Goal: Task Accomplishment & Management: Complete application form

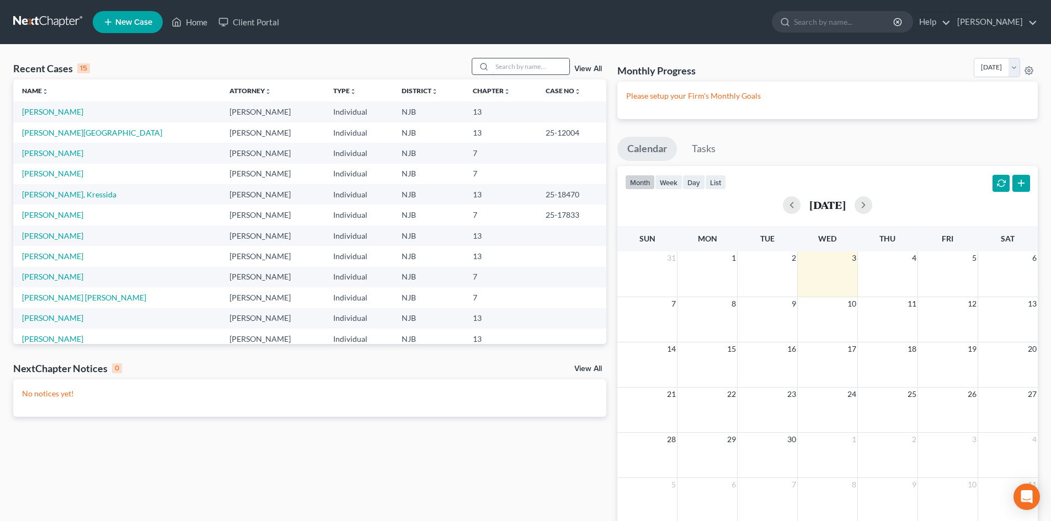
click at [524, 64] on input "search" at bounding box center [530, 66] width 77 height 16
click at [526, 65] on input "search" at bounding box center [530, 66] width 77 height 16
type input "[PERSON_NAME]"
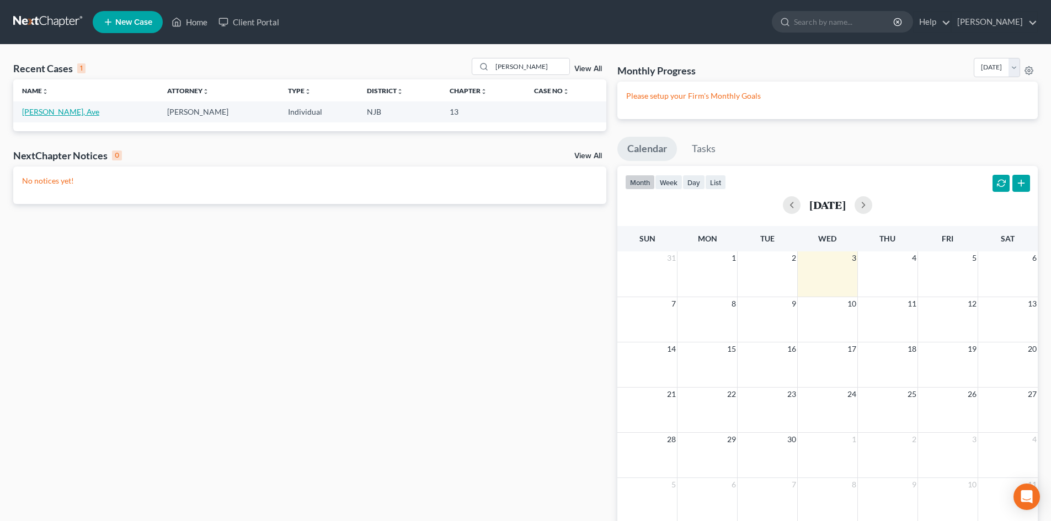
click at [34, 111] on link "[PERSON_NAME], Ave" at bounding box center [60, 111] width 77 height 9
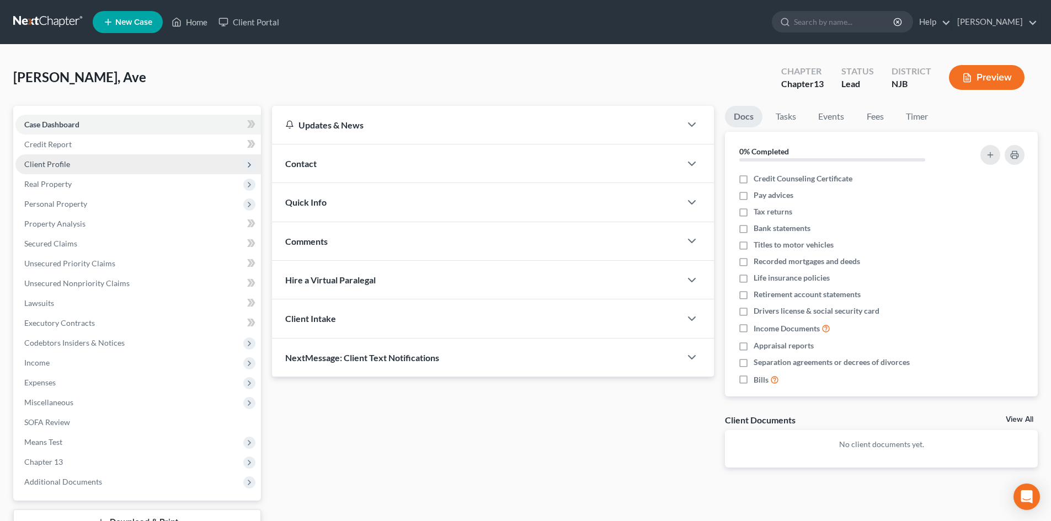
click at [59, 160] on span "Client Profile" at bounding box center [47, 163] width 46 height 9
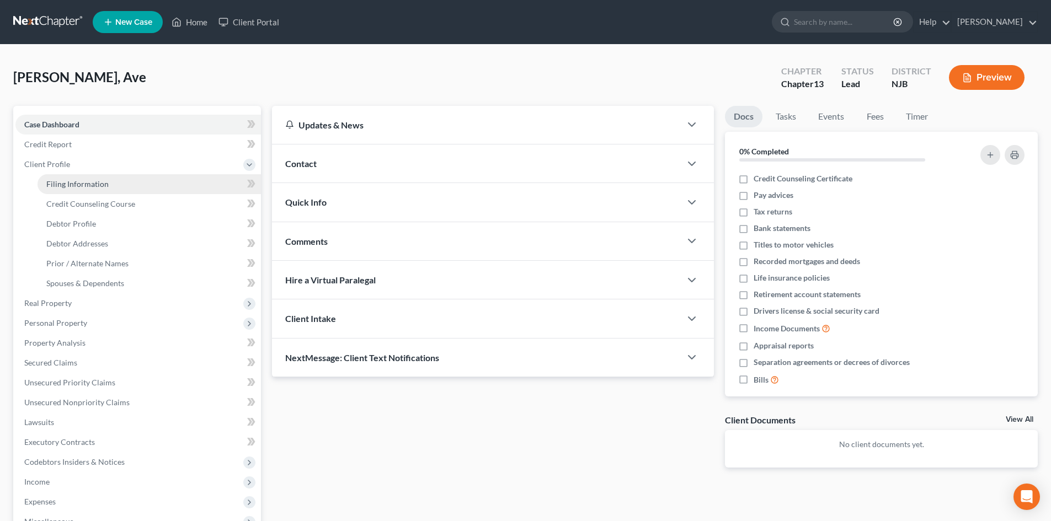
click at [105, 183] on span "Filing Information" at bounding box center [77, 183] width 62 height 9
select select "1"
select select "0"
select select "3"
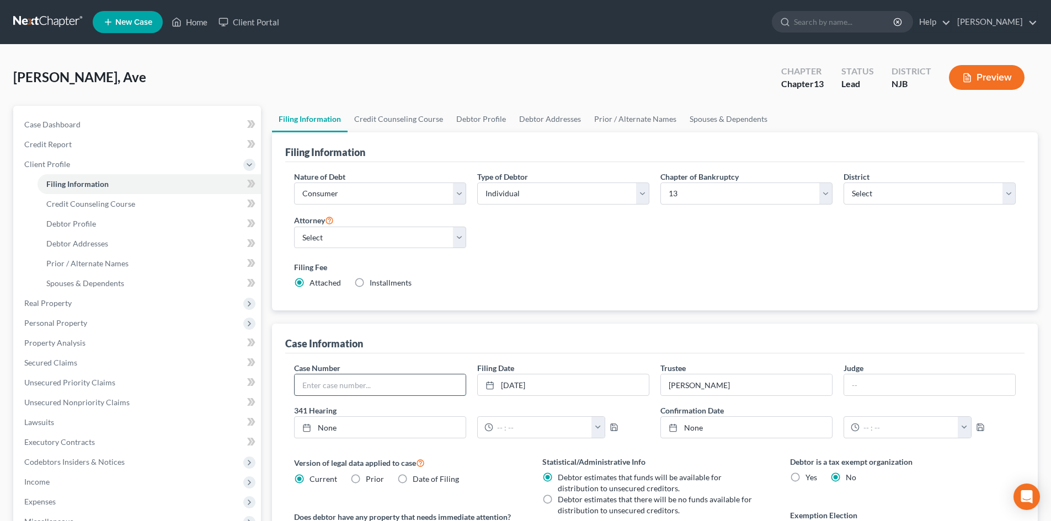
click at [428, 387] on input "text" at bounding box center [380, 385] width 171 height 21
type input "25-18624"
click at [875, 380] on input "text" at bounding box center [929, 385] width 171 height 21
type input "ABA"
click at [325, 430] on link "None" at bounding box center [380, 427] width 171 height 21
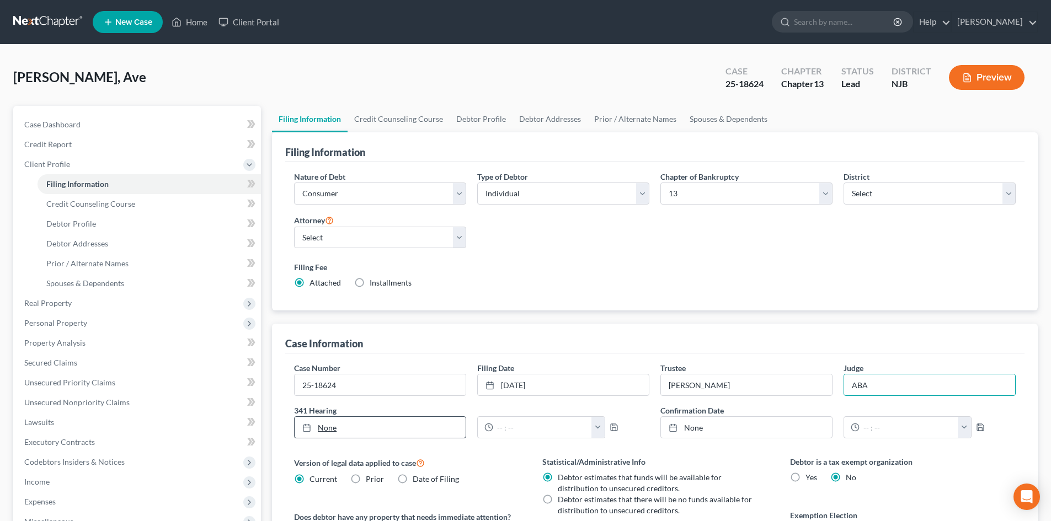
type input "[DATE]"
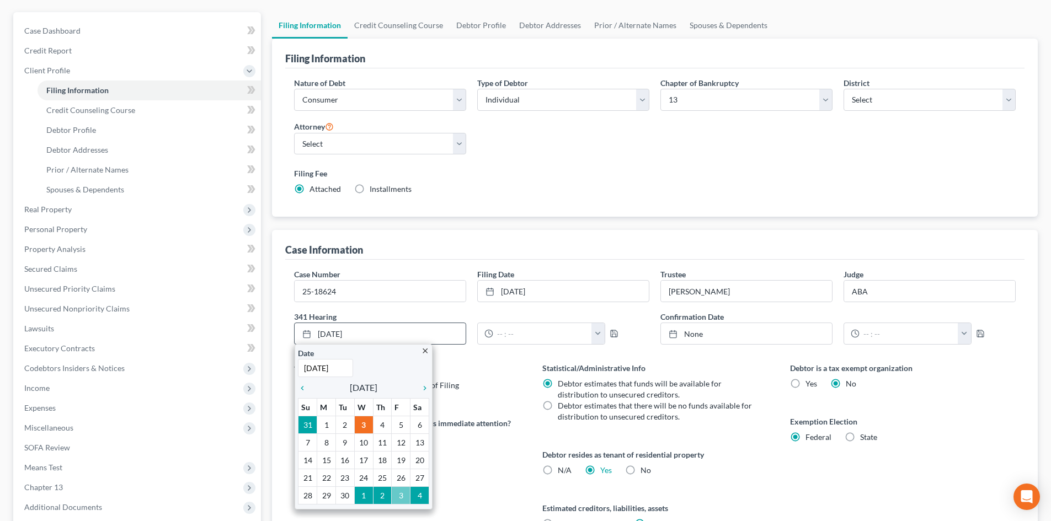
scroll to position [110, 0]
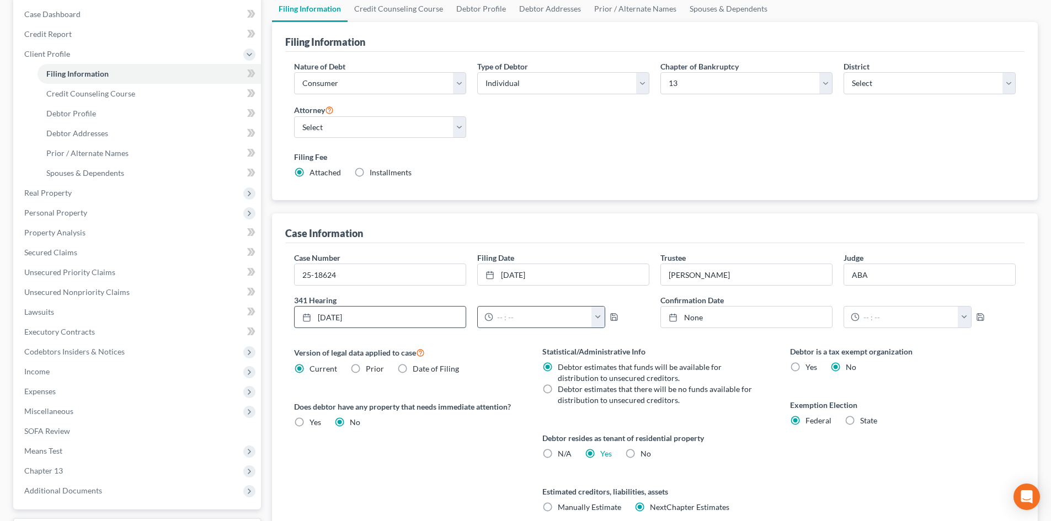
click at [598, 318] on button "button" at bounding box center [598, 317] width 13 height 21
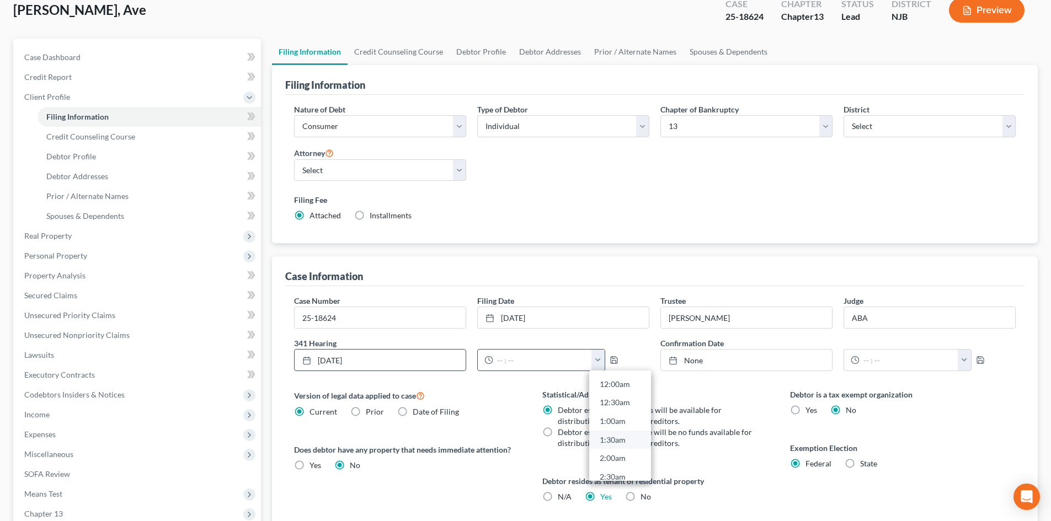
scroll to position [55, 0]
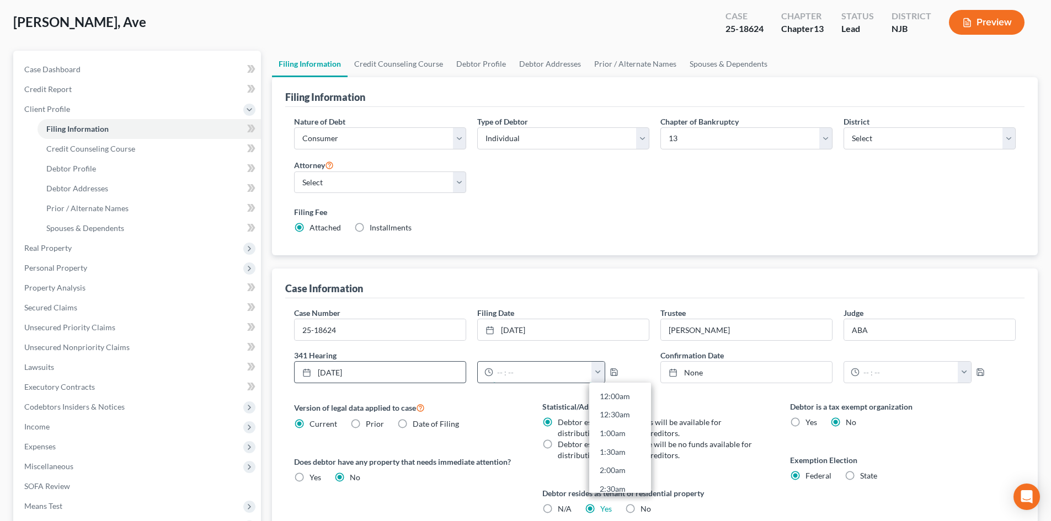
click at [511, 369] on input "text" at bounding box center [542, 372] width 99 height 21
click at [611, 415] on link "11:00am" at bounding box center [620, 418] width 62 height 19
type input "11:00am"
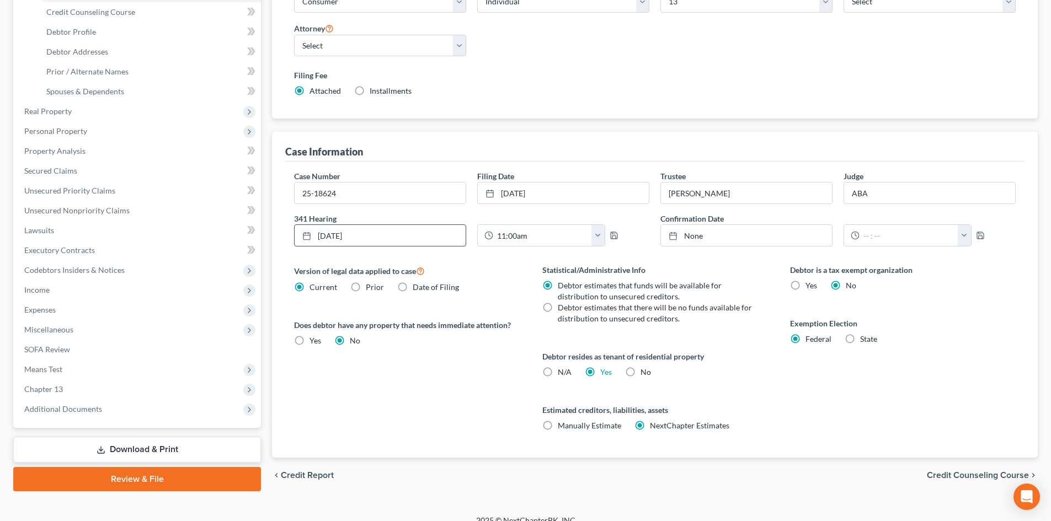
scroll to position [206, 0]
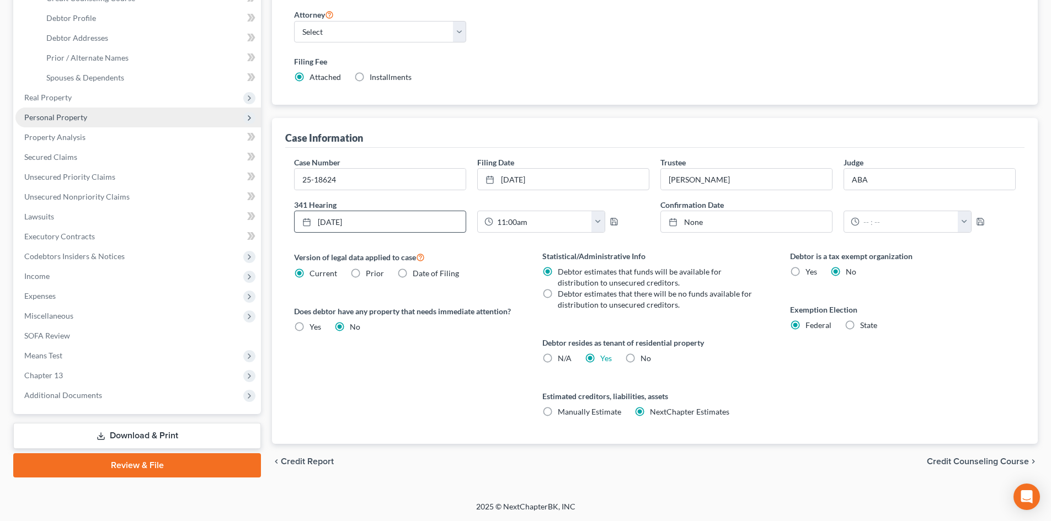
click at [44, 115] on span "Personal Property" at bounding box center [55, 117] width 63 height 9
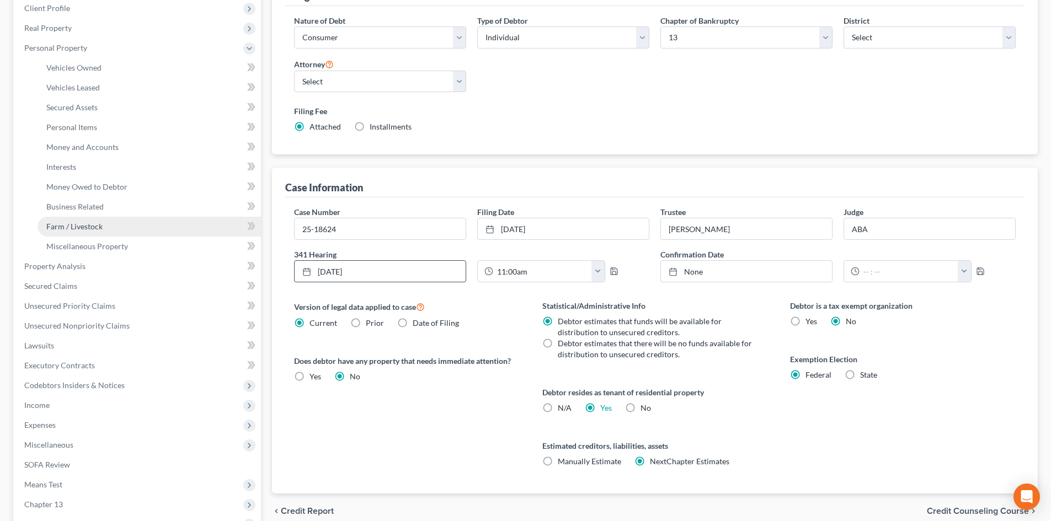
scroll to position [40, 0]
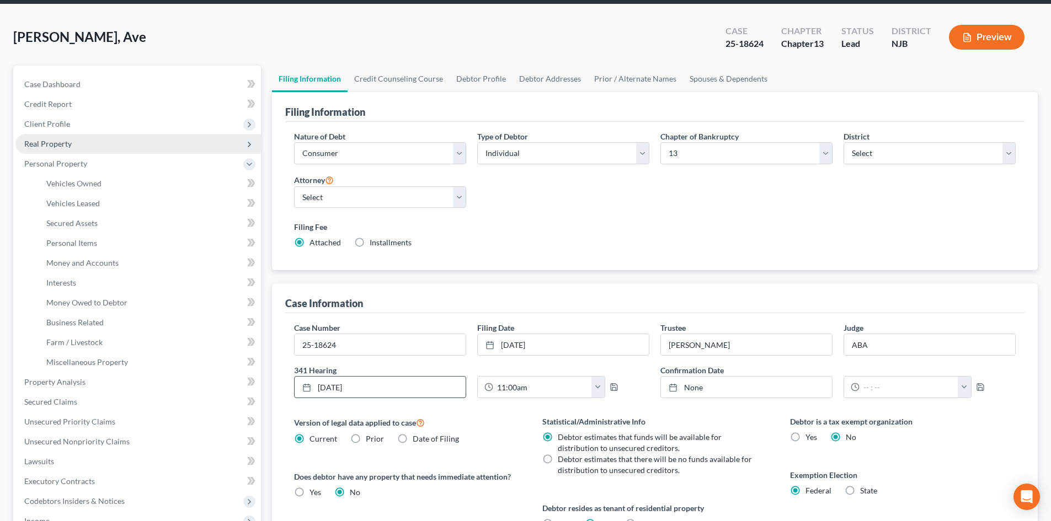
click at [63, 146] on span "Real Property" at bounding box center [47, 143] width 47 height 9
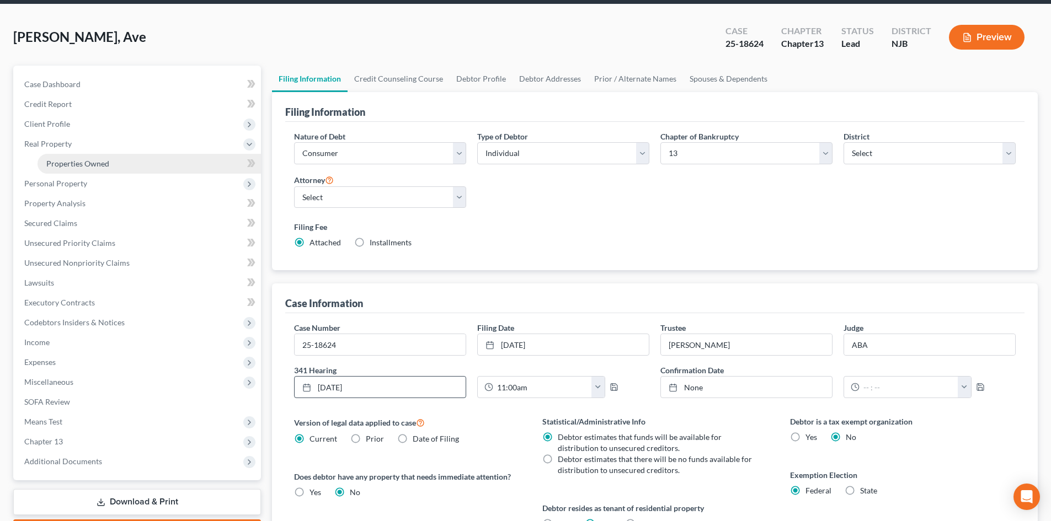
click at [106, 167] on span "Properties Owned" at bounding box center [77, 163] width 63 height 9
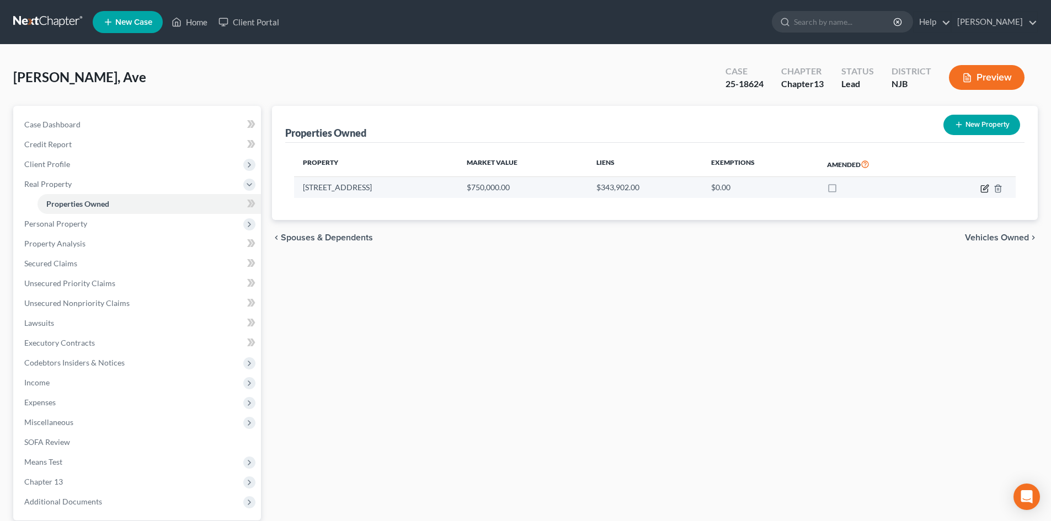
click at [984, 186] on icon "button" at bounding box center [985, 188] width 9 height 9
select select "33"
select select "0"
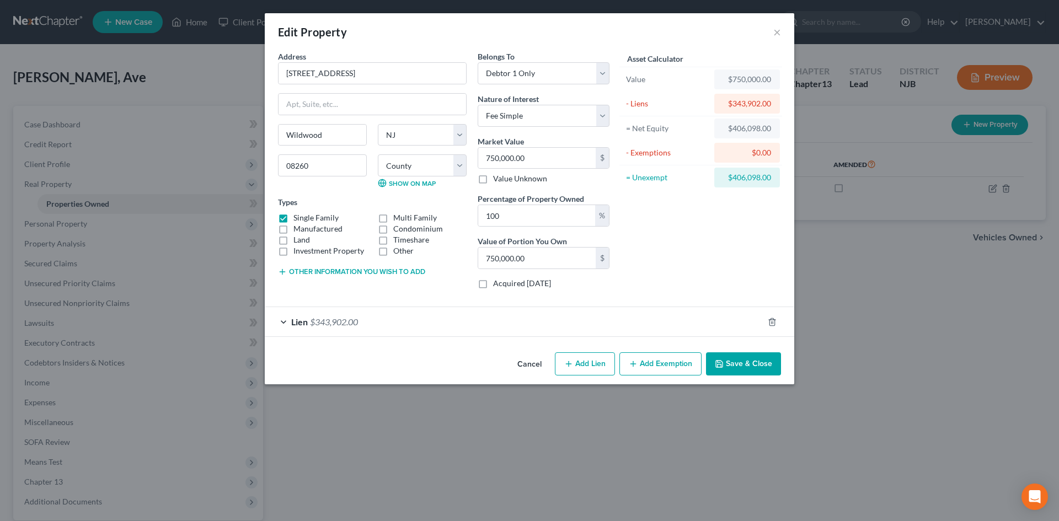
click at [651, 360] on button "Add Exemption" at bounding box center [661, 364] width 82 height 23
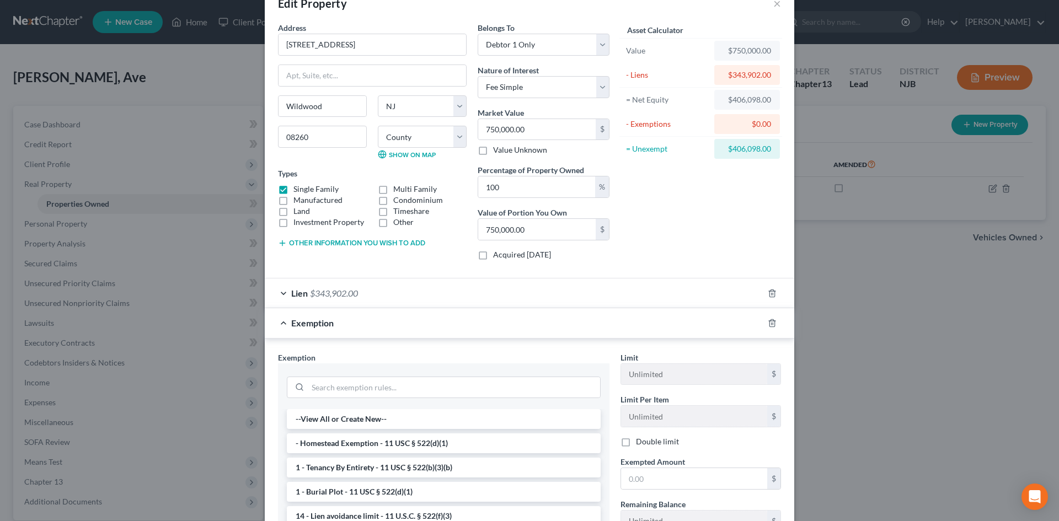
scroll to position [110, 0]
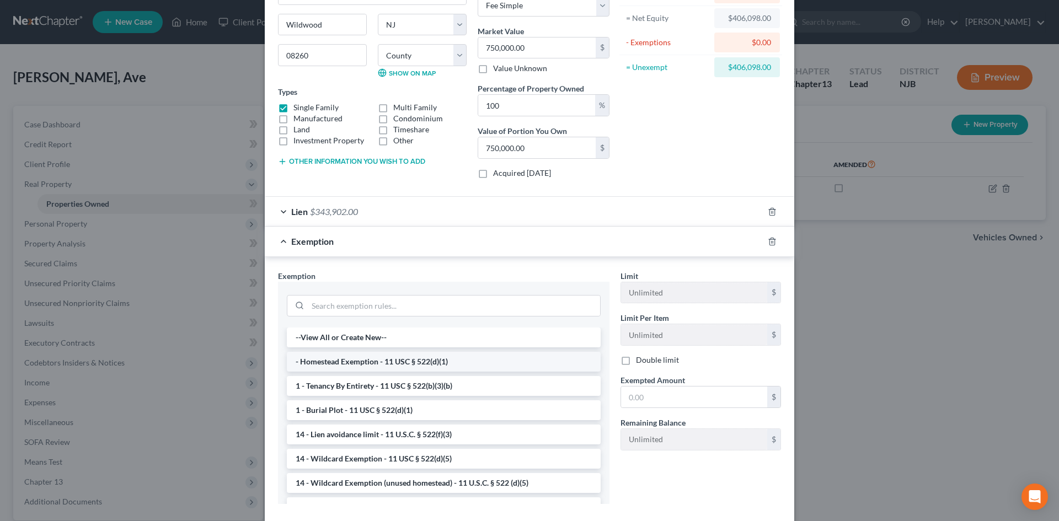
click at [430, 358] on li "- Homestead Exemption - 11 USC § 522(d)(1)" at bounding box center [444, 362] width 314 height 20
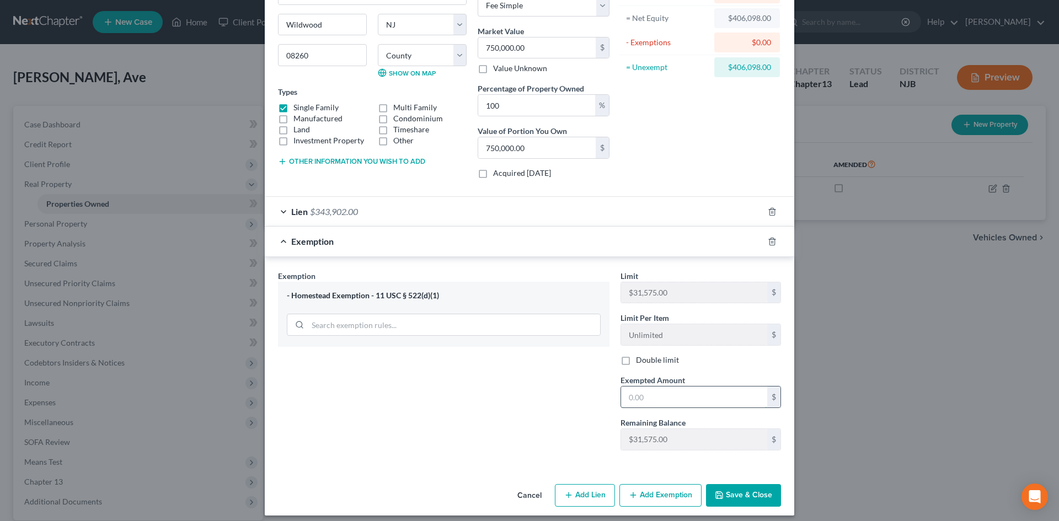
click at [699, 393] on input "text" at bounding box center [694, 397] width 146 height 21
type input "31,575.00"
click at [743, 489] on button "Save & Close" at bounding box center [743, 495] width 75 height 23
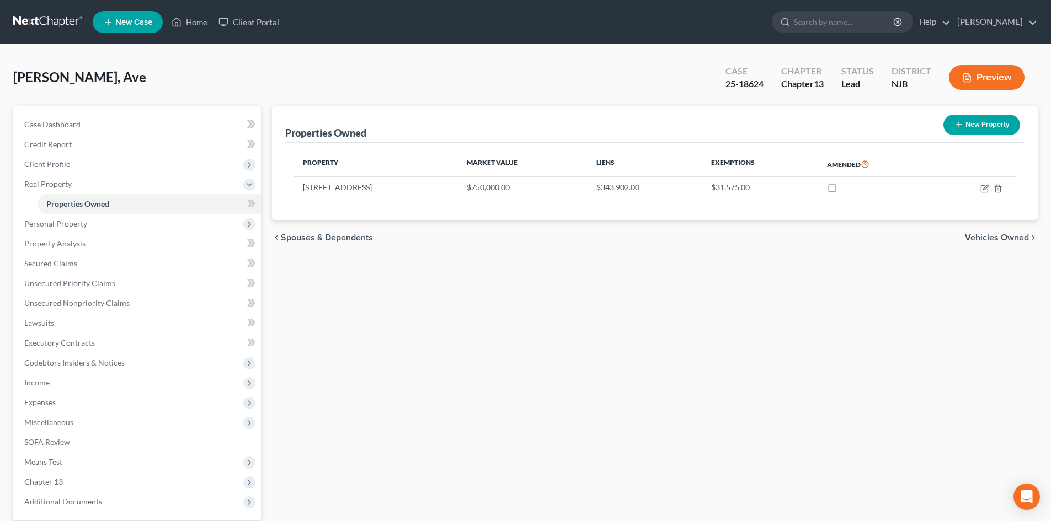
click at [1011, 238] on span "Vehicles Owned" at bounding box center [997, 237] width 64 height 9
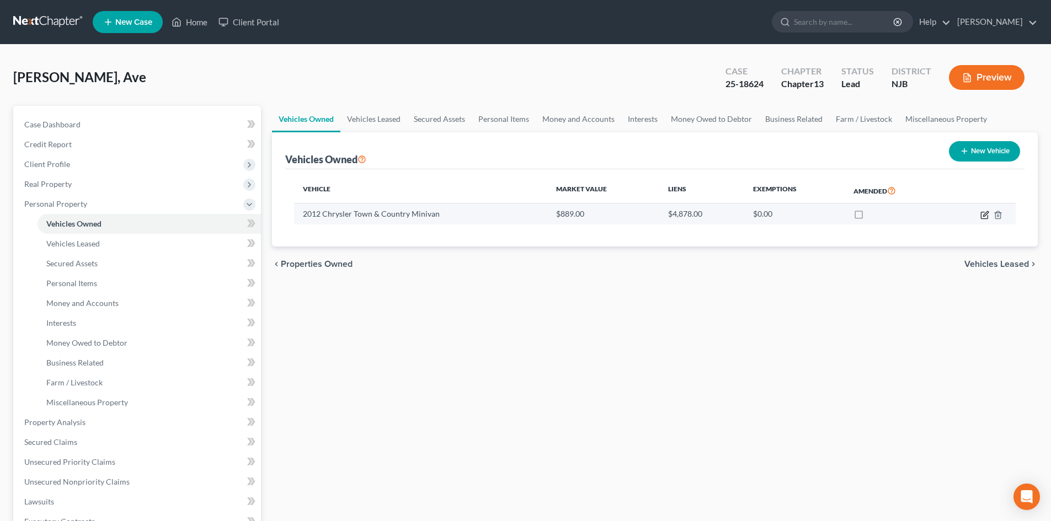
click at [985, 212] on icon "button" at bounding box center [985, 215] width 9 height 9
select select "0"
select select "14"
select select "3"
select select "0"
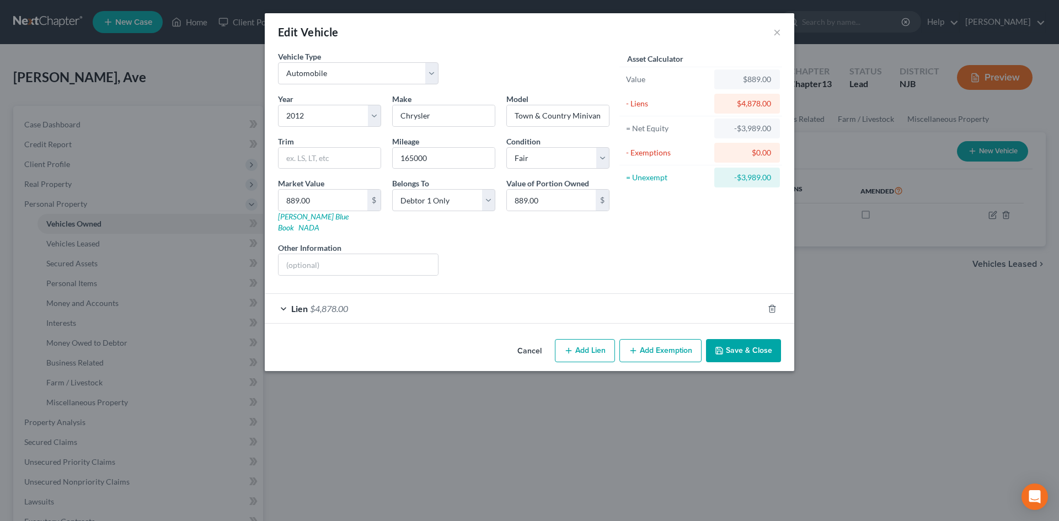
click at [299, 305] on div "Lien $4,878.00" at bounding box center [514, 308] width 499 height 29
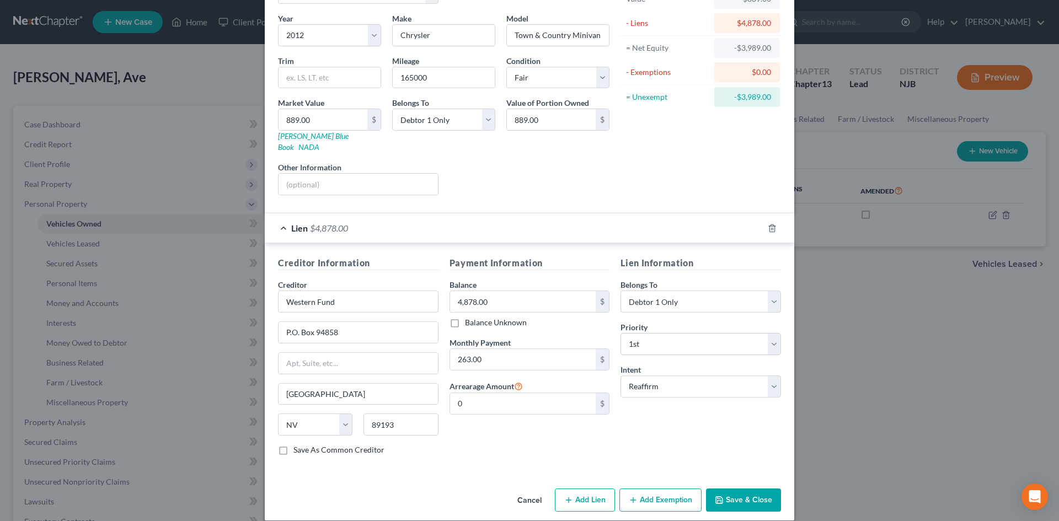
scroll to position [82, 0]
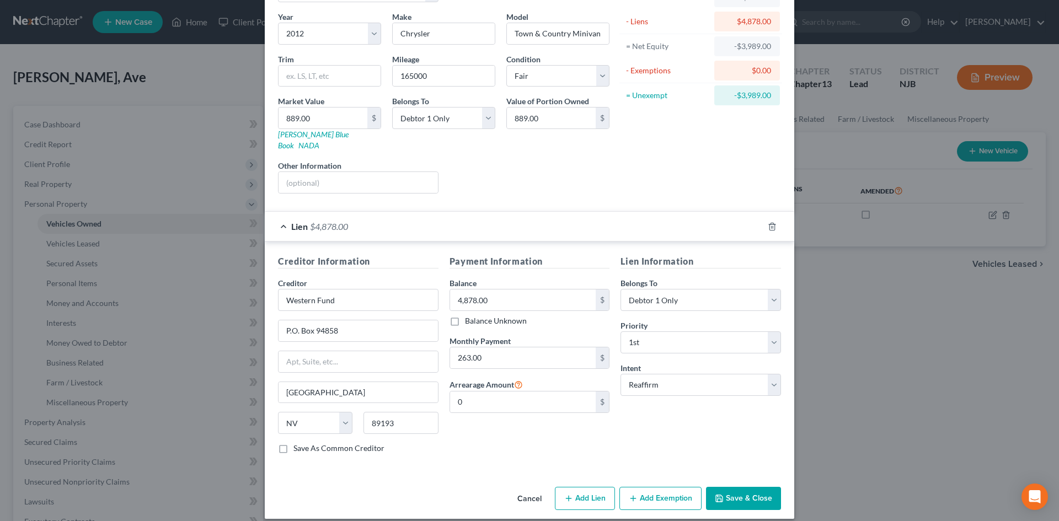
click at [743, 491] on button "Save & Close" at bounding box center [743, 498] width 75 height 23
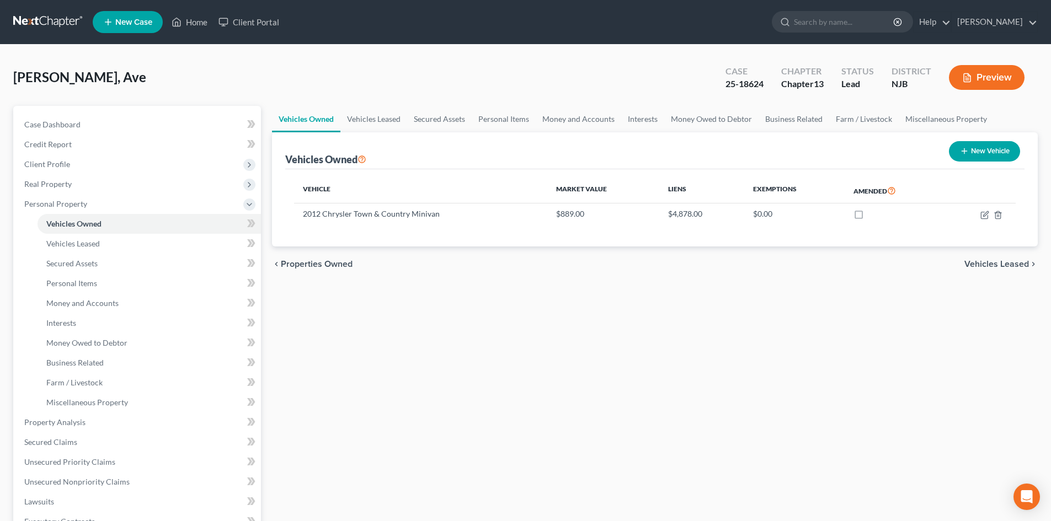
click at [987, 267] on span "Vehicles Leased" at bounding box center [997, 264] width 65 height 9
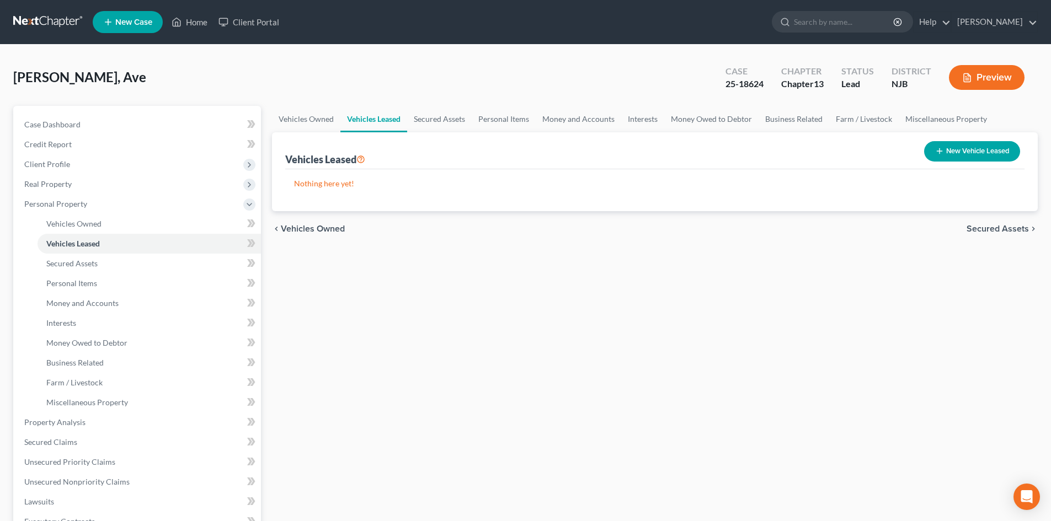
click at [1005, 227] on span "Secured Assets" at bounding box center [998, 229] width 62 height 9
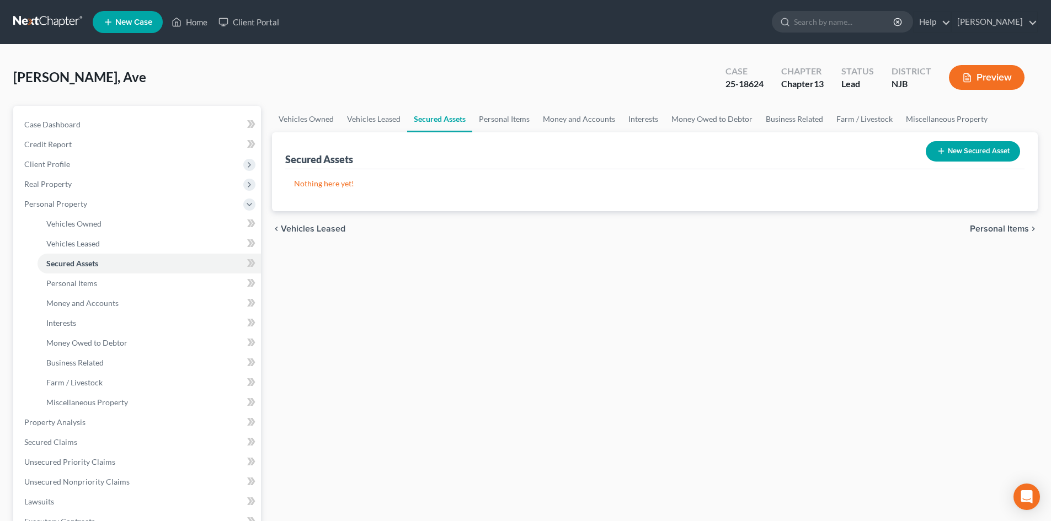
click at [1005, 227] on span "Personal Items" at bounding box center [999, 229] width 59 height 9
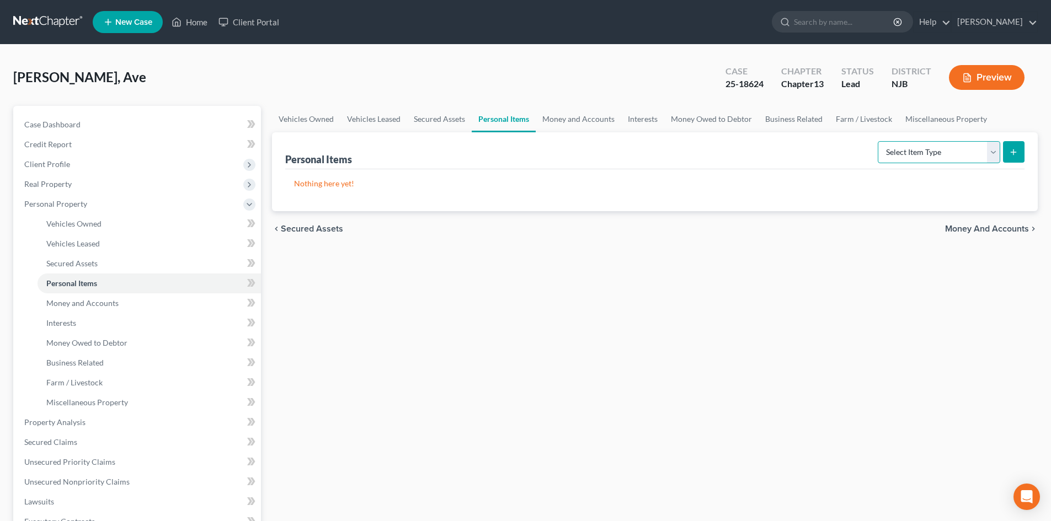
click at [994, 156] on select "Select Item Type Clothing Collectibles Of Value Electronics Firearms Household …" at bounding box center [939, 152] width 122 height 22
select select "clothing"
click at [879, 141] on select "Select Item Type Clothing Collectibles Of Value Electronics Firearms Household …" at bounding box center [939, 152] width 122 height 22
click at [1019, 150] on button "submit" at bounding box center [1014, 152] width 22 height 22
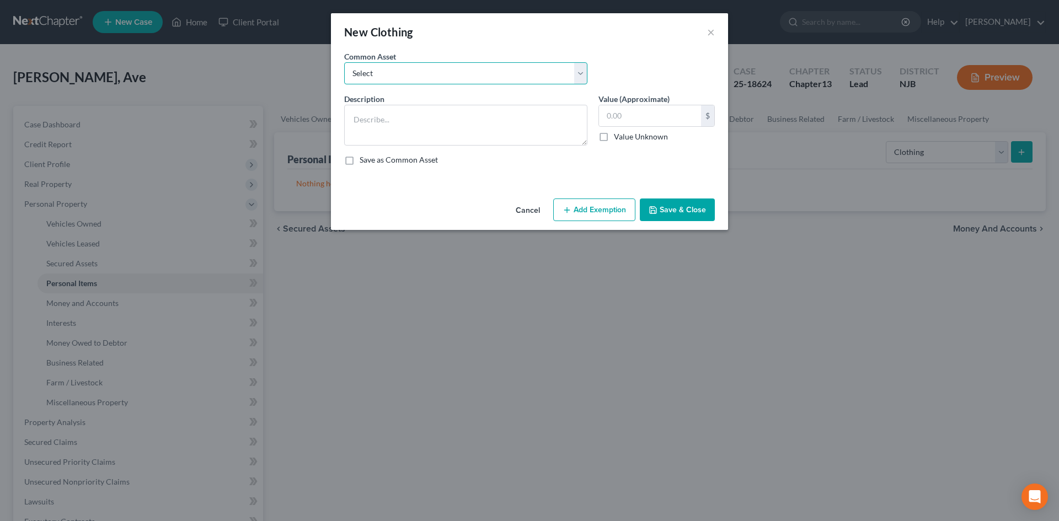
click at [395, 68] on select "Select Misc. articles of clothing" at bounding box center [465, 73] width 243 height 22
select select "0"
click at [344, 62] on select "Select Misc. articles of clothing" at bounding box center [465, 73] width 243 height 22
type textarea "Misc. articles of clothing"
type input "600.00"
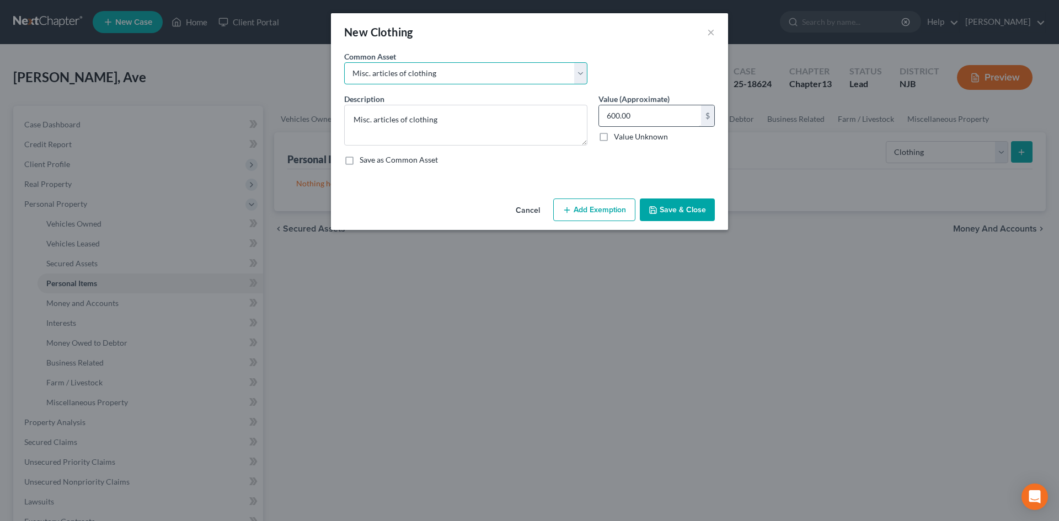
select select
select select "0"
type textarea "Misc. articles of clothing"
type input "600.00"
select select
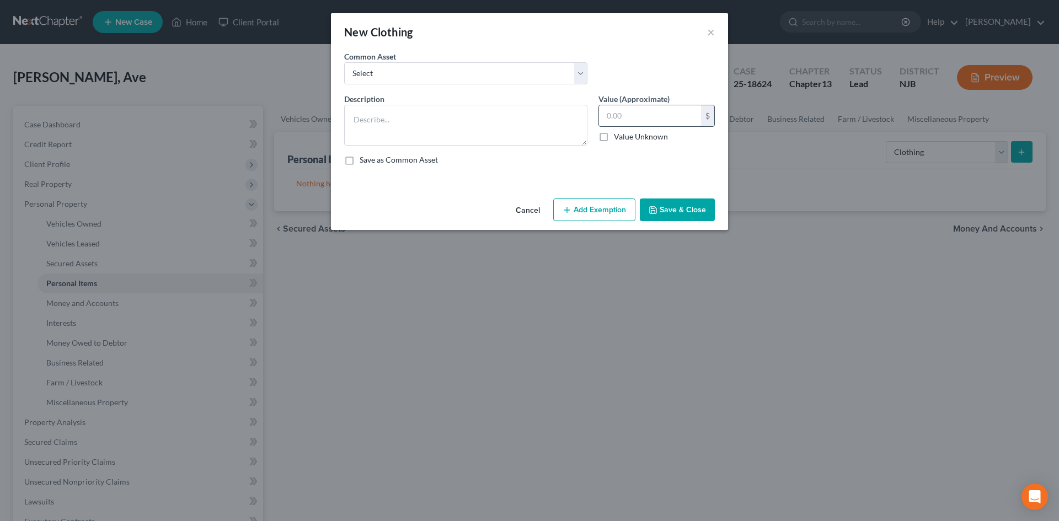
click at [625, 115] on input "text" at bounding box center [650, 115] width 102 height 21
type input "2"
type input "100.00"
click at [590, 211] on button "Add Exemption" at bounding box center [594, 210] width 82 height 23
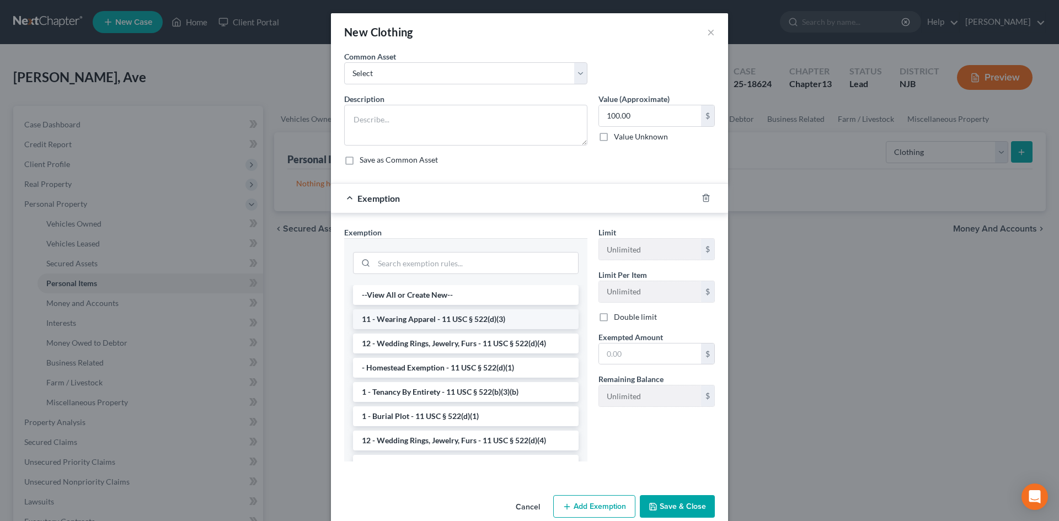
click at [456, 323] on li "11 - Wearing Apparel - 11 USC § 522(d)(3)" at bounding box center [466, 320] width 226 height 20
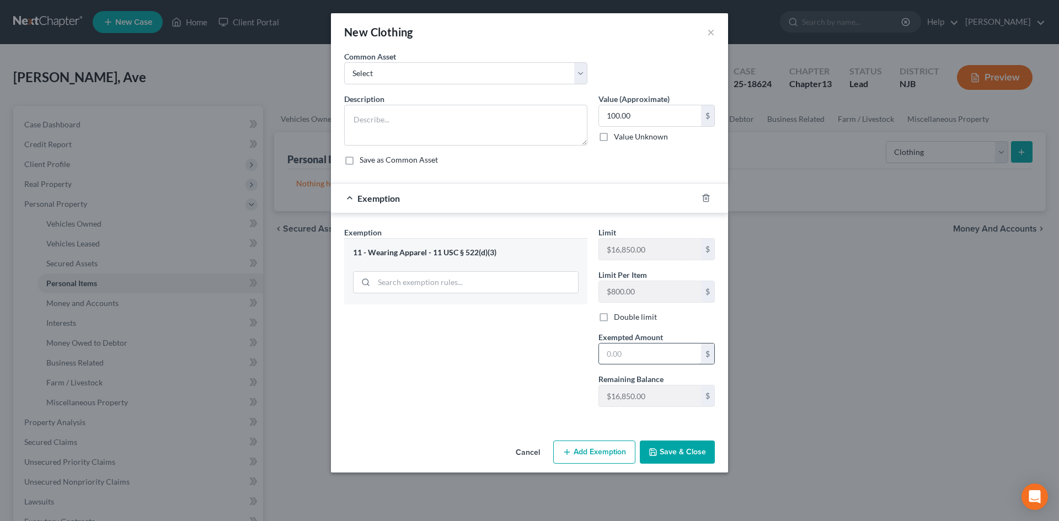
click at [624, 349] on input "text" at bounding box center [650, 354] width 102 height 21
type input "100.00"
click at [675, 450] on button "Save & Close" at bounding box center [677, 452] width 75 height 23
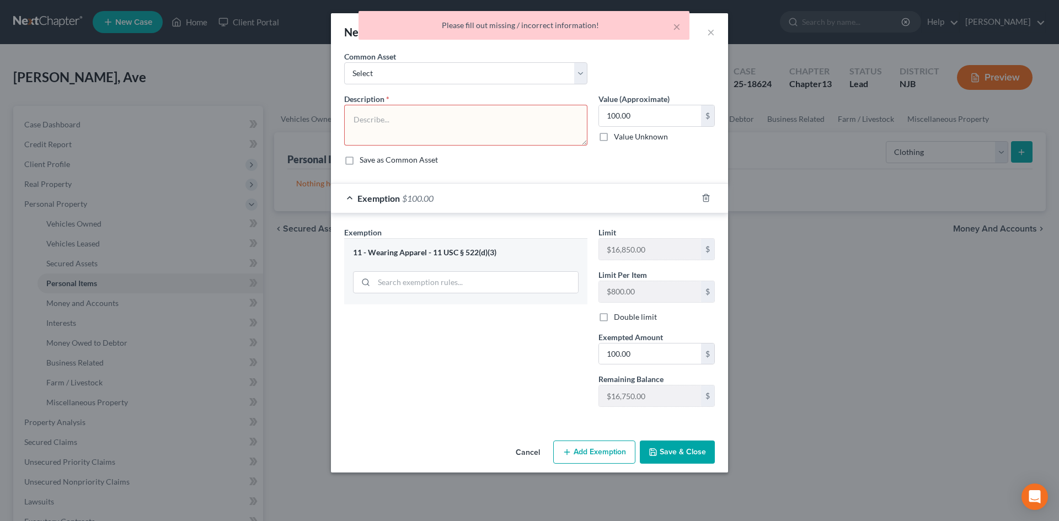
click at [404, 124] on textarea at bounding box center [465, 125] width 243 height 41
click at [460, 67] on select "Select Misc. articles of clothing" at bounding box center [465, 73] width 243 height 22
select select "0"
click at [344, 62] on select "Select Misc. articles of clothing" at bounding box center [465, 73] width 243 height 22
type textarea "Misc. articles of clothing"
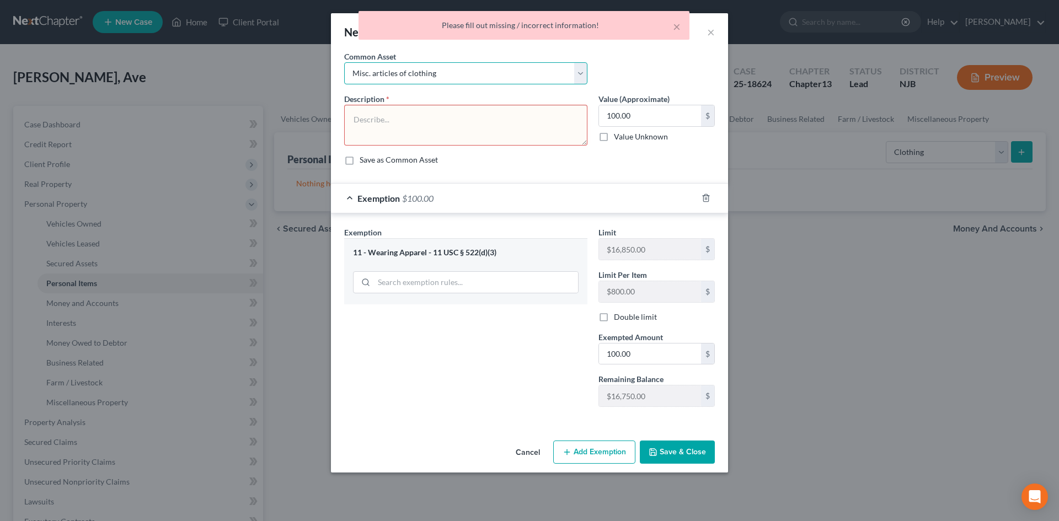
type input "600.00"
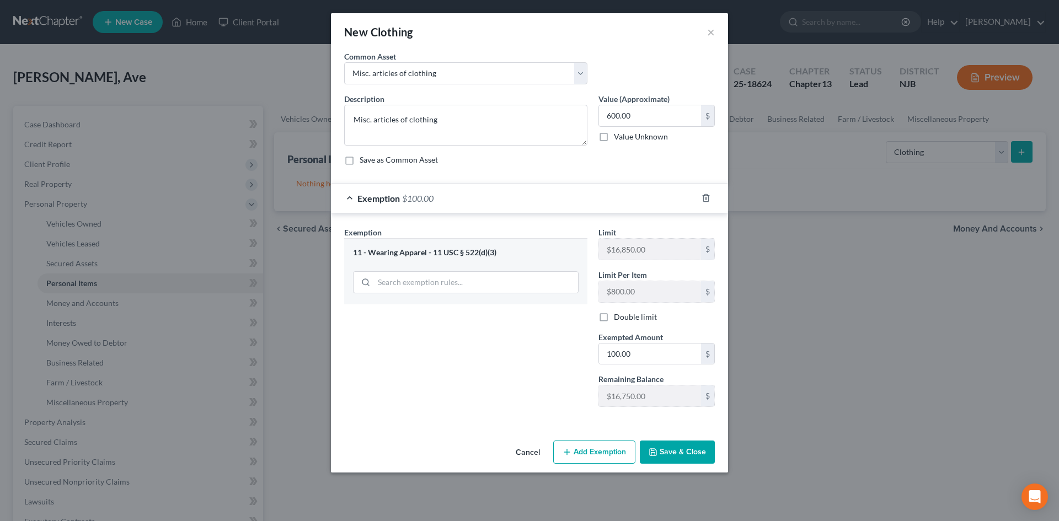
click at [669, 450] on button "Save & Close" at bounding box center [677, 452] width 75 height 23
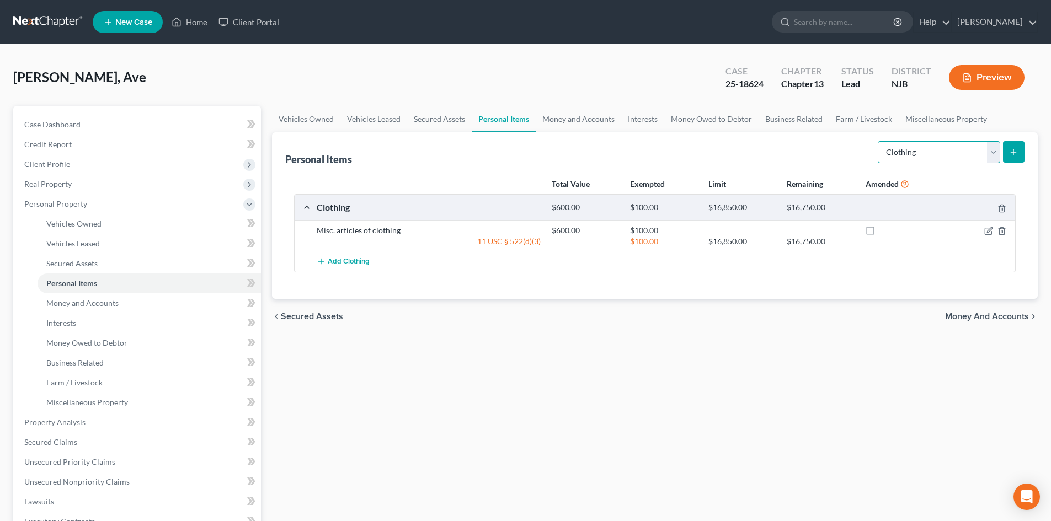
click at [988, 147] on select "Select Item Type Clothing Collectibles Of Value Electronics Firearms Household …" at bounding box center [939, 152] width 122 height 22
select select "electronics"
click at [879, 141] on select "Select Item Type Clothing Collectibles Of Value Electronics Firearms Household …" at bounding box center [939, 152] width 122 height 22
click at [1015, 152] on icon "submit" at bounding box center [1013, 152] width 9 height 9
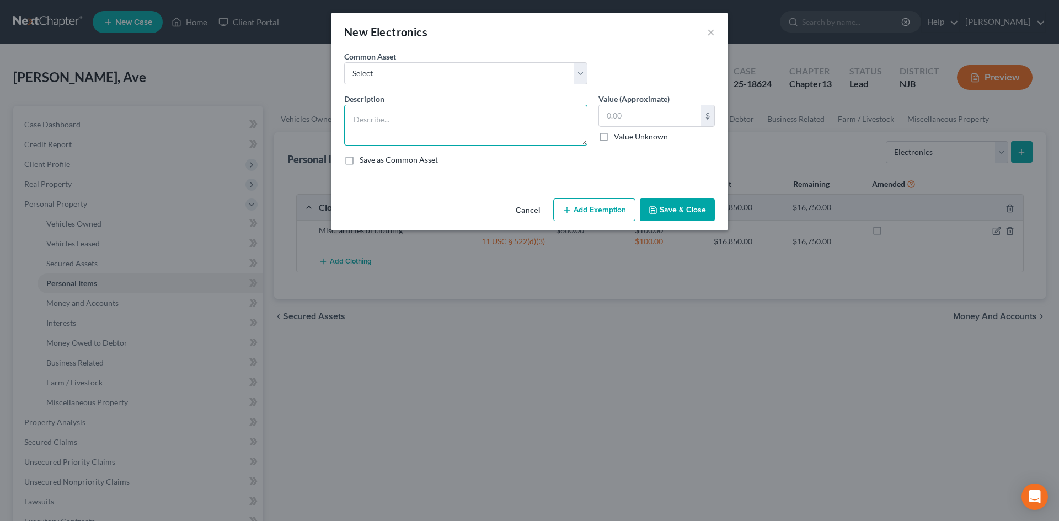
click at [387, 129] on textarea at bounding box center [465, 125] width 243 height 41
click at [359, 119] on textarea "2 TV's, 1 tablet, and 1 cell phone" at bounding box center [465, 125] width 243 height 41
type textarea "1 TV, 1 tablet, and 1 cell phone"
click at [618, 122] on input "text" at bounding box center [650, 115] width 102 height 21
type input "400.00"
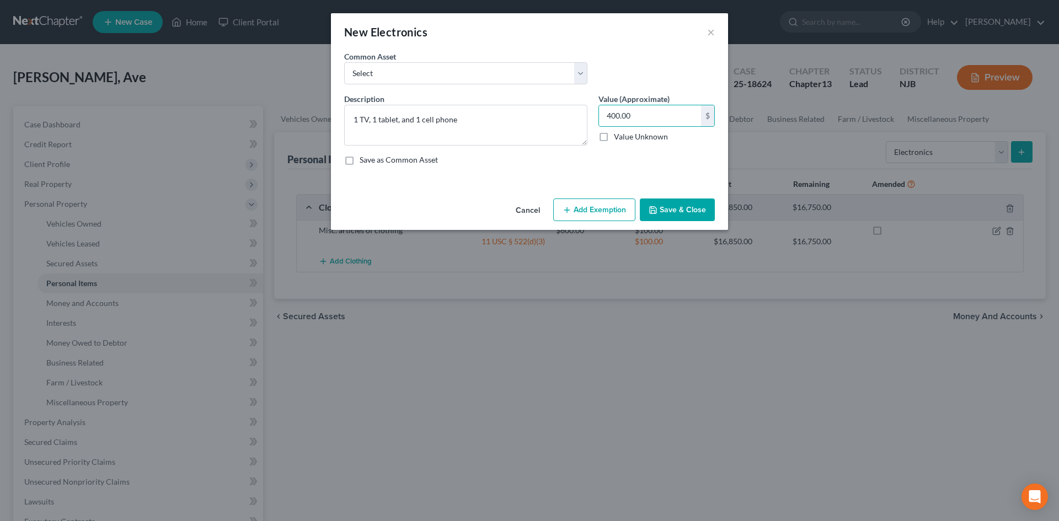
click at [610, 215] on button "Add Exemption" at bounding box center [594, 210] width 82 height 23
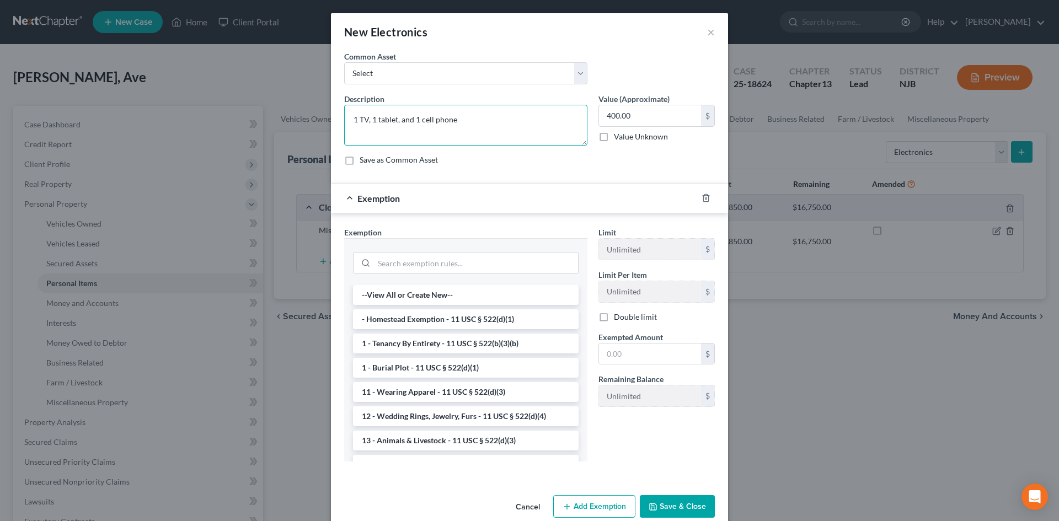
click at [367, 116] on textarea "1 TV, 1 tablet, and 1 cell phone" at bounding box center [465, 125] width 243 height 41
type textarea "1 TV, 1 laptop computer, 1 tablet, and 1 cell phone"
click at [607, 115] on input "400.00" at bounding box center [650, 115] width 102 height 21
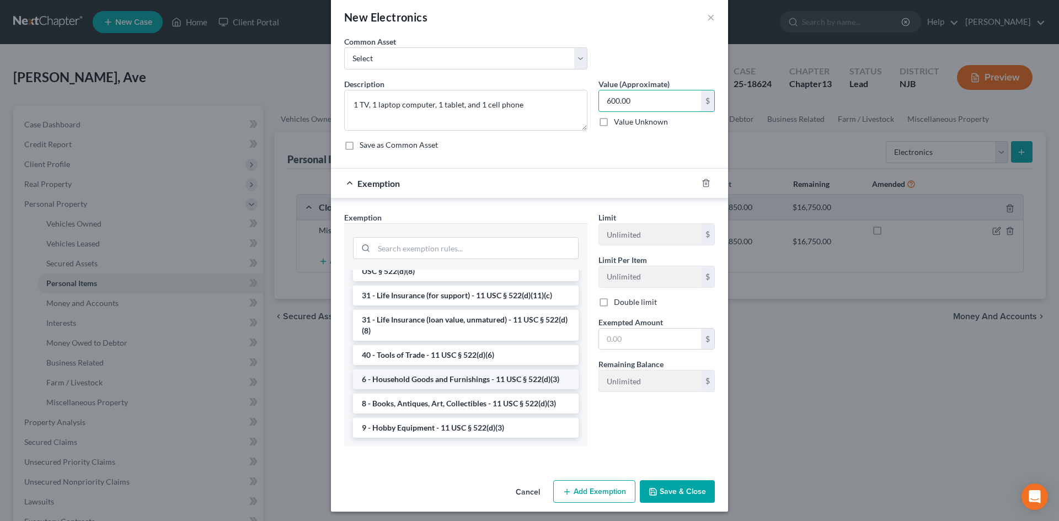
scroll to position [19, 0]
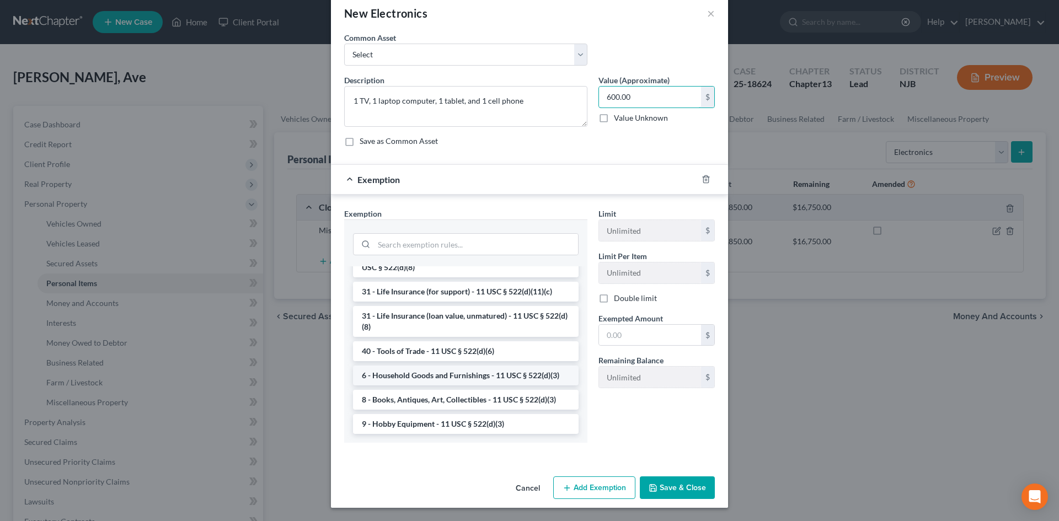
type input "600.00"
click at [440, 379] on li "6 - Household Goods and Furnishings - 11 USC § 522(d)(3)" at bounding box center [466, 376] width 226 height 20
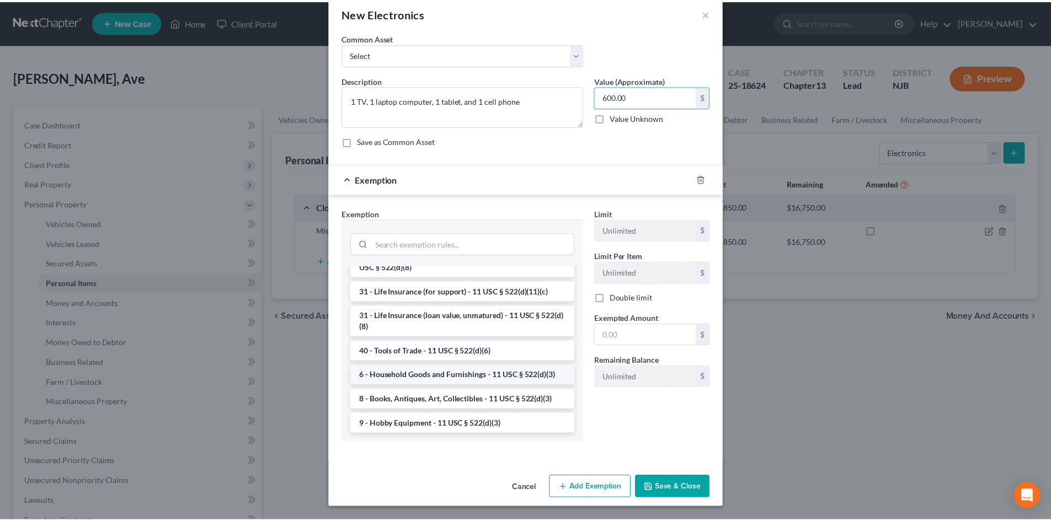
scroll to position [0, 0]
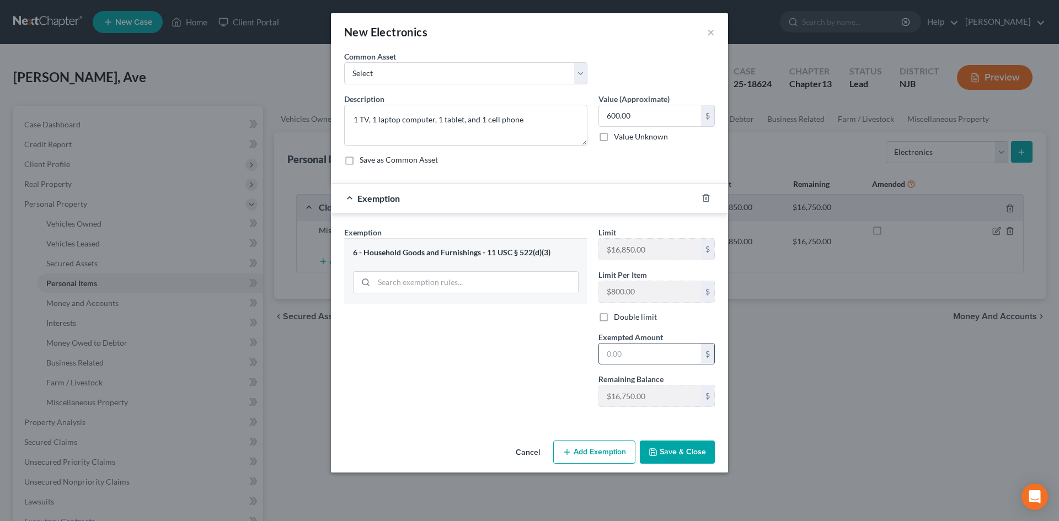
click at [653, 357] on input "text" at bounding box center [650, 354] width 102 height 21
type input "600.00"
click at [682, 452] on button "Save & Close" at bounding box center [677, 452] width 75 height 23
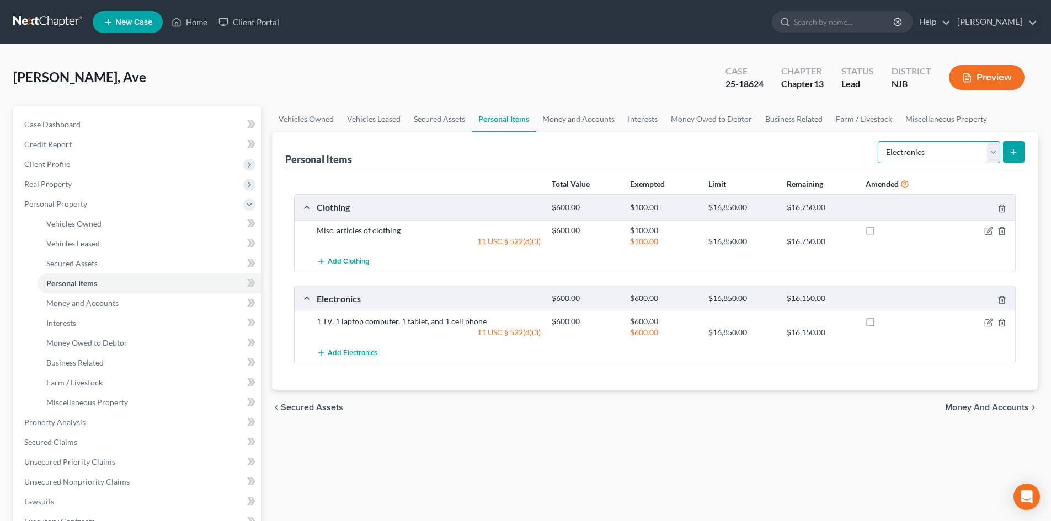
click at [988, 148] on select "Select Item Type Clothing Collectibles Of Value Electronics Firearms Household …" at bounding box center [939, 152] width 122 height 22
select select "household_goods"
click at [879, 141] on select "Select Item Type Clothing Collectibles Of Value Electronics Firearms Household …" at bounding box center [939, 152] width 122 height 22
click at [1019, 150] on button "submit" at bounding box center [1014, 152] width 22 height 22
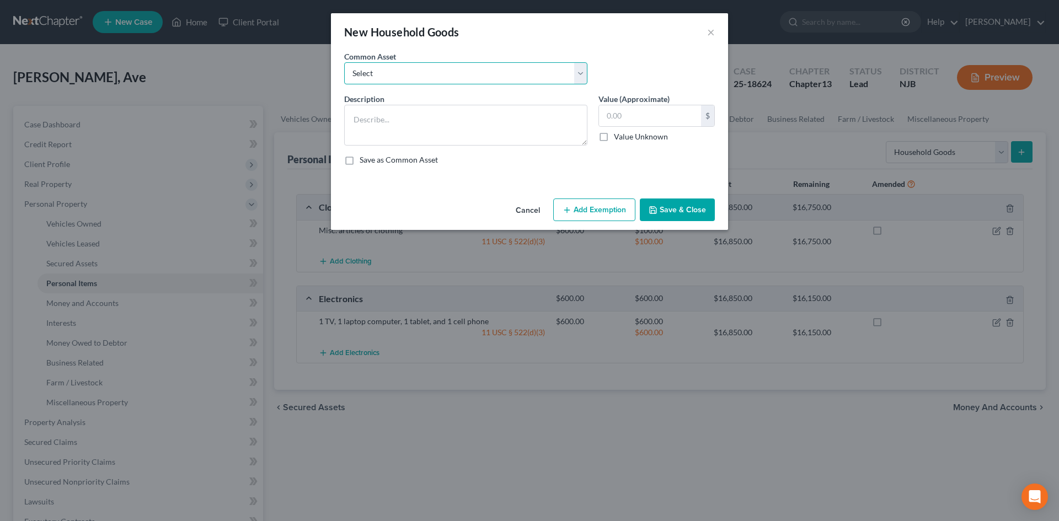
click at [422, 79] on select "Select Misc. household goods and furnishings. Misc. household goods and furnish…" at bounding box center [465, 73] width 243 height 22
select select "0"
click at [344, 62] on select "Select Misc. household goods and furnishings. Misc. household goods and furnish…" at bounding box center [465, 73] width 243 height 22
type textarea "Misc. household goods and furnishings."
click at [638, 115] on input "200.00" at bounding box center [650, 115] width 102 height 21
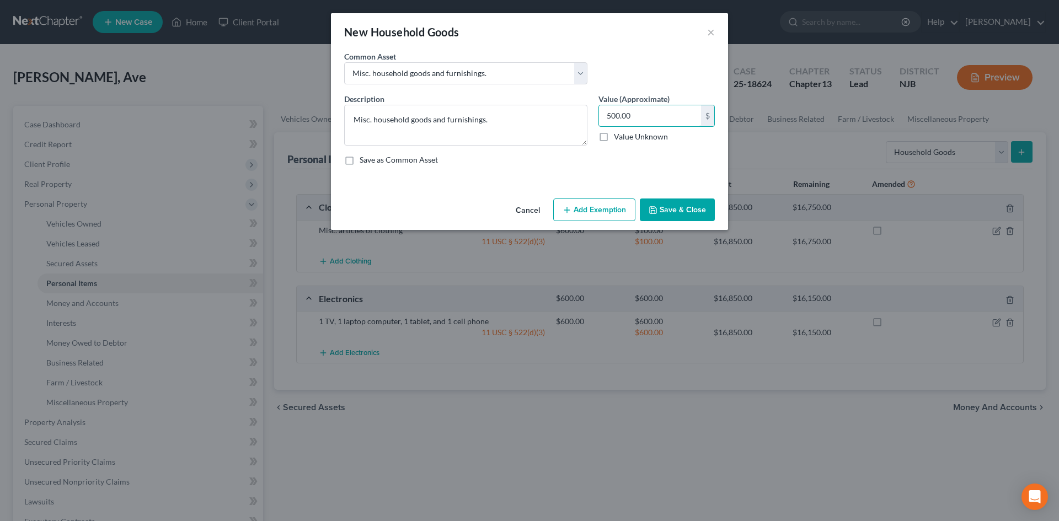
type input "500.00"
click at [594, 211] on button "Add Exemption" at bounding box center [594, 210] width 82 height 23
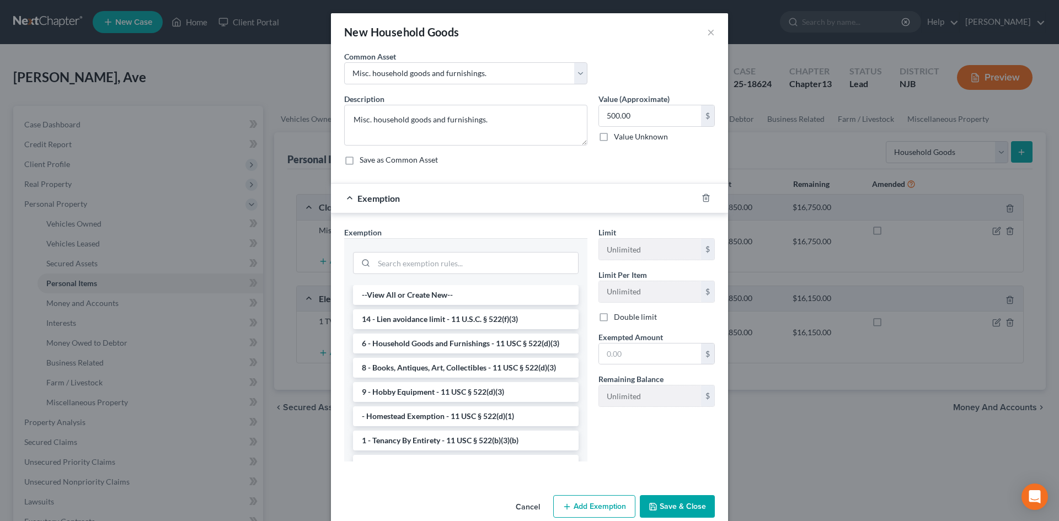
drag, startPoint x: 468, startPoint y: 339, endPoint x: 511, endPoint y: 351, distance: 44.6
click at [468, 340] on li "6 - Household Goods and Furnishings - 11 USC § 522(d)(3)" at bounding box center [466, 344] width 226 height 20
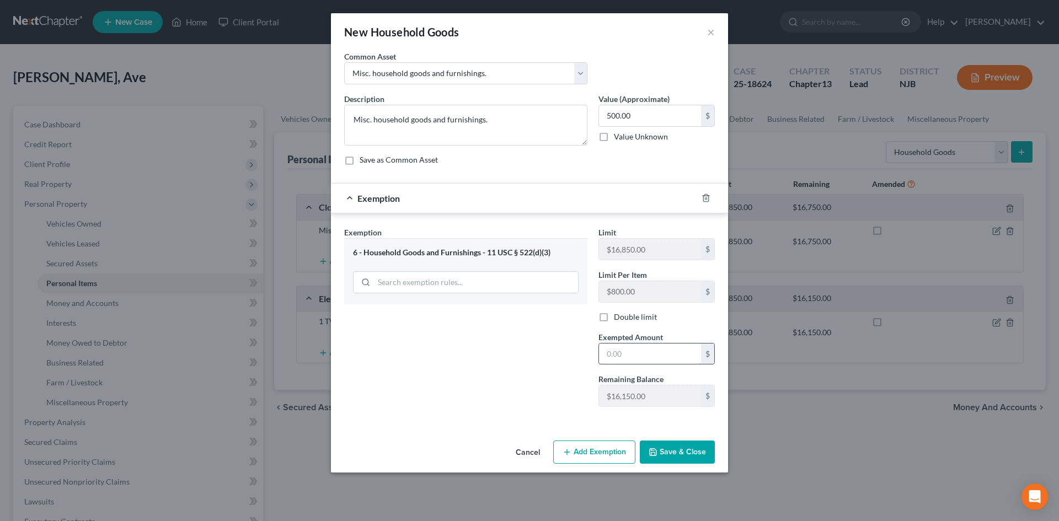
click at [663, 356] on input "text" at bounding box center [650, 354] width 102 height 21
type input "500.00"
click at [669, 445] on button "Save & Close" at bounding box center [677, 452] width 75 height 23
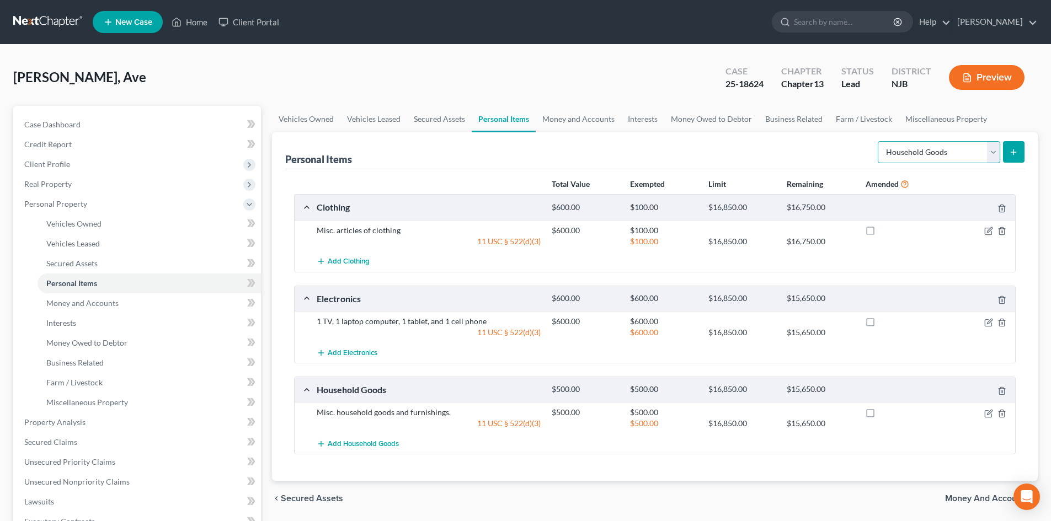
click at [992, 151] on select "Select Item Type Clothing Collectibles Of Value Electronics Firearms Household …" at bounding box center [939, 152] width 122 height 22
select select "jewelry"
click at [879, 141] on select "Select Item Type Clothing Collectibles Of Value Electronics Firearms Household …" at bounding box center [939, 152] width 122 height 22
click at [1011, 146] on button "submit" at bounding box center [1014, 152] width 22 height 22
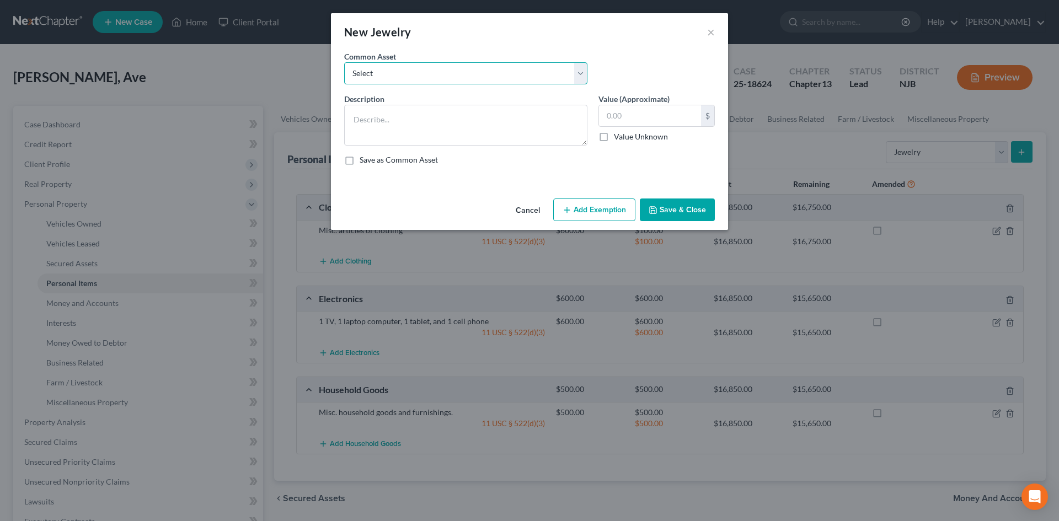
click at [402, 76] on select "Select Misc. costume jewelry Misc. costume Jewelry 1 watch 1 Faux Gold Necklace" at bounding box center [465, 73] width 243 height 22
click at [556, 49] on div "New Jewelry ×" at bounding box center [529, 32] width 397 height 38
click at [469, 121] on textarea at bounding box center [465, 125] width 243 height 41
click at [414, 70] on select "Select Misc. costume jewelry Misc. costume Jewelry 1 watch 1 Faux Gold Necklace" at bounding box center [465, 73] width 243 height 22
select select "0"
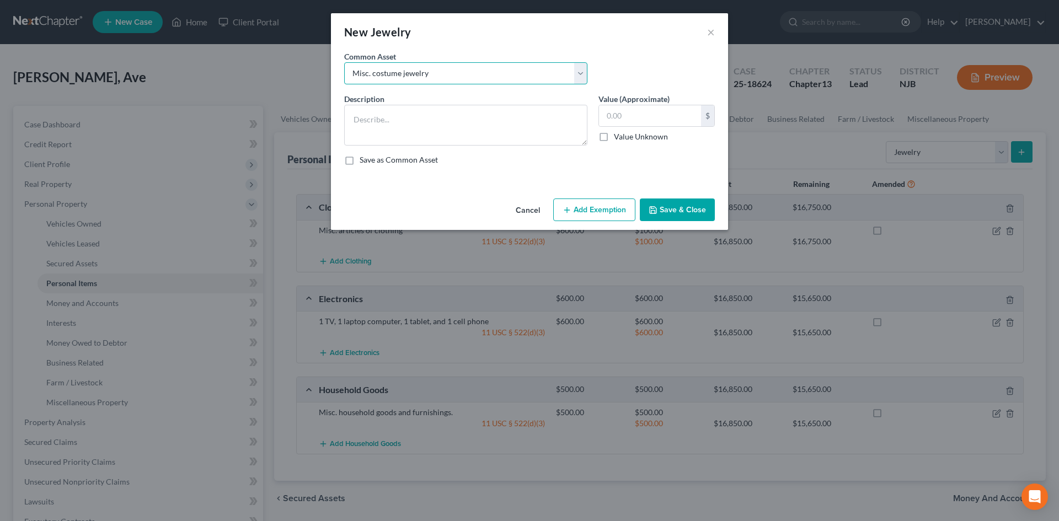
click at [344, 62] on select "Select Misc. costume jewelry Misc. costume Jewelry 1 watch 1 Faux Gold Necklace" at bounding box center [465, 73] width 243 height 22
type textarea "Misc. costume jewelry"
click at [612, 113] on input "200.00" at bounding box center [650, 115] width 102 height 21
type input "100.00"
click at [579, 205] on button "Add Exemption" at bounding box center [594, 210] width 82 height 23
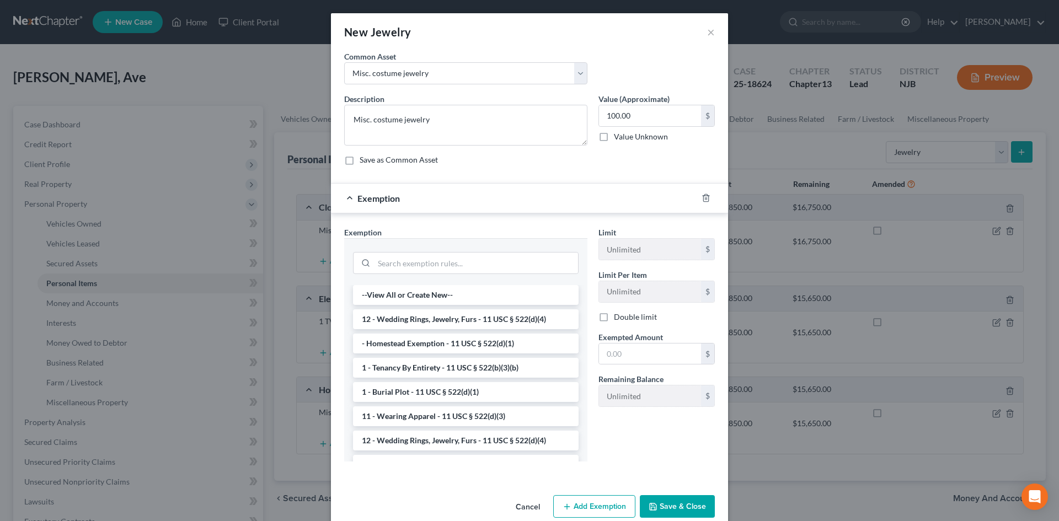
click at [419, 323] on li "12 - Wedding Rings, Jewelry, Furs - 11 USC § 522(d)(4)" at bounding box center [466, 320] width 226 height 20
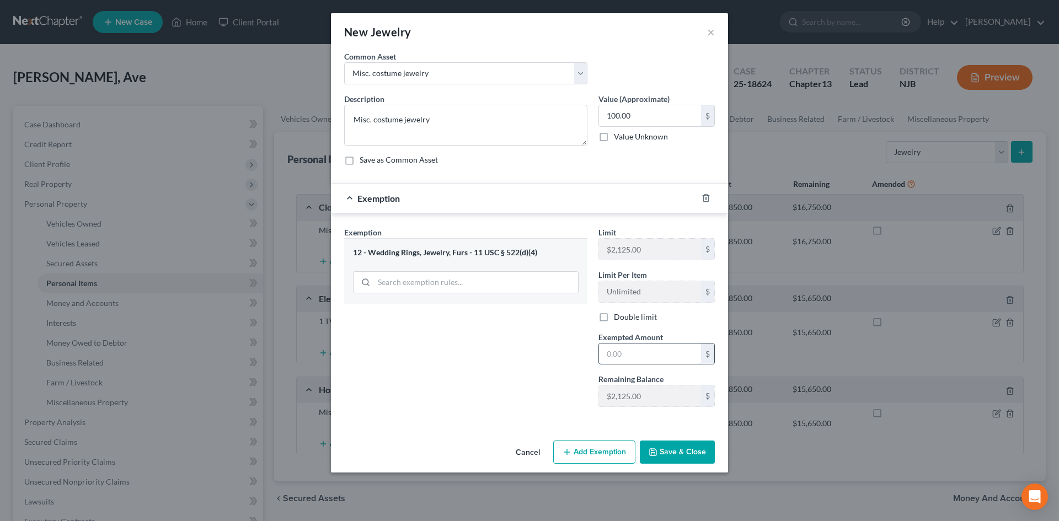
click at [668, 360] on input "text" at bounding box center [650, 354] width 102 height 21
type input "100.00"
click at [354, 120] on textarea "Misc. costume jewelry" at bounding box center [465, 125] width 243 height 41
type textarea "Wedding ring and misc. costume jewelry"
click at [612, 115] on input "100.00" at bounding box center [650, 115] width 102 height 21
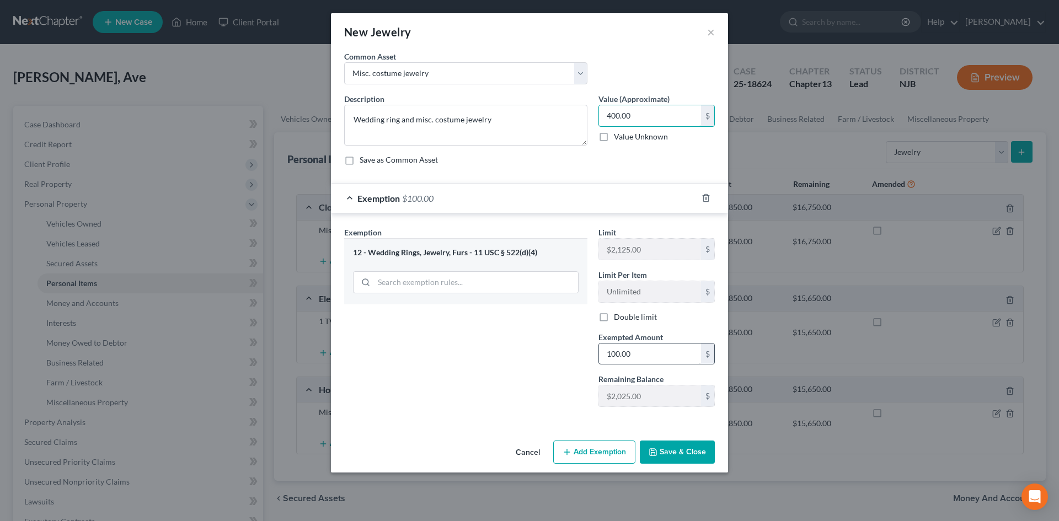
type input "400.00"
click at [612, 358] on input "100.00" at bounding box center [650, 354] width 102 height 21
type input "400.00"
click at [687, 454] on button "Save & Close" at bounding box center [677, 452] width 75 height 23
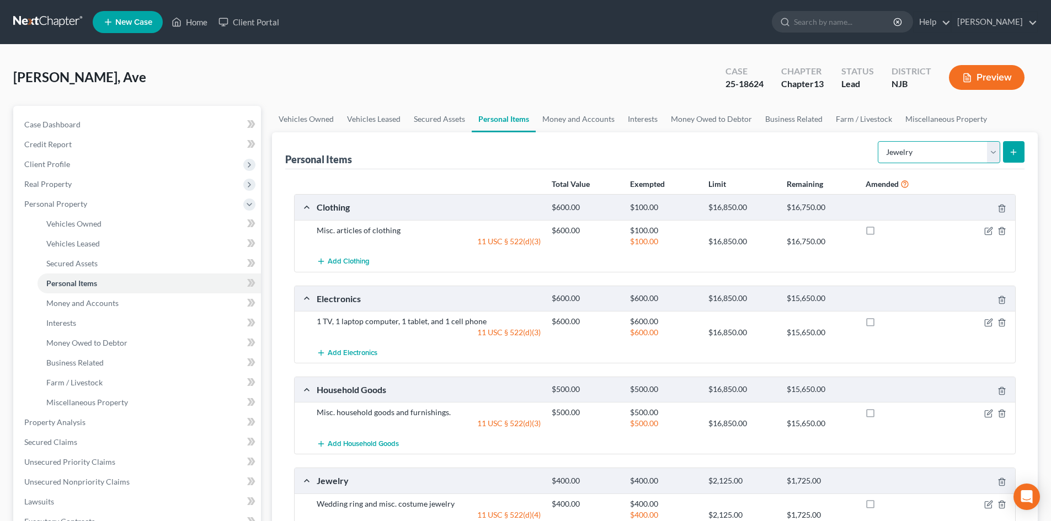
click at [990, 151] on select "Select Item Type Clothing Collectibles Of Value Electronics Firearms Household …" at bounding box center [939, 152] width 122 height 22
select select "pets"
click at [879, 141] on select "Select Item Type Clothing Collectibles Of Value Electronics Firearms Household …" at bounding box center [939, 152] width 122 height 22
click at [1014, 151] on line "submit" at bounding box center [1014, 152] width 0 height 5
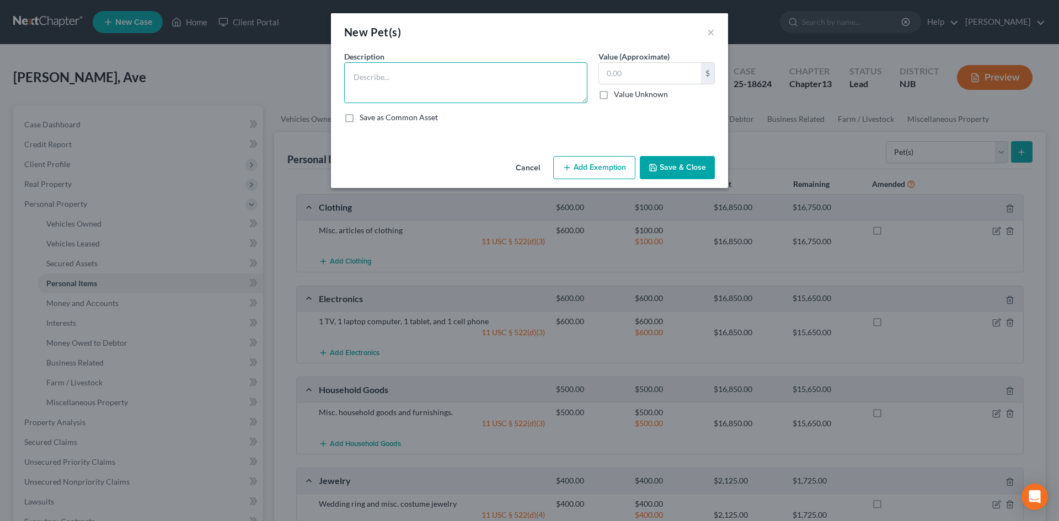
click at [382, 77] on textarea at bounding box center [465, 82] width 243 height 41
click at [395, 78] on textarea "1 great dane, six years old" at bounding box center [465, 82] width 243 height 41
type textarea "1 great dane rescue, six years old. No resale value."
click at [667, 77] on input "text" at bounding box center [650, 73] width 102 height 21
type input "0.00"
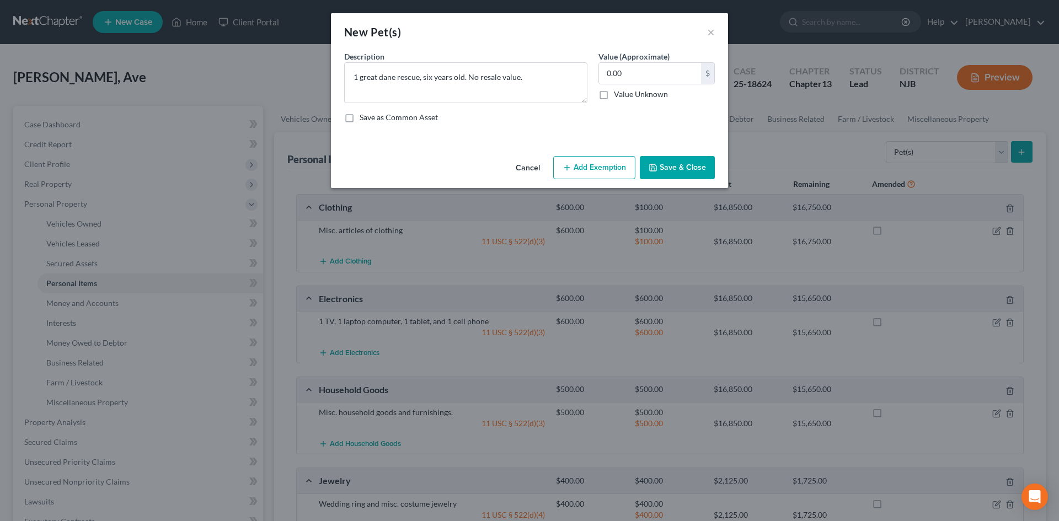
click at [685, 168] on button "Save & Close" at bounding box center [677, 167] width 75 height 23
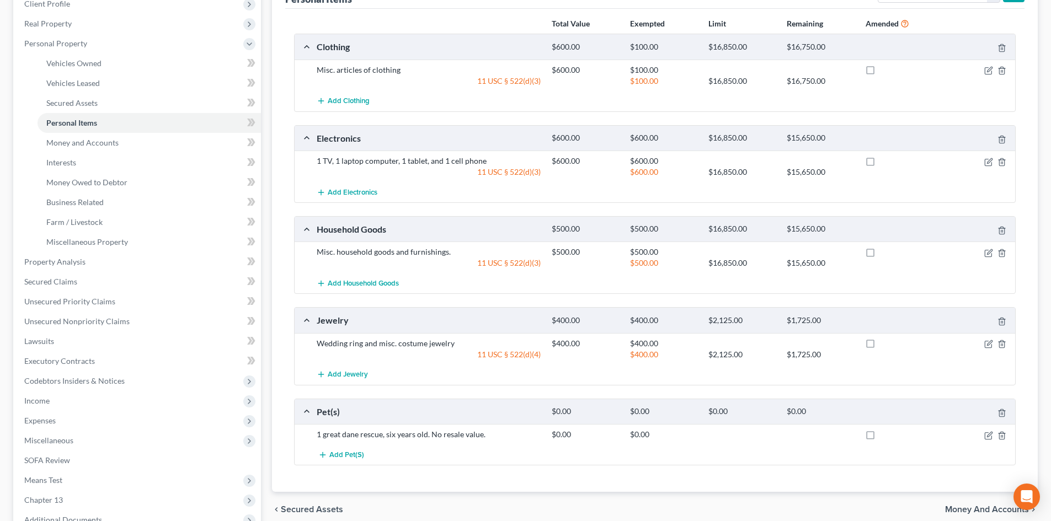
scroll to position [284, 0]
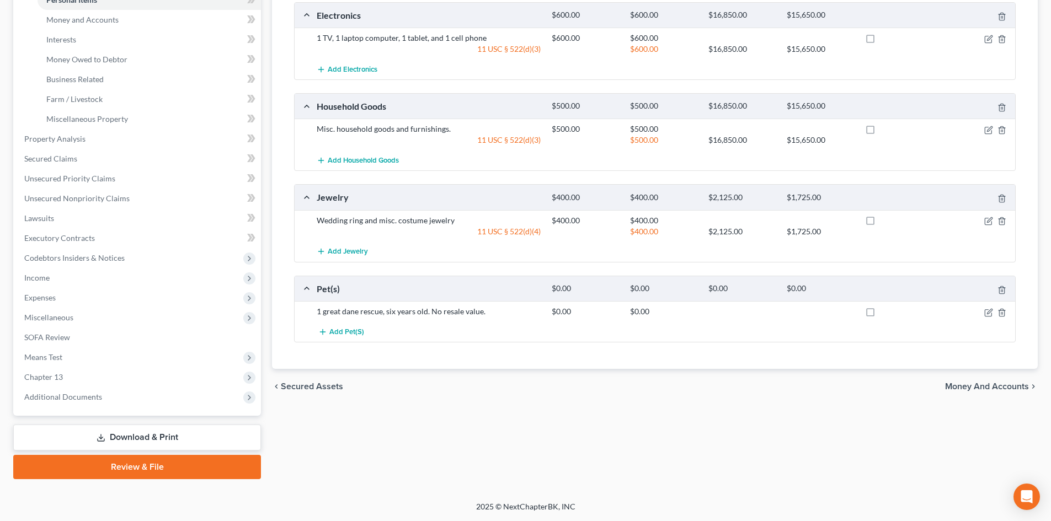
click at [997, 385] on span "Money and Accounts" at bounding box center [987, 386] width 84 height 9
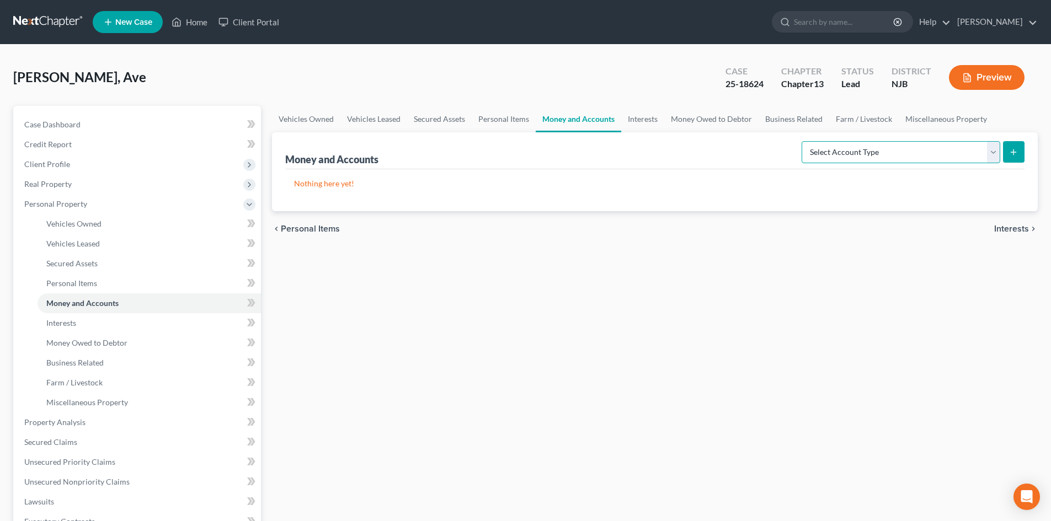
click at [994, 154] on select "Select Account Type Brokerage Cash on Hand Certificates of Deposit Checking Acc…" at bounding box center [901, 152] width 199 height 22
select select "checking"
click at [804, 141] on select "Select Account Type Brokerage Cash on Hand Certificates of Deposit Checking Acc…" at bounding box center [901, 152] width 199 height 22
click at [995, 148] on select "Select Account Type Brokerage Cash on Hand Certificates of Deposit Checking Acc…" at bounding box center [901, 152] width 199 height 22
click at [804, 141] on select "Select Account Type Brokerage Cash on Hand Certificates of Deposit Checking Acc…" at bounding box center [901, 152] width 199 height 22
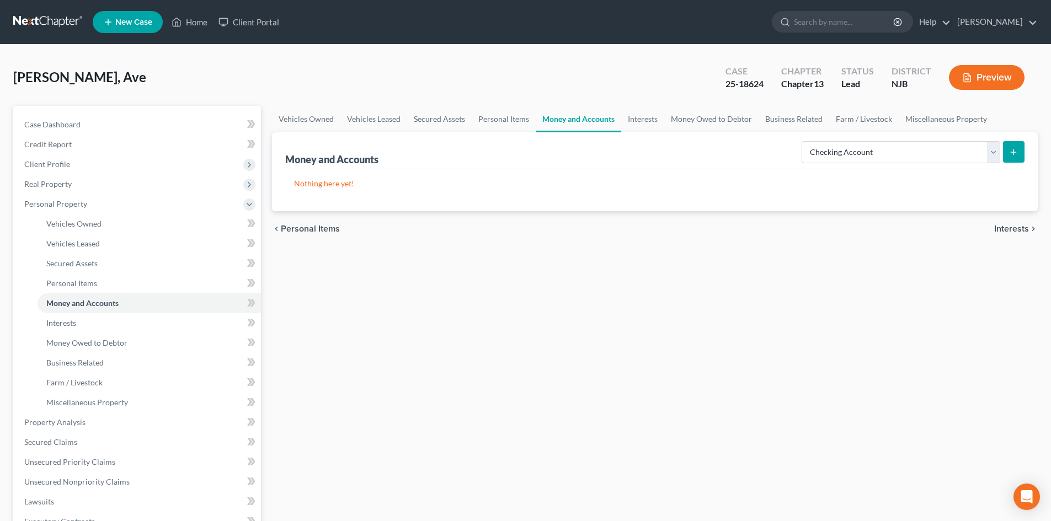
click at [1019, 146] on button "submit" at bounding box center [1014, 152] width 22 height 22
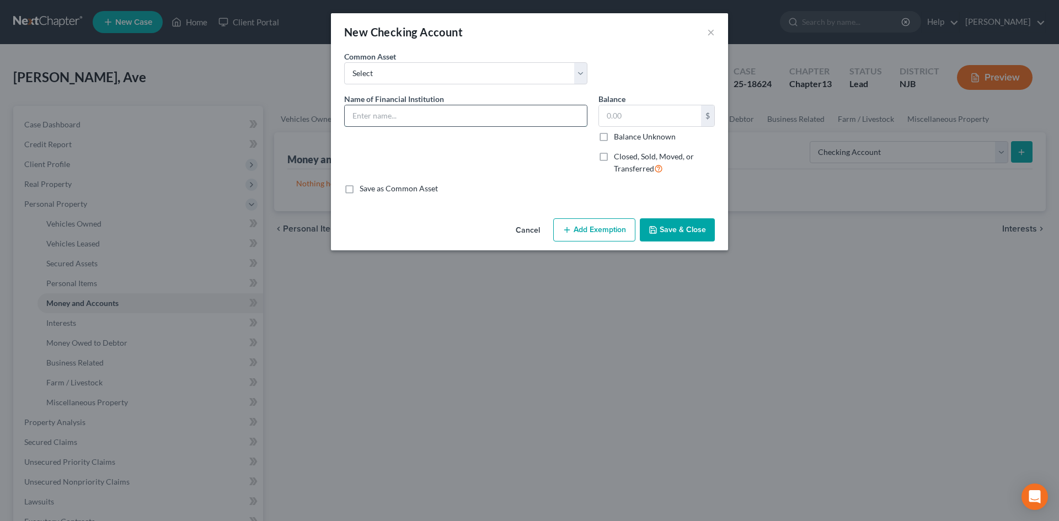
click at [367, 119] on input "text" at bounding box center [466, 115] width 242 height 21
type input "Checking Account at [GEOGRAPHIC_DATA]"
type input "2,450.00"
click at [600, 231] on button "Add Exemption" at bounding box center [594, 230] width 82 height 23
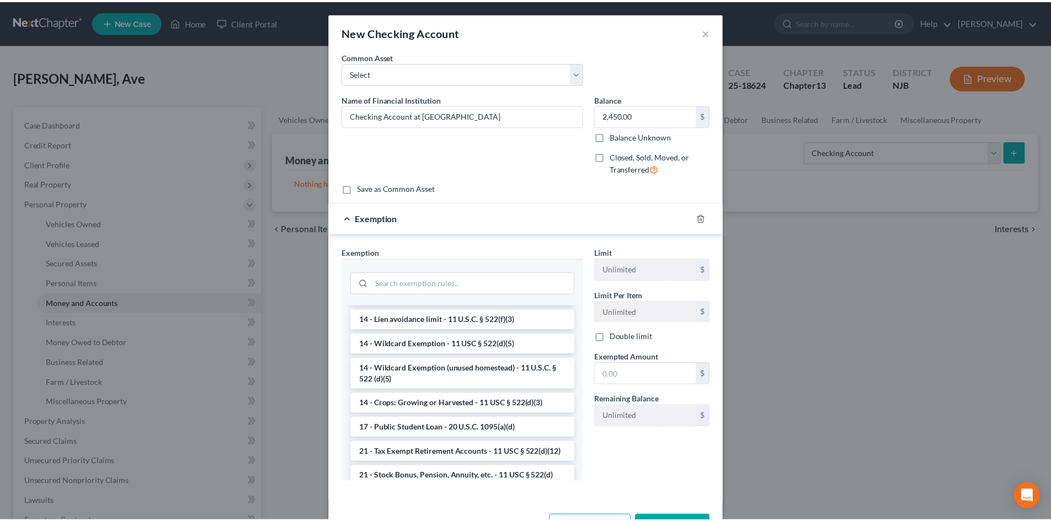
scroll to position [194, 0]
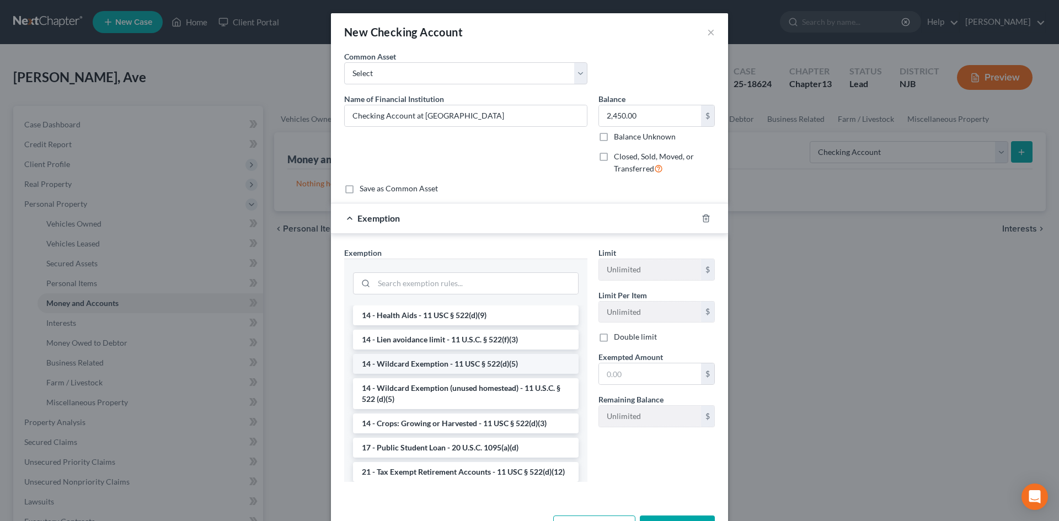
click at [396, 363] on li "14 - Wildcard Exemption - 11 USC § 522(d)(5)" at bounding box center [466, 364] width 226 height 20
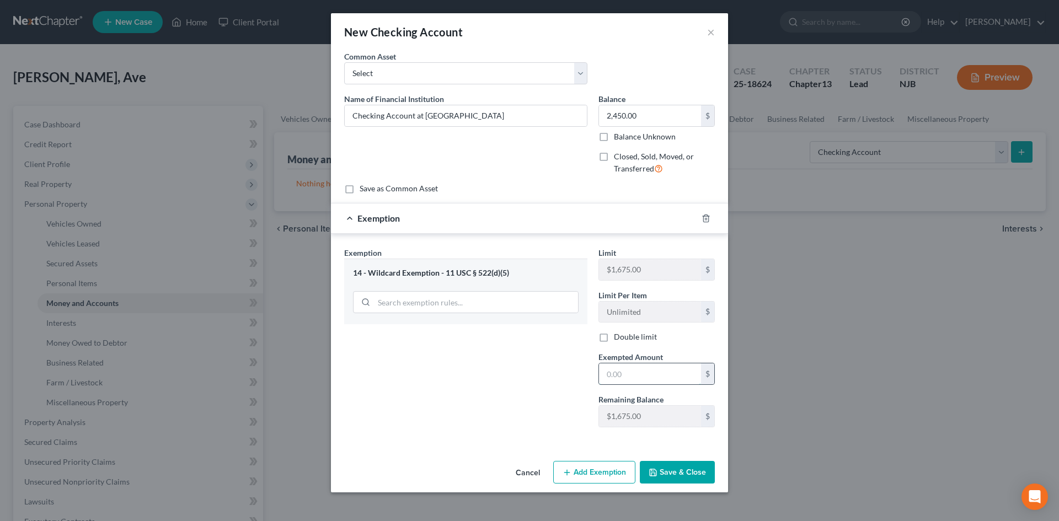
click at [644, 374] on input "text" at bounding box center [650, 374] width 102 height 21
type input "1,675.00"
click at [673, 472] on button "Save & Close" at bounding box center [677, 472] width 75 height 23
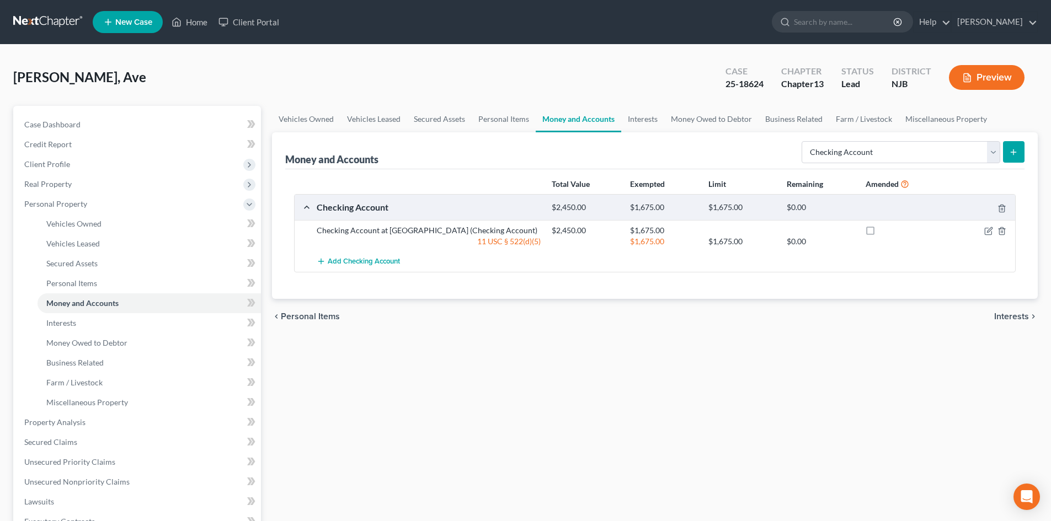
click at [1016, 156] on icon "submit" at bounding box center [1013, 152] width 9 height 9
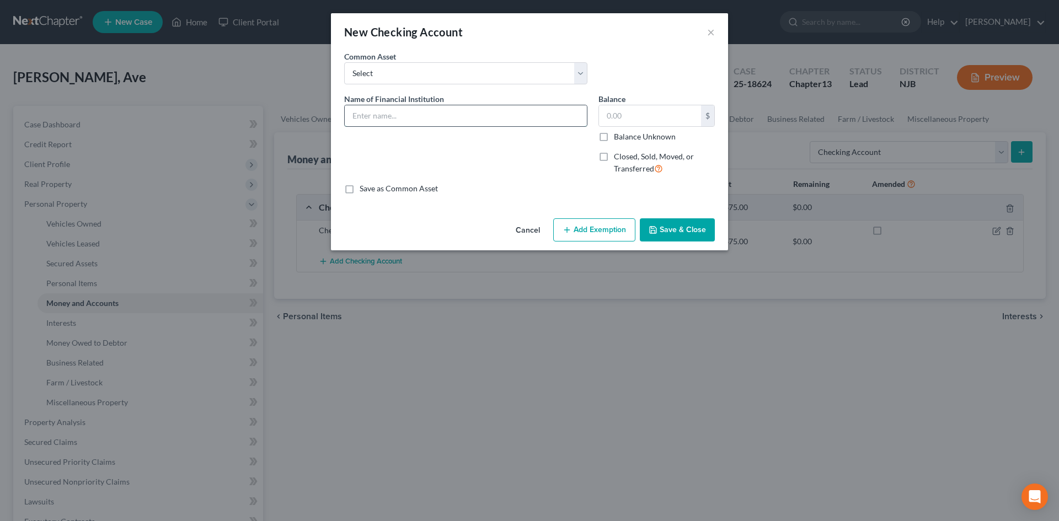
click at [379, 116] on input "text" at bounding box center [466, 115] width 242 height 21
type input "Checking Account at Crest Savings"
type input "0.25"
click at [672, 232] on button "Save & Close" at bounding box center [677, 230] width 75 height 23
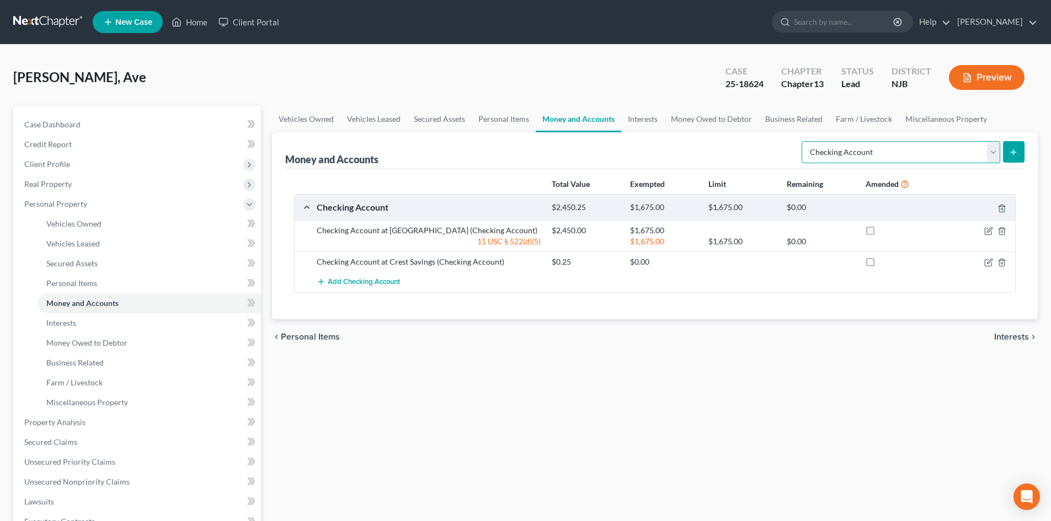
click at [994, 150] on select "Select Account Type Brokerage Cash on Hand Certificates of Deposit Checking Acc…" at bounding box center [901, 152] width 199 height 22
select select "savings"
click at [804, 141] on select "Select Account Type Brokerage Cash on Hand Certificates of Deposit Checking Acc…" at bounding box center [901, 152] width 199 height 22
click at [1018, 155] on icon "submit" at bounding box center [1013, 152] width 9 height 9
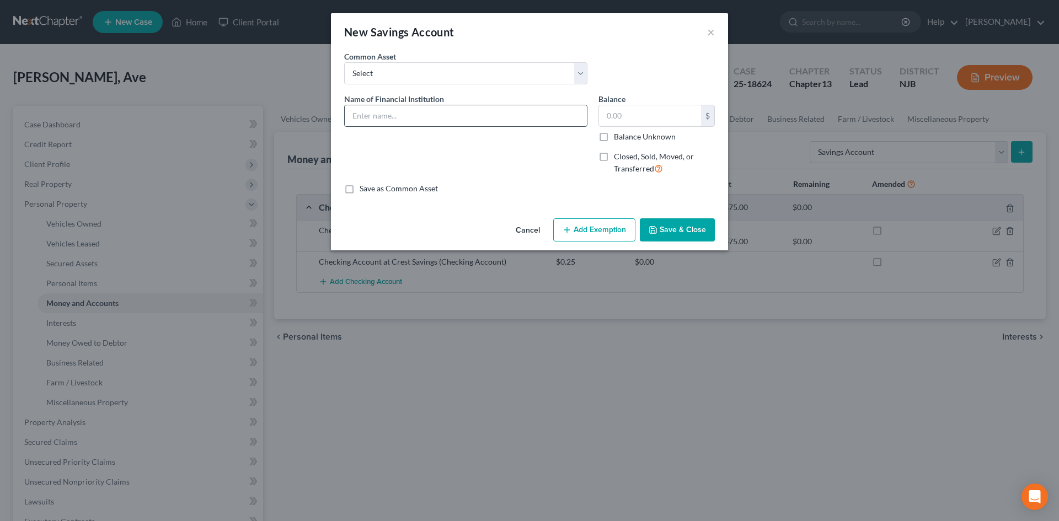
click at [371, 117] on input "text" at bounding box center [466, 115] width 242 height 21
type input "Savings Account at Crests Savngs"
type input "50.00"
click at [667, 227] on button "Save & Close" at bounding box center [677, 230] width 75 height 23
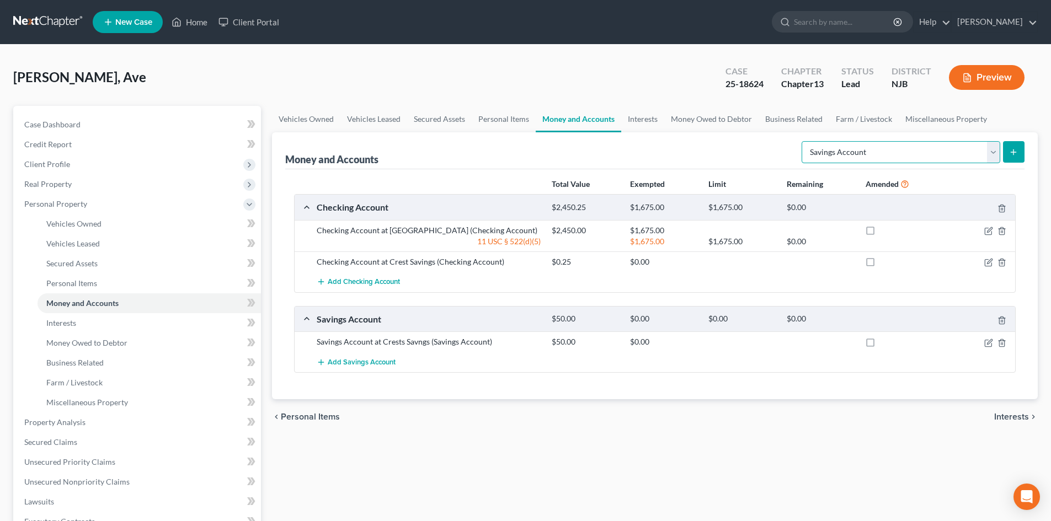
click at [990, 150] on select "Select Account Type Brokerage Cash on Hand Certificates of Deposit Checking Acc…" at bounding box center [901, 152] width 199 height 22
select select "security_deposits"
click at [804, 141] on select "Select Account Type Brokerage Cash on Hand Certificates of Deposit Checking Acc…" at bounding box center [901, 152] width 199 height 22
click at [1011, 149] on icon "submit" at bounding box center [1013, 152] width 9 height 9
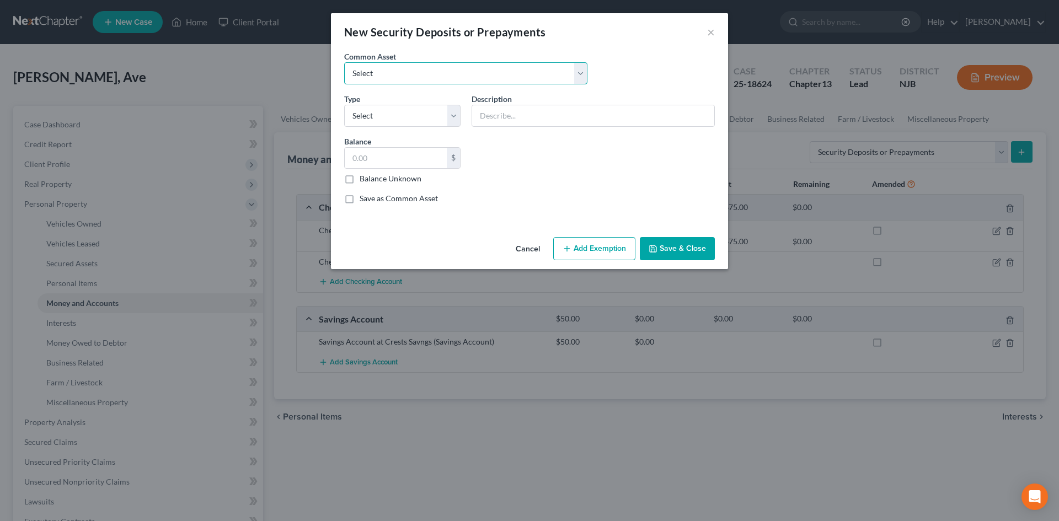
click at [399, 68] on select "Select Rental Security Deposit Secured Credit Card with First Progress Rental S…" at bounding box center [465, 73] width 243 height 22
select select "0"
click at [344, 62] on select "Select Rental Security Deposit Secured Credit Card with First Progress Rental S…" at bounding box center [465, 73] width 243 height 22
type input "Rental Security Deposit"
type input "1,950.00"
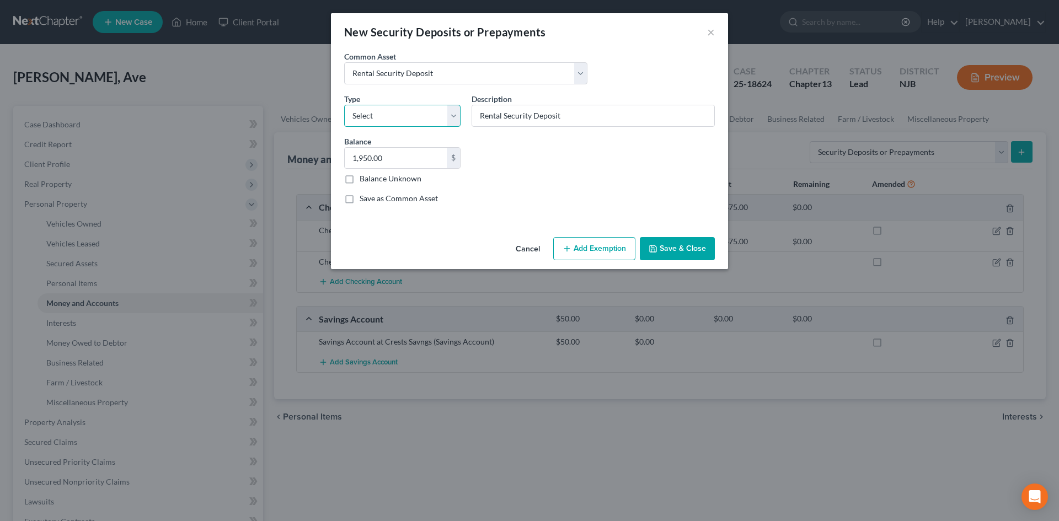
click at [450, 125] on select "Select Electric Gas Heating Oil Security Deposit On Rental Unit Prepaid Rent Te…" at bounding box center [402, 116] width 116 height 22
select select "3"
click at [344, 105] on select "Select Electric Gas Heating Oil Security Deposit On Rental Unit Prepaid Rent Te…" at bounding box center [402, 116] width 116 height 22
click at [356, 156] on input "1,950.00" at bounding box center [396, 158] width 102 height 21
type input "1,450.00"
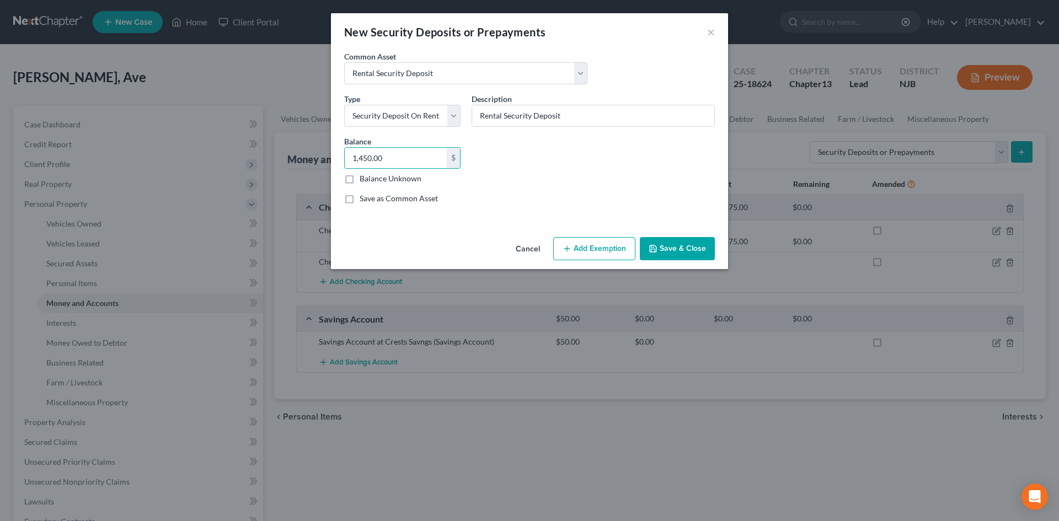
click at [678, 243] on button "Save & Close" at bounding box center [677, 248] width 75 height 23
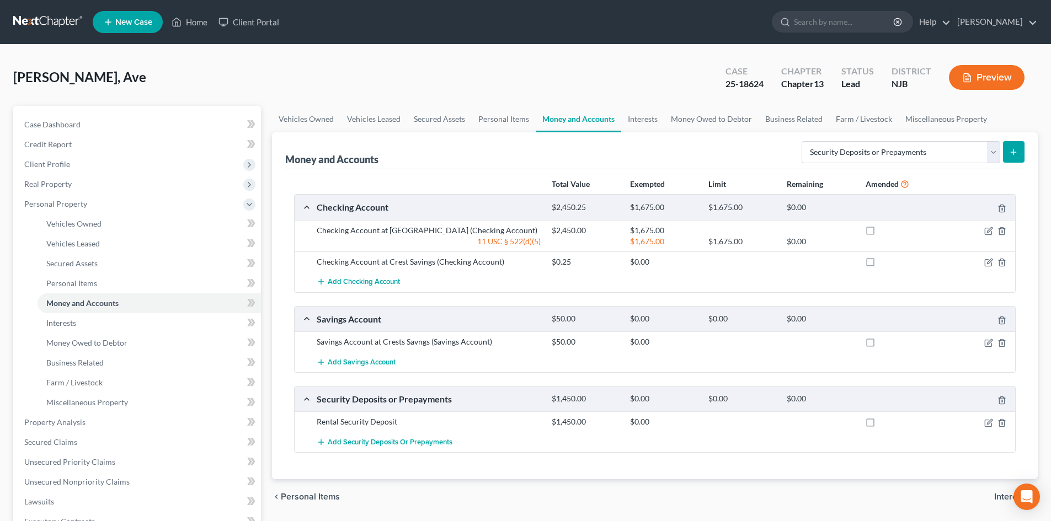
scroll to position [55, 0]
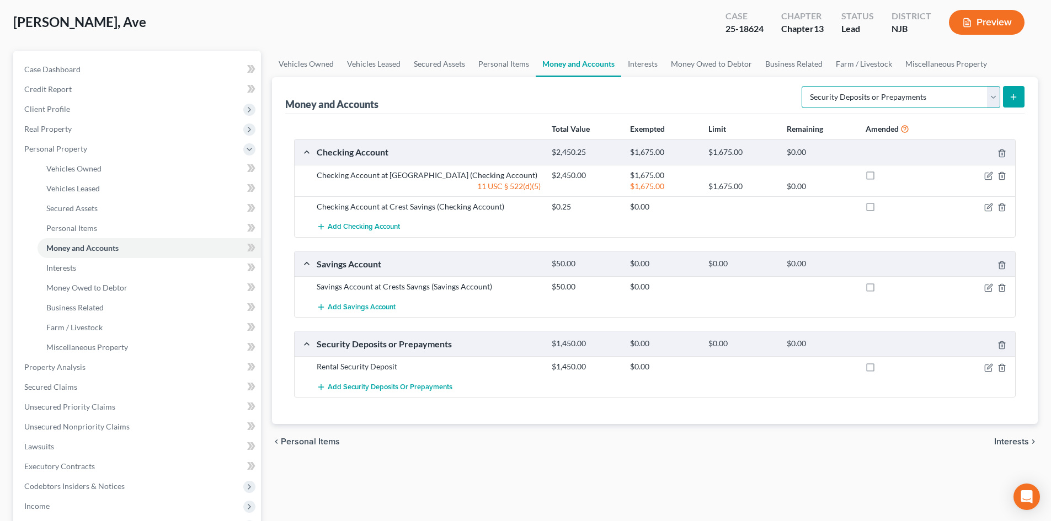
click at [994, 97] on select "Select Account Type Brokerage Cash on Hand Certificates of Deposit Checking Acc…" at bounding box center [901, 97] width 199 height 22
click at [1010, 443] on span "Interests" at bounding box center [1011, 442] width 35 height 9
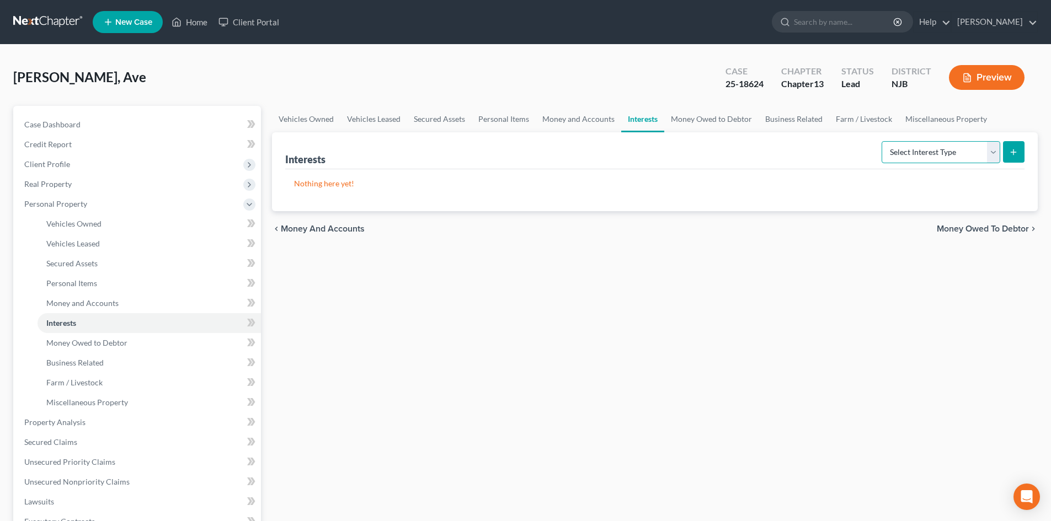
click at [990, 152] on select "Select Interest Type 401K Annuity Bond Education IRA Government Bond Government…" at bounding box center [941, 152] width 119 height 22
select select "pension_plan"
click at [883, 141] on select "Select Interest Type 401K Annuity Bond Education IRA Government Bond Government…" at bounding box center [941, 152] width 119 height 22
click at [1015, 152] on line "submit" at bounding box center [1013, 152] width 5 height 0
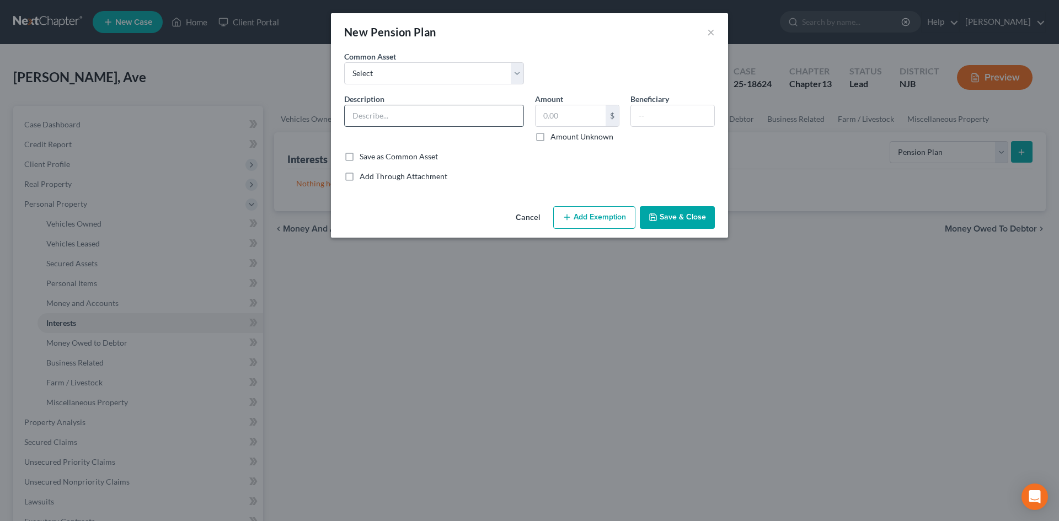
click at [383, 122] on input "text" at bounding box center [434, 115] width 179 height 21
type input "Pension with State of [GEOGRAPHIC_DATA]"
click at [575, 124] on input "text" at bounding box center [571, 115] width 70 height 21
type input "1,746.00"
click at [667, 112] on input "text" at bounding box center [672, 115] width 83 height 21
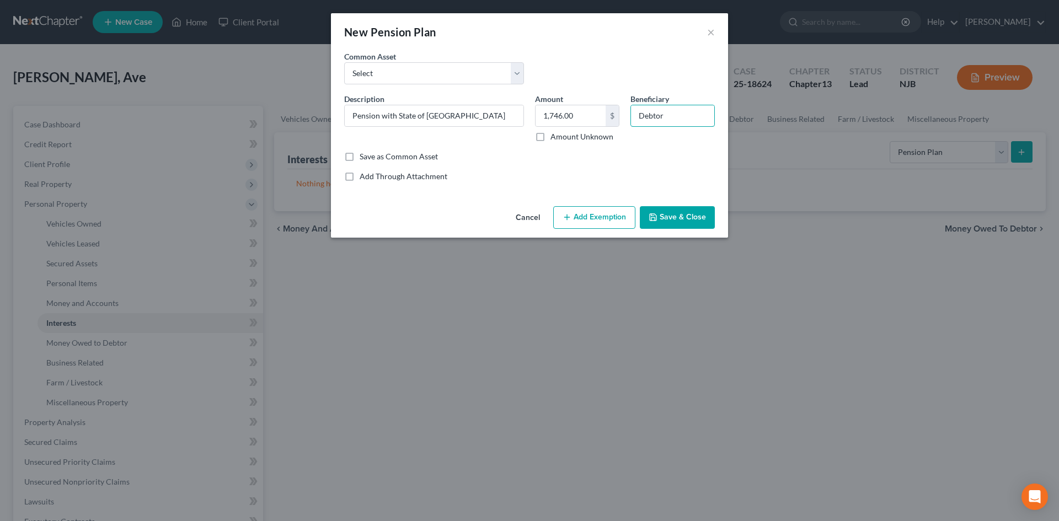
type input "Debtor"
click at [666, 211] on button "Save & Close" at bounding box center [677, 217] width 75 height 23
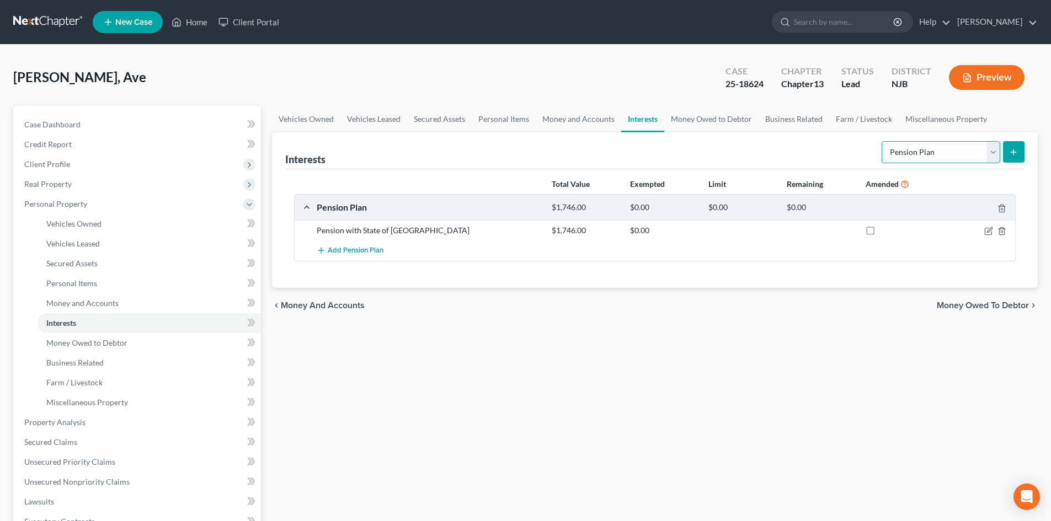
click at [990, 153] on select "Select Interest Type 401K Annuity Bond Education IRA Government Bond Government…" at bounding box center [941, 152] width 119 height 22
click at [830, 388] on div "Vehicles Owned Vehicles Leased Secured Assets Personal Items Money and Accounts…" at bounding box center [655, 434] width 777 height 657
click at [989, 146] on select "Select Interest Type 401K Annuity Bond Education IRA Government Bond Government…" at bounding box center [941, 152] width 119 height 22
select select "whole_life_insurance"
click at [883, 141] on select "Select Interest Type 401K Annuity Bond Education IRA Government Bond Government…" at bounding box center [941, 152] width 119 height 22
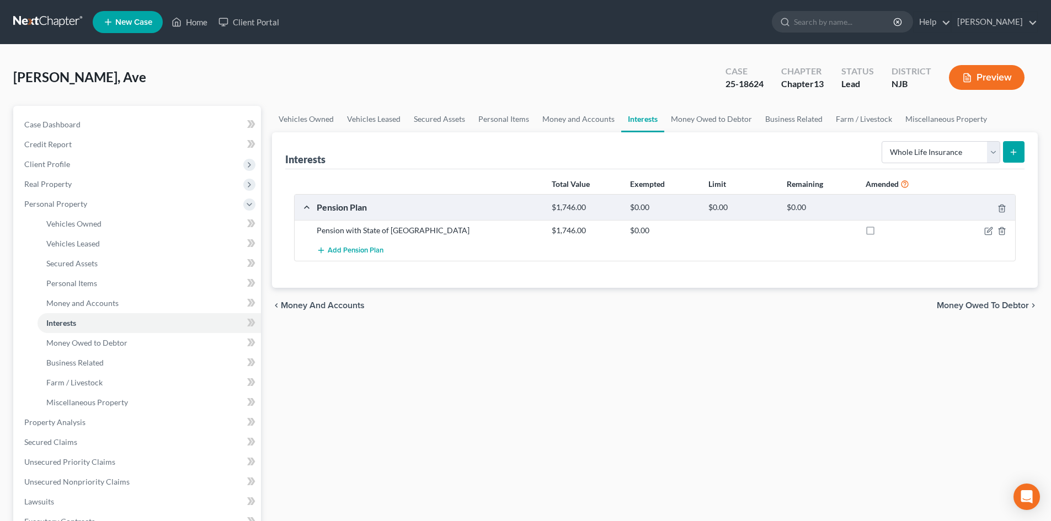
click at [1020, 150] on button "submit" at bounding box center [1014, 152] width 22 height 22
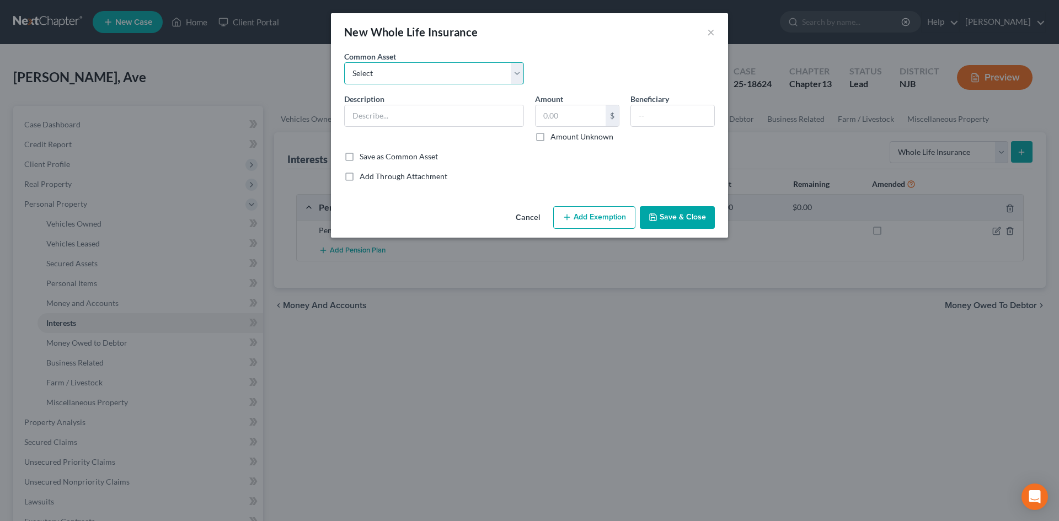
click at [424, 67] on select "Select Whole Life Insurance Policy through First Harvest, FCU Whole Life Insura…" at bounding box center [434, 73] width 180 height 22
click at [630, 49] on div "New Whole Life Insurance ×" at bounding box center [529, 32] width 397 height 38
click at [368, 116] on input "text" at bounding box center [434, 115] width 179 height 21
type input "Whole Life insurance Policy with NY Life"
type input "200.00"
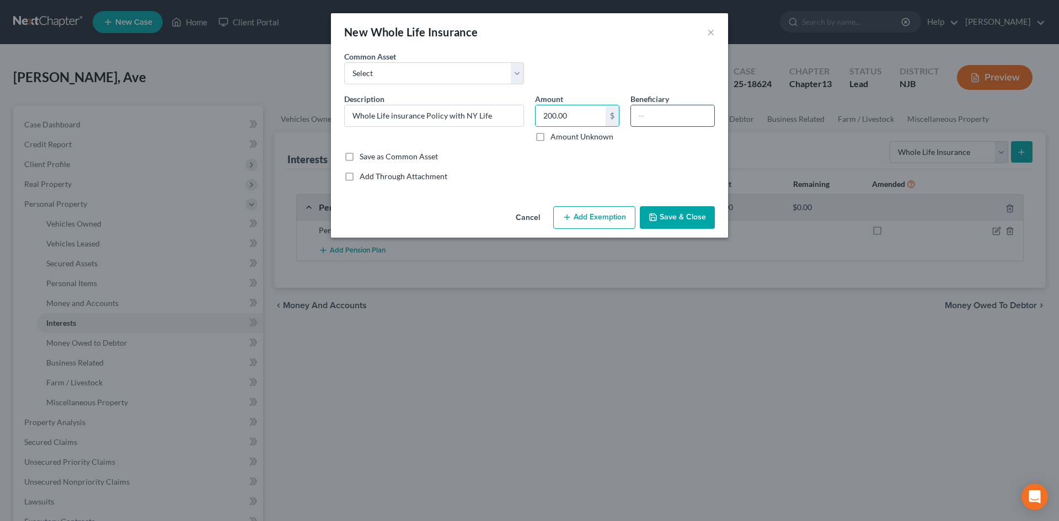
click at [674, 114] on input "text" at bounding box center [672, 115] width 83 height 21
type input "Debtor's Relatives"
click at [589, 223] on button "Add Exemption" at bounding box center [594, 217] width 82 height 23
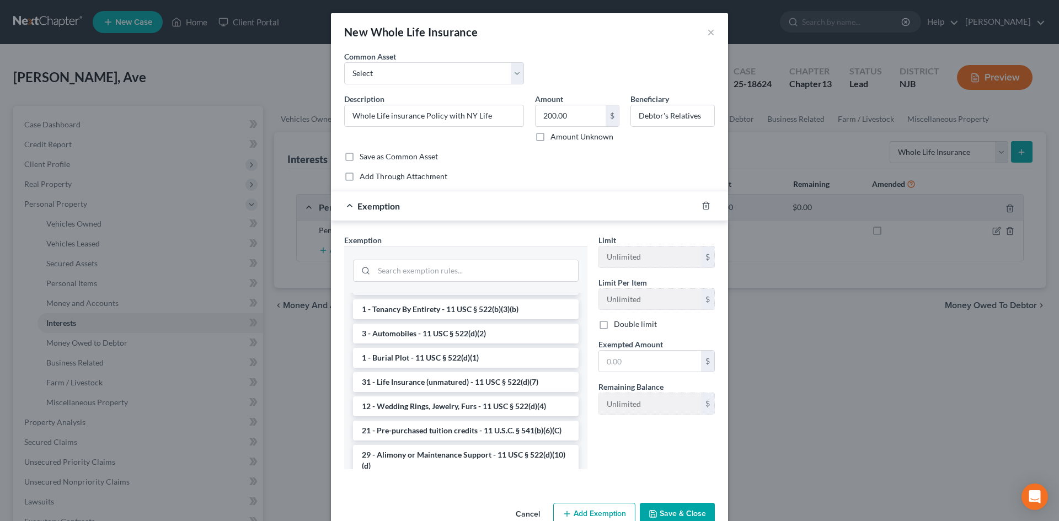
scroll to position [221, 0]
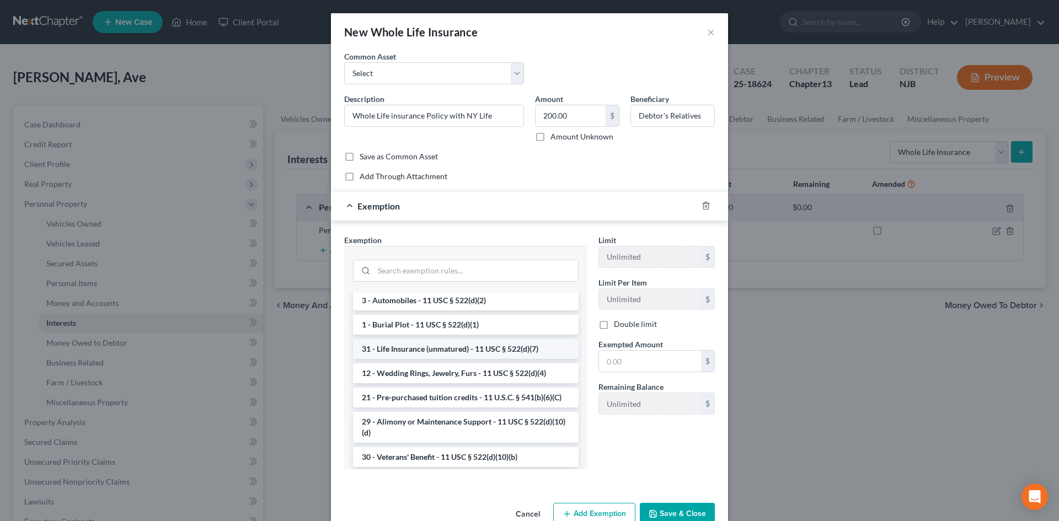
click at [492, 359] on li "31 - Life Insurance (unmatured) - 11 USC § 522(d)(7)" at bounding box center [466, 349] width 226 height 20
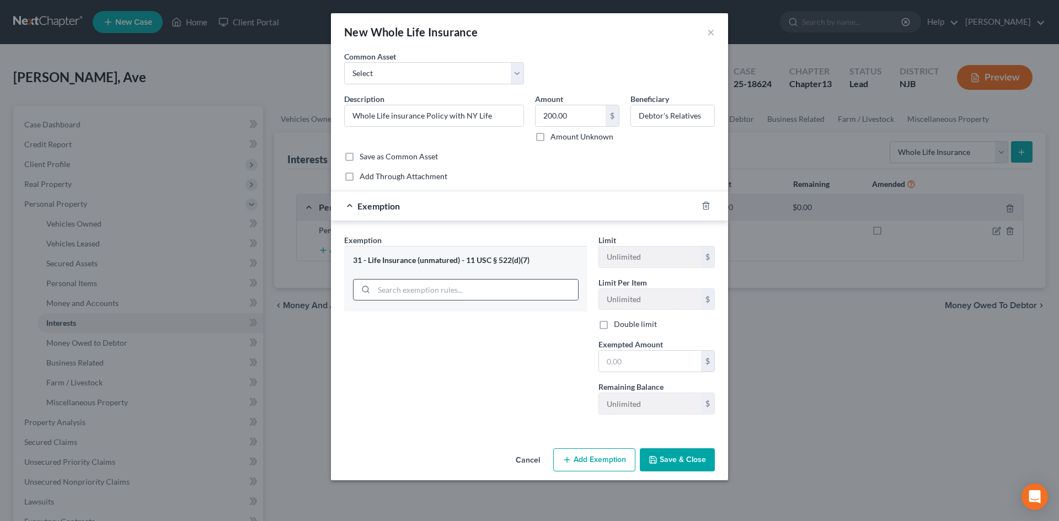
click at [545, 279] on div at bounding box center [466, 290] width 226 height 22
click at [537, 287] on input "search" at bounding box center [476, 290] width 204 height 21
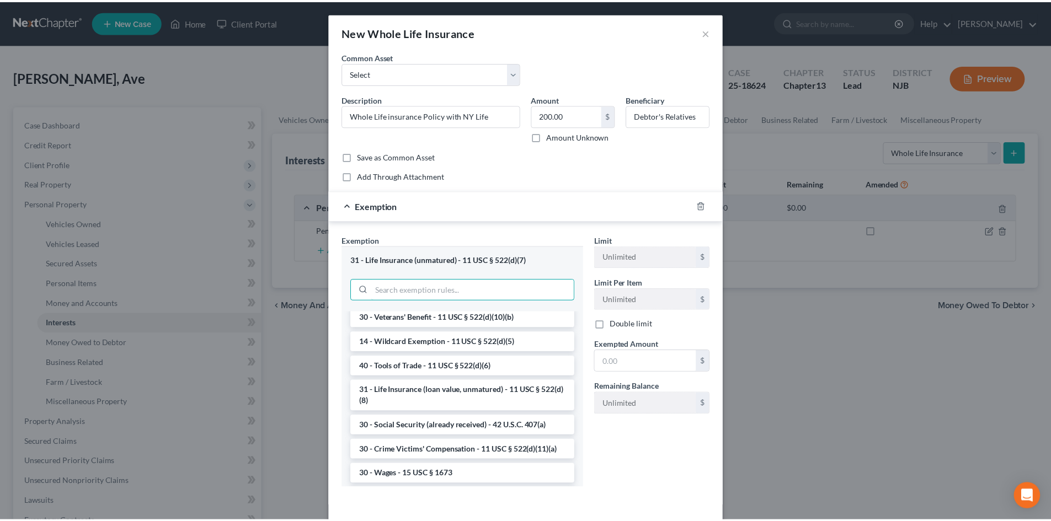
scroll to position [386, 0]
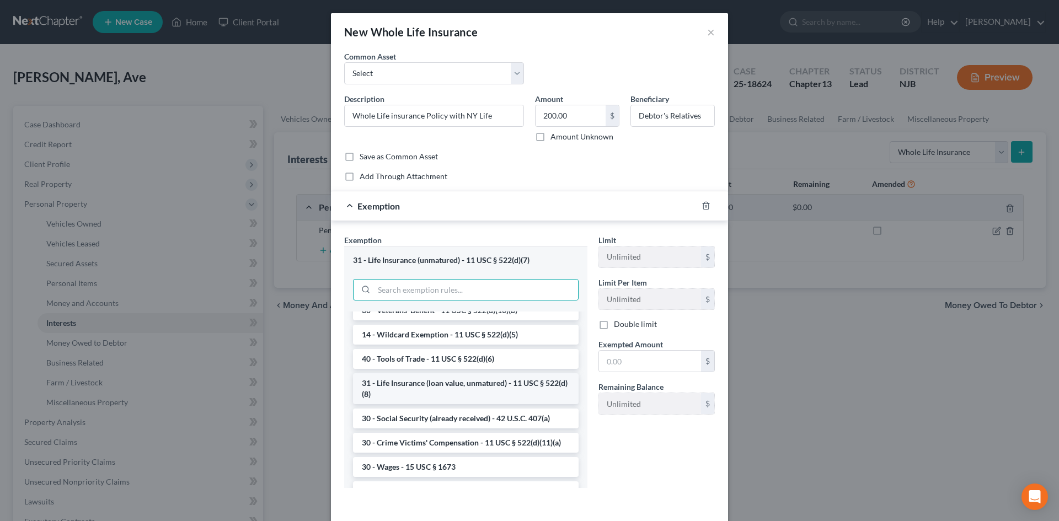
click at [389, 404] on li "31 - Life Insurance (loan value, unmatured) - 11 USC § 522(d)(8)" at bounding box center [466, 389] width 226 height 31
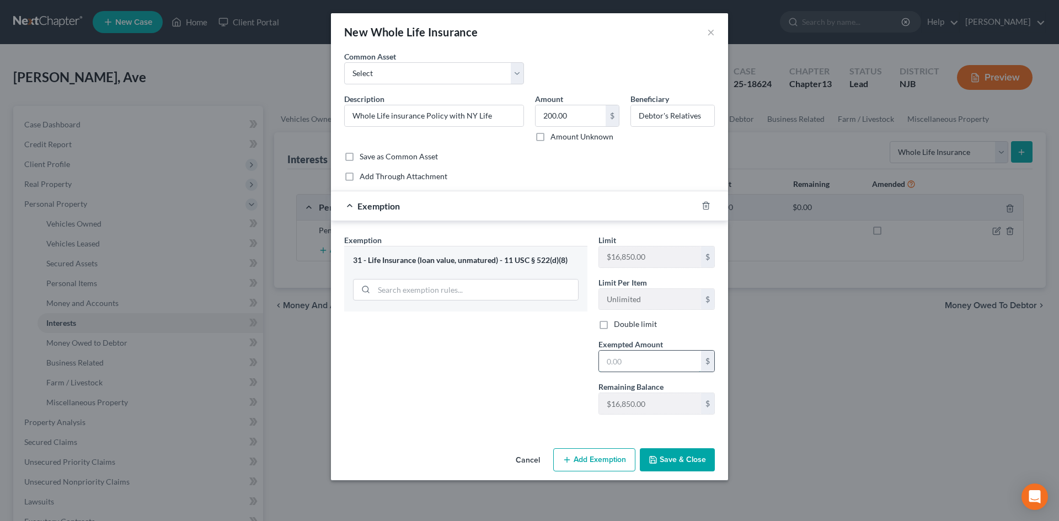
click at [642, 365] on input "text" at bounding box center [650, 361] width 102 height 21
type input "200.00"
click at [692, 457] on button "Save & Close" at bounding box center [677, 460] width 75 height 23
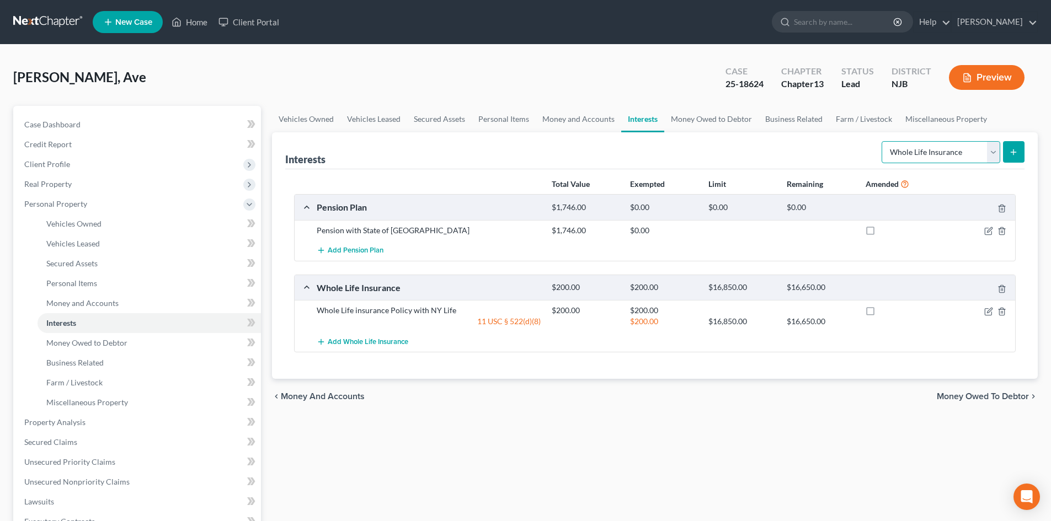
click at [994, 156] on select "Select Interest Type 401K Annuity Bond Education IRA Government Bond Government…" at bounding box center [941, 152] width 119 height 22
click at [848, 432] on div "Vehicles Owned Vehicles Leased Secured Assets Personal Items Money and Accounts…" at bounding box center [655, 434] width 777 height 657
click at [996, 396] on span "Money Owed to Debtor" at bounding box center [983, 396] width 92 height 9
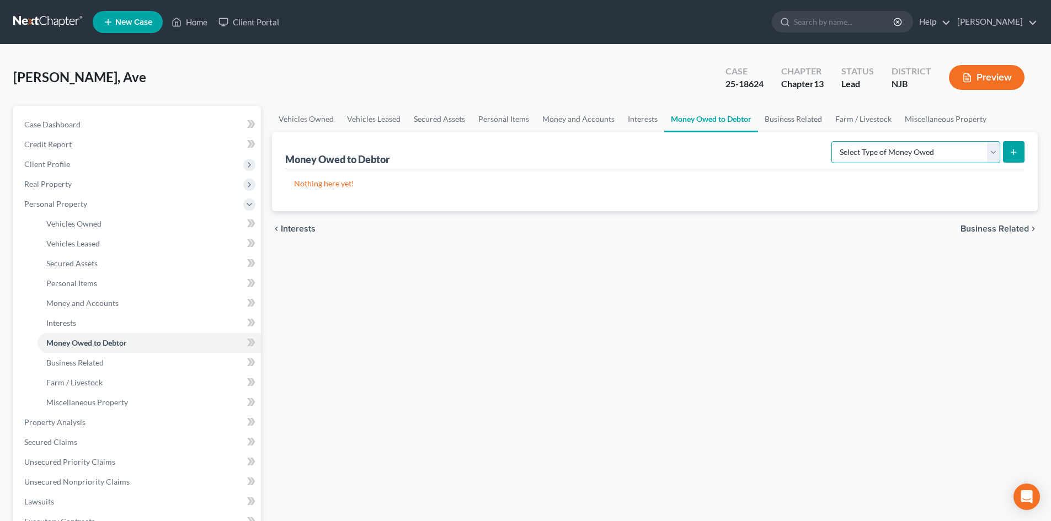
click at [990, 147] on select "Select Type of Money Owed Accounts Receivable Alimony Child Support Claims Agai…" at bounding box center [916, 152] width 169 height 22
click at [621, 307] on div "Vehicles Owned Vehicles Leased Secured Assets Personal Items Money and Accounts…" at bounding box center [655, 434] width 777 height 657
click at [291, 230] on span "Interests" at bounding box center [298, 229] width 35 height 9
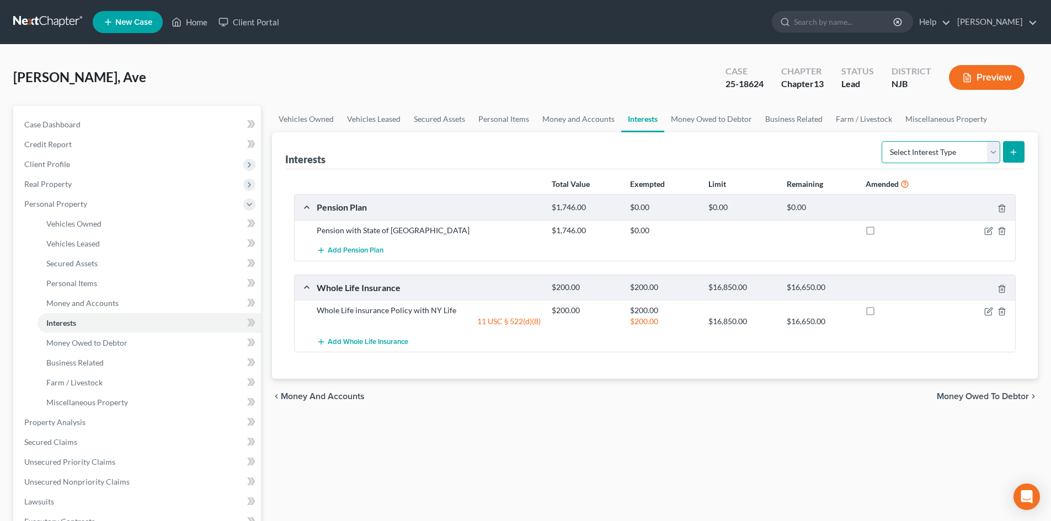
click at [992, 146] on select "Select Interest Type 401K Annuity Bond Education IRA Government Bond Government…" at bounding box center [941, 152] width 119 height 22
select select "stock"
click at [883, 141] on select "Select Interest Type 401K Annuity Bond Education IRA Government Bond Government…" at bounding box center [941, 152] width 119 height 22
click at [1017, 148] on icon "submit" at bounding box center [1013, 152] width 9 height 9
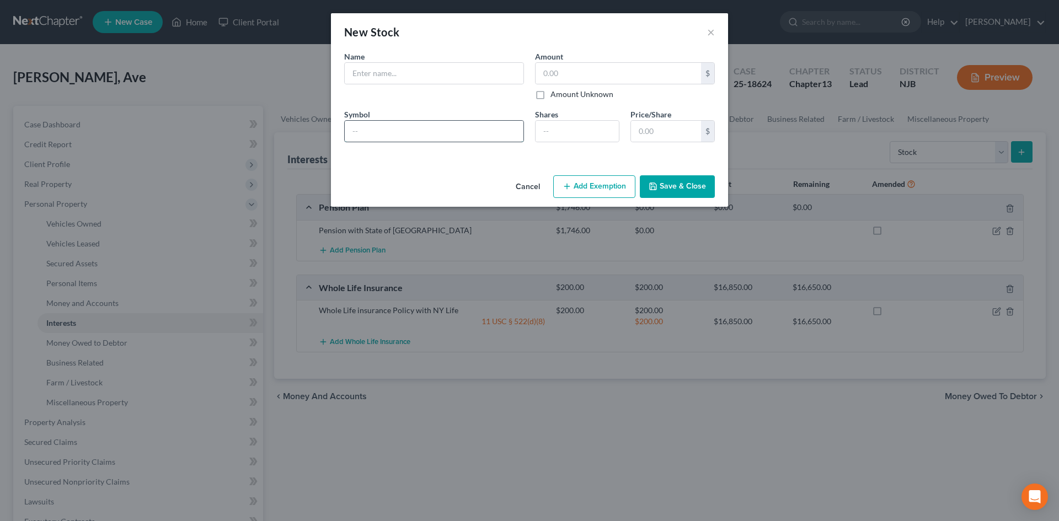
click at [378, 125] on input "text" at bounding box center [434, 131] width 179 height 21
click at [367, 72] on input "text" at bounding box center [434, 73] width 179 height 21
type input "NY Life Insurance Company"
type input "9"
type input "3"
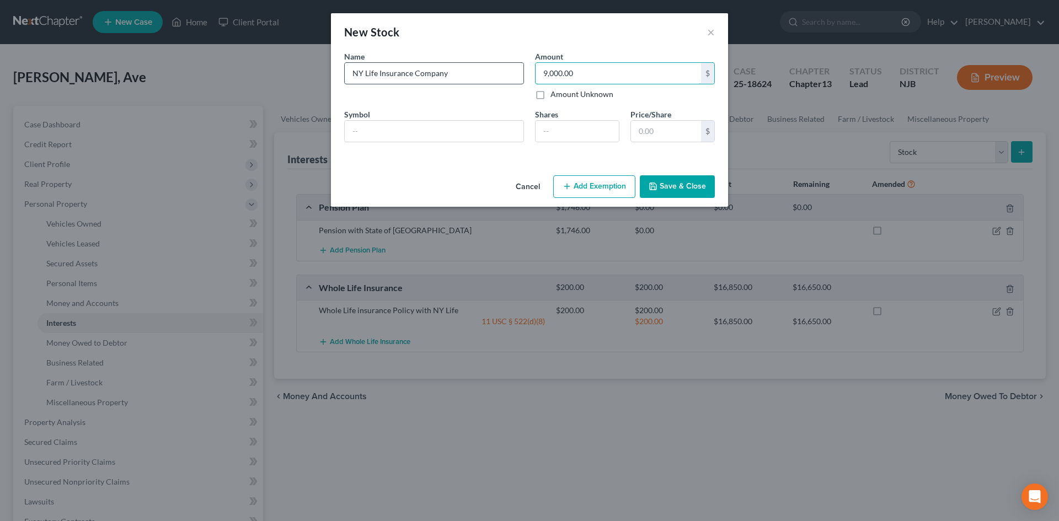
type input "9,000.00"
type input "3"
type input "9.00"
type input "3"
type input "90.00"
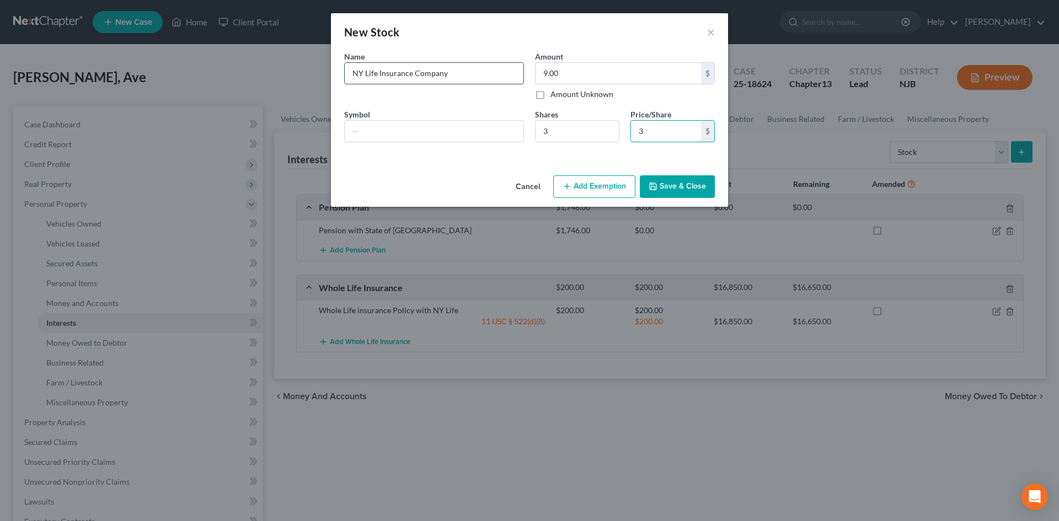
type input "30"
type input "900.00"
type input "300"
type input "9,000.00"
type input "3,000"
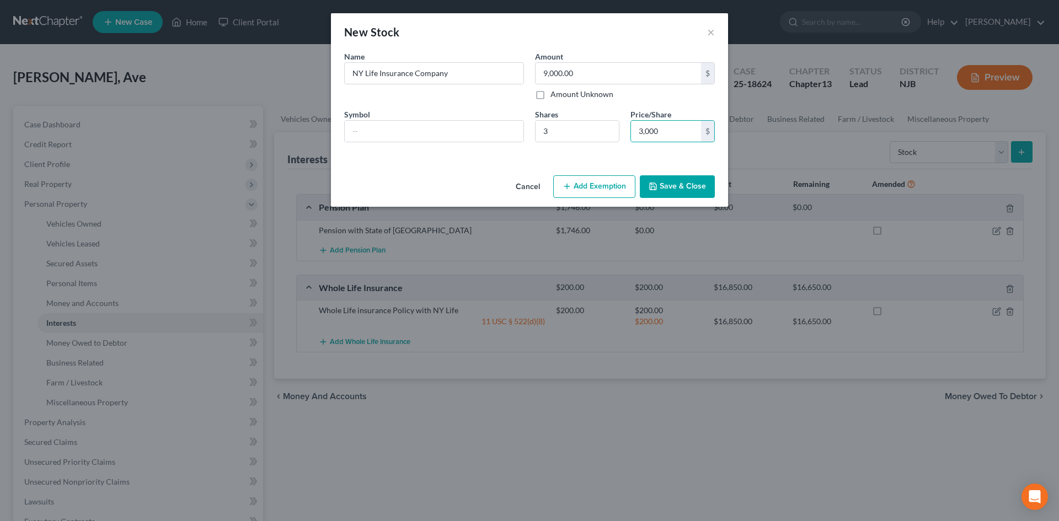
click at [680, 187] on button "Save & Close" at bounding box center [677, 186] width 75 height 23
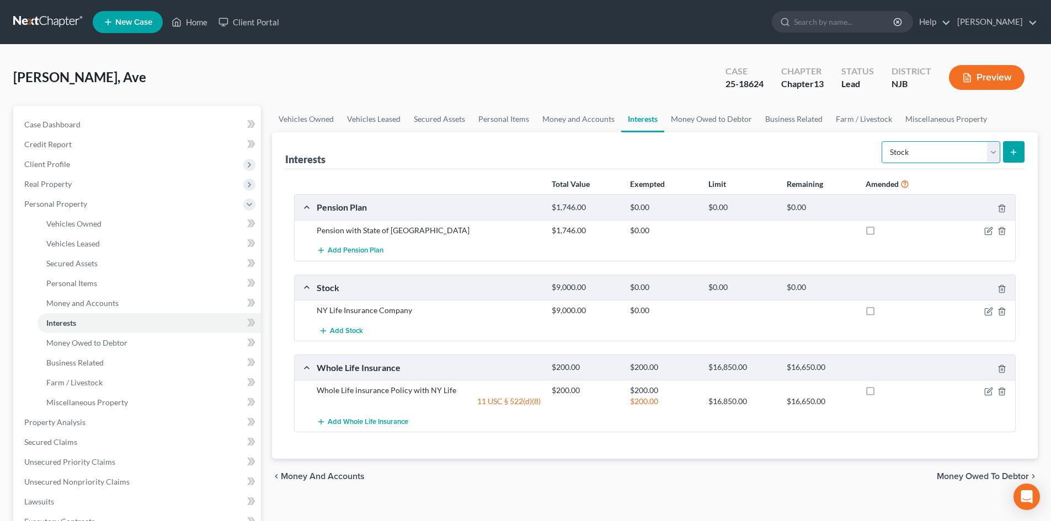
click at [992, 148] on select "Select Interest Type 401K Annuity Bond Education IRA Government Bond Government…" at bounding box center [941, 152] width 119 height 22
click at [1026, 246] on div "Interests Select Interest Type 401K Annuity Bond Education IRA Government Bond …" at bounding box center [655, 295] width 766 height 327
click at [998, 475] on span "Money Owed to Debtor" at bounding box center [983, 476] width 92 height 9
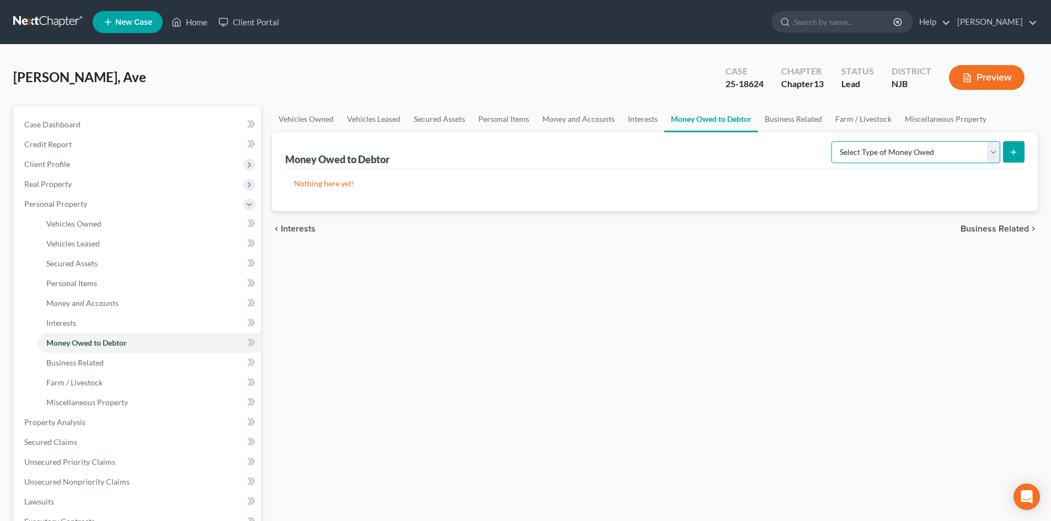
click at [992, 148] on select "Select Type of Money Owed Accounts Receivable Alimony Child Support Claims Agai…" at bounding box center [916, 152] width 169 height 22
click at [664, 294] on div "Vehicles Owned Vehicles Leased Secured Assets Personal Items Money and Accounts…" at bounding box center [655, 434] width 777 height 657
click at [992, 151] on select "Select Type of Money Owed Accounts Receivable Alimony Child Support Claims Agai…" at bounding box center [916, 152] width 169 height 22
select select "financial_assets_not_yet_listed"
click at [833, 141] on select "Select Type of Money Owed Accounts Receivable Alimony Child Support Claims Agai…" at bounding box center [916, 152] width 169 height 22
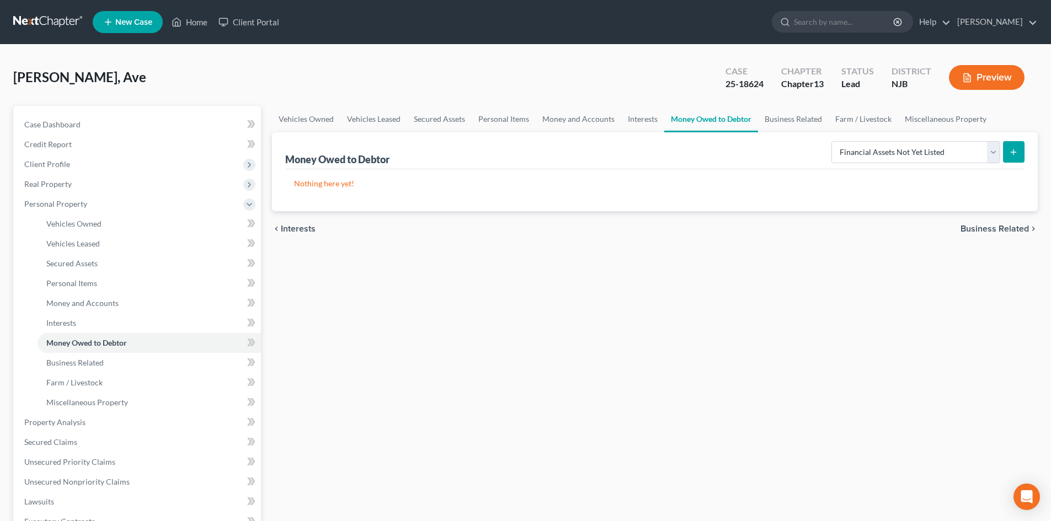
click at [1017, 150] on icon "submit" at bounding box center [1013, 152] width 9 height 9
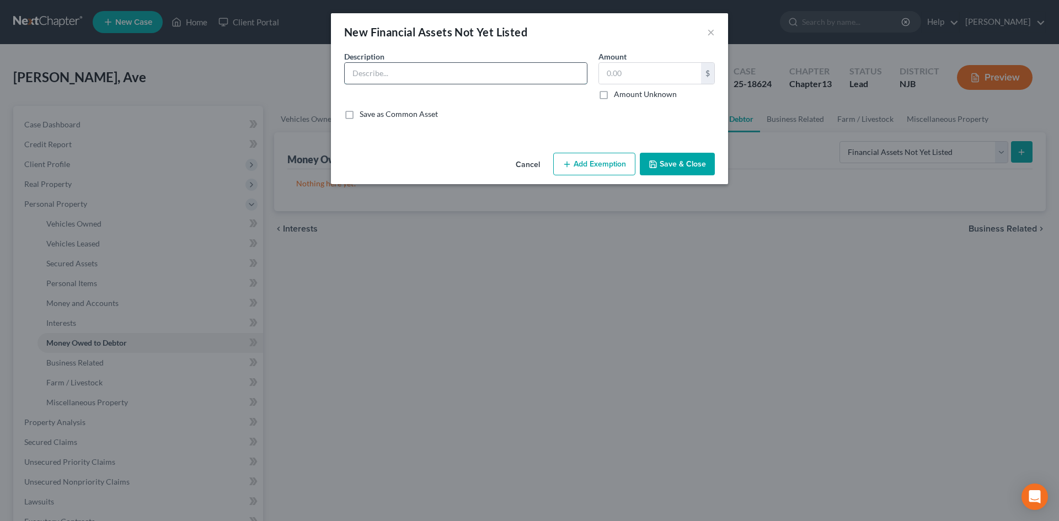
click at [372, 75] on input "text" at bounding box center [466, 73] width 242 height 21
type input "$200.00 in unclaimed funds for deceased sister's estate"
type input "200.00"
click at [657, 161] on icon "button" at bounding box center [653, 164] width 9 height 9
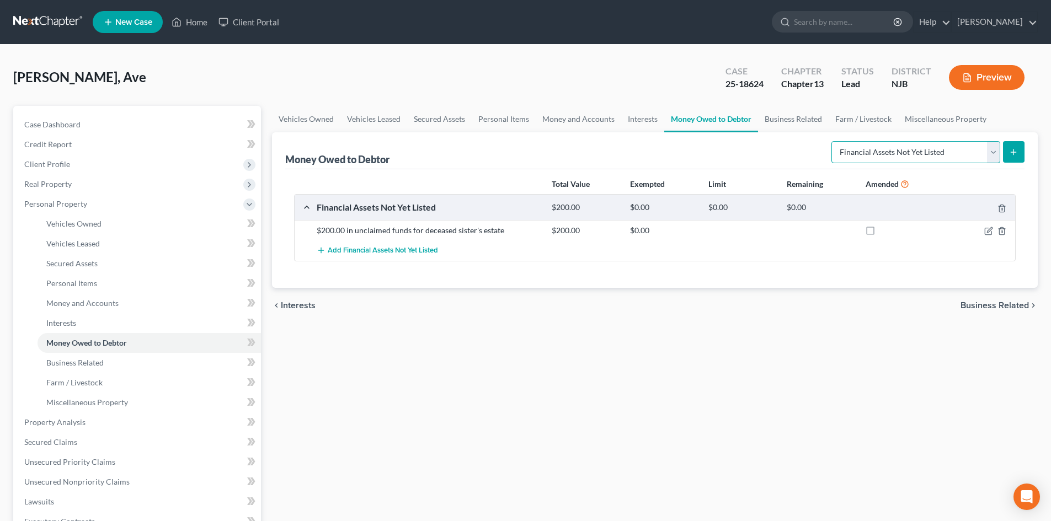
click at [992, 148] on select "Select Type of Money Owed Accounts Receivable Alimony Child Support Claims Agai…" at bounding box center [916, 152] width 169 height 22
drag, startPoint x: 708, startPoint y: 390, endPoint x: 822, endPoint y: 302, distance: 143.7
click at [707, 390] on div "Vehicles Owned Vehicles Leased Secured Assets Personal Items Money and Accounts…" at bounding box center [655, 434] width 777 height 657
click at [993, 301] on span "Business Related" at bounding box center [995, 305] width 68 height 9
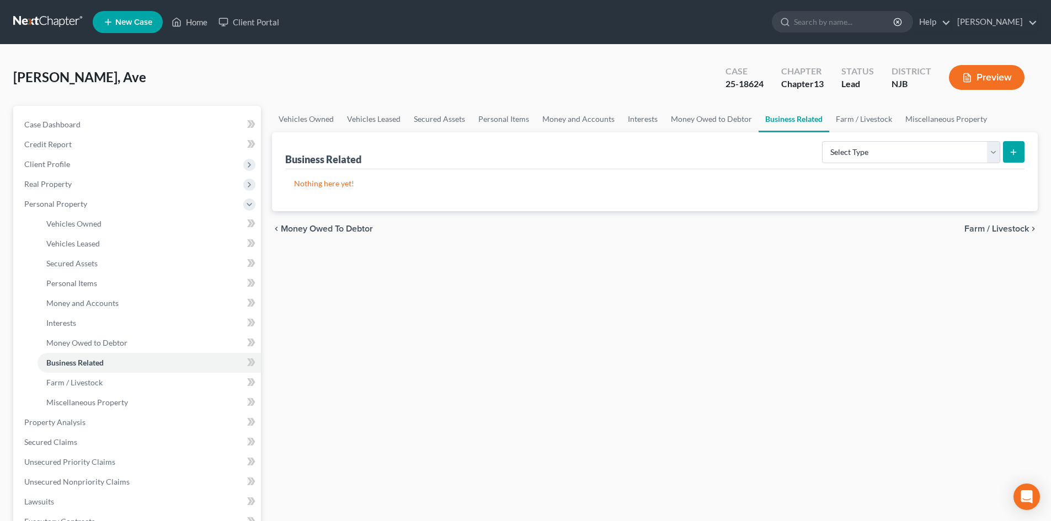
click at [1004, 230] on span "Farm / Livestock" at bounding box center [997, 229] width 65 height 9
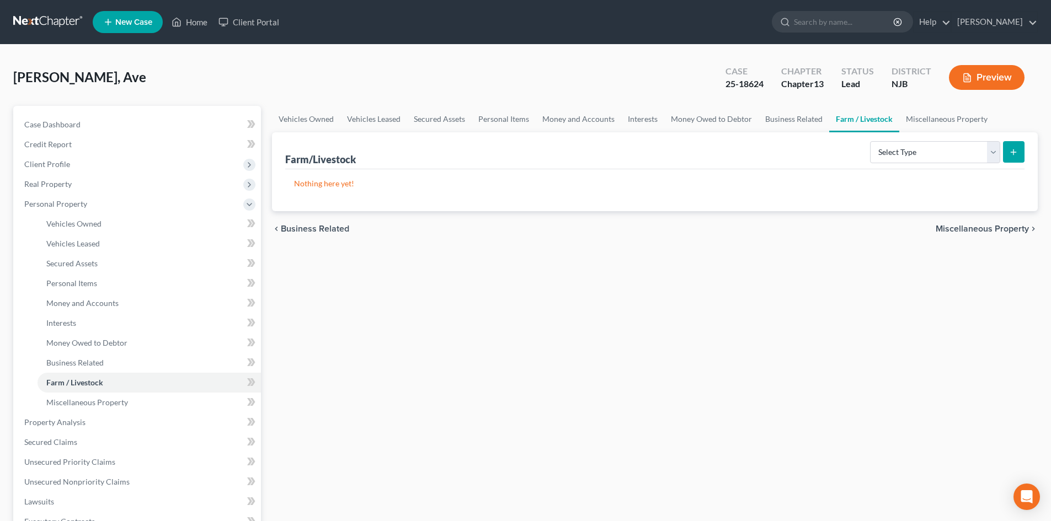
click at [1003, 233] on span "Miscellaneous Property" at bounding box center [982, 229] width 93 height 9
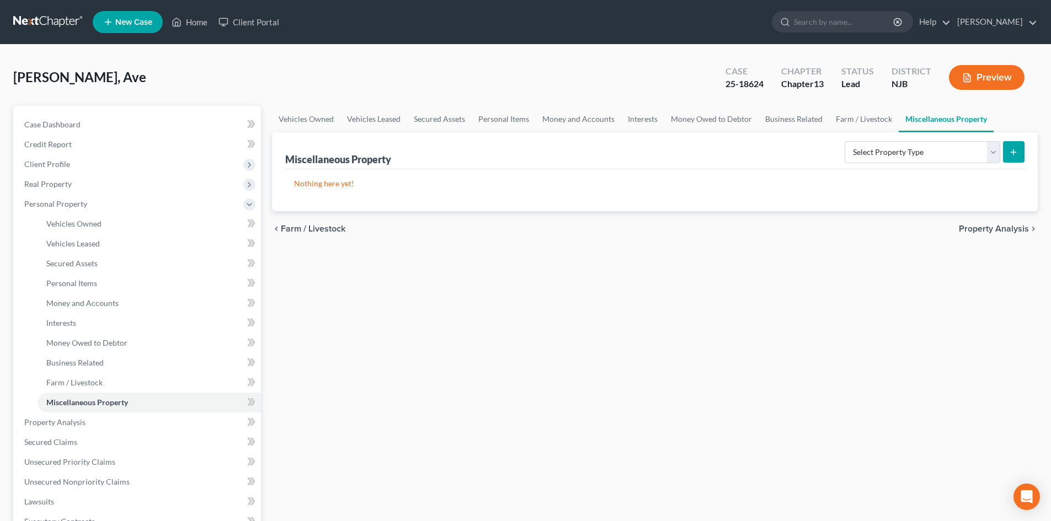
click at [998, 229] on span "Property Analysis" at bounding box center [994, 229] width 70 height 9
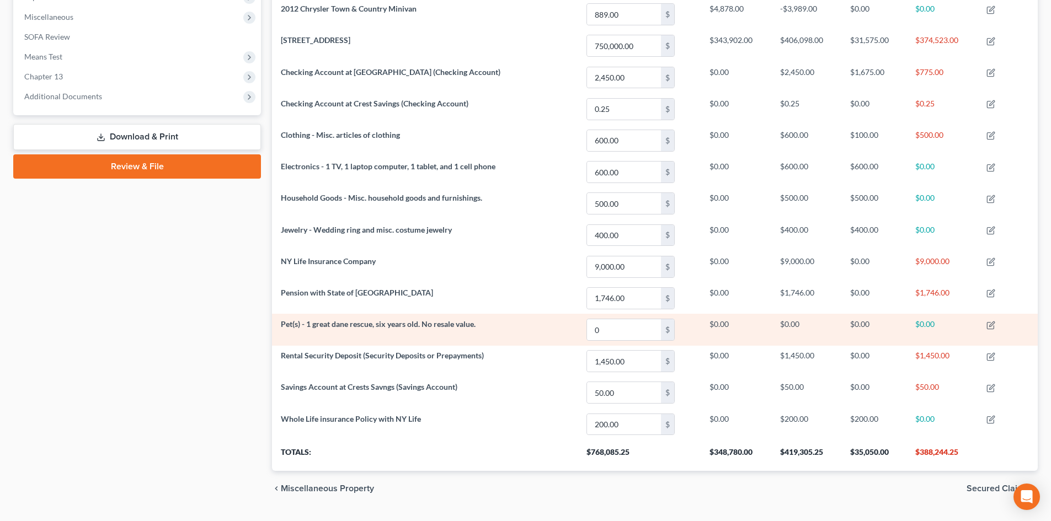
scroll to position [413, 0]
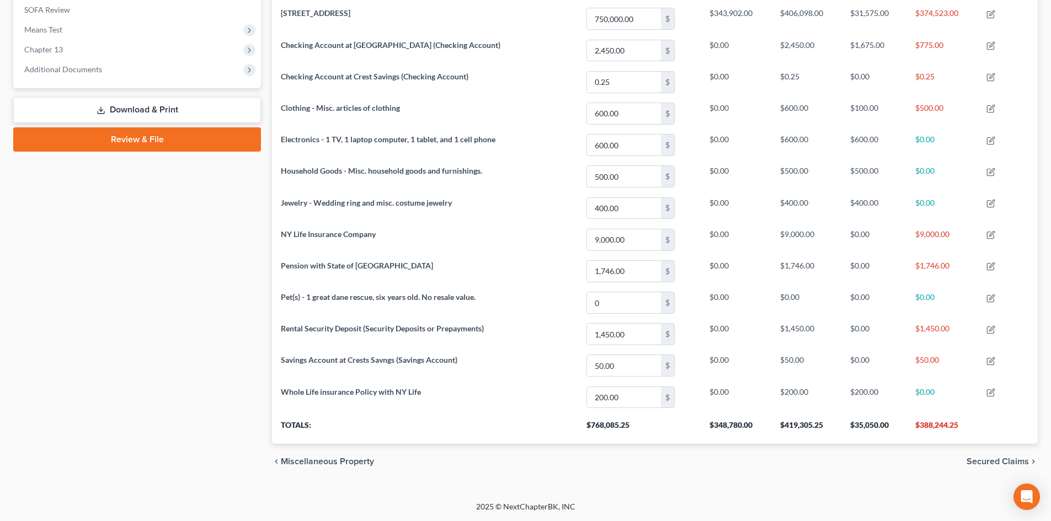
click at [988, 462] on span "Secured Claims" at bounding box center [998, 461] width 62 height 9
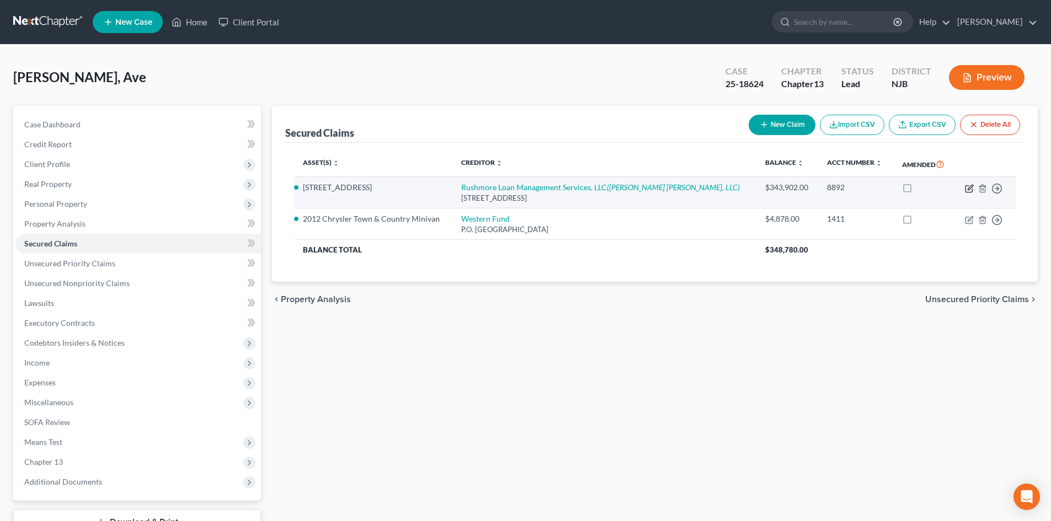
click at [967, 190] on icon "button" at bounding box center [969, 188] width 9 height 9
select select "45"
select select "3"
select select "2"
select select "0"
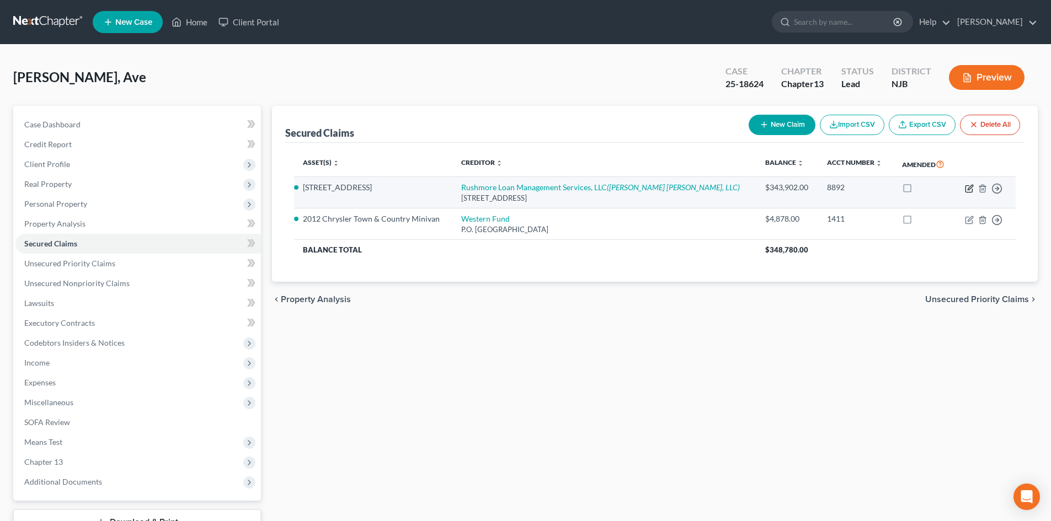
select select "0"
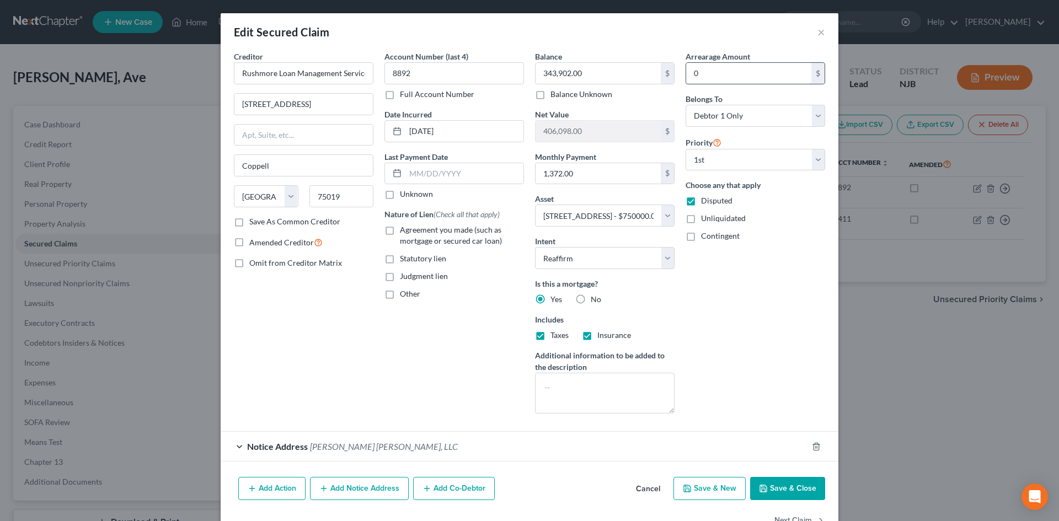
click at [712, 76] on input "0" at bounding box center [748, 73] width 125 height 21
type input "100,000.00"
click at [400, 231] on label "Agreement you made (such as mortgage or secured car loan)" at bounding box center [462, 236] width 124 height 22
click at [404, 231] on input "Agreement you made (such as mortgage or secured car loan)" at bounding box center [407, 228] width 7 height 7
checkbox input "true"
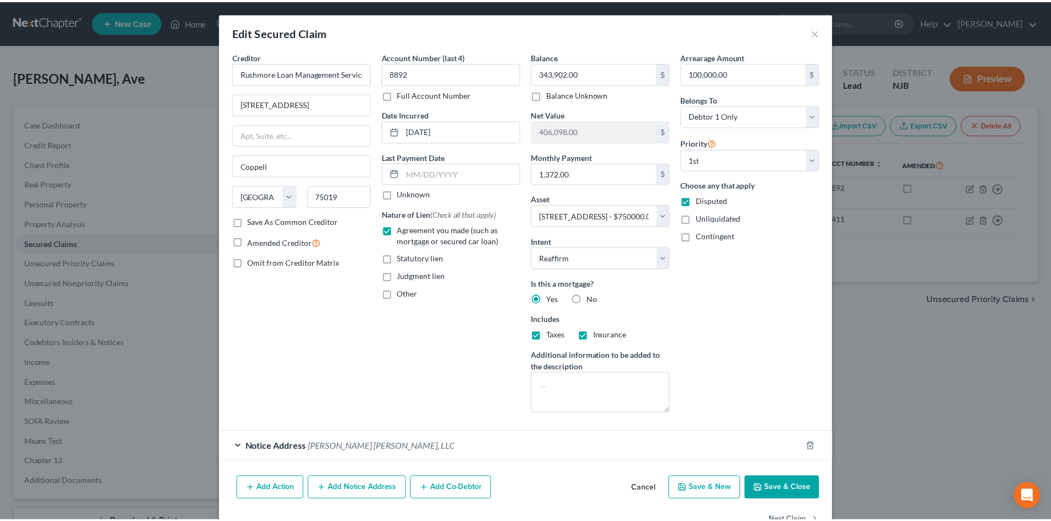
scroll to position [33, 0]
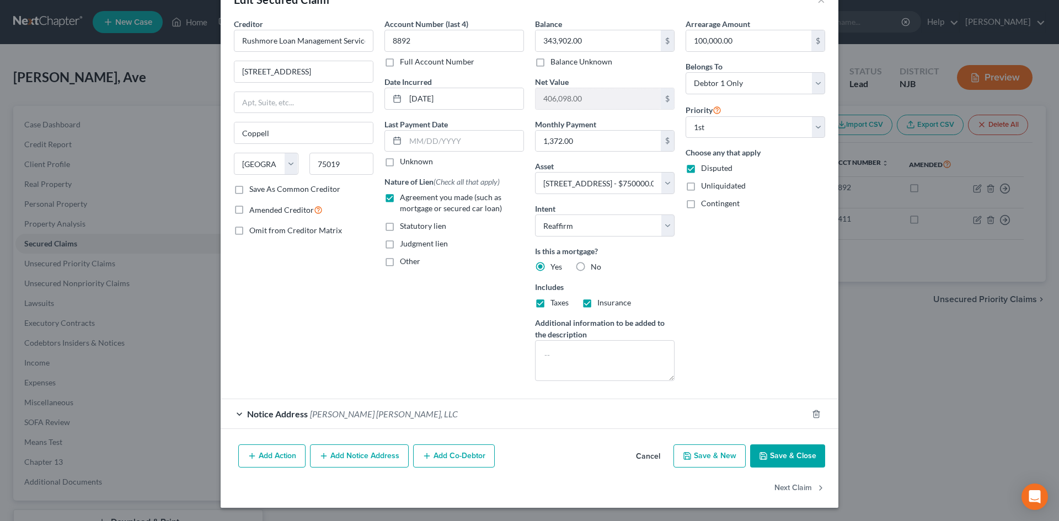
click at [798, 455] on button "Save & Close" at bounding box center [787, 456] width 75 height 23
select select
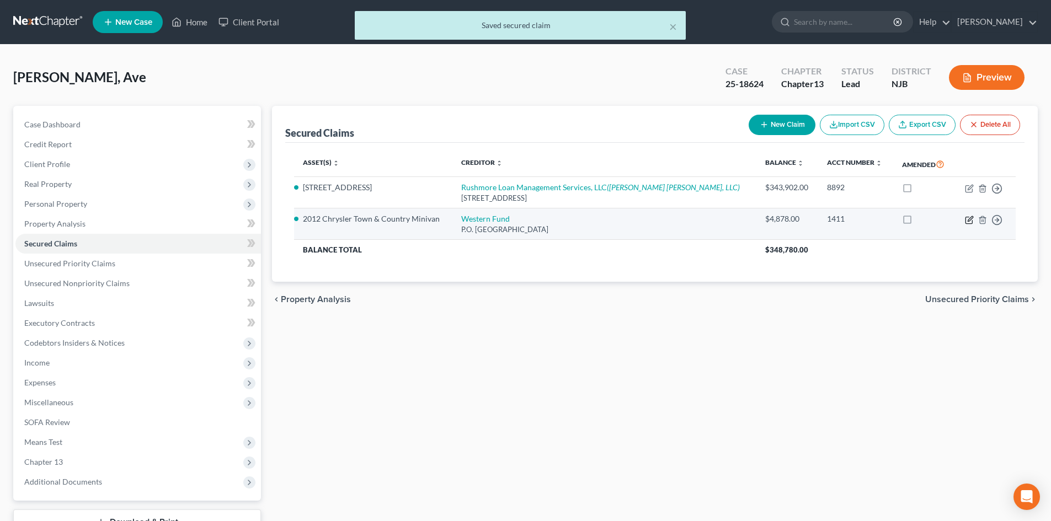
click at [969, 217] on icon "button" at bounding box center [969, 220] width 9 height 9
select select "31"
select select "2"
select select "0"
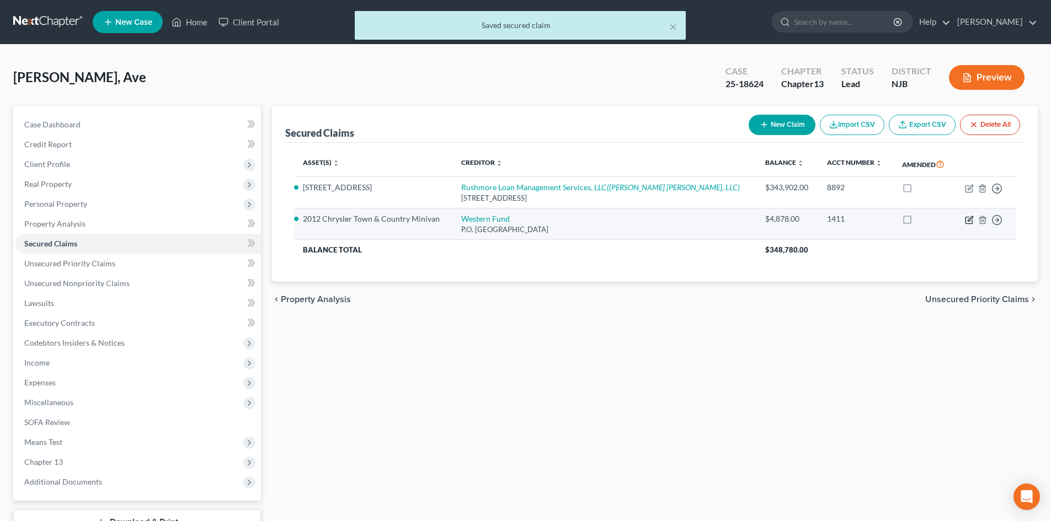
select select "0"
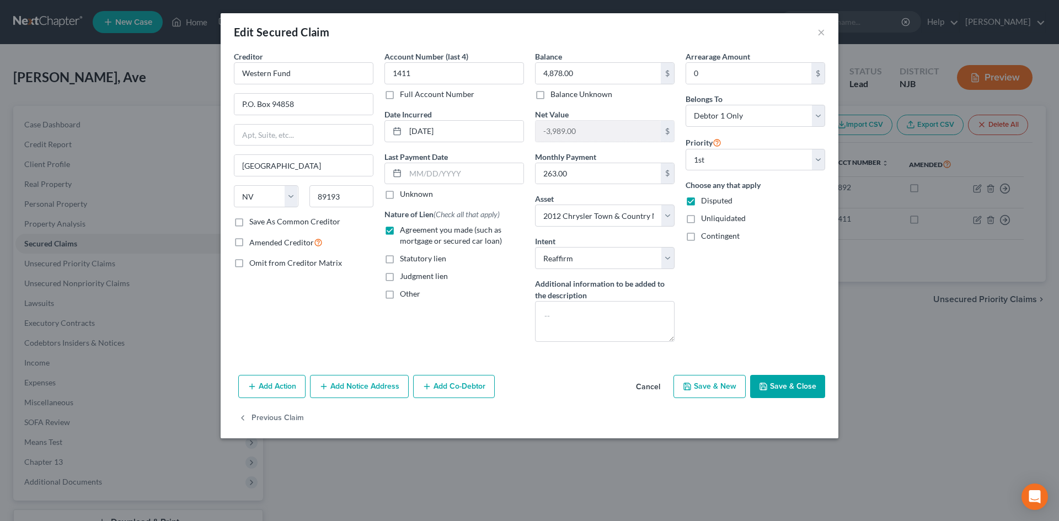
click at [780, 383] on button "Save & Close" at bounding box center [787, 386] width 75 height 23
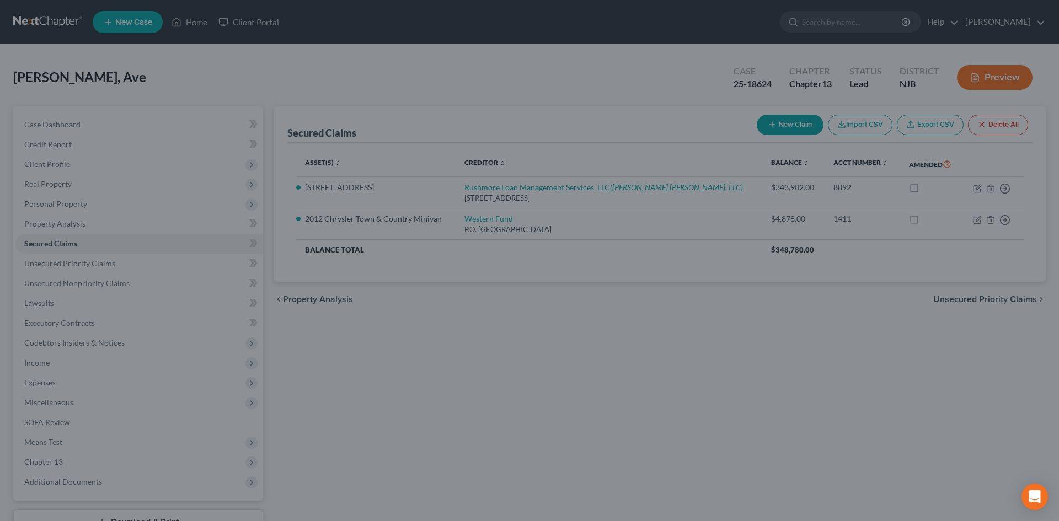
select select "2"
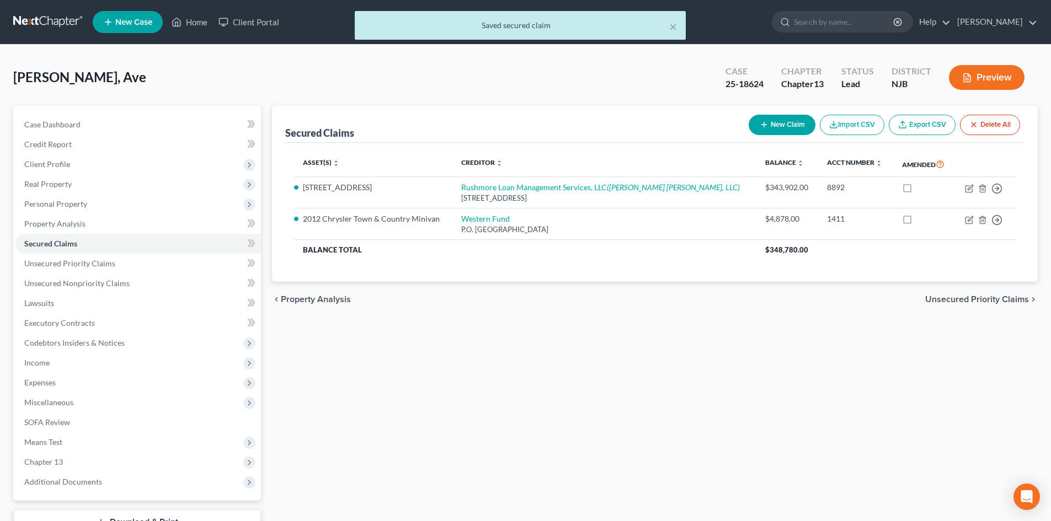
drag, startPoint x: 972, startPoint y: 298, endPoint x: 993, endPoint y: 303, distance: 21.0
click at [976, 298] on span "Unsecured Priority Claims" at bounding box center [977, 299] width 104 height 9
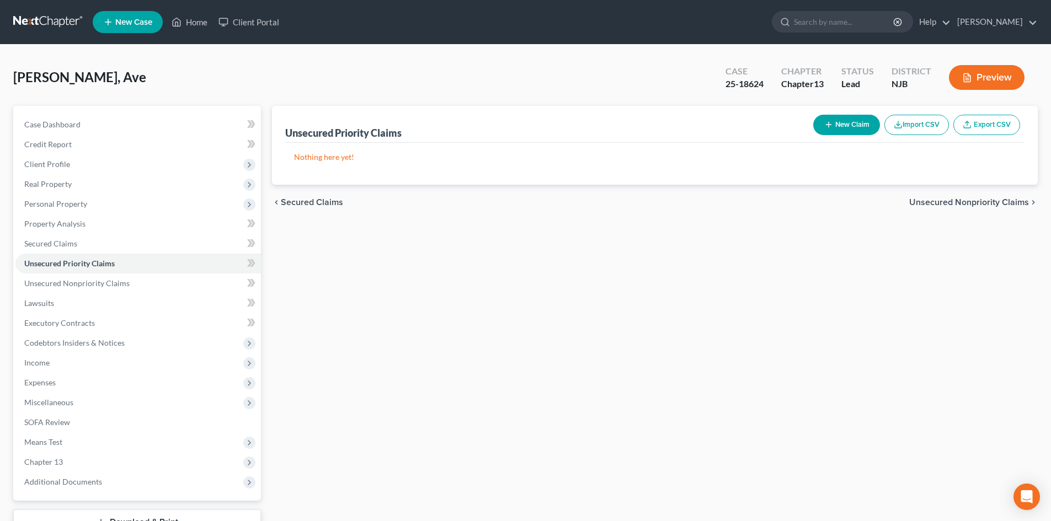
click at [981, 204] on span "Unsecured Nonpriority Claims" at bounding box center [969, 202] width 120 height 9
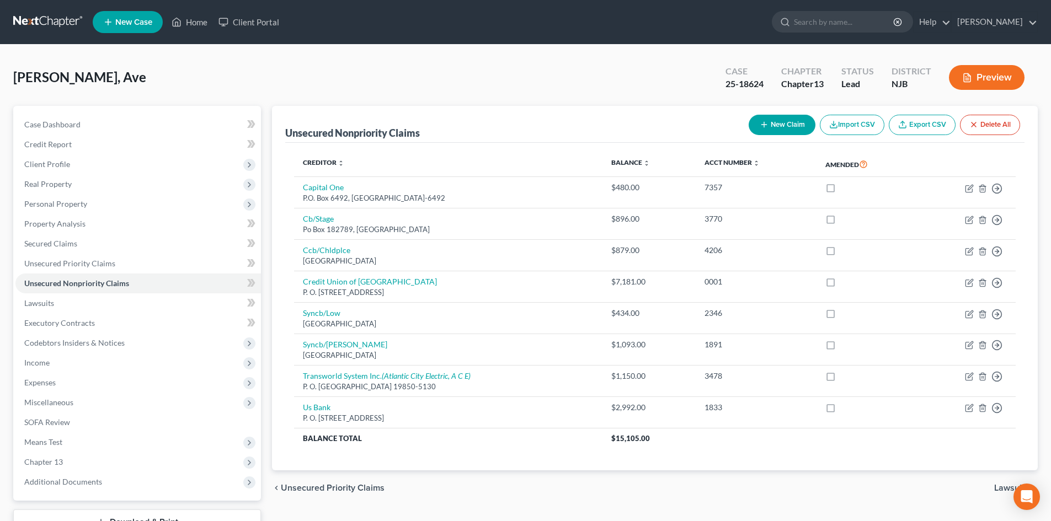
click at [776, 115] on button "New Claim" at bounding box center [782, 125] width 67 height 20
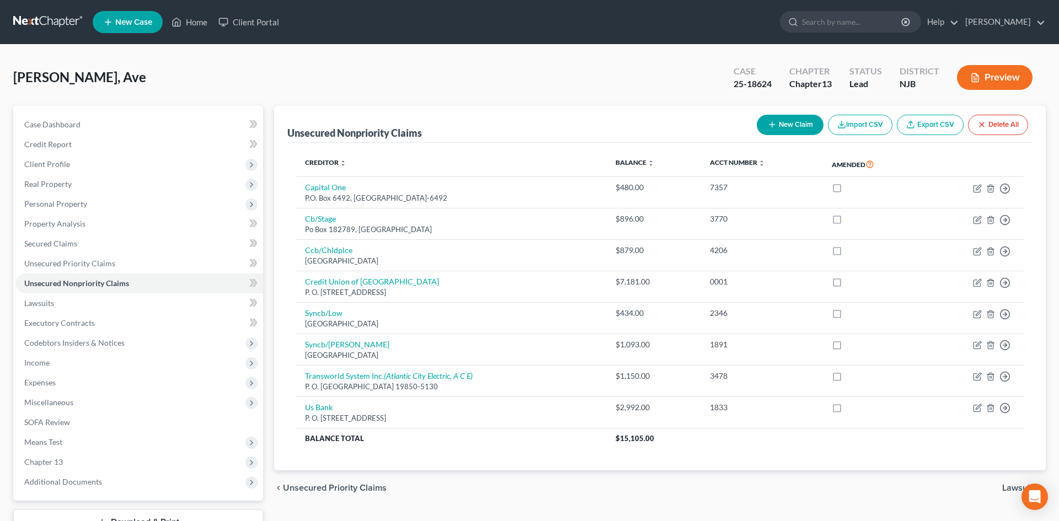
select select "0"
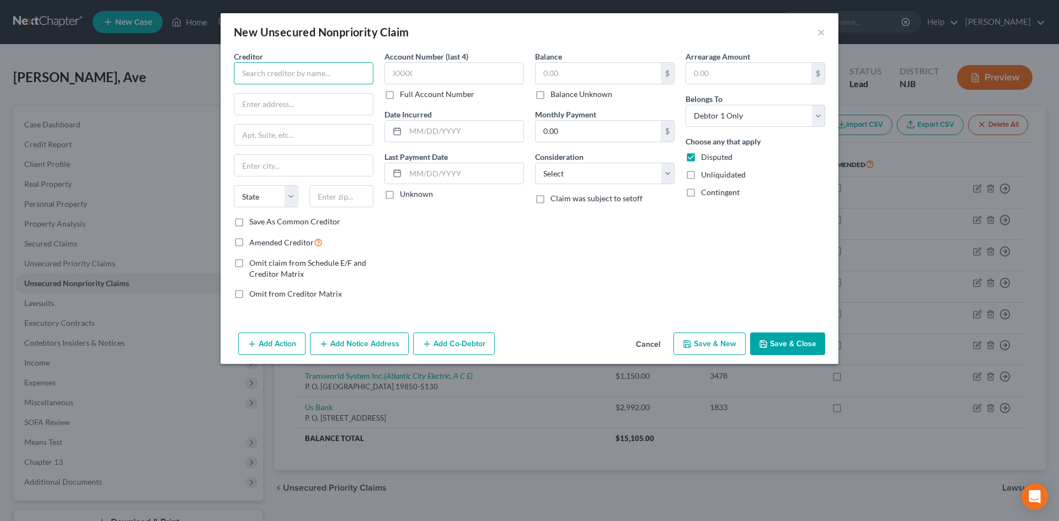
click at [264, 71] on input "text" at bounding box center [304, 73] width 140 height 22
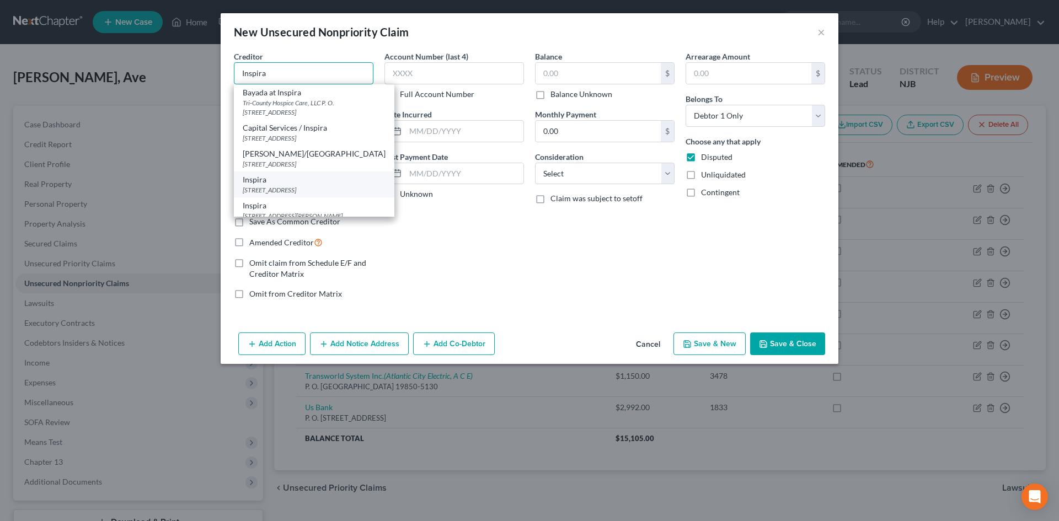
type input "Inspira"
click at [281, 186] on div "[STREET_ADDRESS]" at bounding box center [314, 189] width 143 height 9
type input "[STREET_ADDRESS]"
type input "Bridgeton"
select select "33"
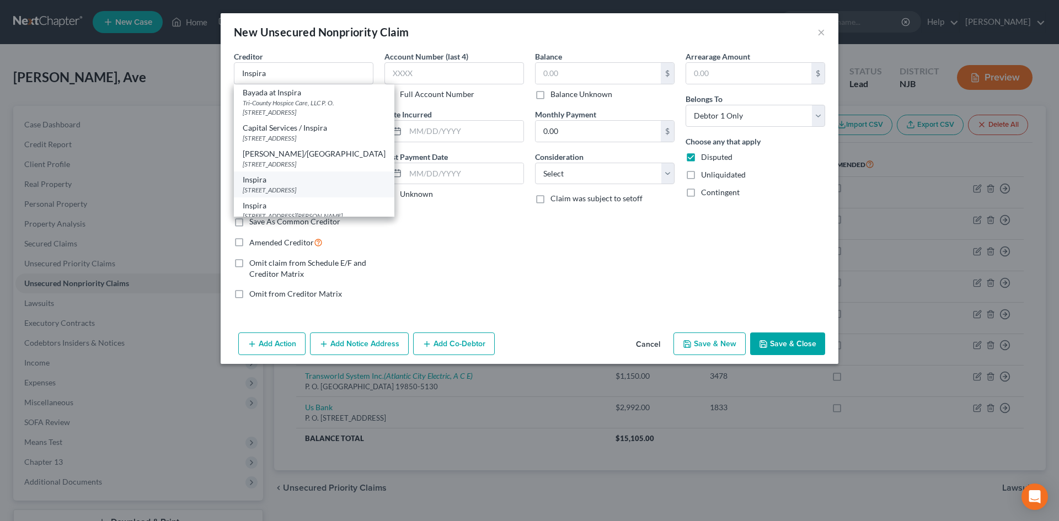
type input "08302"
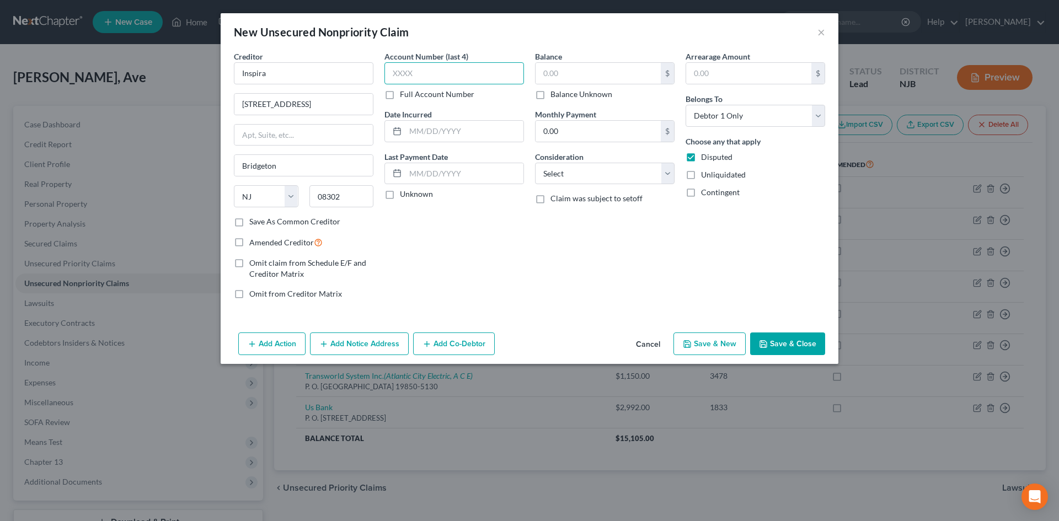
click at [451, 80] on input "text" at bounding box center [455, 73] width 140 height 22
type input "5718"
click at [582, 76] on input "text" at bounding box center [598, 73] width 125 height 21
type input "811.20"
click at [637, 176] on select "Select Cable / Satellite Services Collection Agency Credit Card Debt Debt Couns…" at bounding box center [605, 174] width 140 height 22
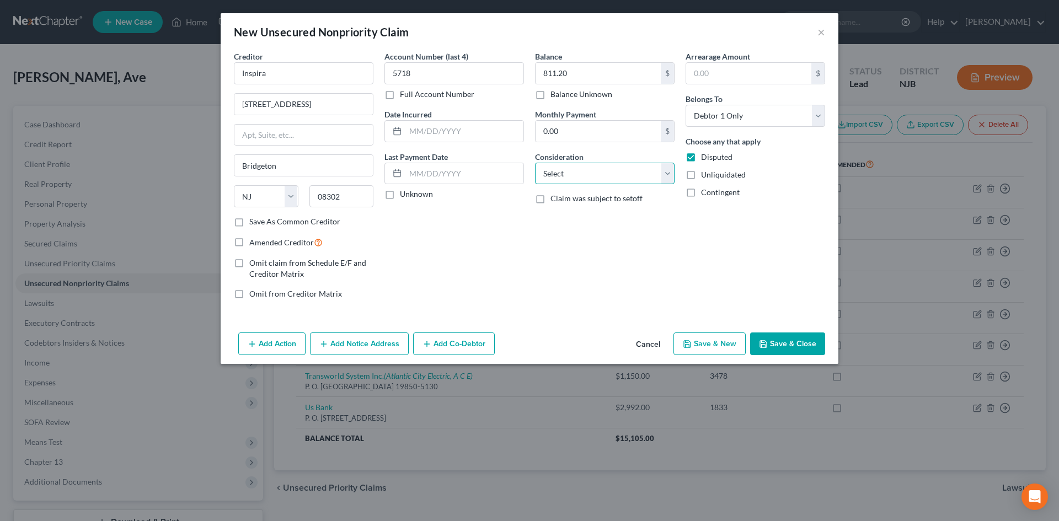
select select "9"
click at [535, 163] on select "Select Cable / Satellite Services Collection Agency Credit Card Debt Debt Couns…" at bounding box center [605, 174] width 140 height 22
click at [738, 70] on input "text" at bounding box center [748, 73] width 125 height 21
type input "811.20"
click at [784, 347] on button "Save & Close" at bounding box center [787, 344] width 75 height 23
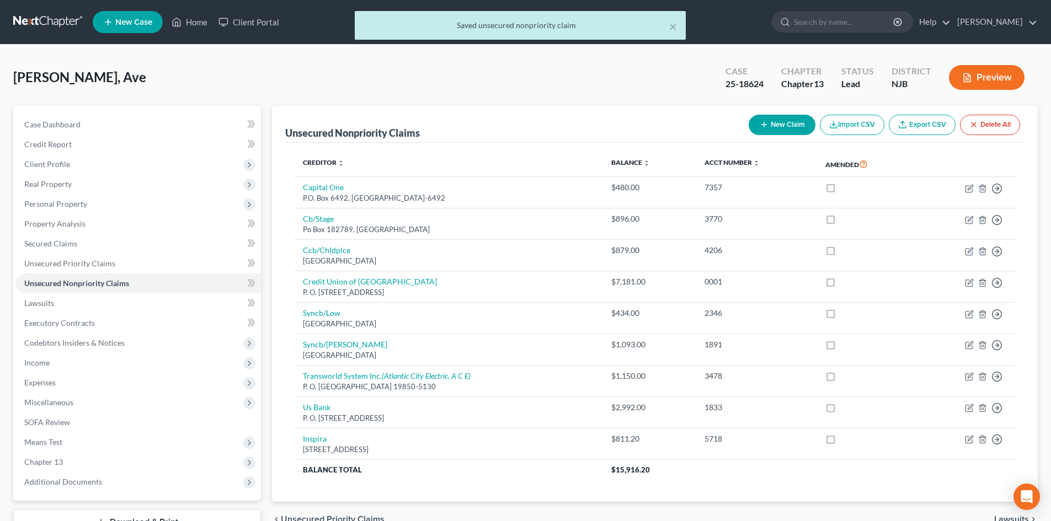
click at [776, 125] on button "New Claim" at bounding box center [782, 125] width 67 height 20
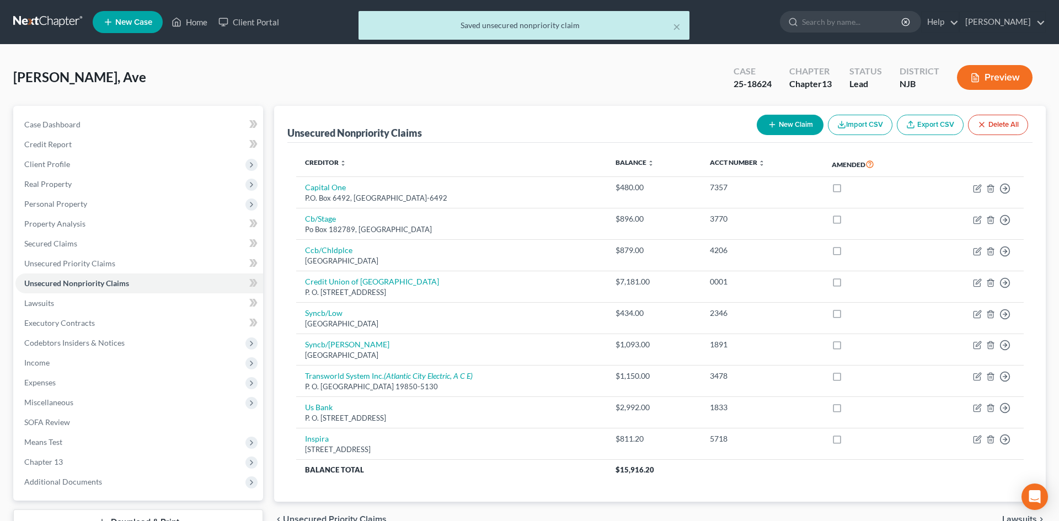
select select "0"
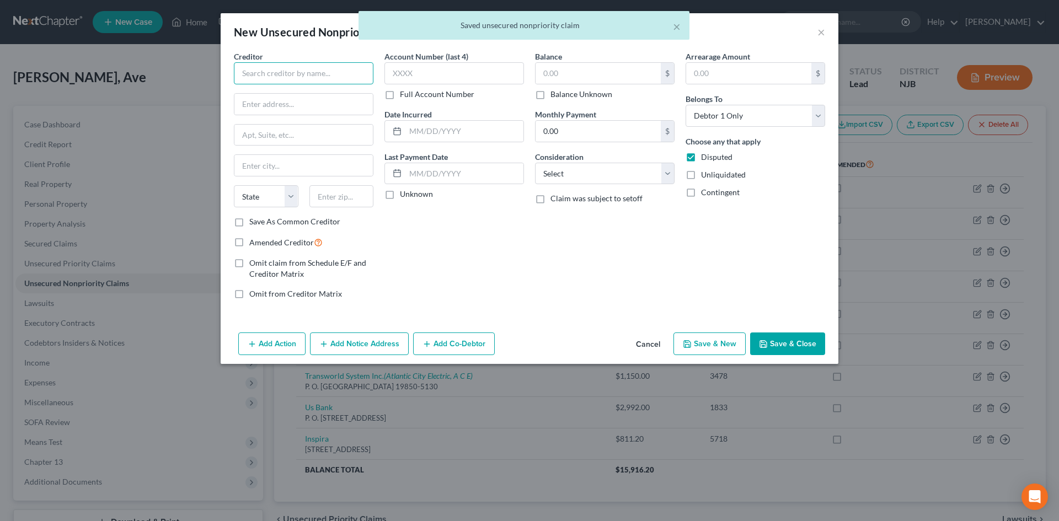
click at [276, 77] on input "text" at bounding box center [304, 73] width 140 height 22
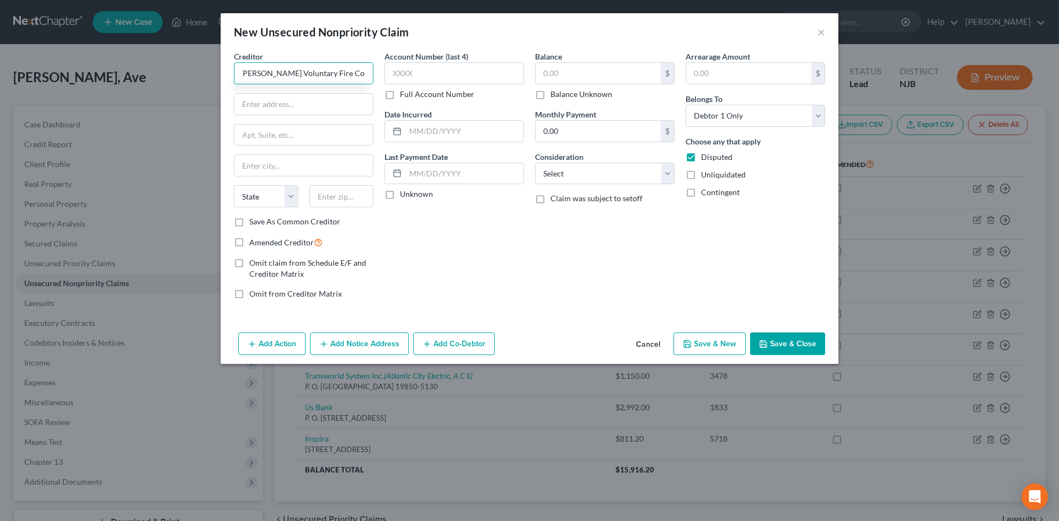
scroll to position [0, 3]
type input "[PERSON_NAME] Voluntary Fire Company, Inc."
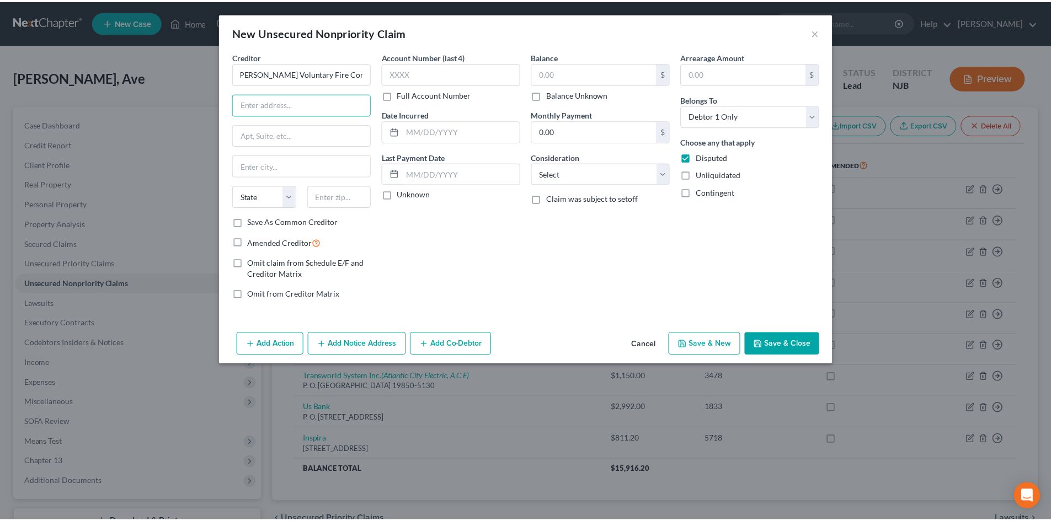
scroll to position [0, 0]
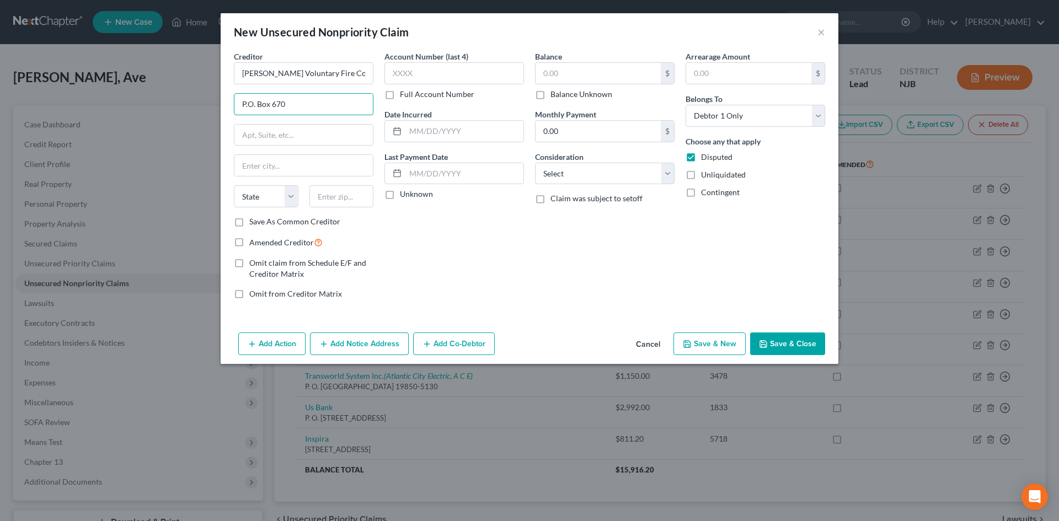
type input "P.O. Box 670"
type input "[GEOGRAPHIC_DATA]"
select select "33"
type input "08210-0670"
click at [249, 226] on label "Save As Common Creditor" at bounding box center [294, 221] width 91 height 11
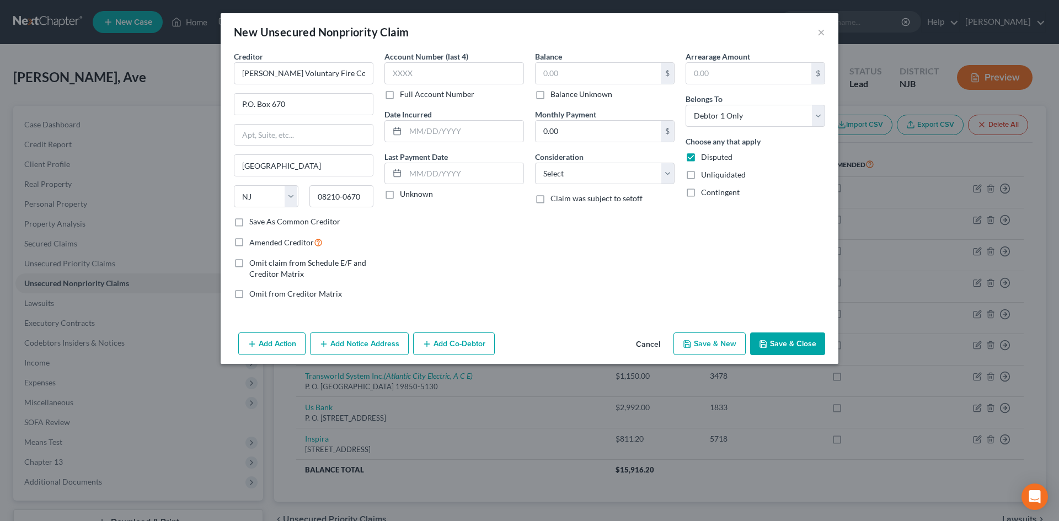
click at [254, 223] on input "Save As Common Creditor" at bounding box center [257, 219] width 7 height 7
checkbox input "true"
click at [445, 79] on input "text" at bounding box center [455, 73] width 140 height 22
type input "4373"
type input "[DATE]"
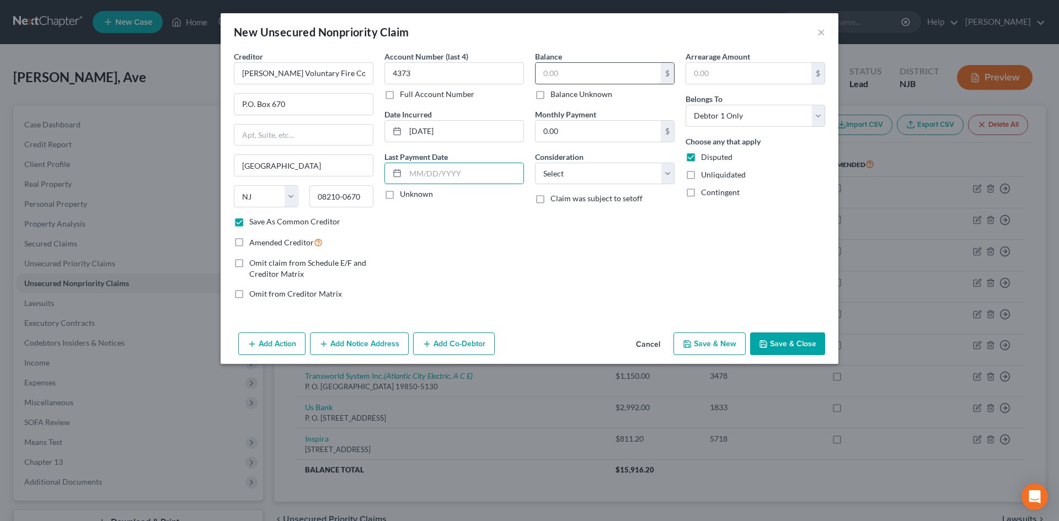
click at [592, 72] on input "text" at bounding box center [598, 73] width 125 height 21
type input "1,390.00"
click at [662, 177] on select "Select Cable / Satellite Services Collection Agency Credit Card Debt Debt Couns…" at bounding box center [605, 174] width 140 height 22
select select "9"
click at [535, 163] on select "Select Cable / Satellite Services Collection Agency Credit Card Debt Debt Couns…" at bounding box center [605, 174] width 140 height 22
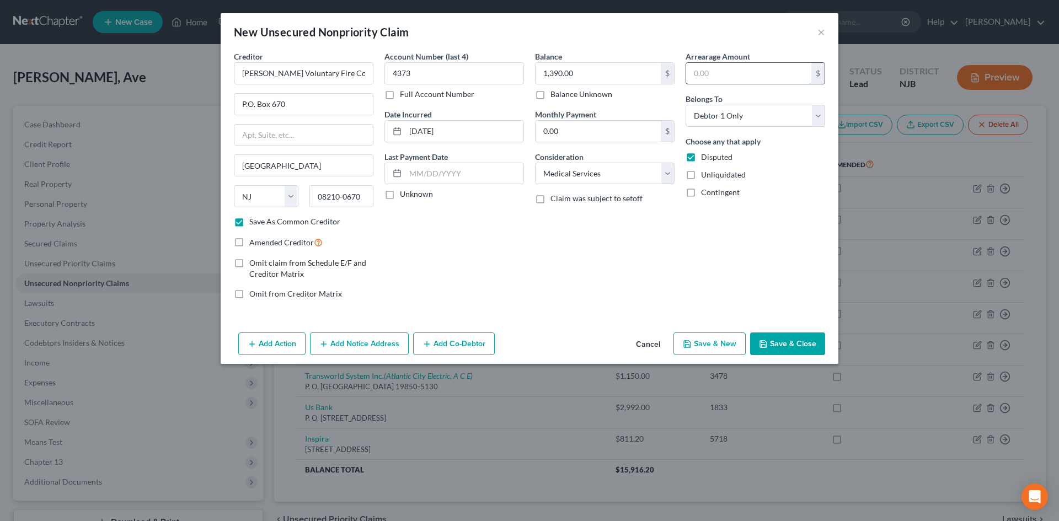
click at [758, 72] on input "text" at bounding box center [748, 73] width 125 height 21
type input "1,390.00"
click at [795, 340] on button "Save & Close" at bounding box center [787, 344] width 75 height 23
checkbox input "false"
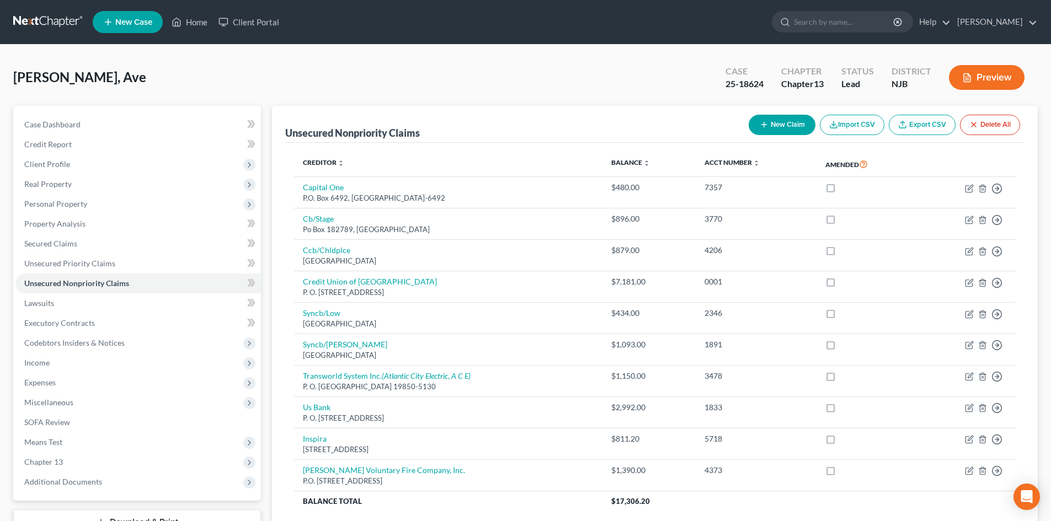
click at [778, 121] on button "New Claim" at bounding box center [782, 125] width 67 height 20
select select "0"
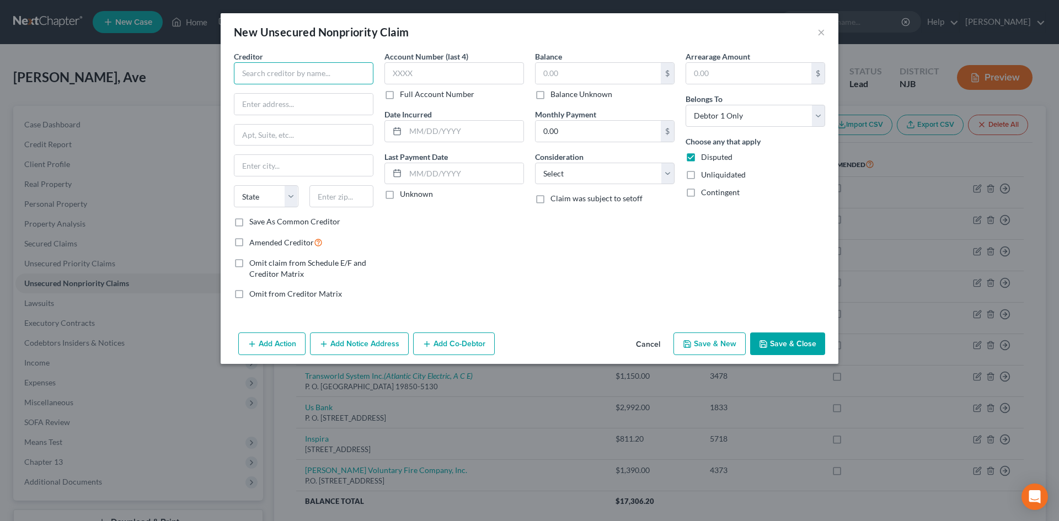
click at [259, 72] on input "text" at bounding box center [304, 73] width 140 height 22
type input "[PERSON_NAME][GEOGRAPHIC_DATA]"
click at [289, 105] on input "text" at bounding box center [304, 104] width 138 height 21
type input "S. 6th St. & [PERSON_NAME] St."
type input "[GEOGRAPHIC_DATA]"
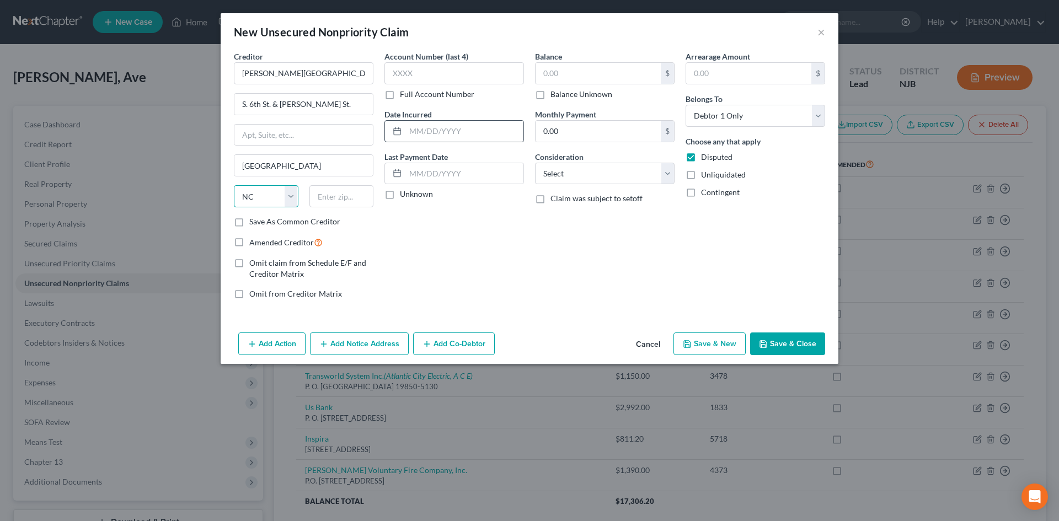
select select "33"
type input "08103"
click at [254, 216] on input "Save As Common Creditor" at bounding box center [257, 219] width 7 height 7
checkbox input "true"
click at [451, 74] on input "text" at bounding box center [455, 73] width 140 height 22
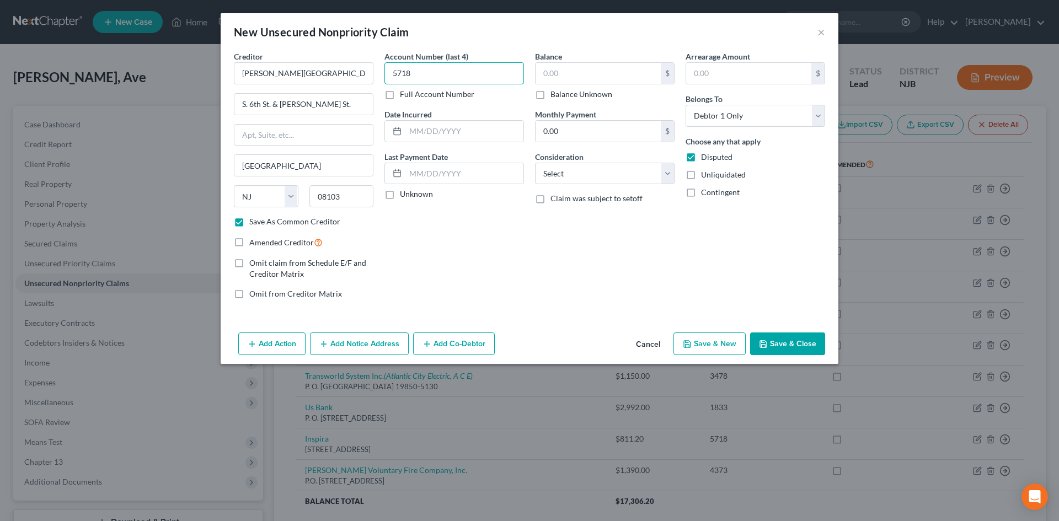
type input "5718"
click at [600, 76] on input "text" at bounding box center [598, 73] width 125 height 21
type input "1.00"
click at [625, 183] on select "Select Cable / Satellite Services Collection Agency Credit Card Debt Debt Couns…" at bounding box center [605, 174] width 140 height 22
select select "9"
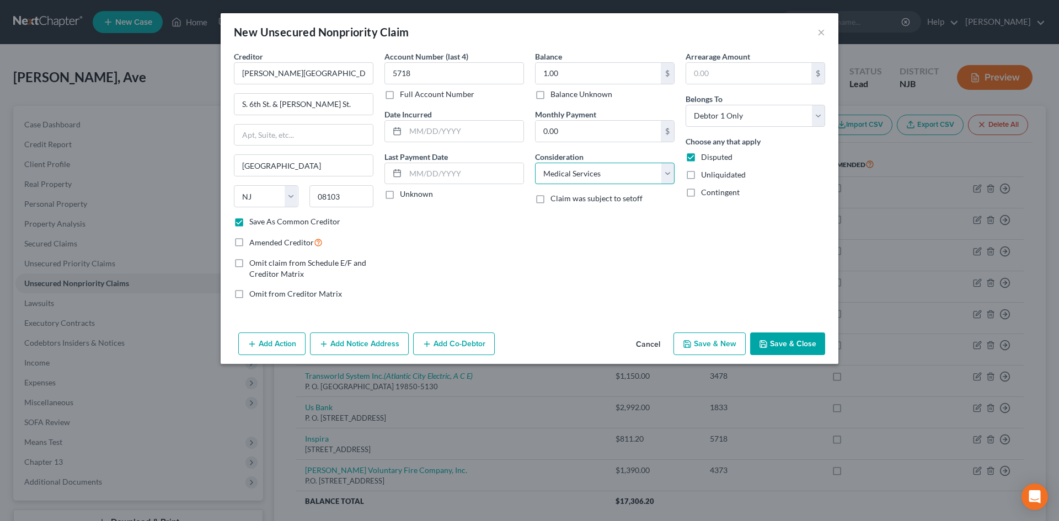
click at [535, 163] on select "Select Cable / Satellite Services Collection Agency Credit Card Debt Debt Couns…" at bounding box center [605, 174] width 140 height 22
click at [721, 68] on input "text" at bounding box center [748, 73] width 125 height 21
type input "1.00"
click at [774, 345] on button "Save & Close" at bounding box center [787, 344] width 75 height 23
checkbox input "false"
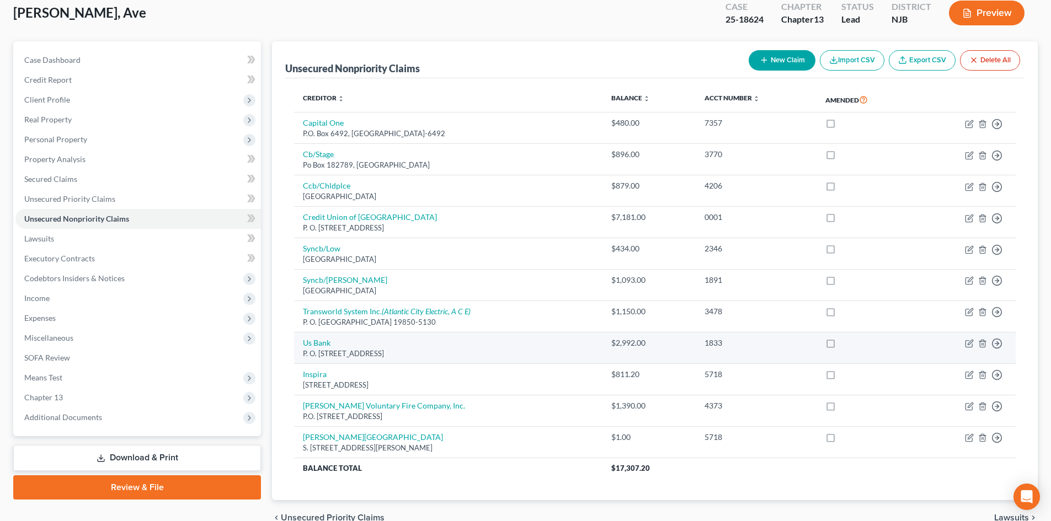
scroll to position [121, 0]
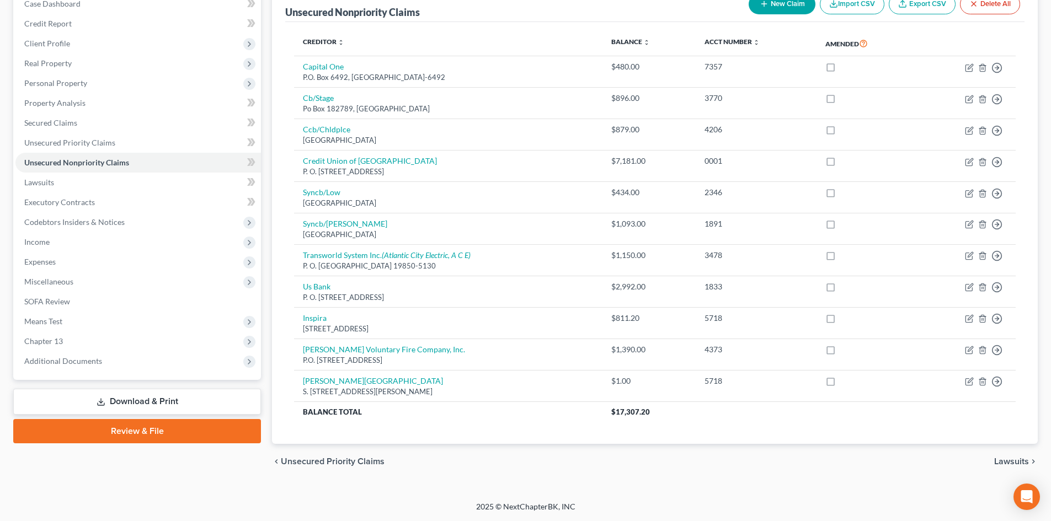
click at [1016, 464] on span "Lawsuits" at bounding box center [1011, 461] width 35 height 9
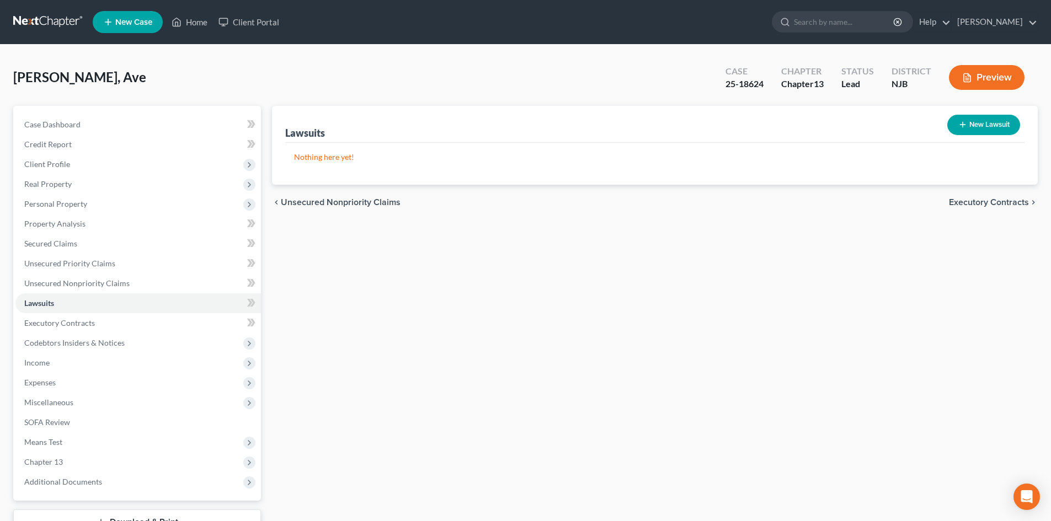
click at [985, 125] on button "New Lawsuit" at bounding box center [983, 125] width 73 height 20
select select "0"
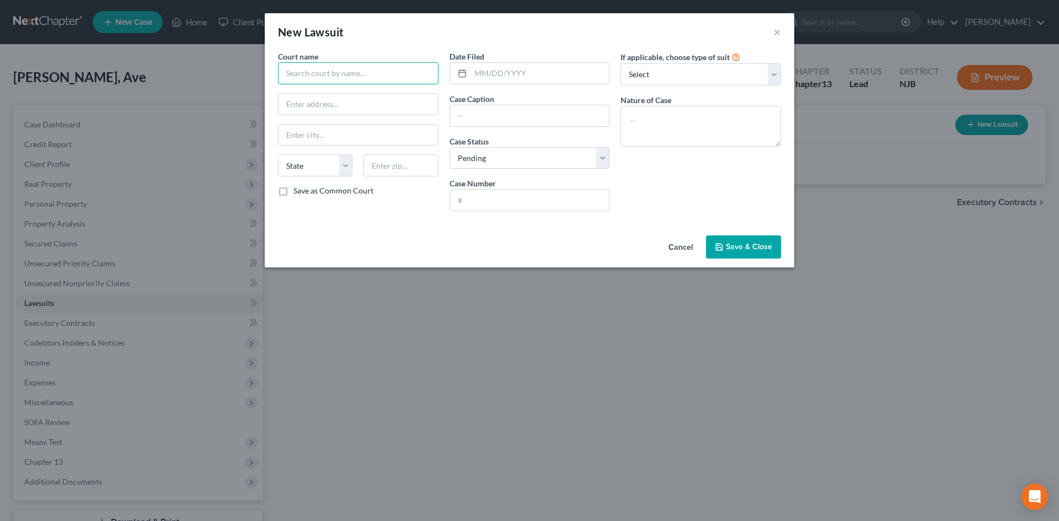
click at [313, 66] on input "text" at bounding box center [358, 73] width 161 height 22
type input "Superior Ct. of NJ, Chancery Div., C.M.C."
type input "Courthouse, [STREET_ADDRESS]"
type input "[GEOGRAPHIC_DATA]"
select select "33"
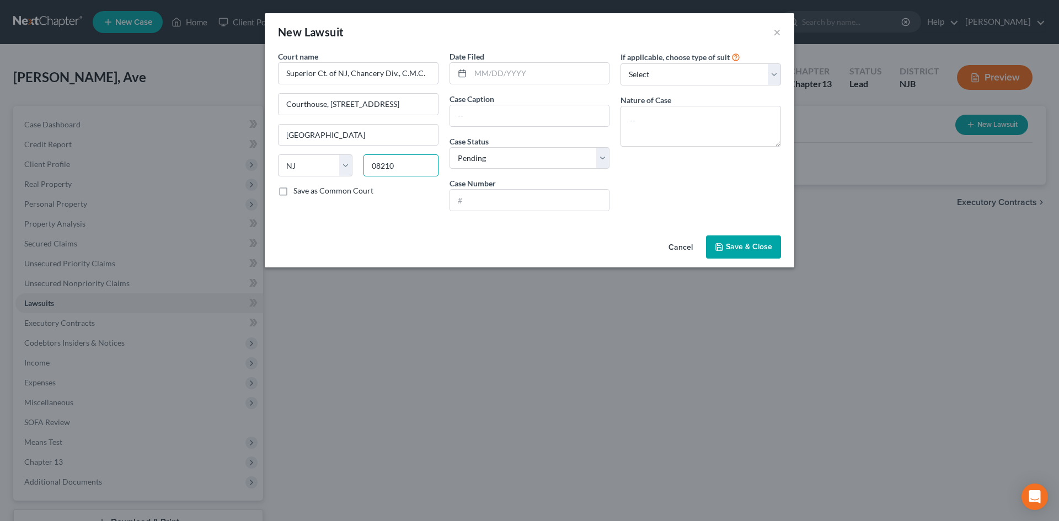
type input "08210"
click at [298, 185] on input "Save as Common Court" at bounding box center [301, 188] width 7 height 7
checkbox input "true"
click at [550, 66] on input "text" at bounding box center [540, 73] width 139 height 21
type input "[DATE]"
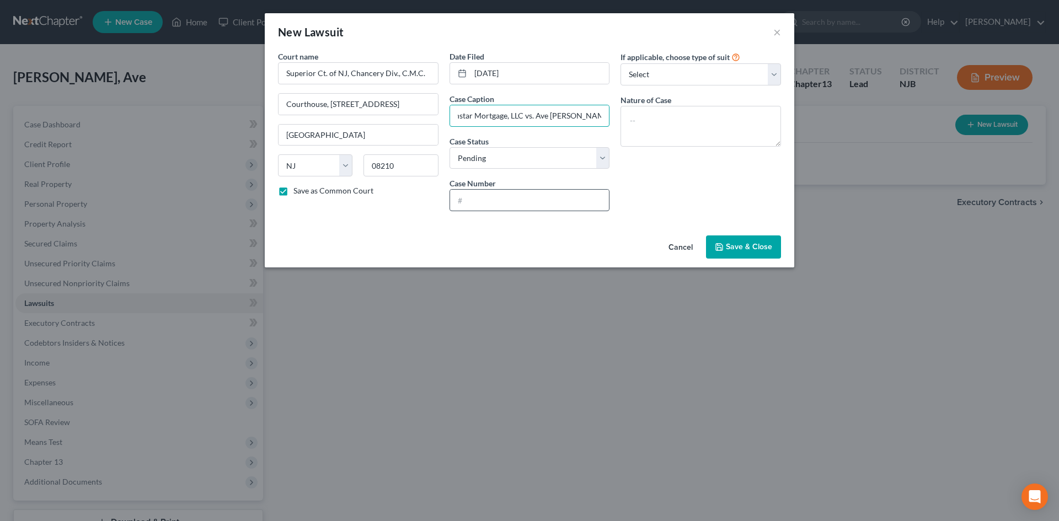
scroll to position [0, 28]
type input "Nationstar Mortgage, LLC vs. Ave [PERSON_NAME], et al"
click at [457, 195] on input "text" at bounding box center [529, 200] width 159 height 21
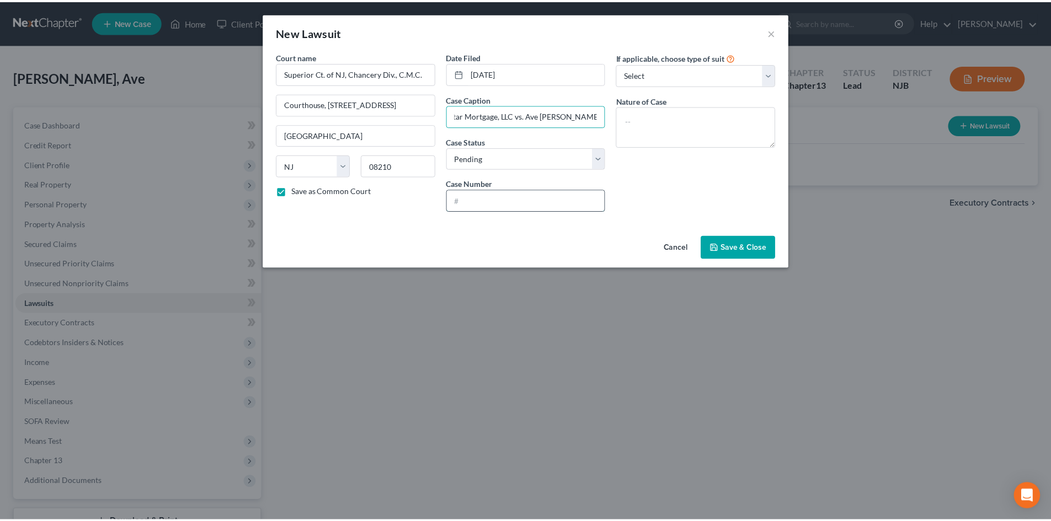
scroll to position [0, 0]
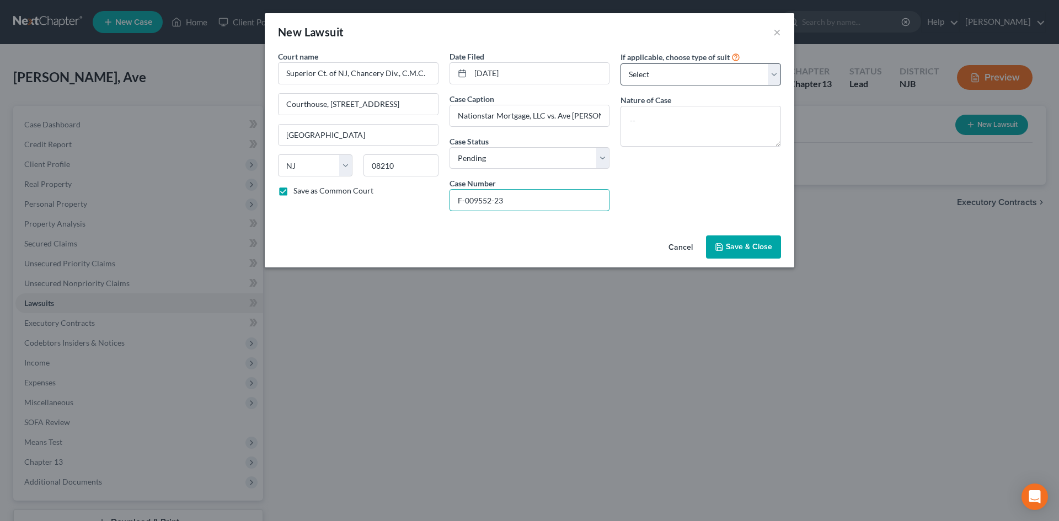
type input "F-009552-23"
click at [649, 72] on select "Select Repossession Garnishment Foreclosure Attached, Seized, Or Levied Other" at bounding box center [701, 74] width 161 height 22
select select "2"
click at [621, 63] on select "Select Repossession Garnishment Foreclosure Attached, Seized, Or Levied Other" at bounding box center [701, 74] width 161 height 22
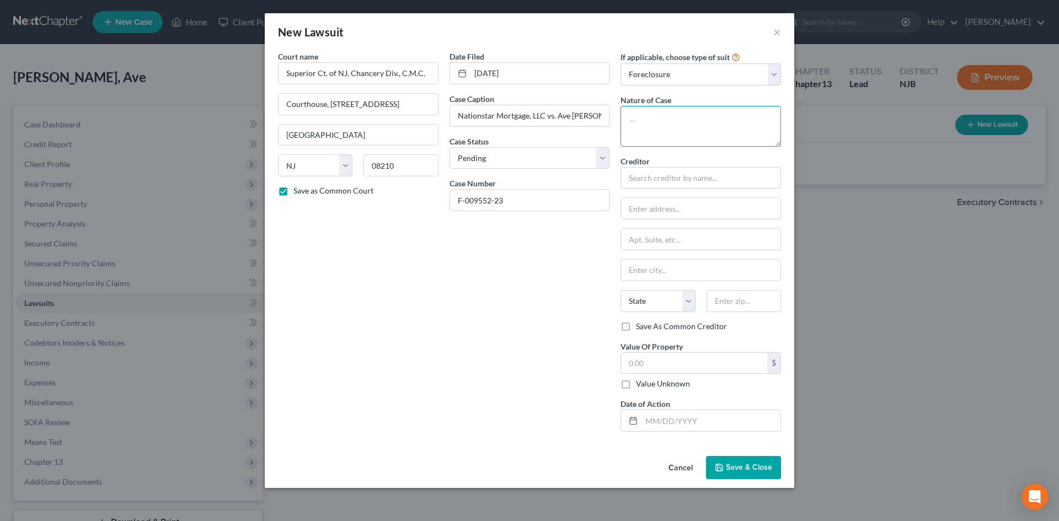
click at [667, 120] on textarea at bounding box center [701, 126] width 161 height 41
type textarea "Foreclosure on debtor's former home"
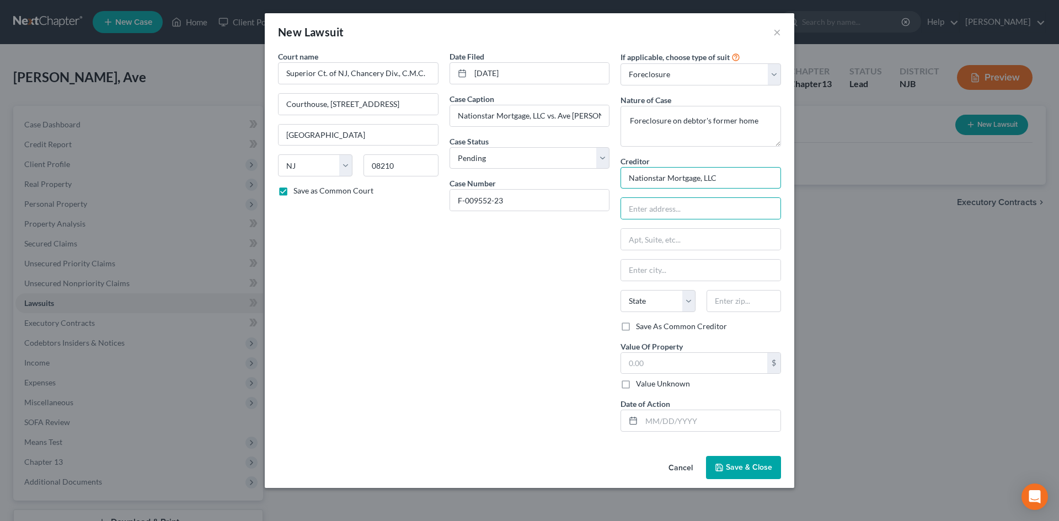
click at [736, 178] on input "Nationstar Mortgage, LLC" at bounding box center [701, 178] width 161 height 22
type input "Nationstar Mortgage, LLC/Rushmore Srvc."
type input "PO Box 619094"
type input "[GEOGRAPHIC_DATA]"
select select "45"
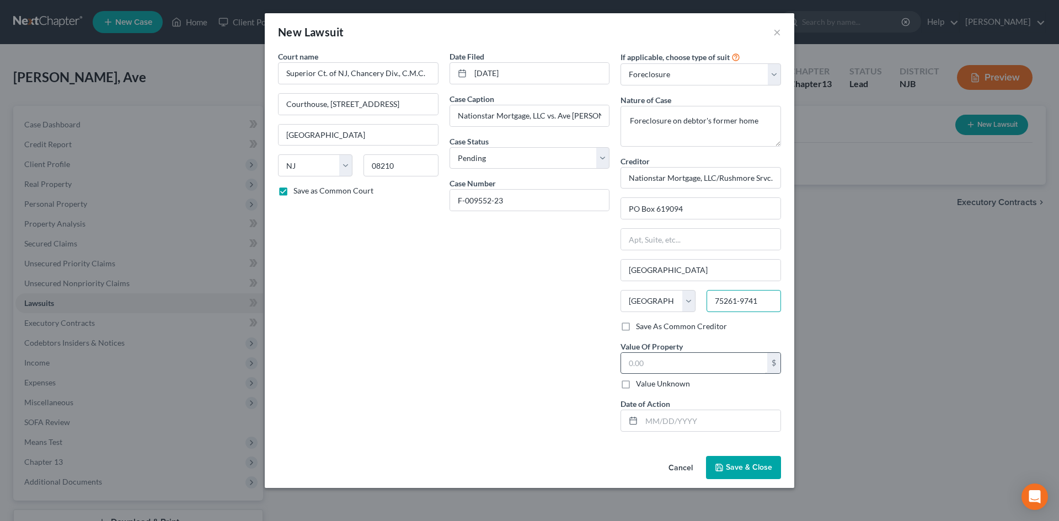
type input "75261-9741"
click at [662, 354] on input "text" at bounding box center [694, 363] width 146 height 21
type input "750,000.00"
type input "08092023"
click at [654, 427] on input "08092023" at bounding box center [711, 421] width 139 height 21
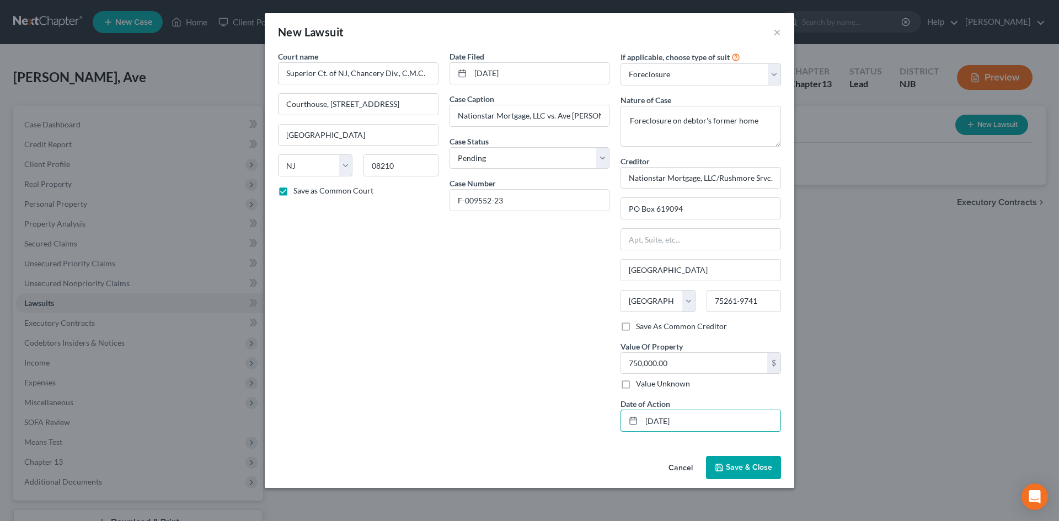
type input "[DATE]"
click at [754, 460] on button "Save & Close" at bounding box center [743, 467] width 75 height 23
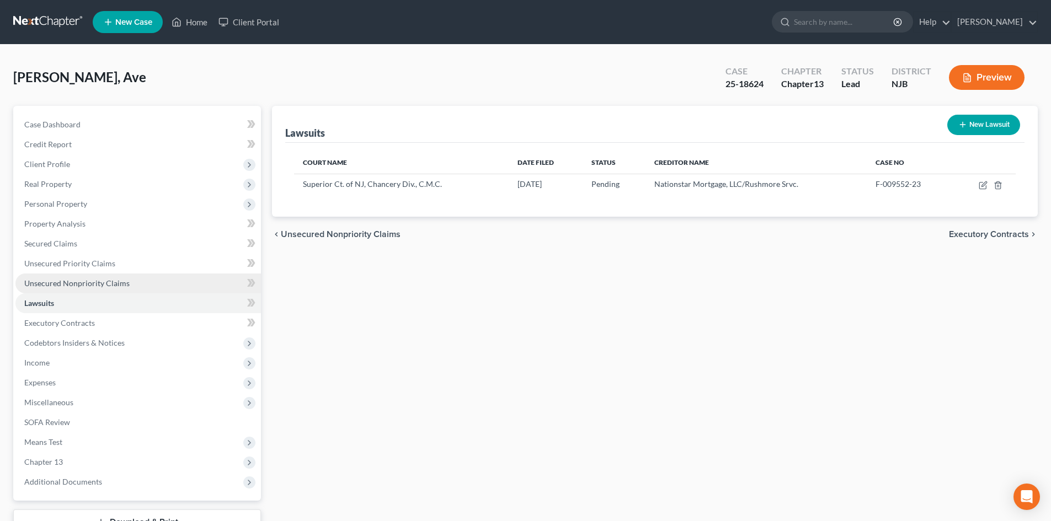
click at [86, 280] on span "Unsecured Nonpriority Claims" at bounding box center [76, 283] width 105 height 9
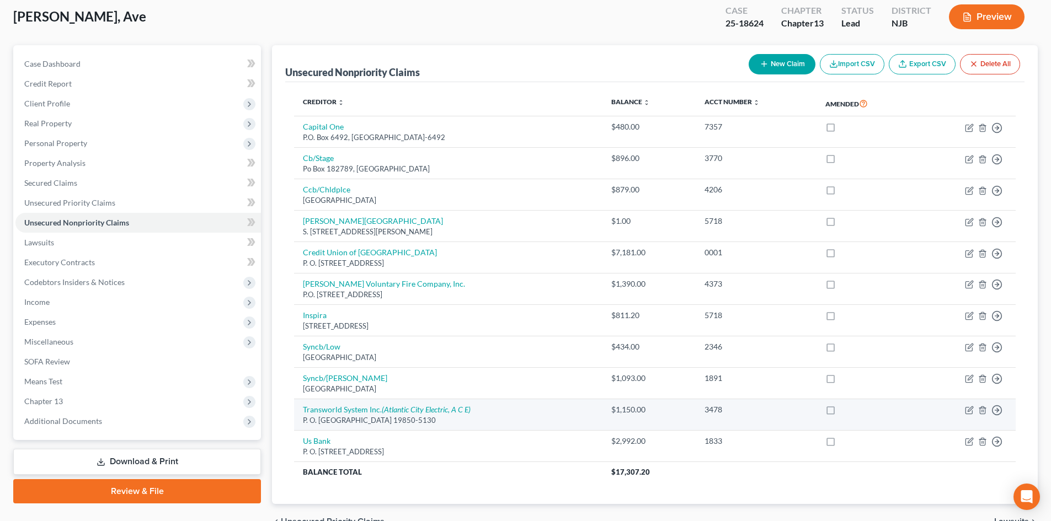
scroll to position [121, 0]
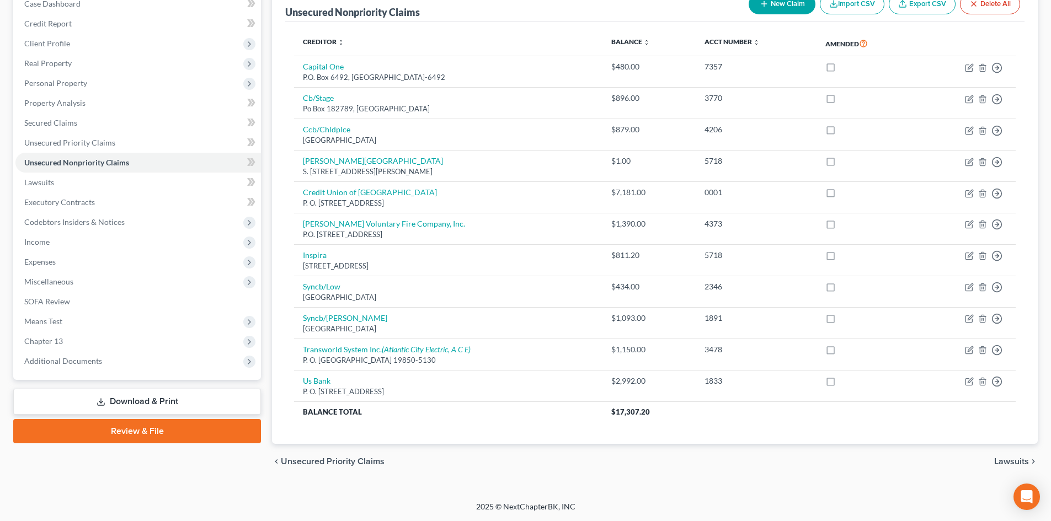
click at [1011, 461] on span "Lawsuits" at bounding box center [1011, 461] width 35 height 9
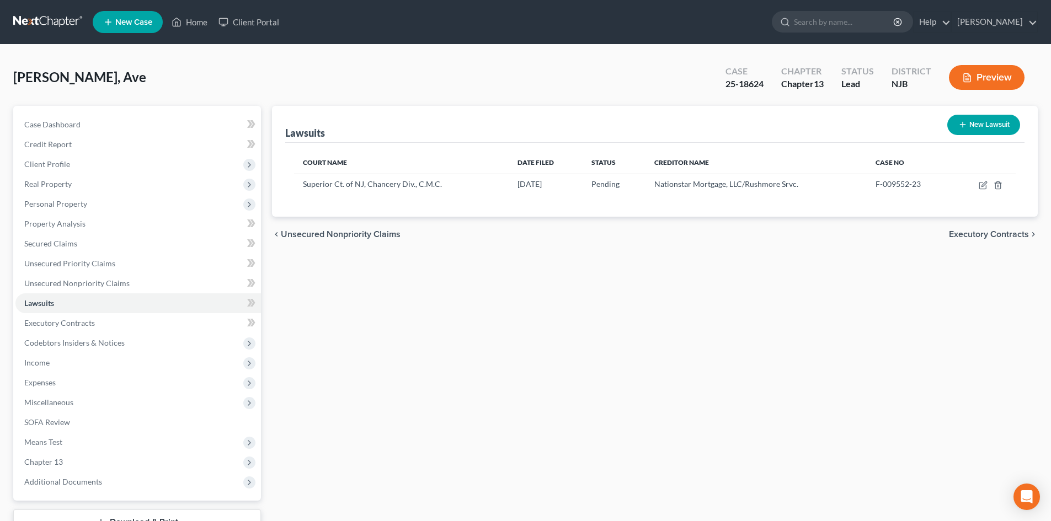
click at [981, 234] on span "Executory Contracts" at bounding box center [989, 234] width 80 height 9
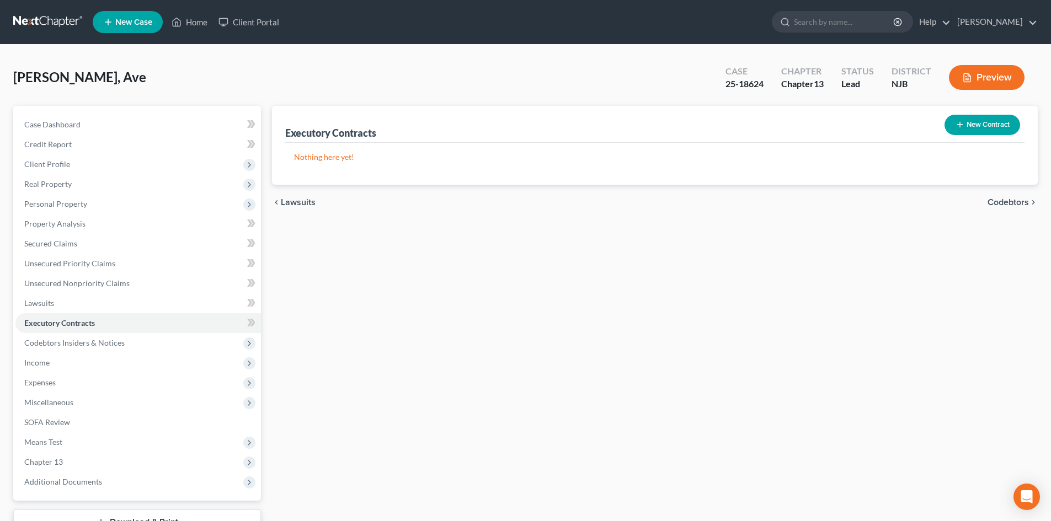
click at [1010, 203] on span "Codebtors" at bounding box center [1008, 202] width 41 height 9
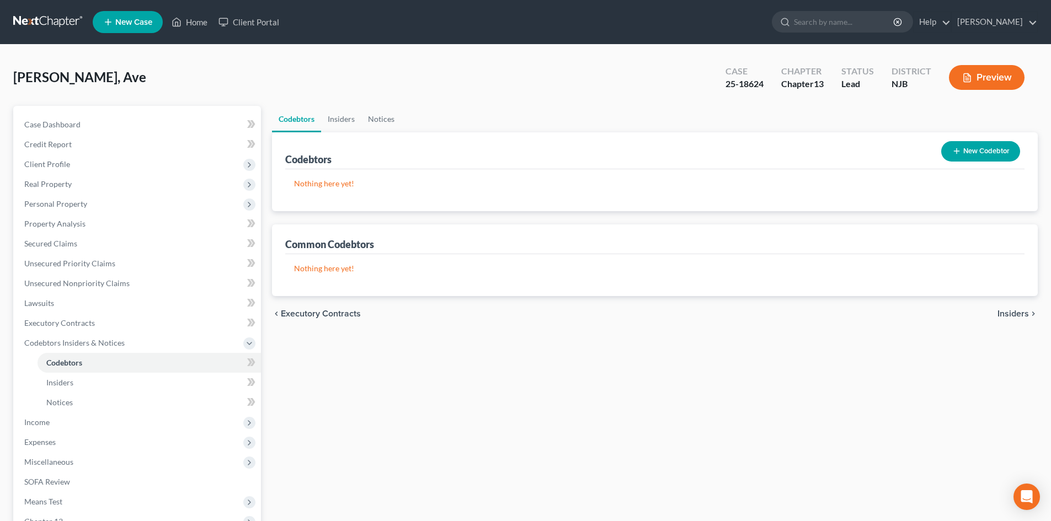
click at [1018, 321] on div "chevron_left Executory Contracts Insiders chevron_right" at bounding box center [655, 313] width 766 height 35
click at [1015, 318] on span "Insiders" at bounding box center [1013, 314] width 31 height 9
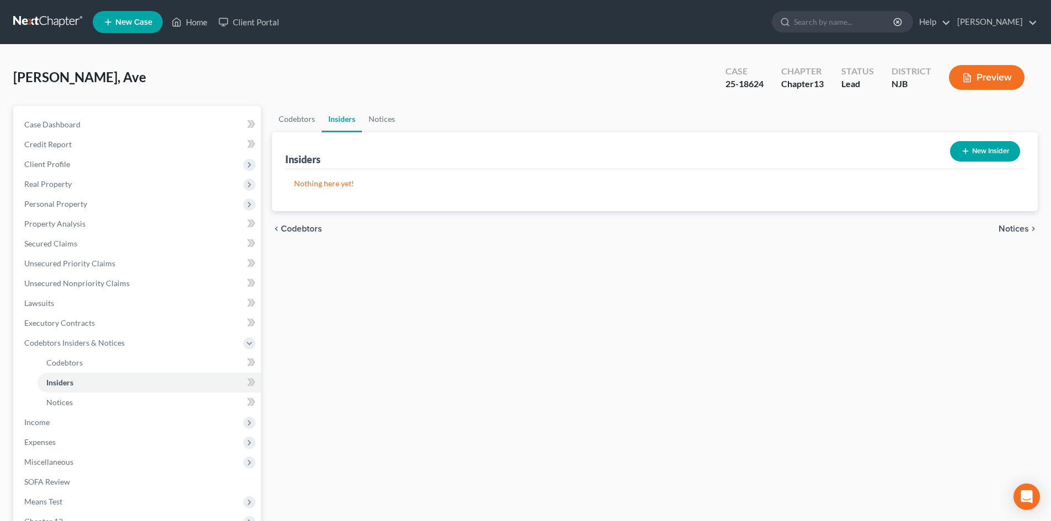
click at [1003, 226] on span "Notices" at bounding box center [1014, 229] width 30 height 9
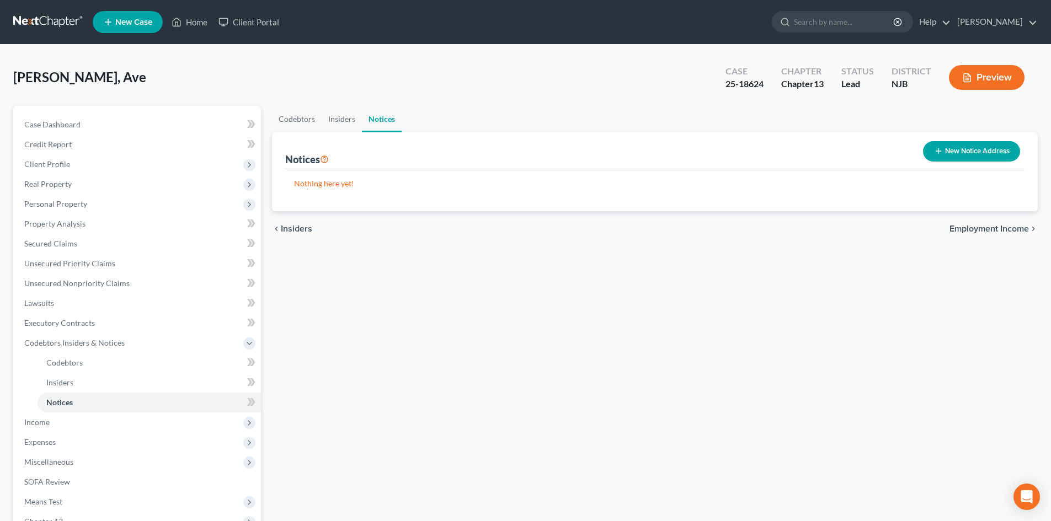
click at [1001, 232] on span "Employment Income" at bounding box center [989, 229] width 79 height 9
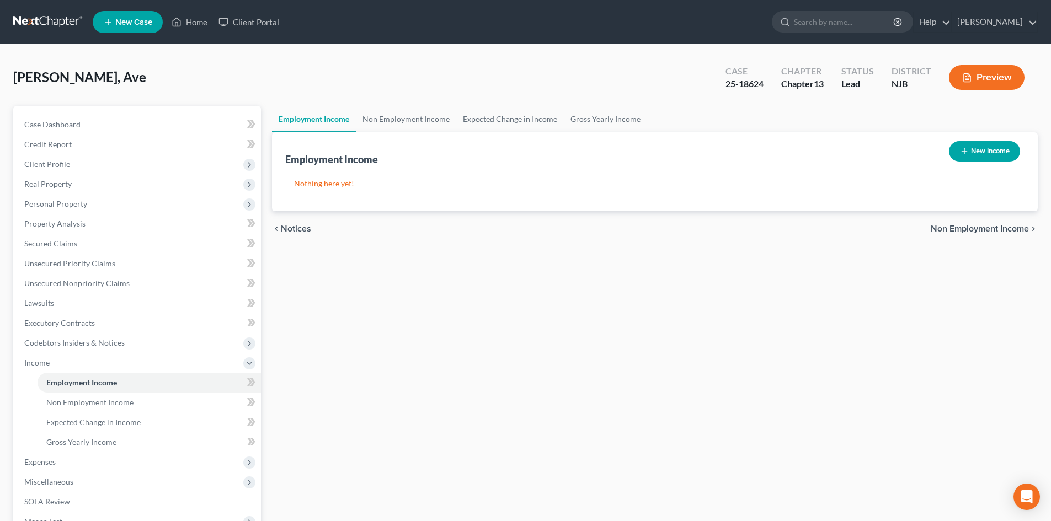
click at [992, 151] on button "New Income" at bounding box center [984, 151] width 71 height 20
select select "0"
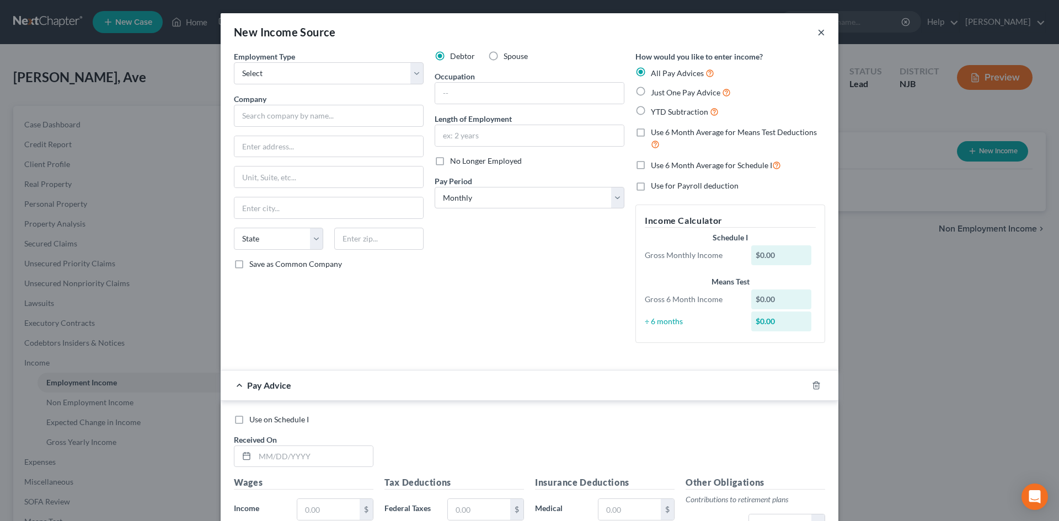
click at [818, 37] on button "×" at bounding box center [822, 31] width 8 height 13
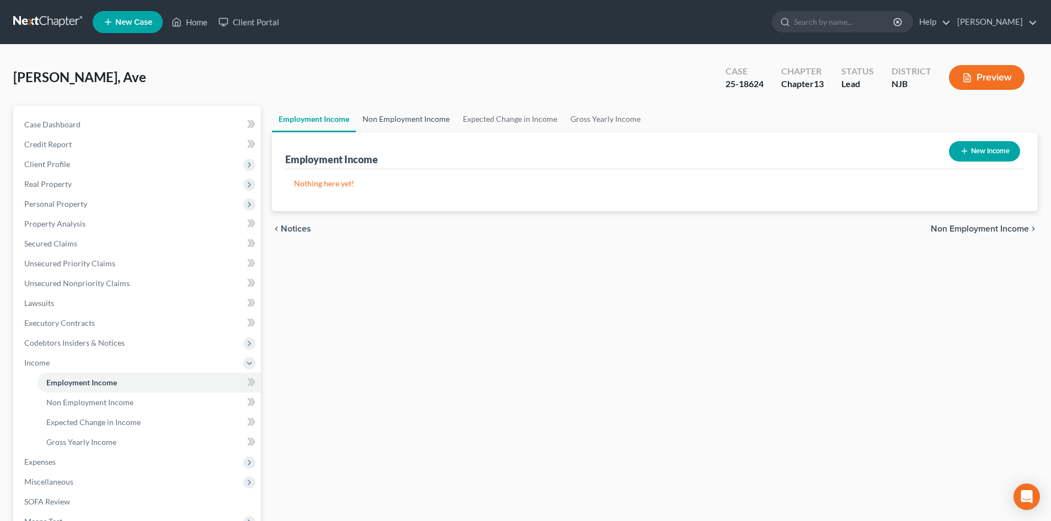
click at [408, 121] on link "Non Employment Income" at bounding box center [406, 119] width 100 height 26
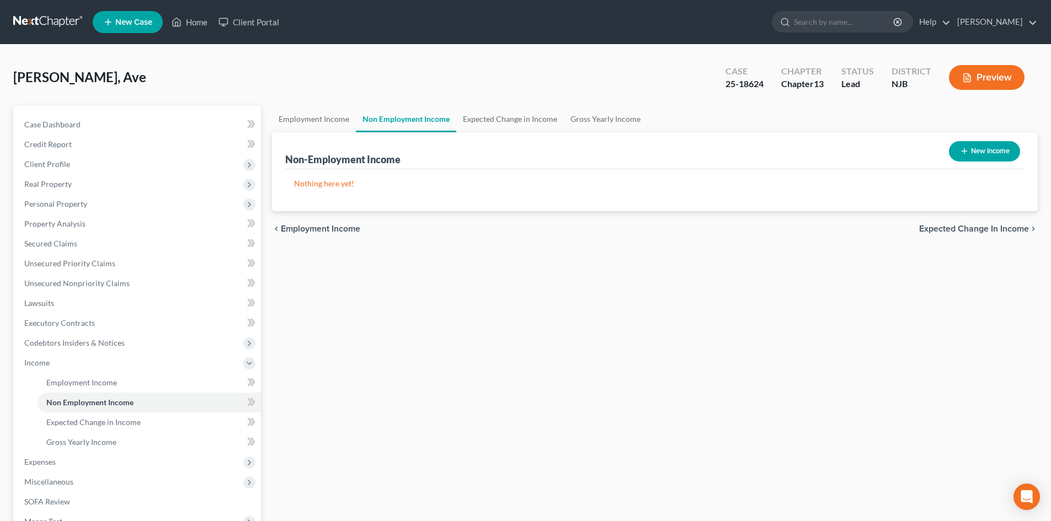
click at [973, 146] on button "New Income" at bounding box center [984, 151] width 71 height 20
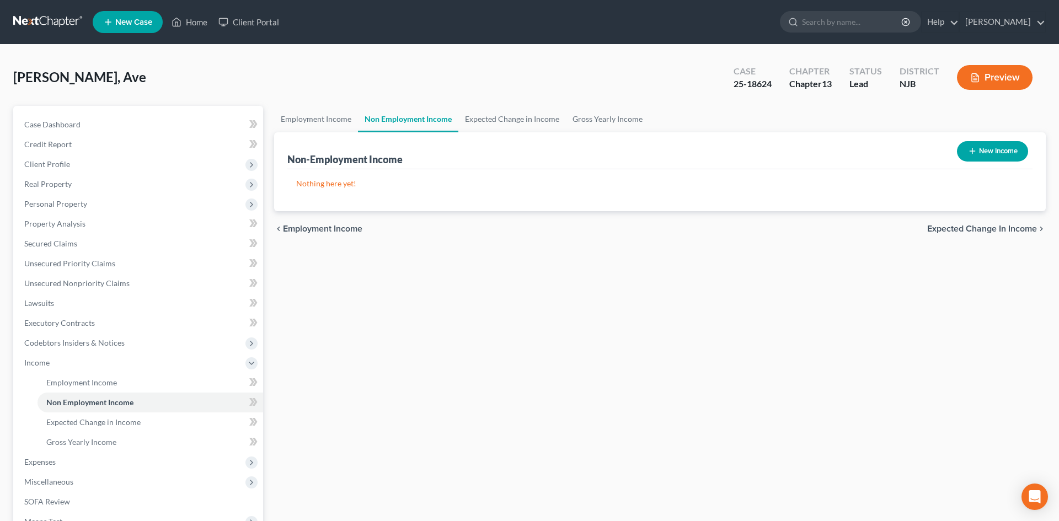
select select "0"
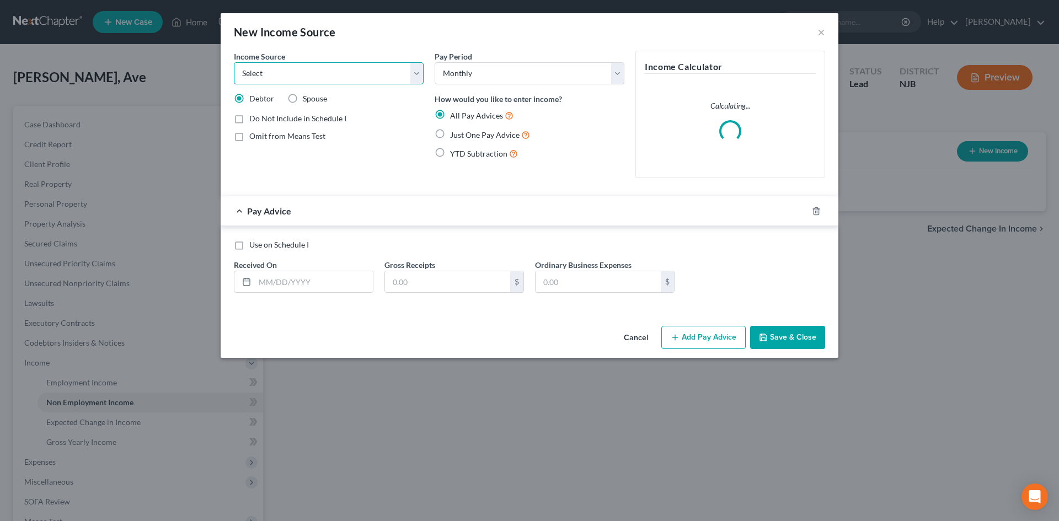
drag, startPoint x: 350, startPoint y: 73, endPoint x: 346, endPoint y: 67, distance: 6.7
click at [350, 73] on select "Select Unemployment Disability (from employer) Pension Retirement Social Securi…" at bounding box center [329, 73] width 190 height 22
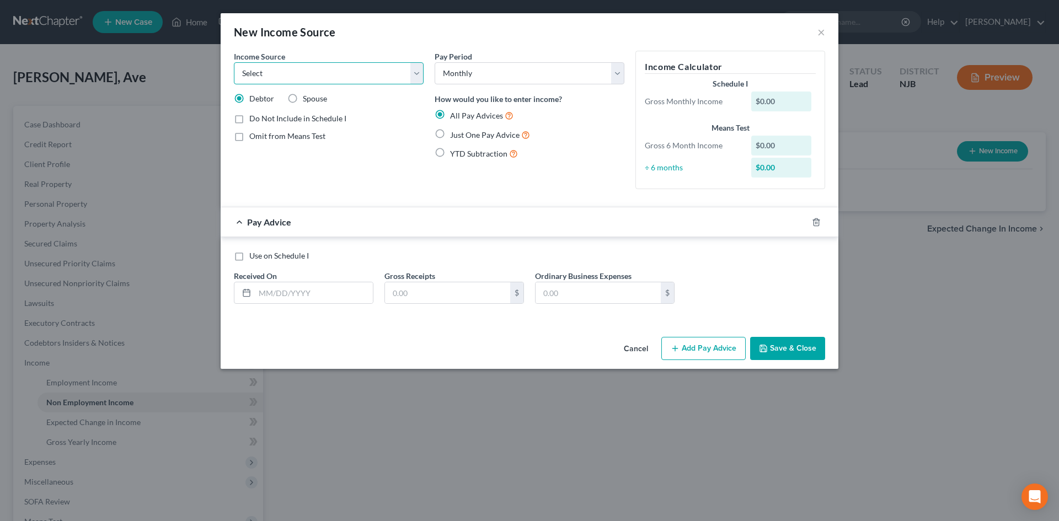
select select "3"
click at [234, 62] on select "Select Unemployment Disability (from employer) Pension Retirement Social Securi…" at bounding box center [329, 73] width 190 height 22
click at [450, 132] on label "Just One Pay Advice" at bounding box center [490, 135] width 80 height 13
click at [455, 132] on input "Just One Pay Advice" at bounding box center [458, 132] width 7 height 7
radio input "true"
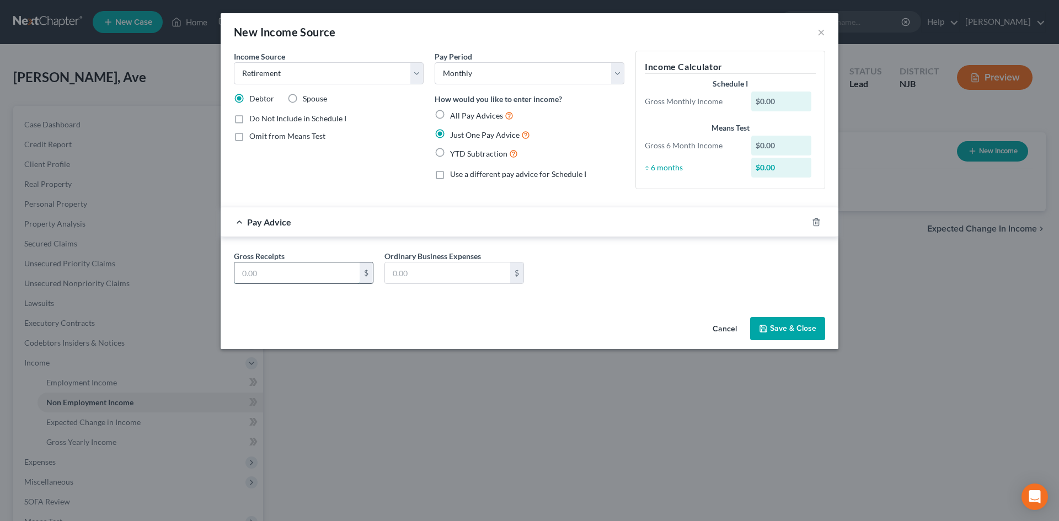
click at [290, 267] on input "text" at bounding box center [297, 273] width 125 height 21
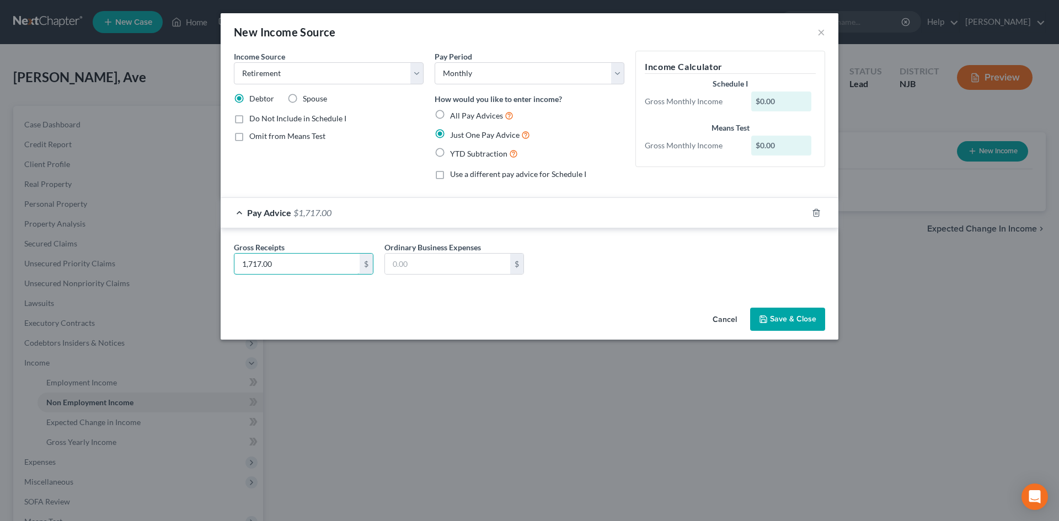
type input "1,717.00"
type input "0.00"
click at [764, 314] on button "Save & Close" at bounding box center [787, 319] width 75 height 23
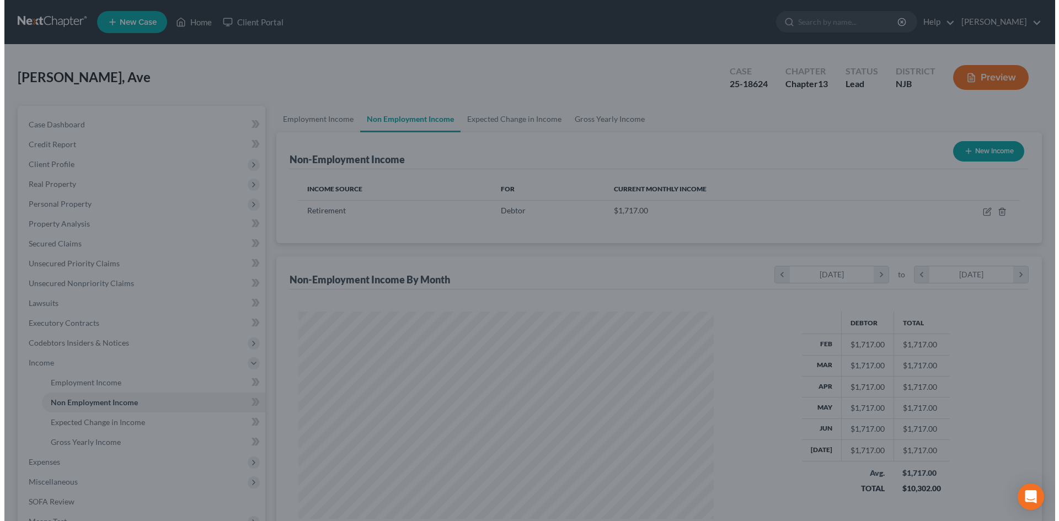
scroll to position [551586, 551359]
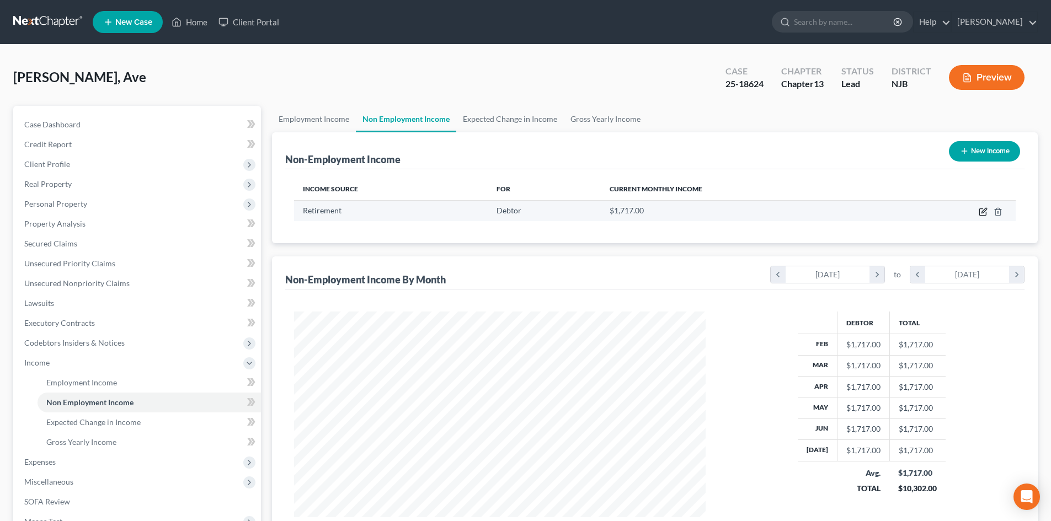
click at [984, 211] on icon "button" at bounding box center [983, 211] width 9 height 9
select select "3"
select select "0"
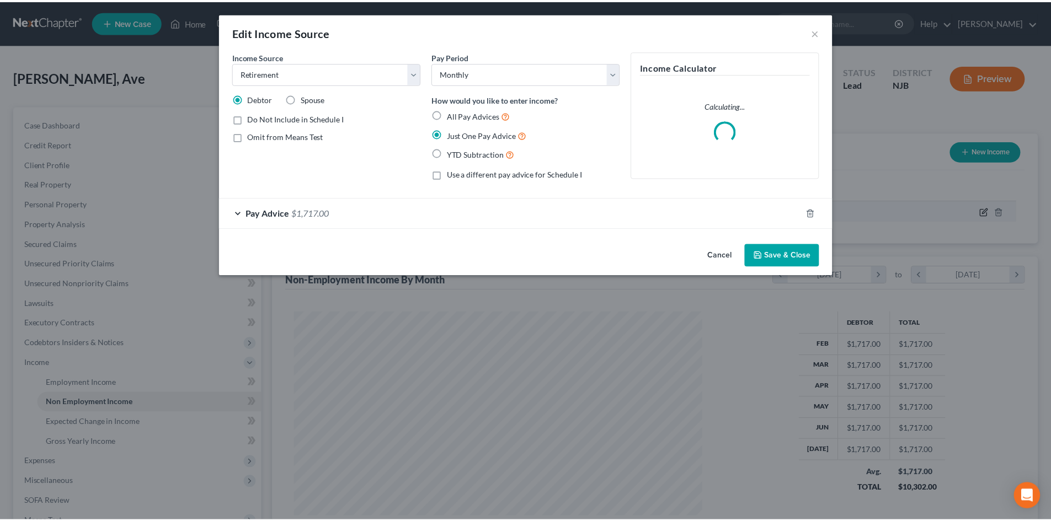
scroll to position [207, 438]
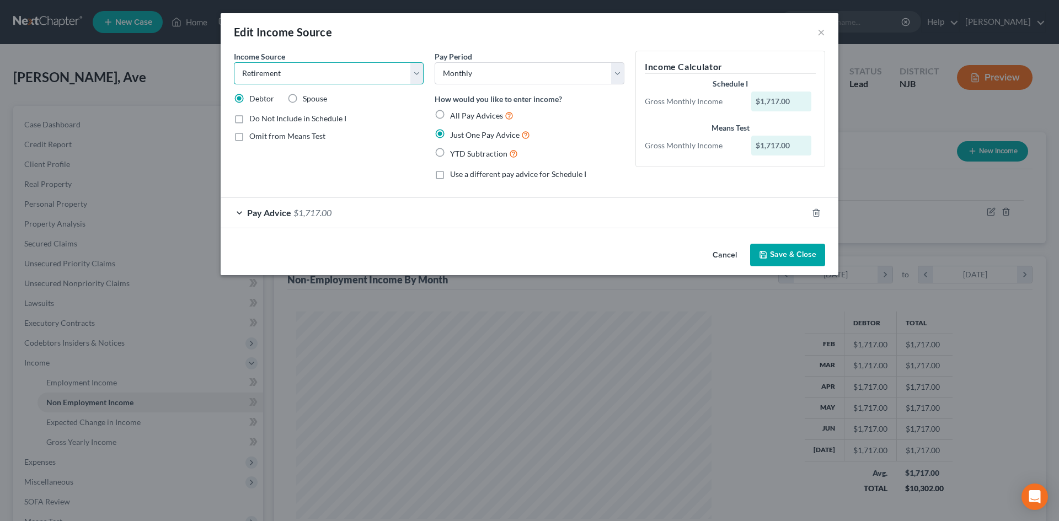
click at [416, 73] on select "Select Unemployment Disability (from employer) Pension Retirement Social Securi…" at bounding box center [329, 73] width 190 height 22
select select "4"
click at [234, 62] on select "Select Unemployment Disability (from employer) Pension Retirement Social Securi…" at bounding box center [329, 73] width 190 height 22
click at [779, 252] on button "Save & Close" at bounding box center [787, 255] width 75 height 23
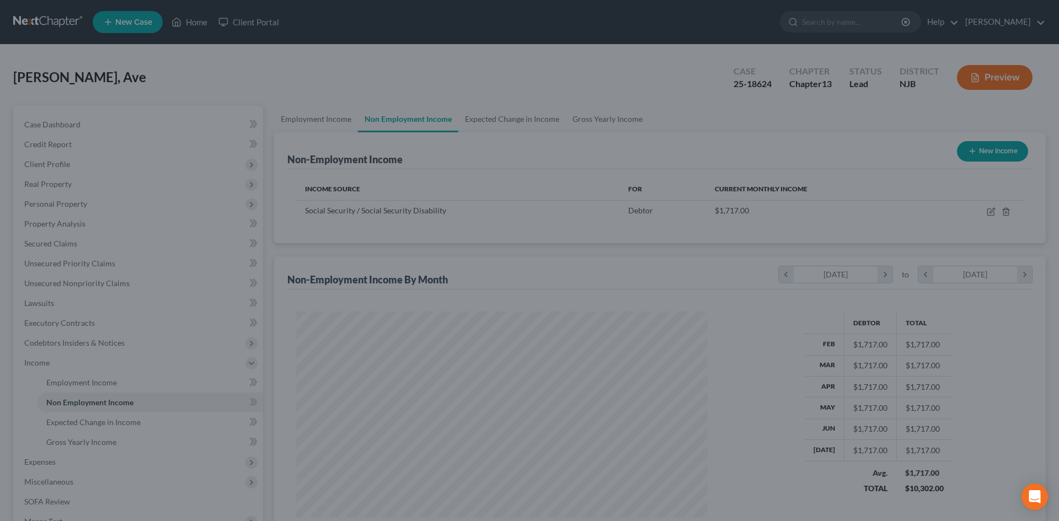
scroll to position [551586, 551359]
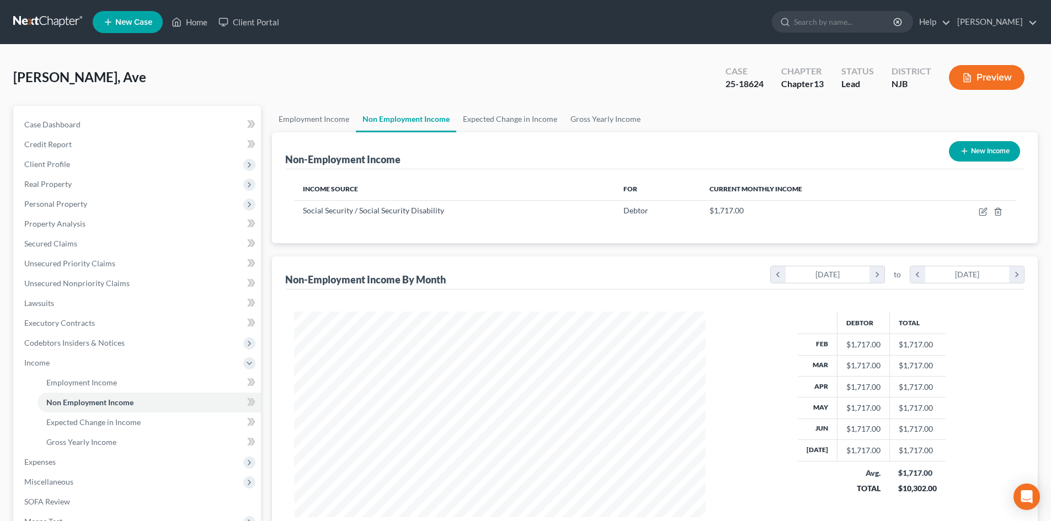
click at [986, 150] on button "New Income" at bounding box center [984, 151] width 71 height 20
select select "0"
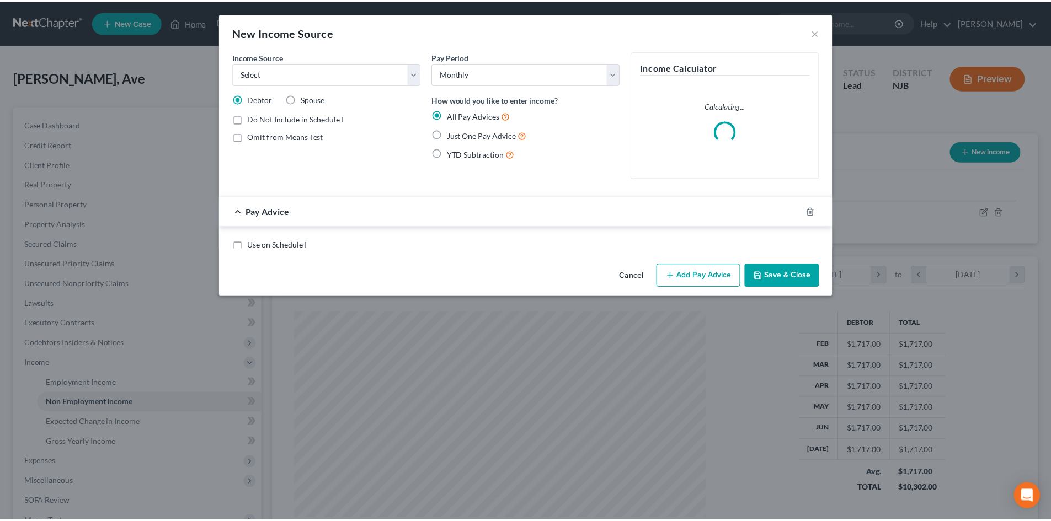
scroll to position [207, 438]
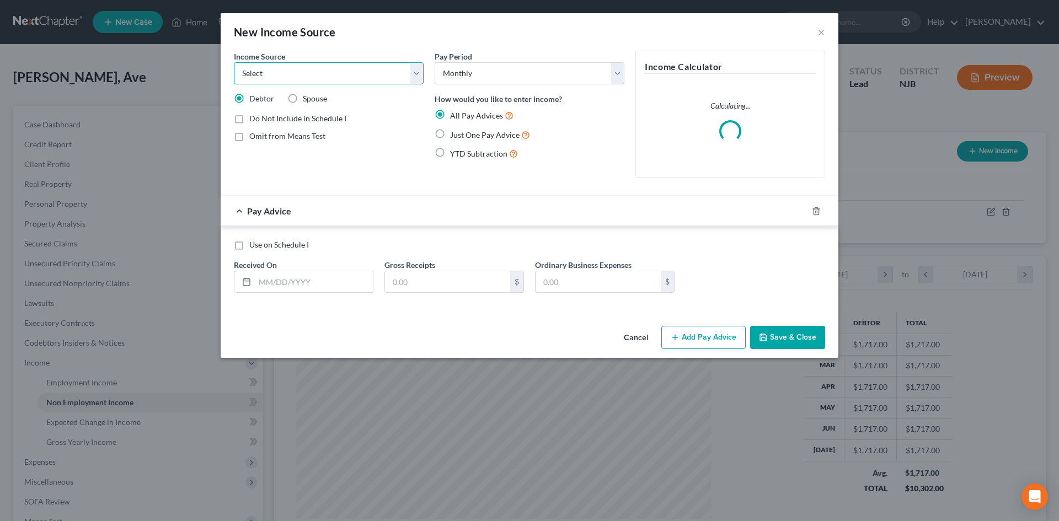
click at [267, 75] on select "Select Unemployment Disability (from employer) Pension Retirement Social Securi…" at bounding box center [329, 73] width 190 height 22
select select "3"
click at [234, 62] on select "Select Unemployment Disability (from employer) Pension Retirement Social Securi…" at bounding box center [329, 73] width 190 height 22
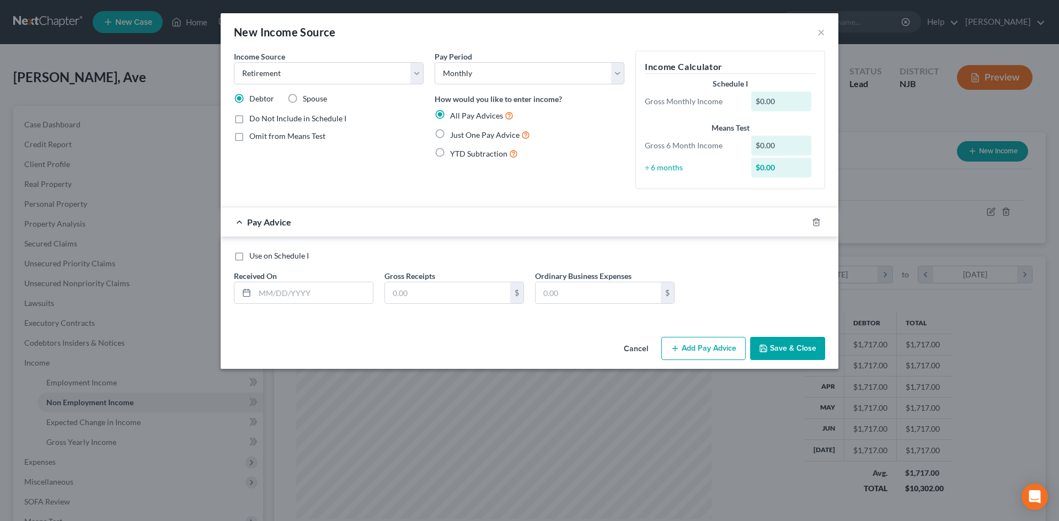
click at [450, 135] on label "Just One Pay Advice" at bounding box center [490, 135] width 80 height 13
click at [455, 135] on input "Just One Pay Advice" at bounding box center [458, 132] width 7 height 7
radio input "true"
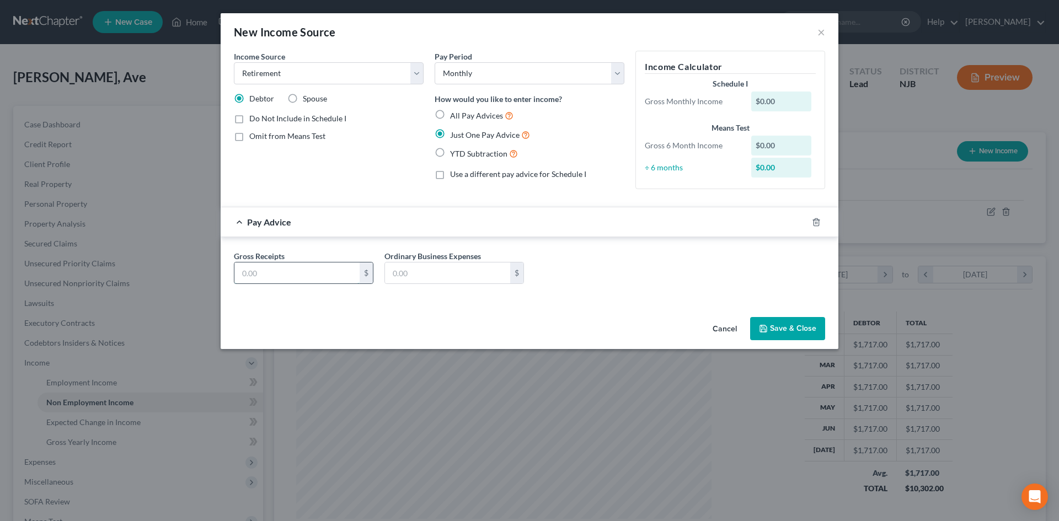
drag, startPoint x: 269, startPoint y: 277, endPoint x: 242, endPoint y: 269, distance: 28.3
click at [242, 269] on input "text" at bounding box center [297, 273] width 125 height 21
type input "1,746.00"
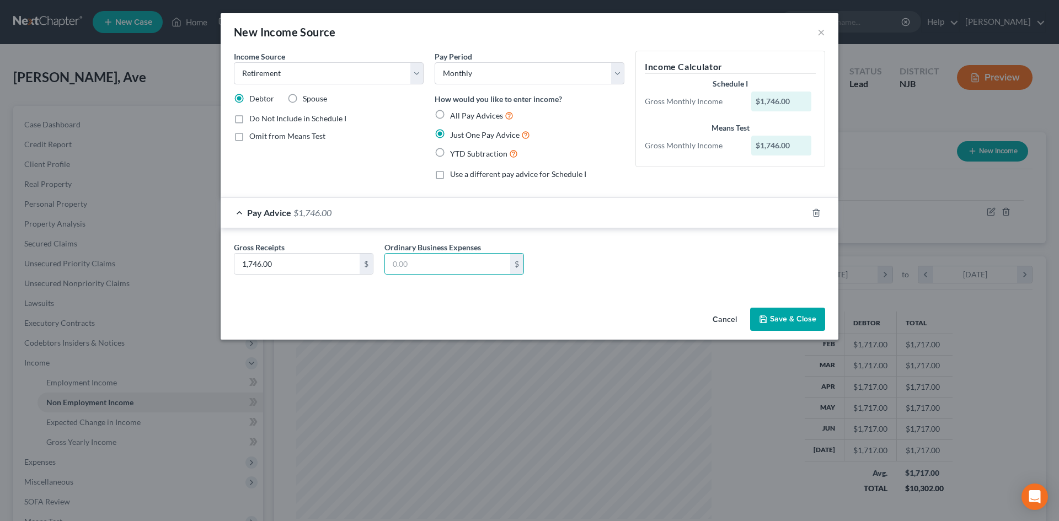
click at [767, 319] on icon "button" at bounding box center [763, 319] width 9 height 9
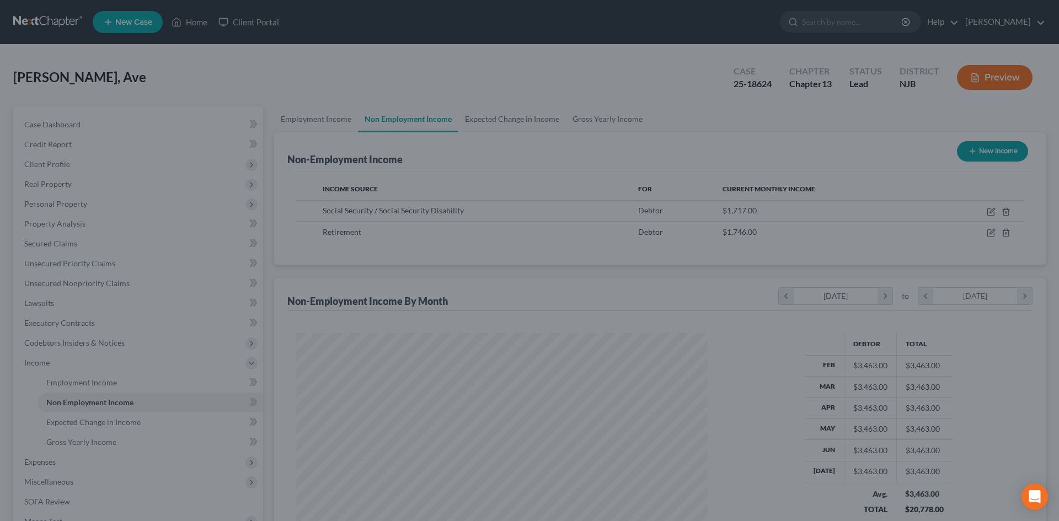
scroll to position [551586, 551359]
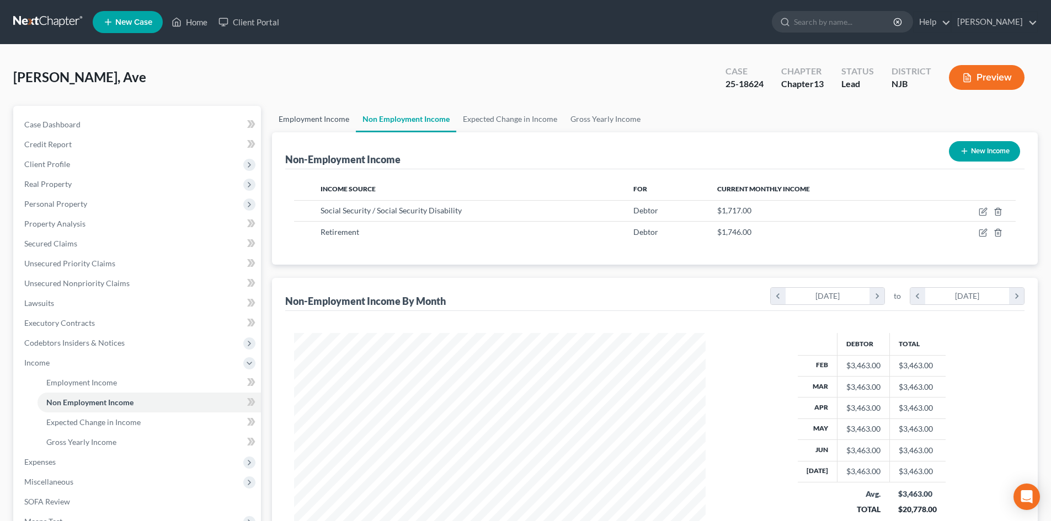
click at [302, 121] on link "Employment Income" at bounding box center [314, 119] width 84 height 26
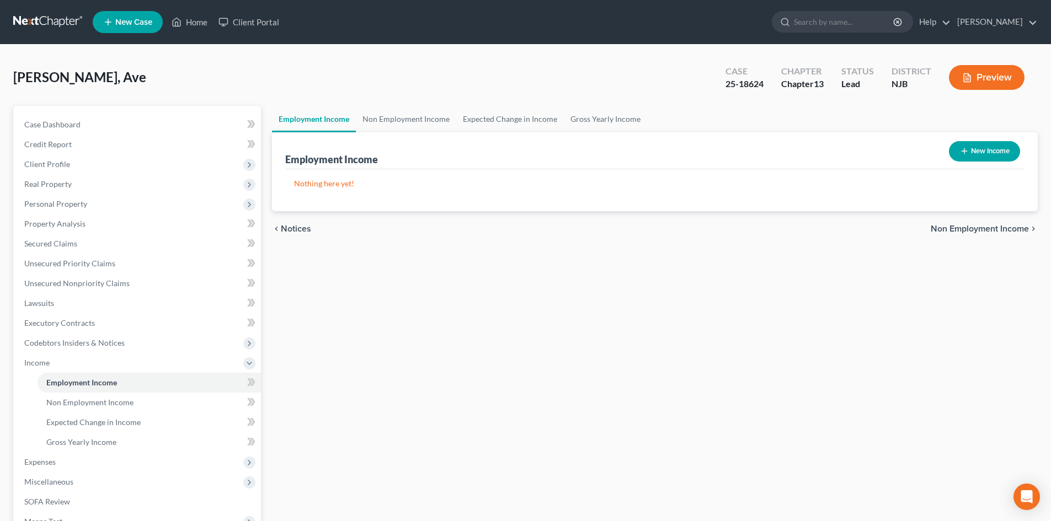
click at [998, 147] on button "New Income" at bounding box center [984, 151] width 71 height 20
select select "0"
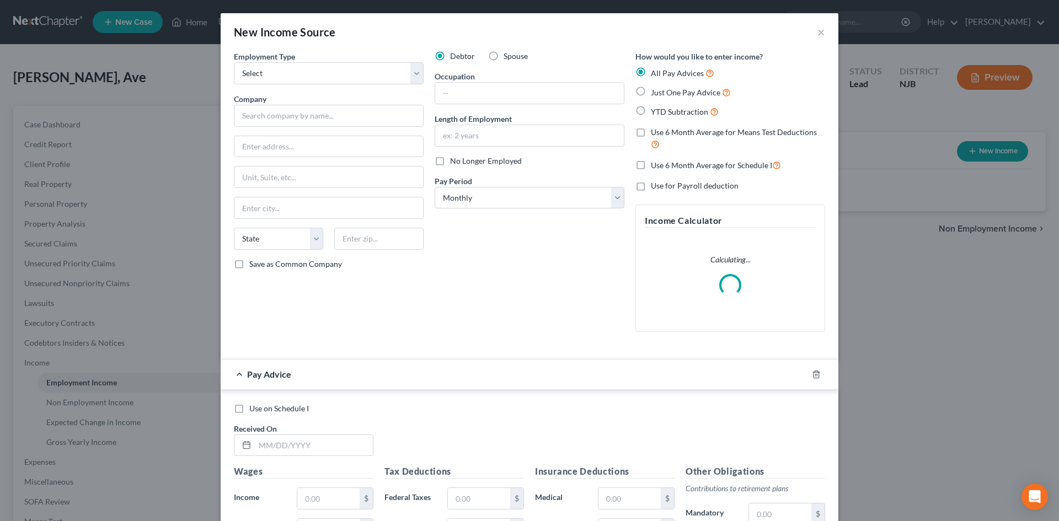
click at [504, 54] on label "Spouse" at bounding box center [516, 56] width 24 height 11
click at [508, 54] on input "Spouse" at bounding box center [511, 54] width 7 height 7
radio input "true"
click at [270, 77] on select "Select Full or [DEMOGRAPHIC_DATA] Employment Self Employment" at bounding box center [329, 73] width 190 height 22
select select "0"
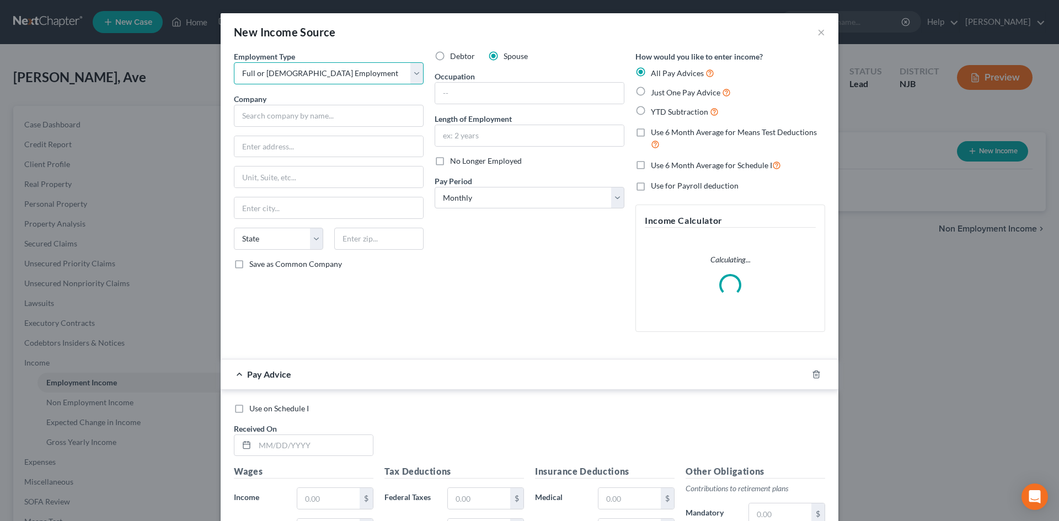
click at [234, 62] on select "Select Full or [DEMOGRAPHIC_DATA] Employment Self Employment" at bounding box center [329, 73] width 190 height 22
click at [273, 113] on input "text" at bounding box center [329, 116] width 190 height 22
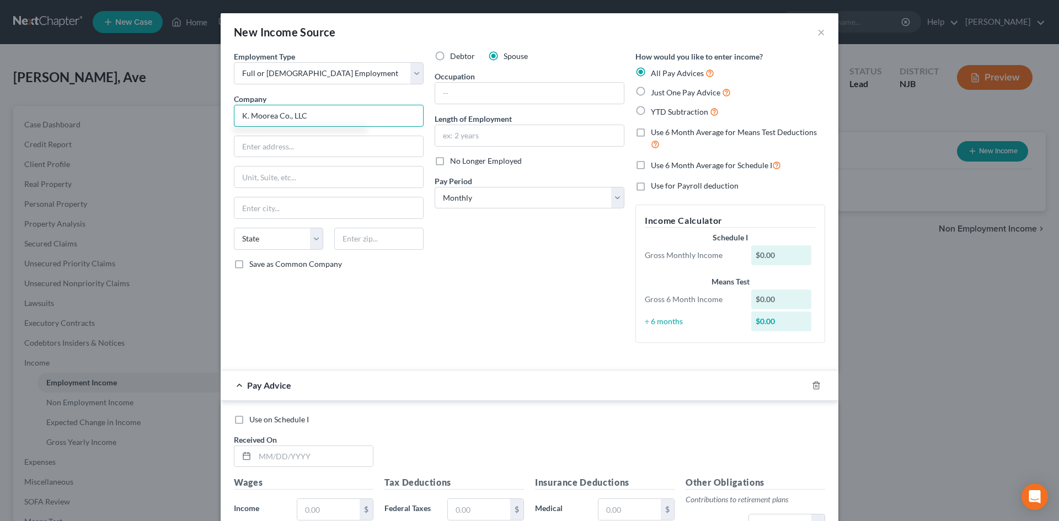
type input "K. Moorea Co., LLC"
type input "[STREET_ADDRESS][PERSON_NAME]"
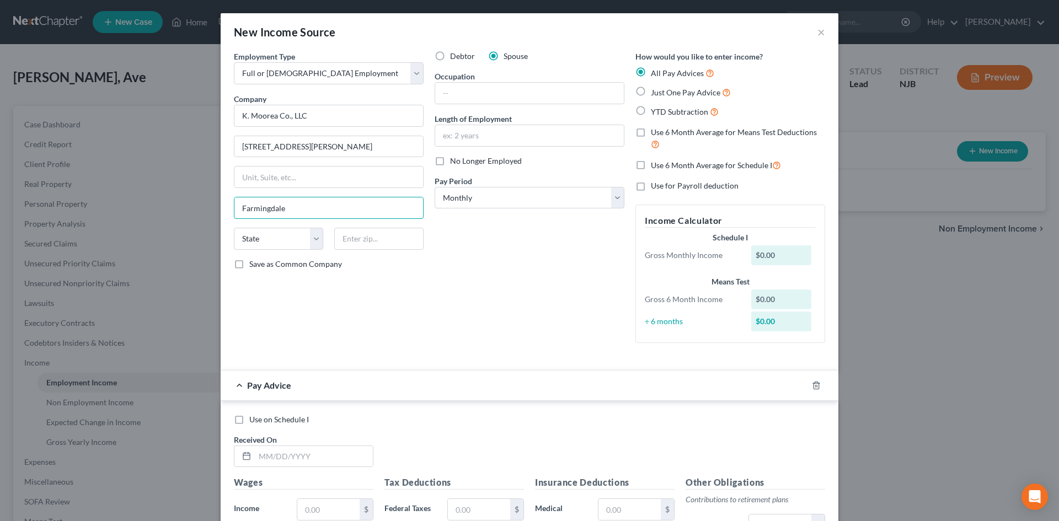
type input "Farmingdale"
select select "33"
type input "07727"
click at [254, 259] on input "Save as Common Company" at bounding box center [257, 262] width 7 height 7
checkbox input "true"
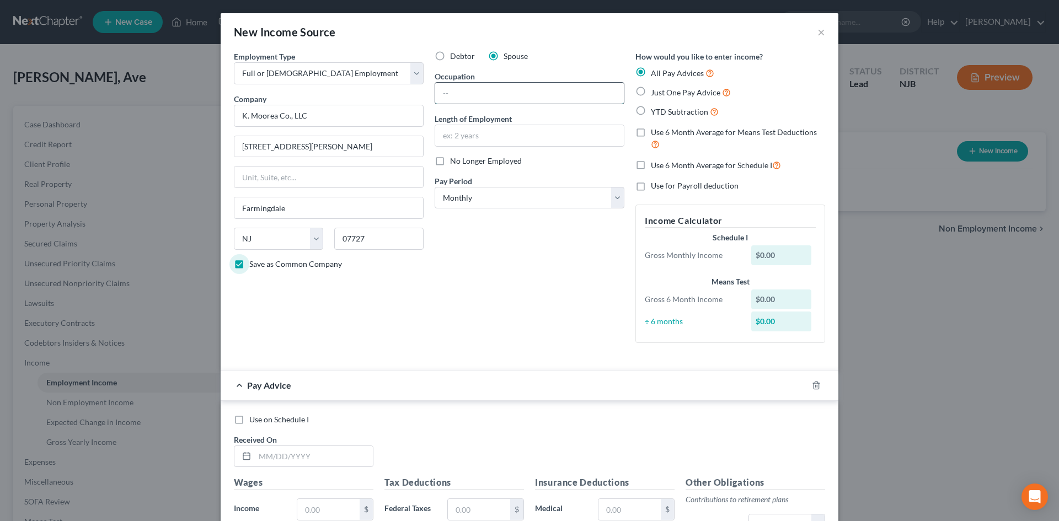
click at [484, 102] on input "text" at bounding box center [529, 93] width 189 height 21
type input "Flag Man"
type input "4 years"
click at [496, 193] on select "Select Monthly Twice Monthly Every Other Week Weekly" at bounding box center [530, 198] width 190 height 22
select select "3"
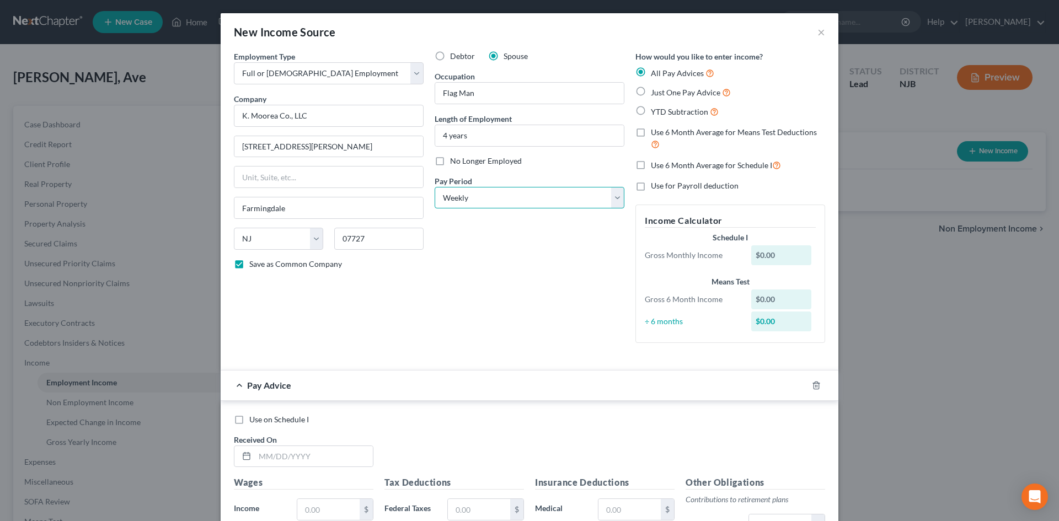
click at [435, 187] on select "Select Monthly Twice Monthly Every Other Week Weekly" at bounding box center [530, 198] width 190 height 22
click at [651, 93] on label "Just One Pay Advice" at bounding box center [691, 92] width 80 height 13
click at [656, 93] on input "Just One Pay Advice" at bounding box center [659, 89] width 7 height 7
radio input "true"
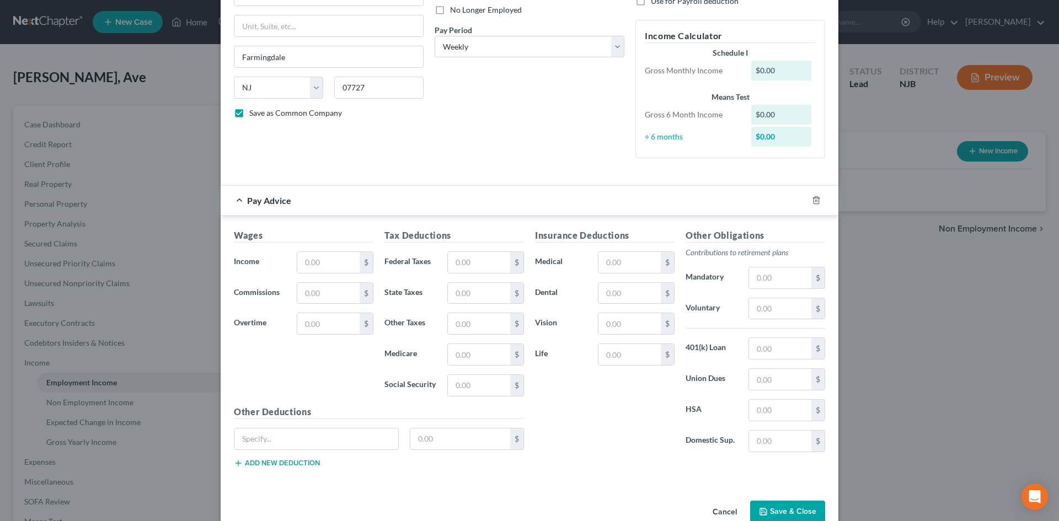
scroll to position [175, 0]
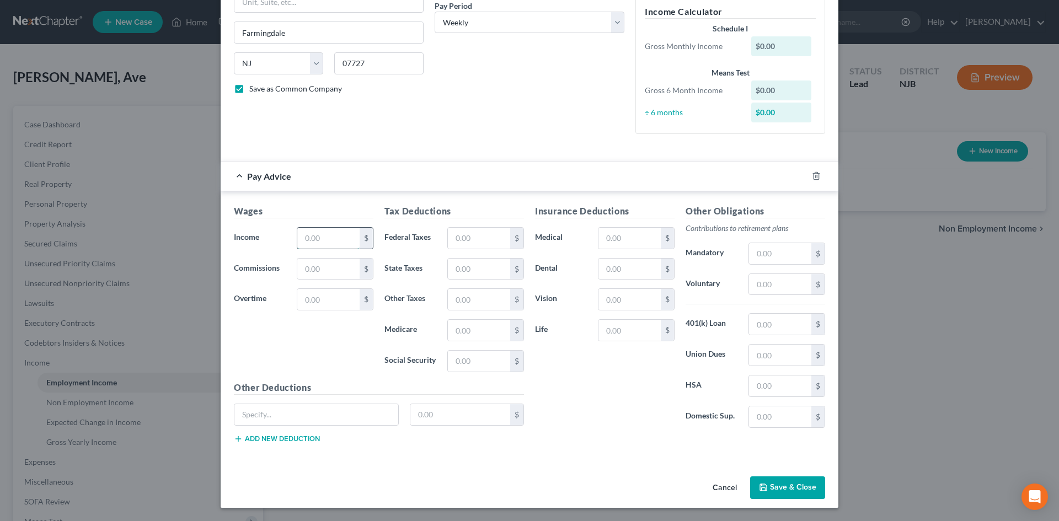
click at [342, 245] on input "text" at bounding box center [328, 238] width 62 height 21
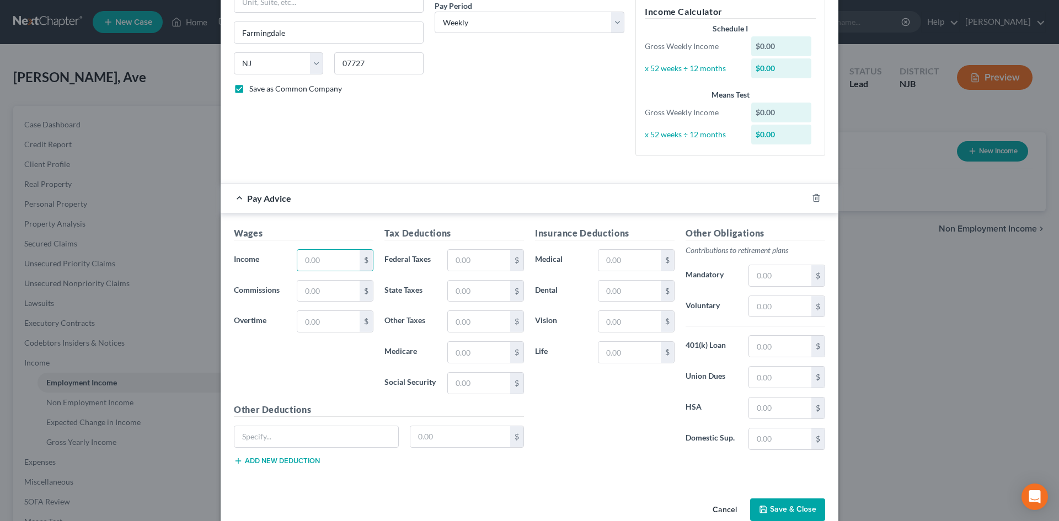
click at [271, 379] on div "Wages Income * $ Commissions $ Overtime $" at bounding box center [303, 315] width 151 height 177
click at [323, 259] on input "text" at bounding box center [328, 260] width 62 height 21
type input "547.20"
type input "147.48"
click at [473, 257] on input "text" at bounding box center [479, 260] width 62 height 21
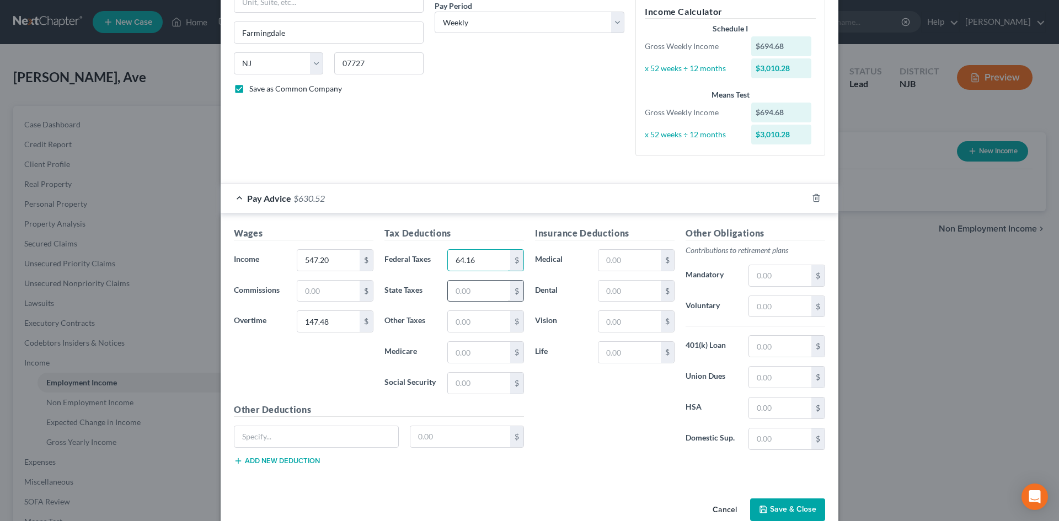
type input "64.16"
click at [478, 282] on input "text" at bounding box center [479, 291] width 62 height 21
type input "12.38"
click at [467, 326] on input "text" at bounding box center [479, 321] width 62 height 21
type input "13.65"
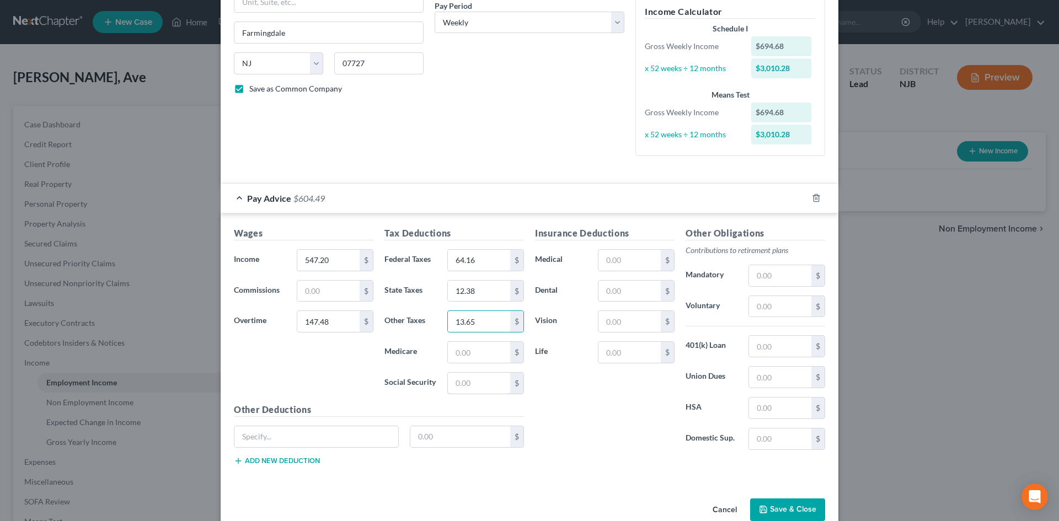
click at [472, 384] on input "text" at bounding box center [479, 383] width 62 height 21
type input "43.07"
click at [780, 340] on input "text" at bounding box center [780, 346] width 62 height 21
type input "15.85"
drag, startPoint x: 783, startPoint y: 375, endPoint x: 811, endPoint y: 388, distance: 30.9
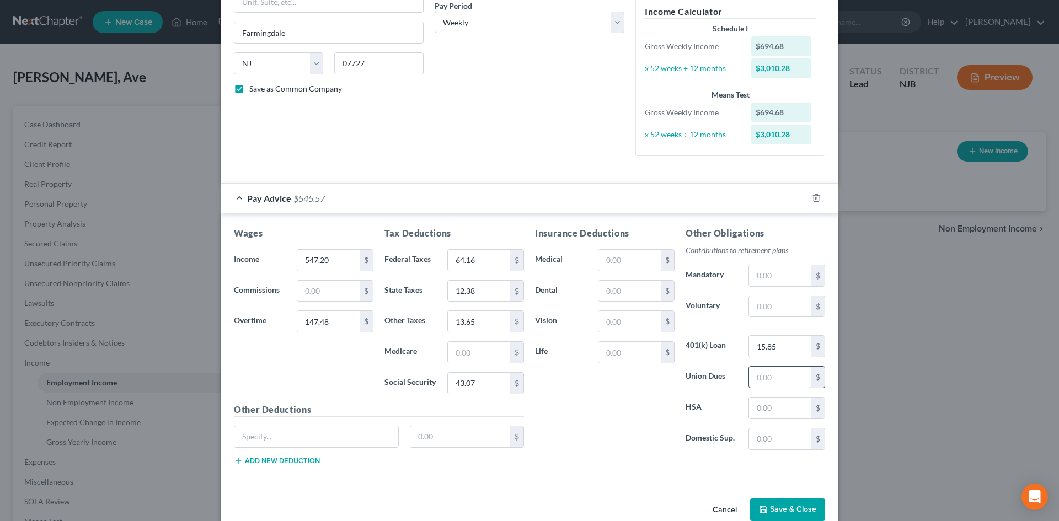
click at [783, 375] on input "text" at bounding box center [780, 377] width 62 height 21
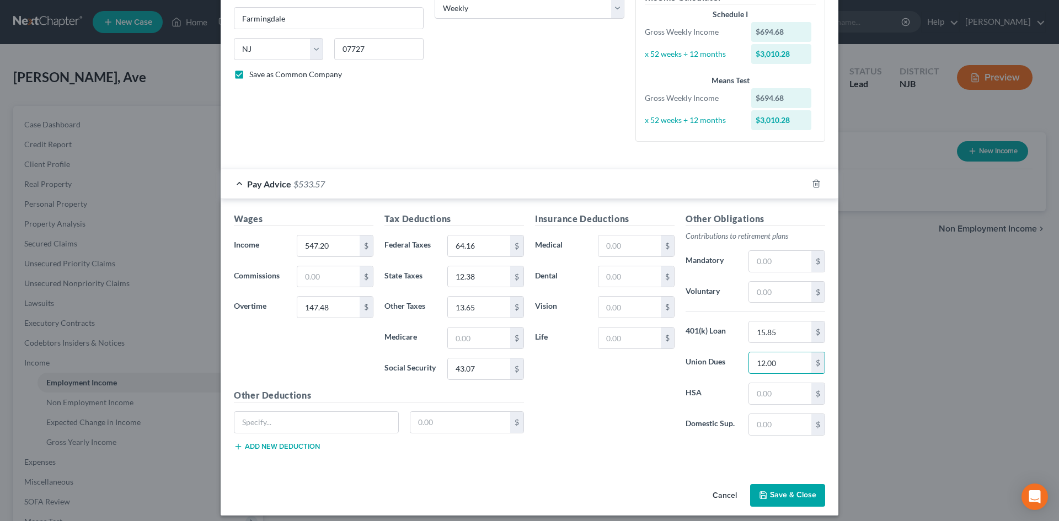
scroll to position [198, 0]
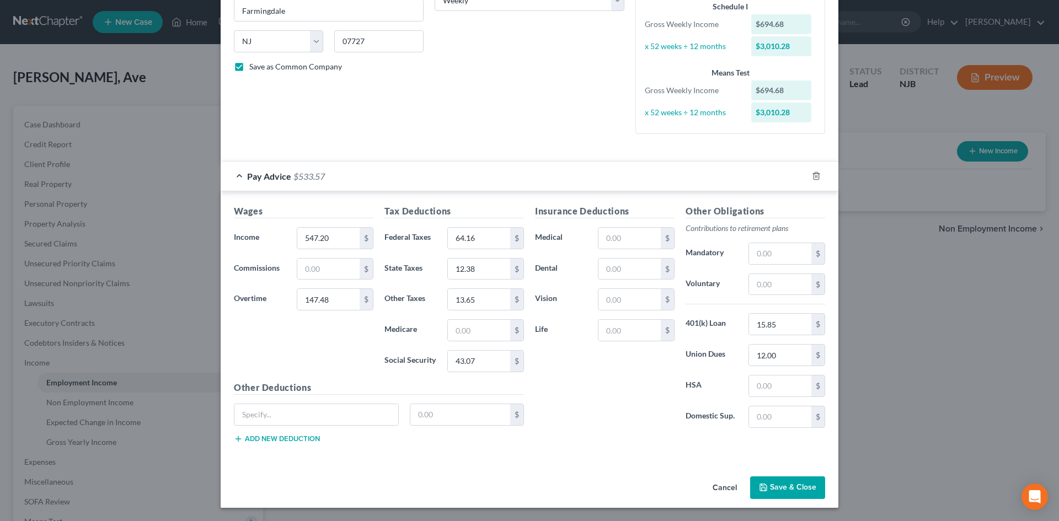
click at [766, 476] on div "Cancel Save & Close" at bounding box center [530, 490] width 618 height 36
click at [783, 493] on button "Save & Close" at bounding box center [787, 488] width 75 height 23
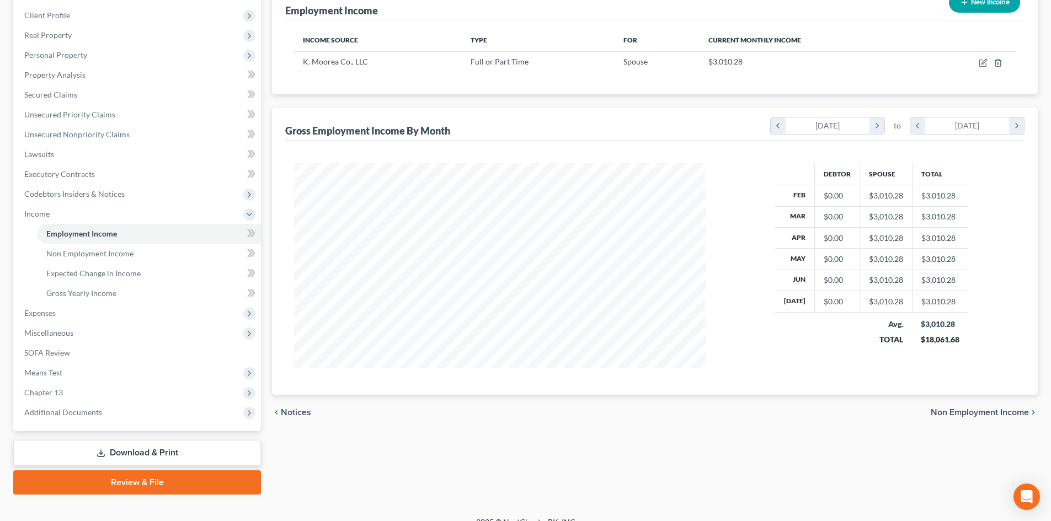
scroll to position [164, 0]
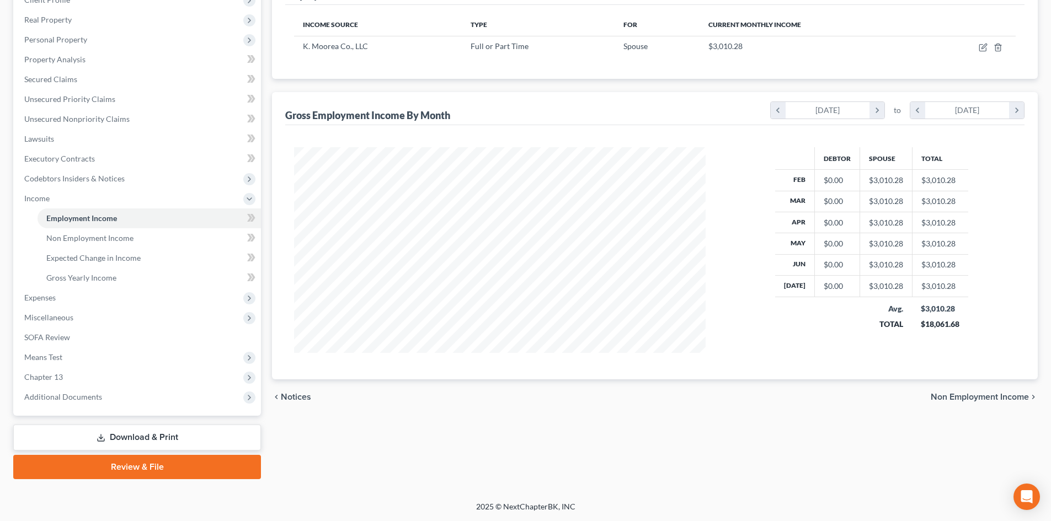
click at [978, 397] on span "Non Employment Income" at bounding box center [980, 397] width 98 height 9
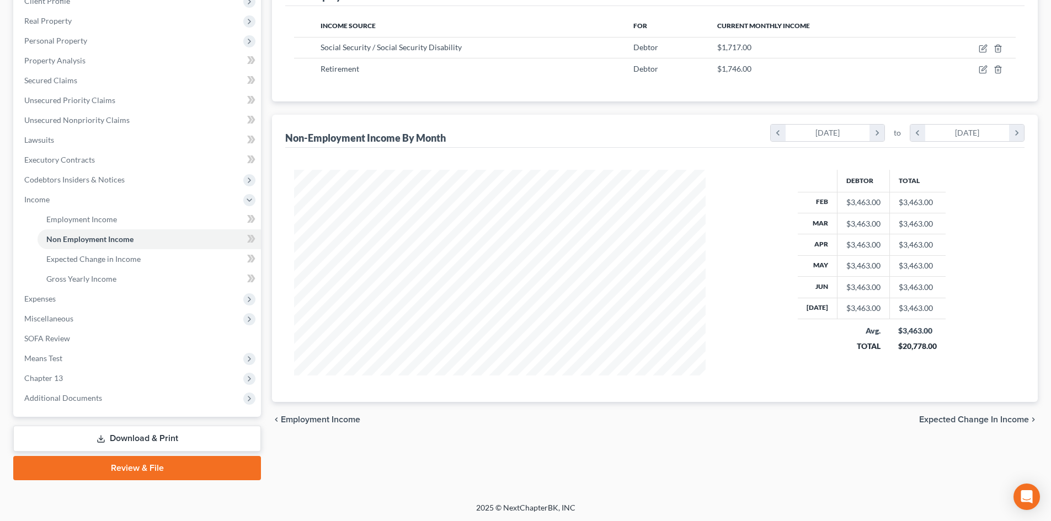
scroll to position [164, 0]
click at [963, 421] on span "Expected Change in Income" at bounding box center [974, 418] width 110 height 9
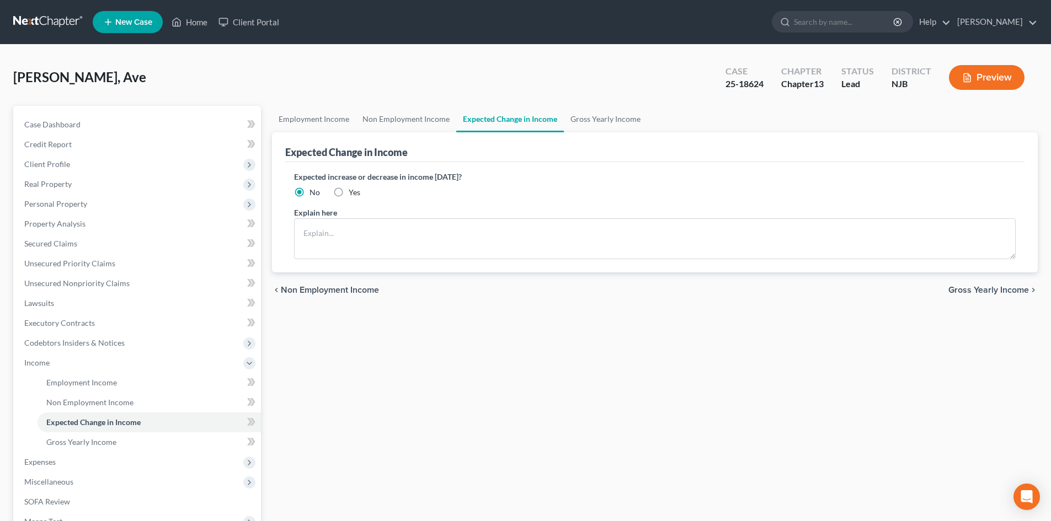
click at [986, 289] on span "Gross Yearly Income" at bounding box center [989, 290] width 81 height 9
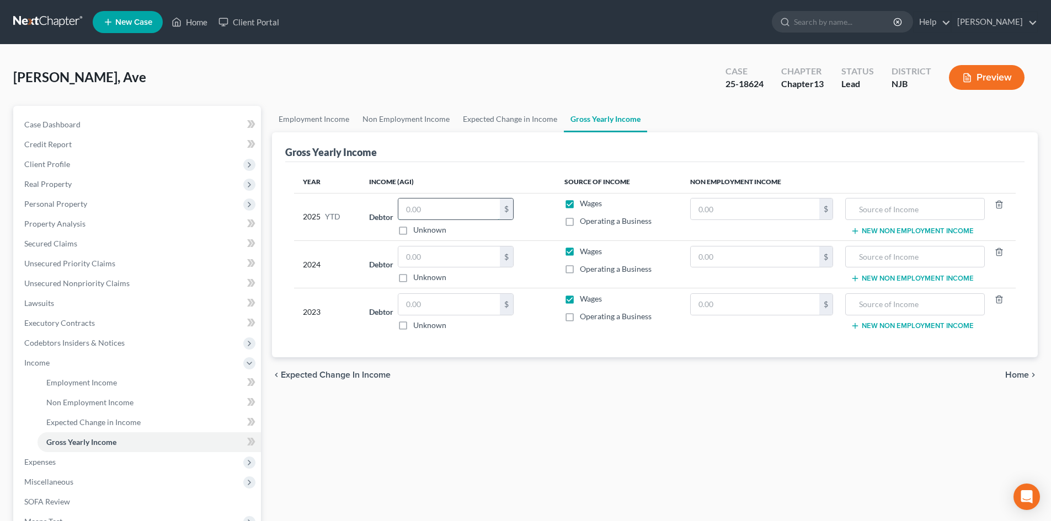
click at [454, 202] on input "text" at bounding box center [449, 209] width 102 height 21
click at [777, 211] on input "text" at bounding box center [755, 209] width 129 height 21
click at [459, 257] on input "text" at bounding box center [449, 257] width 102 height 21
click at [446, 310] on input "text" at bounding box center [449, 304] width 102 height 21
click at [759, 214] on input "text" at bounding box center [755, 209] width 129 height 21
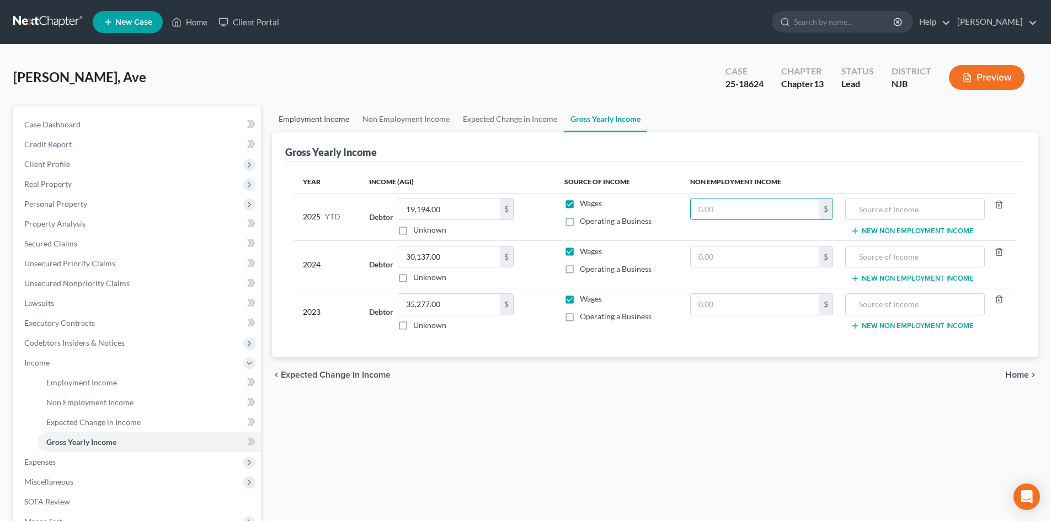
click at [303, 120] on link "Employment Income" at bounding box center [314, 119] width 84 height 26
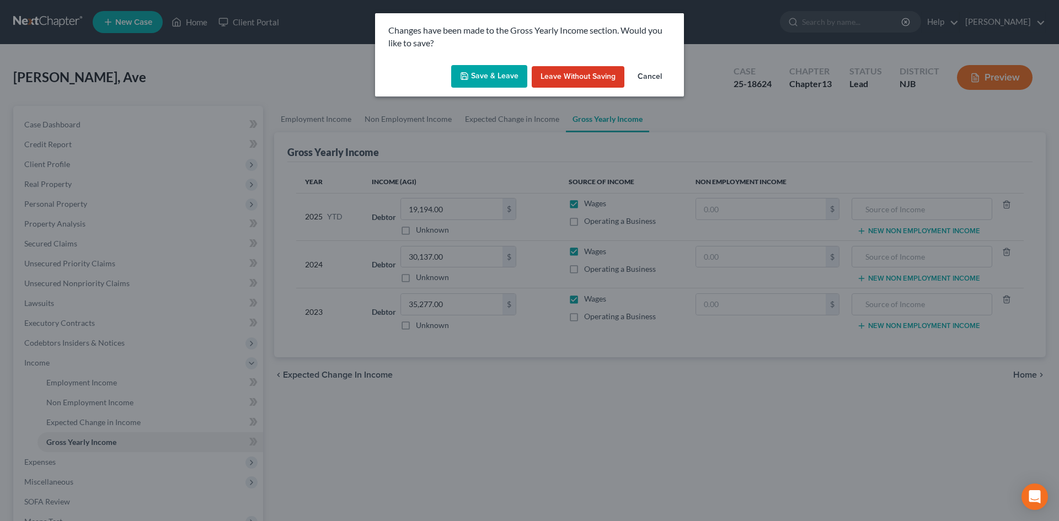
click at [489, 78] on button "Save & Leave" at bounding box center [489, 76] width 76 height 23
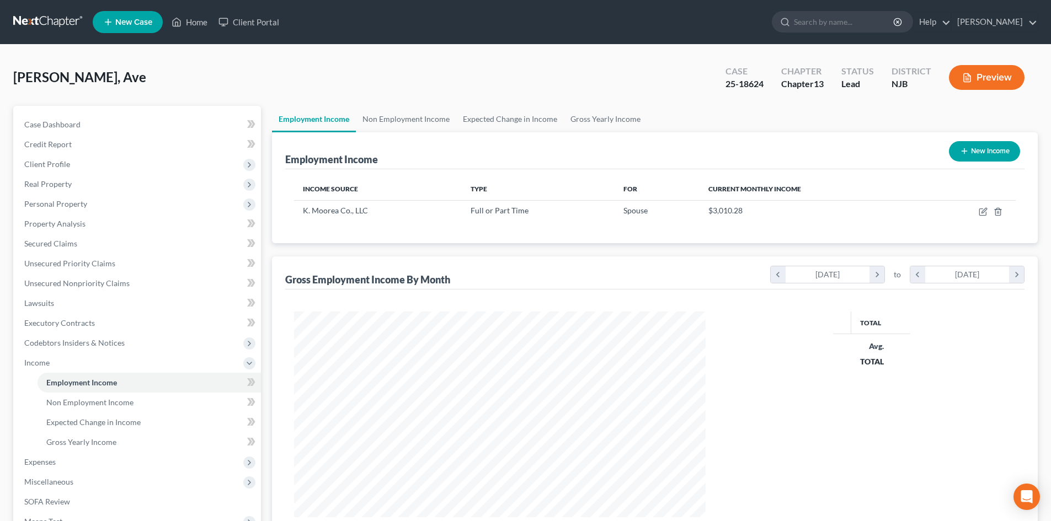
scroll to position [206, 434]
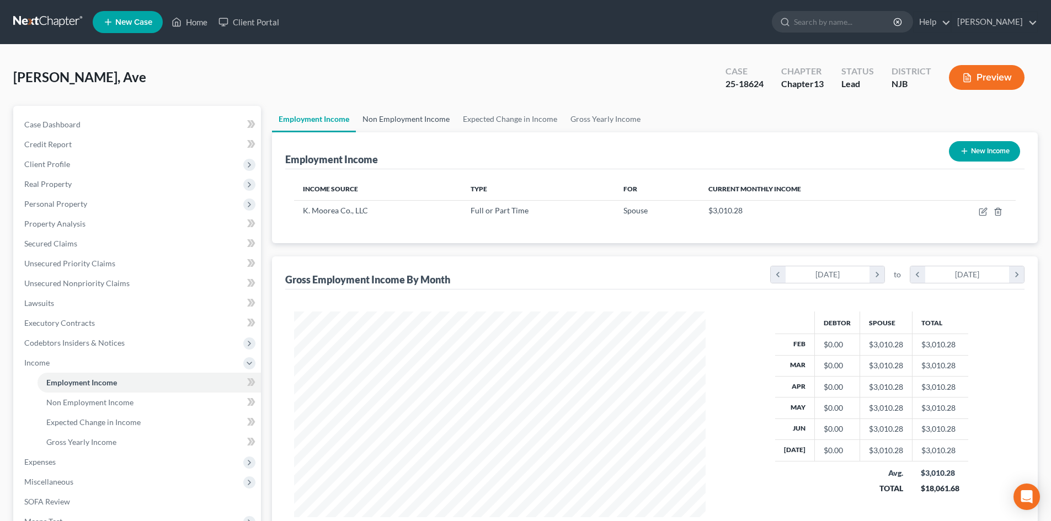
click at [407, 114] on link "Non Employment Income" at bounding box center [406, 119] width 100 height 26
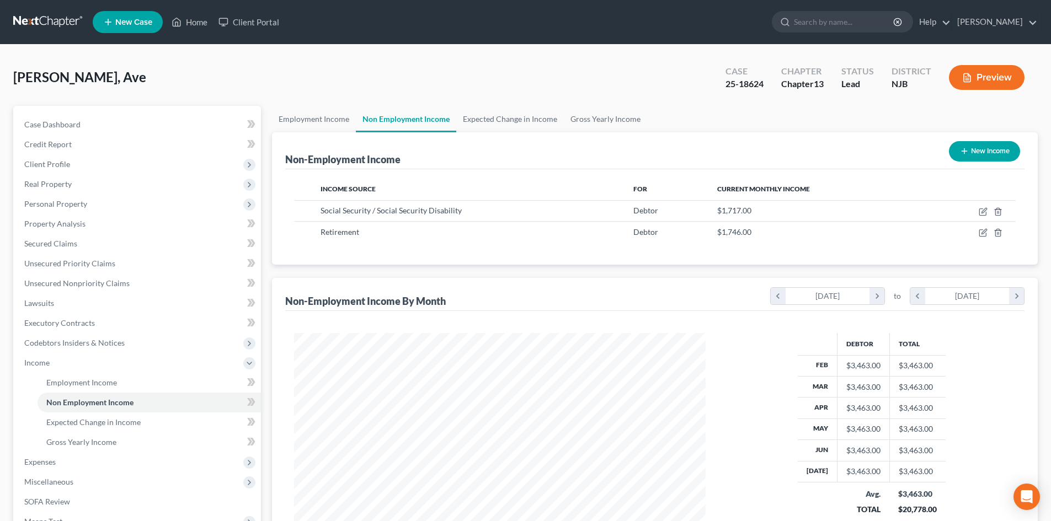
scroll to position [206, 434]
click at [596, 121] on link "Gross Yearly Income" at bounding box center [605, 119] width 83 height 26
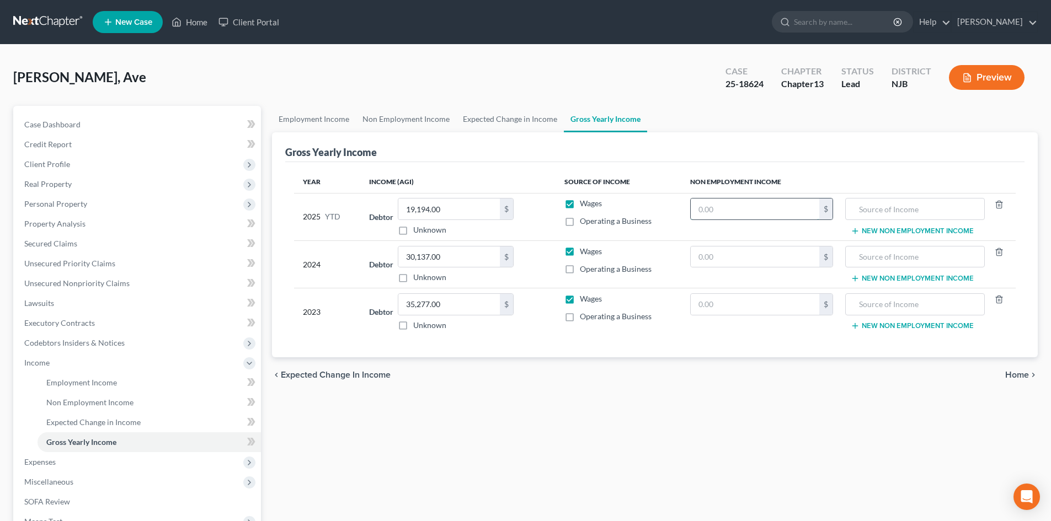
click at [774, 203] on input "text" at bounding box center [755, 209] width 129 height 21
click at [736, 260] on input "text" at bounding box center [755, 257] width 129 height 21
click at [729, 258] on input "text" at bounding box center [755, 257] width 129 height 21
click at [733, 311] on input "text" at bounding box center [755, 304] width 129 height 21
click at [1020, 379] on span "Home" at bounding box center [1017, 375] width 24 height 9
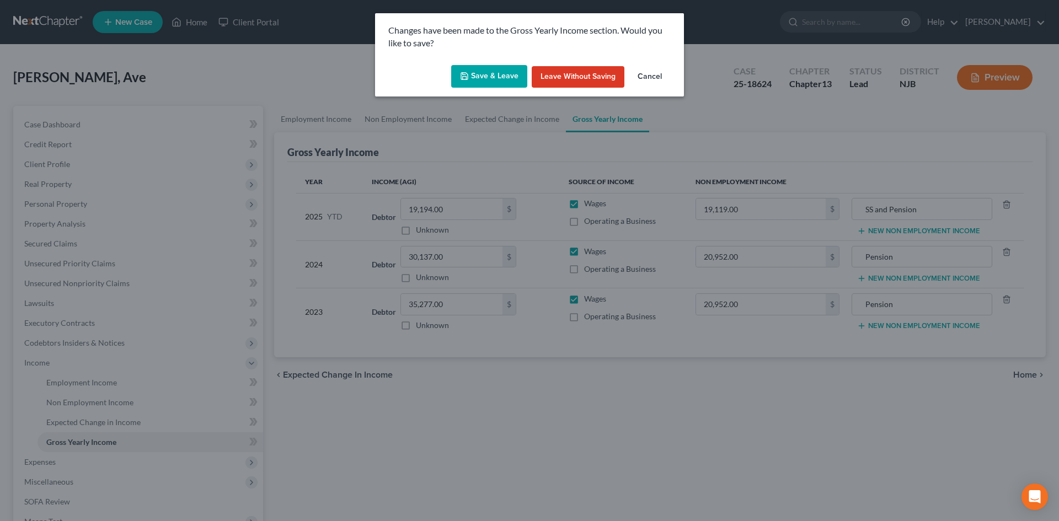
click at [487, 67] on button "Save & Leave" at bounding box center [489, 76] width 76 height 23
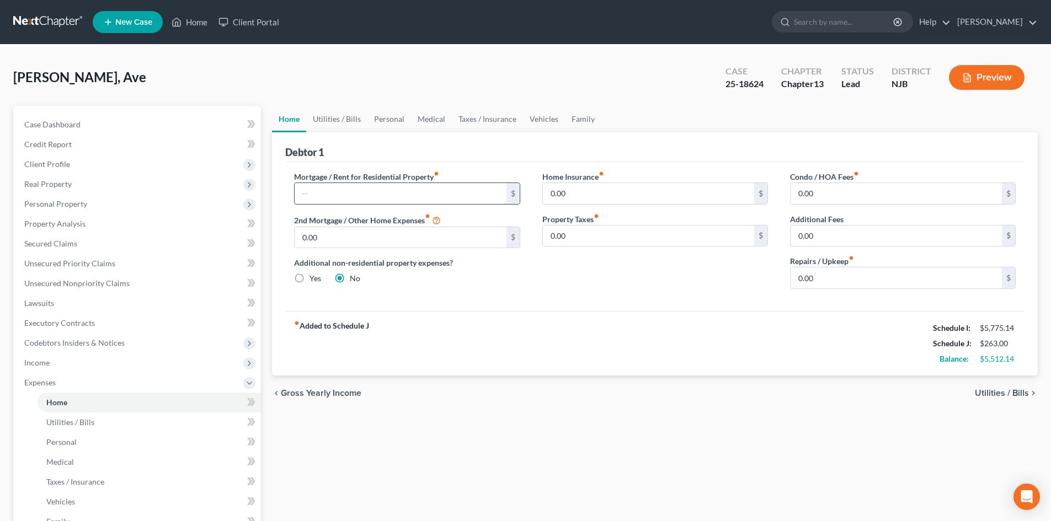
click at [322, 185] on input "text" at bounding box center [400, 193] width 211 height 21
click at [995, 393] on span "Utilities / Bills" at bounding box center [1002, 393] width 54 height 9
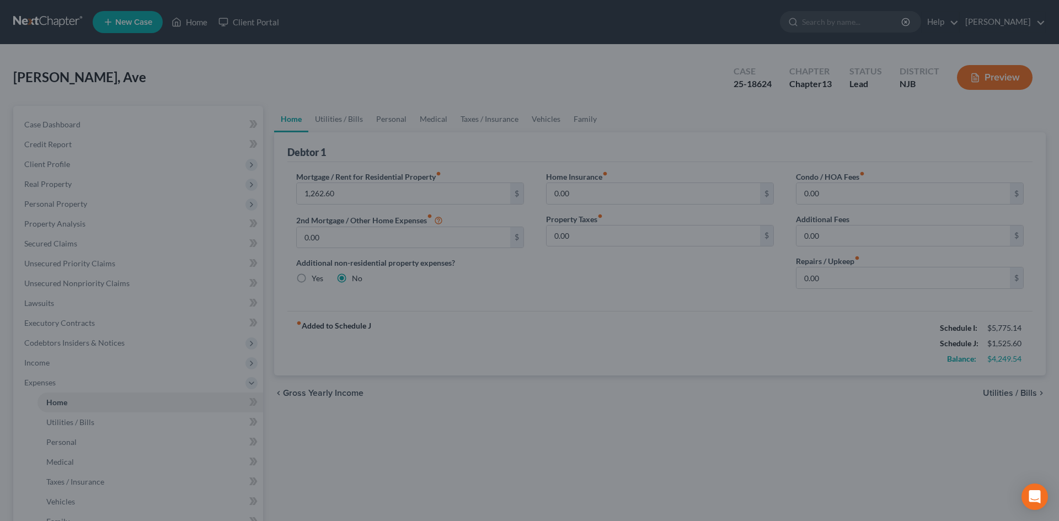
click at [484, 359] on div at bounding box center [529, 260] width 1059 height 521
click at [998, 395] on div at bounding box center [529, 260] width 1059 height 521
drag, startPoint x: 530, startPoint y: 56, endPoint x: 893, endPoint y: 185, distance: 384.8
click at [893, 185] on div at bounding box center [529, 260] width 1059 height 521
click at [903, 150] on div at bounding box center [529, 260] width 1059 height 521
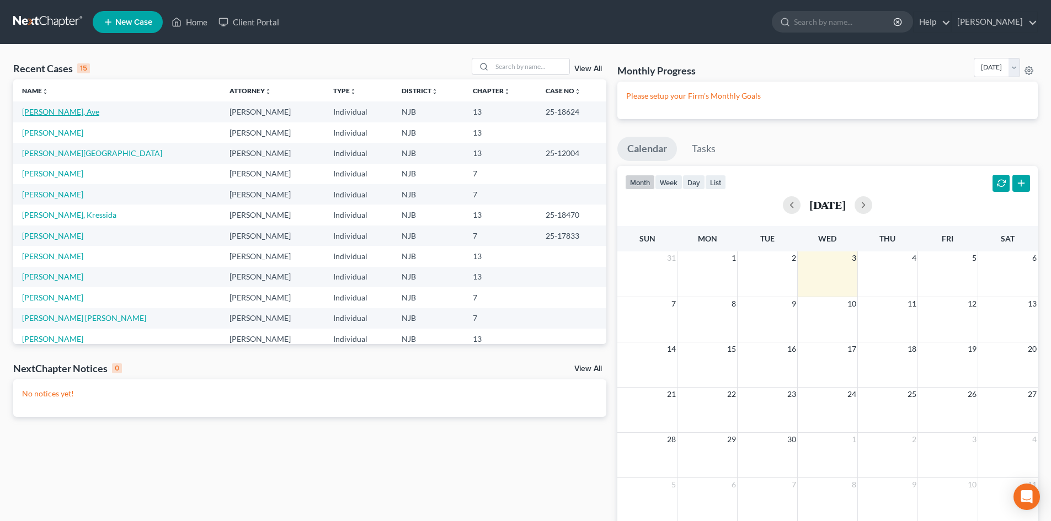
click at [36, 109] on link "[PERSON_NAME], Ave" at bounding box center [60, 111] width 77 height 9
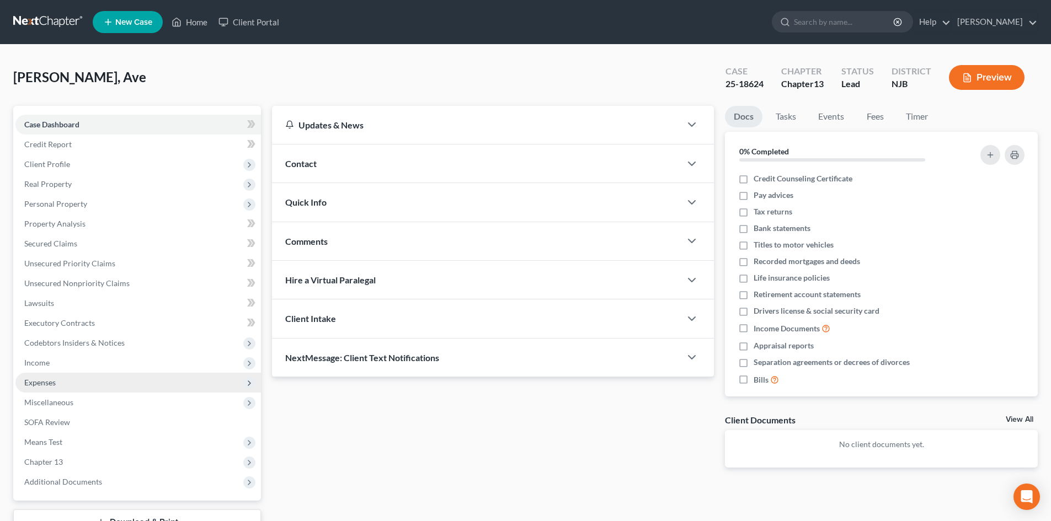
click at [65, 379] on span "Expenses" at bounding box center [138, 383] width 246 height 20
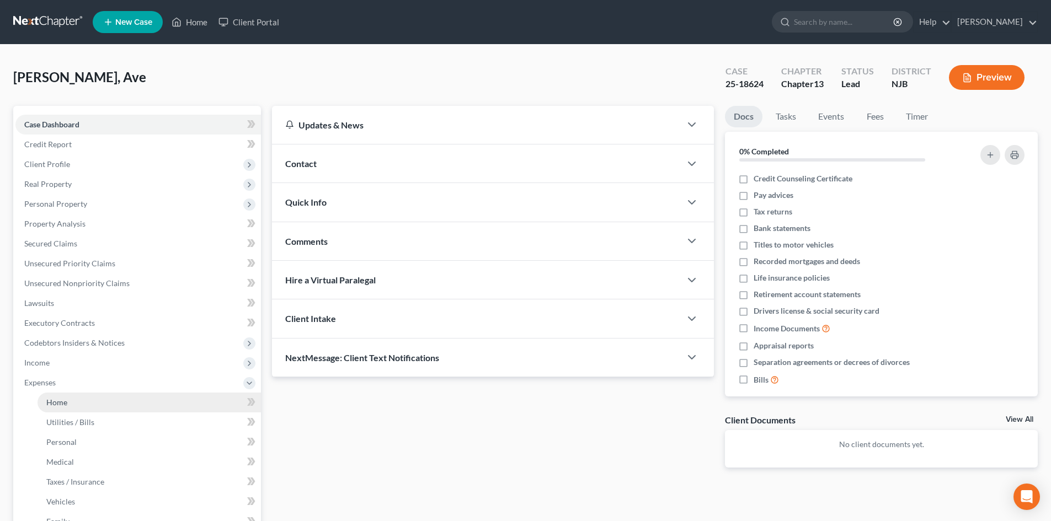
click at [72, 398] on link "Home" at bounding box center [149, 403] width 223 height 20
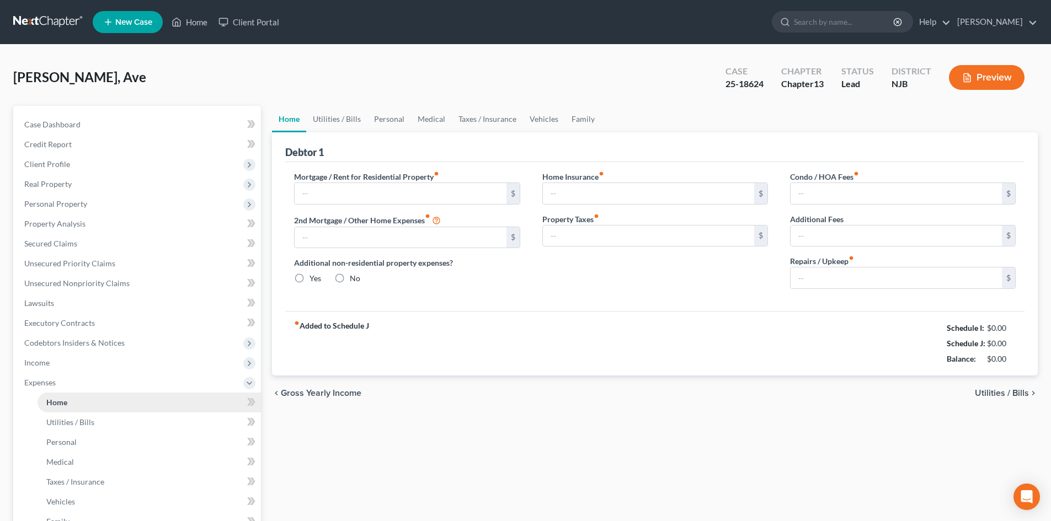
type input "0.00"
radio input "true"
type input "0.00"
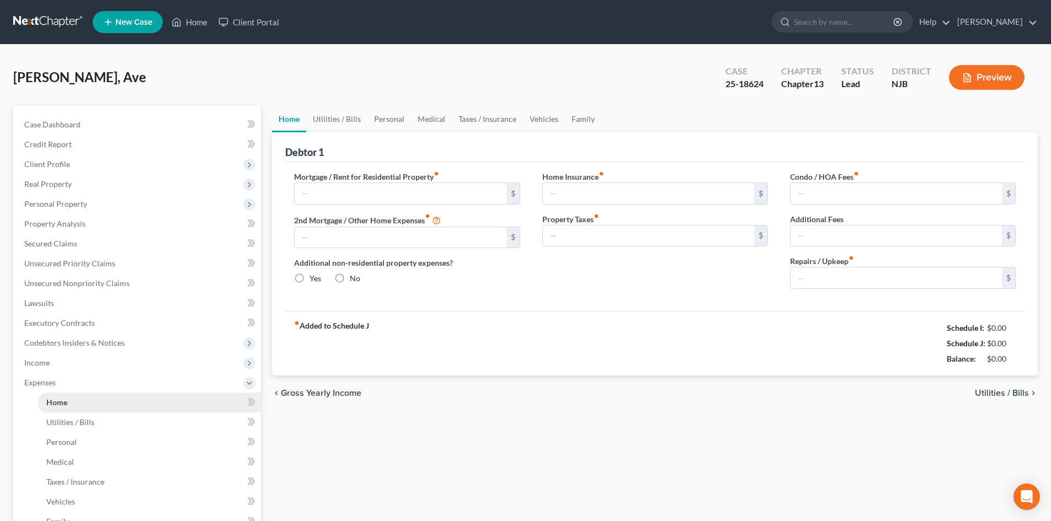
type input "0.00"
click at [327, 196] on input "text" at bounding box center [400, 193] width 211 height 21
type input "1,262.60"
click at [300, 239] on input "0.00" at bounding box center [400, 237] width 211 height 21
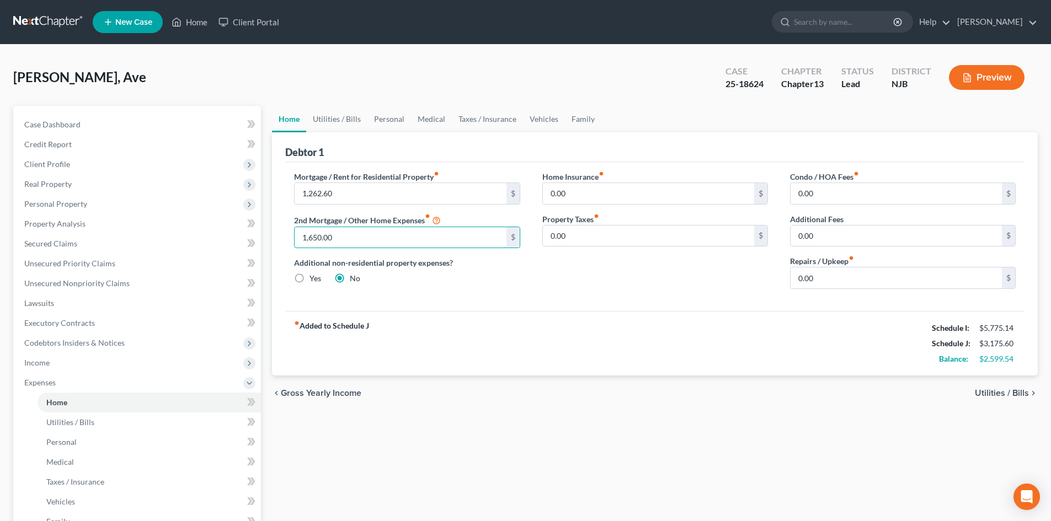
type input "1,650.00"
click at [310, 279] on label "Yes" at bounding box center [316, 278] width 12 height 11
click at [314, 279] on input "Yes" at bounding box center [317, 276] width 7 height 7
radio input "true"
radio input "false"
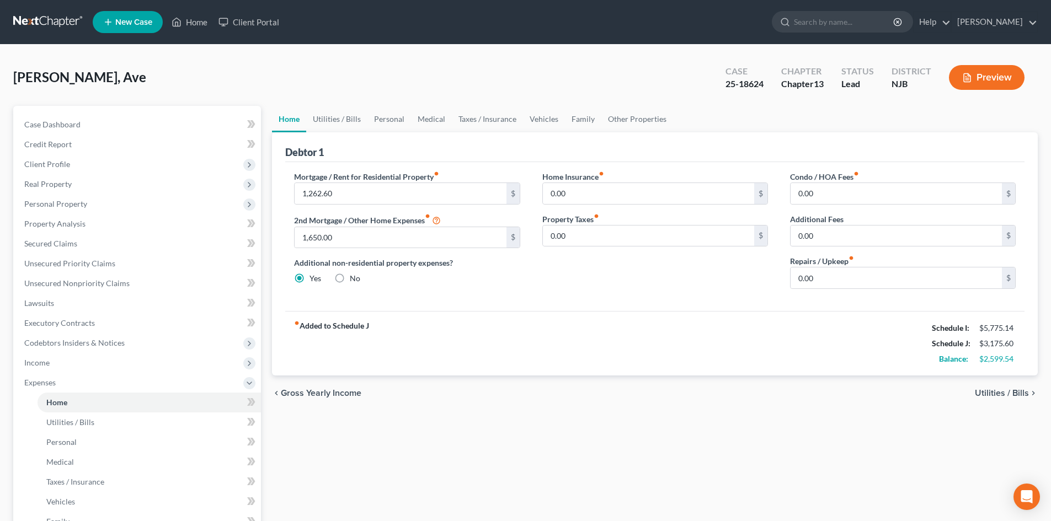
click at [998, 392] on span "Utilities / Bills" at bounding box center [1002, 393] width 54 height 9
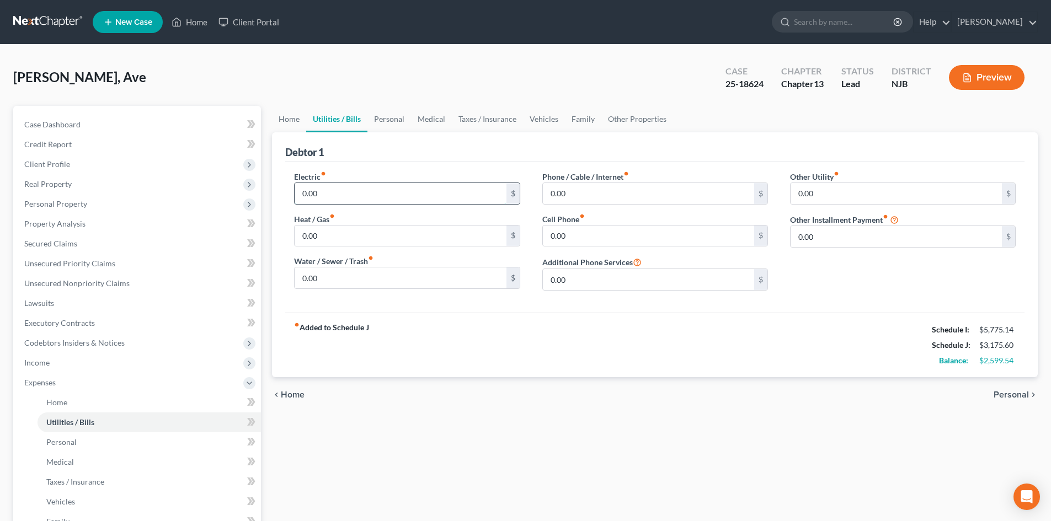
click at [300, 192] on input "0.00" at bounding box center [400, 193] width 211 height 21
type input "250.00"
type input "200.00"
click at [342, 283] on input "0.00" at bounding box center [400, 278] width 211 height 21
click at [585, 199] on input "0.00" at bounding box center [648, 193] width 211 height 21
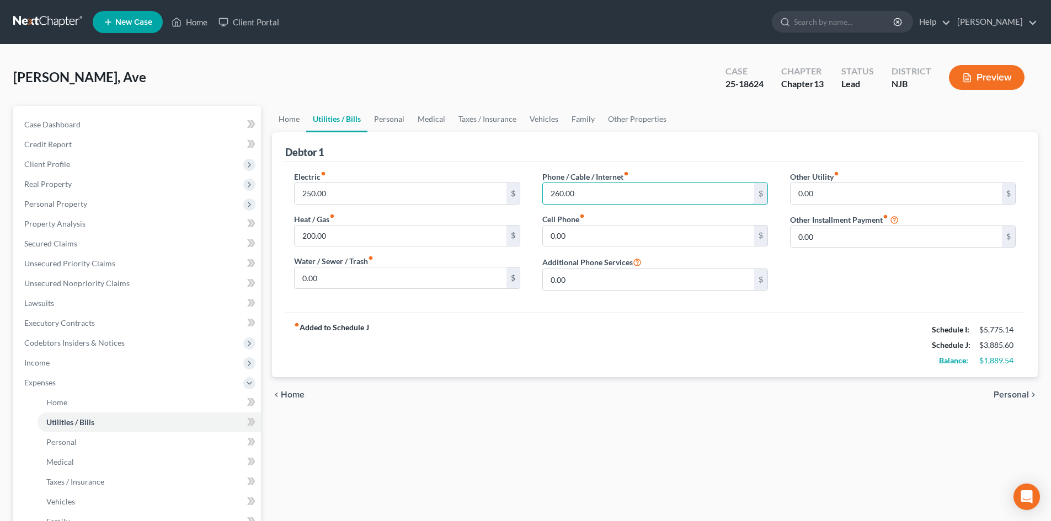
type input "260.00"
type input "55.00"
click at [1009, 396] on span "Personal" at bounding box center [1011, 395] width 35 height 9
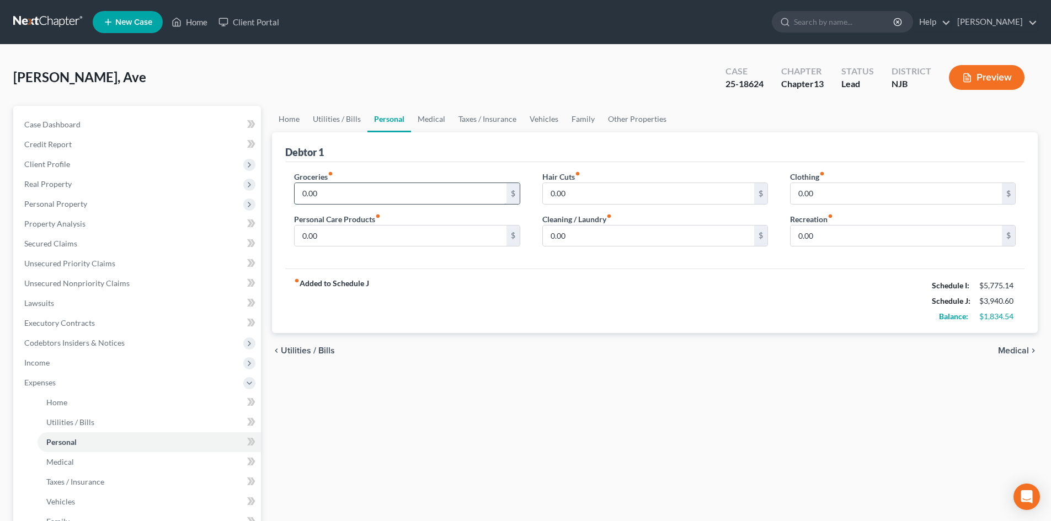
click at [302, 196] on input "0.00" at bounding box center [400, 193] width 211 height 21
type input "250.00"
click at [1011, 351] on span "Medical" at bounding box center [1013, 351] width 31 height 9
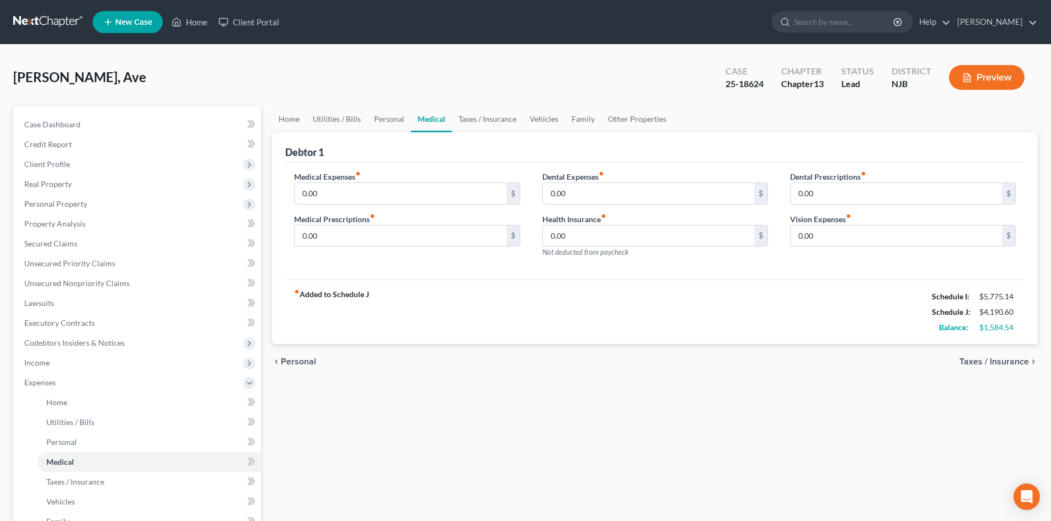
click at [1011, 358] on span "Taxes / Insurance" at bounding box center [995, 362] width 70 height 9
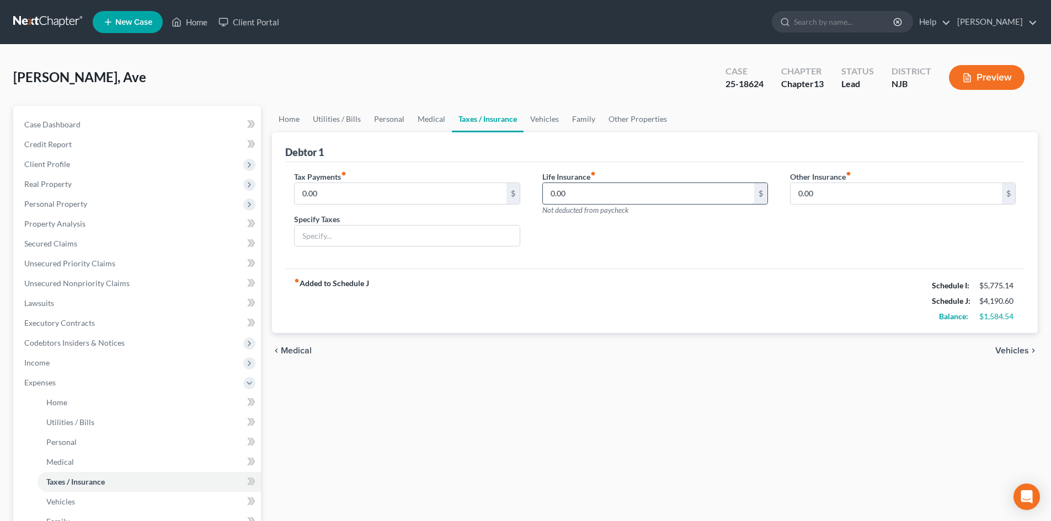
click at [552, 196] on input "0.00" at bounding box center [648, 193] width 211 height 21
type input "22.00"
click at [1019, 351] on span "Vehicles" at bounding box center [1012, 351] width 34 height 9
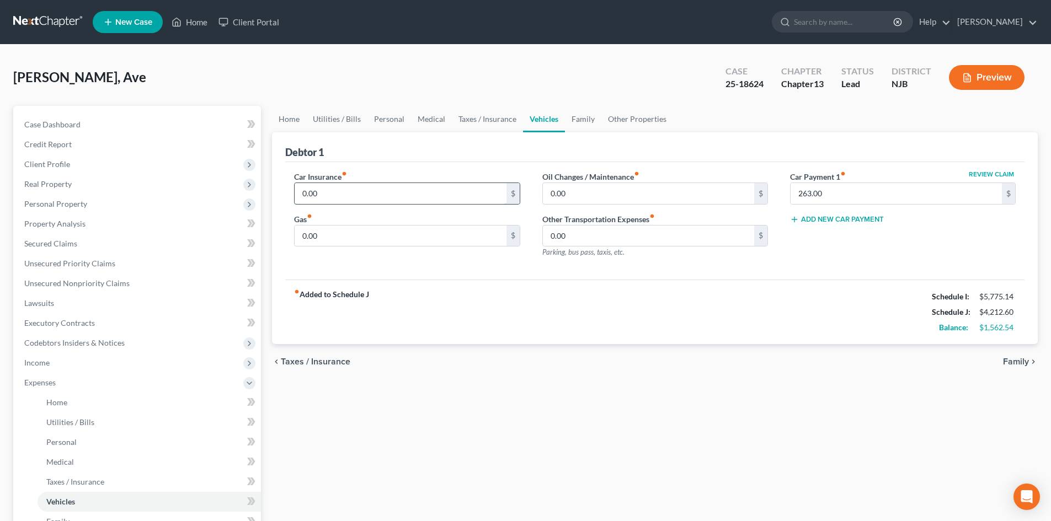
click at [298, 193] on input "0.00" at bounding box center [400, 193] width 211 height 21
type input "305.00"
type input "150.00"
click at [1021, 363] on span "Family" at bounding box center [1016, 362] width 26 height 9
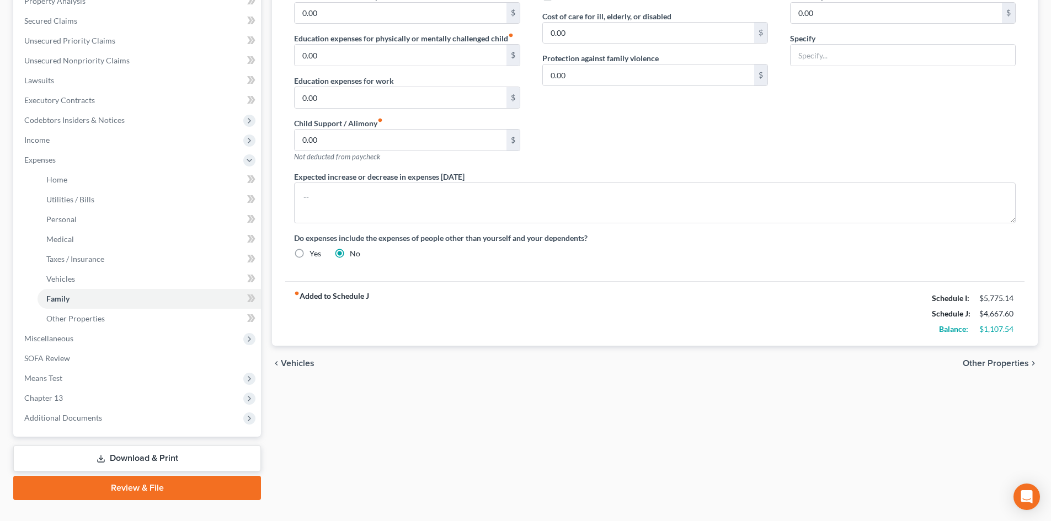
scroll to position [244, 0]
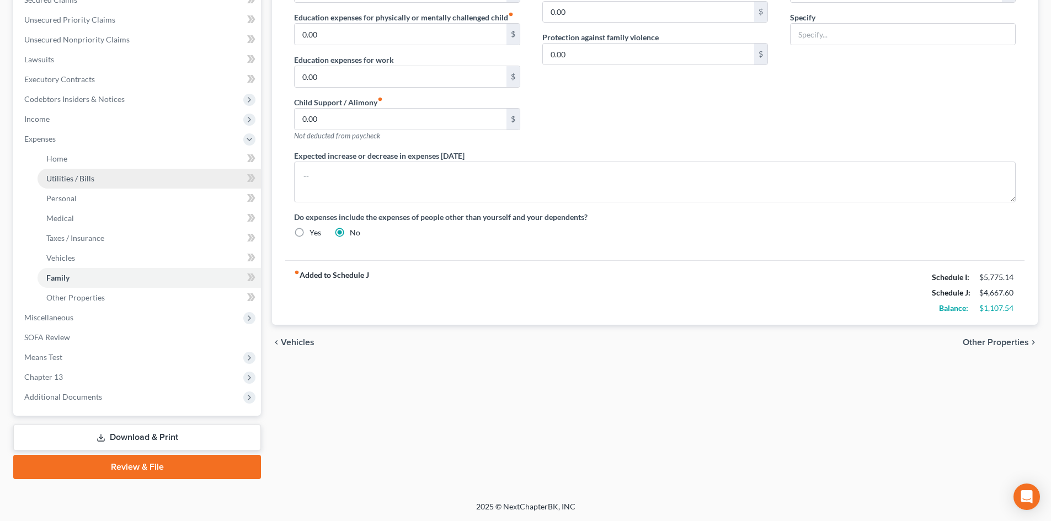
click at [62, 177] on span "Utilities / Bills" at bounding box center [70, 178] width 48 height 9
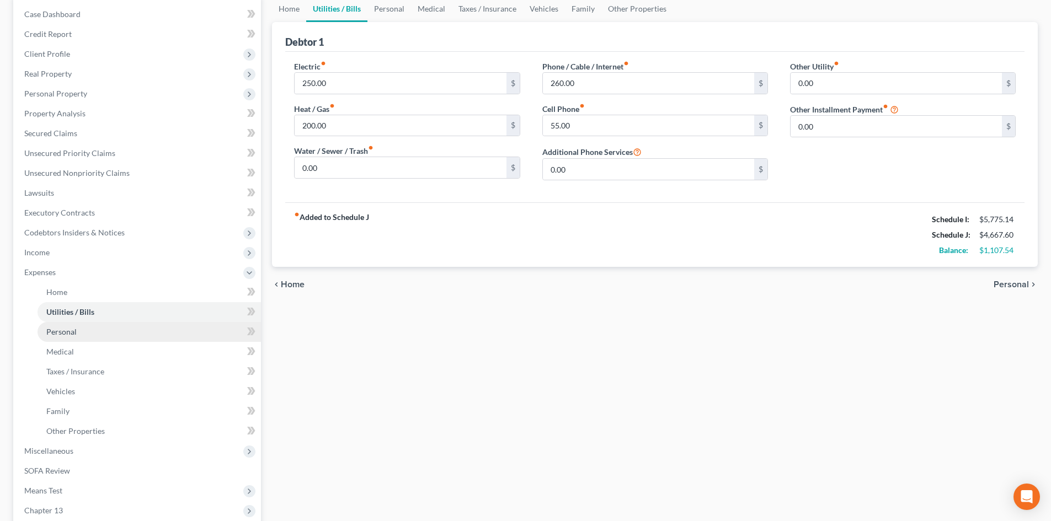
click at [80, 329] on link "Personal" at bounding box center [149, 332] width 223 height 20
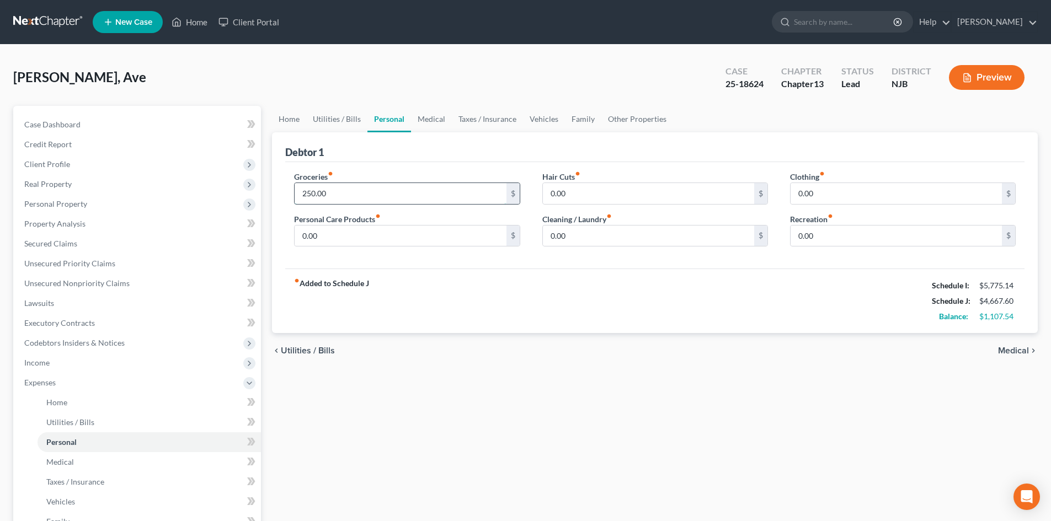
click at [306, 193] on input "250.00" at bounding box center [400, 193] width 211 height 21
click at [789, 194] on div "Clothing fiber_manual_record 0.00 $ Recreation fiber_manual_record 0.00 $" at bounding box center [903, 213] width 248 height 85
click at [800, 194] on input "0.00" at bounding box center [896, 193] width 211 height 21
type input "50.00"
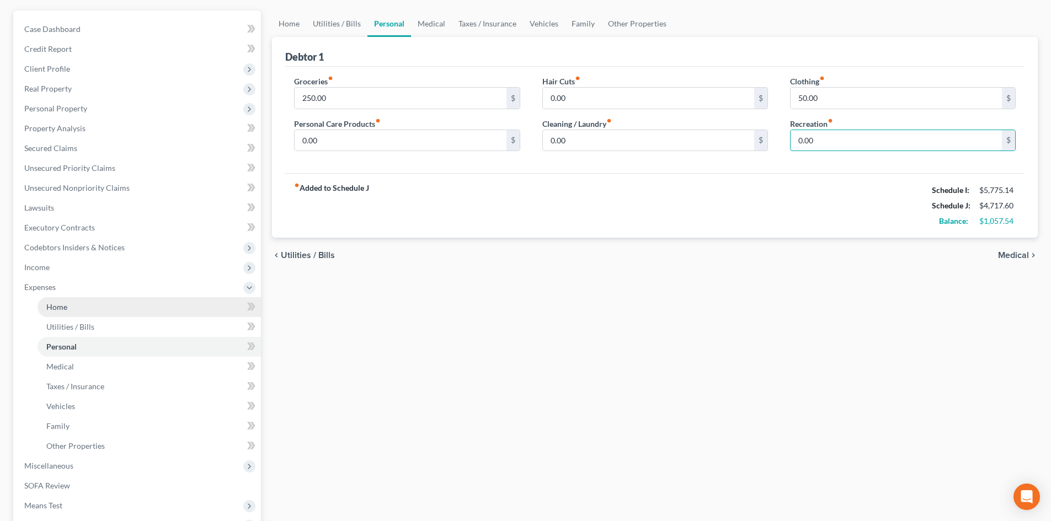
scroll to position [110, 0]
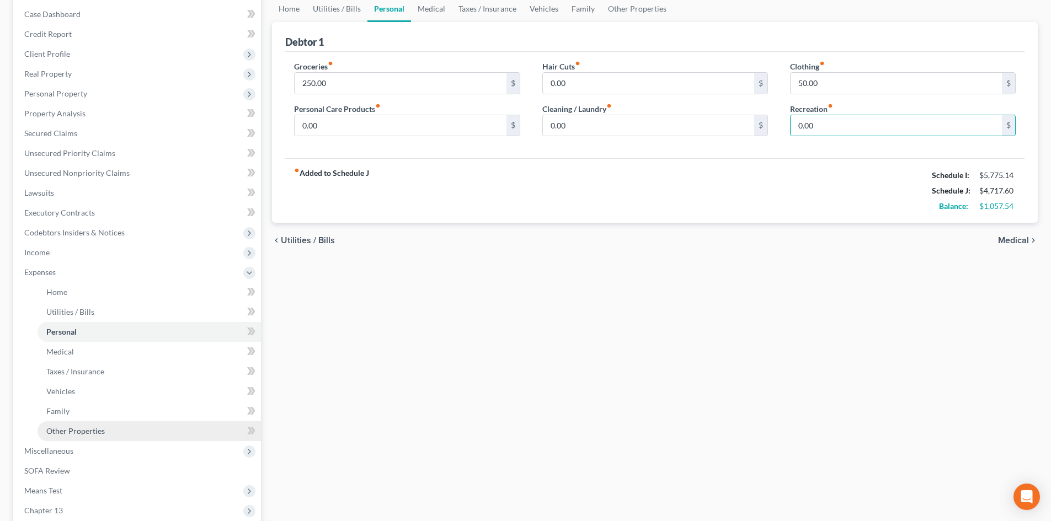
click at [93, 430] on span "Other Properties" at bounding box center [75, 431] width 58 height 9
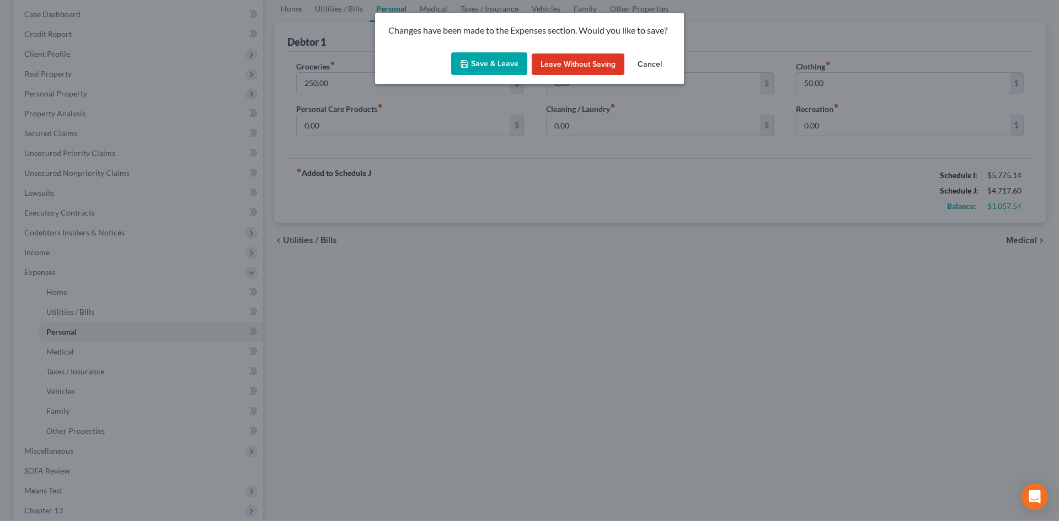
click at [649, 58] on button "Cancel" at bounding box center [650, 65] width 42 height 22
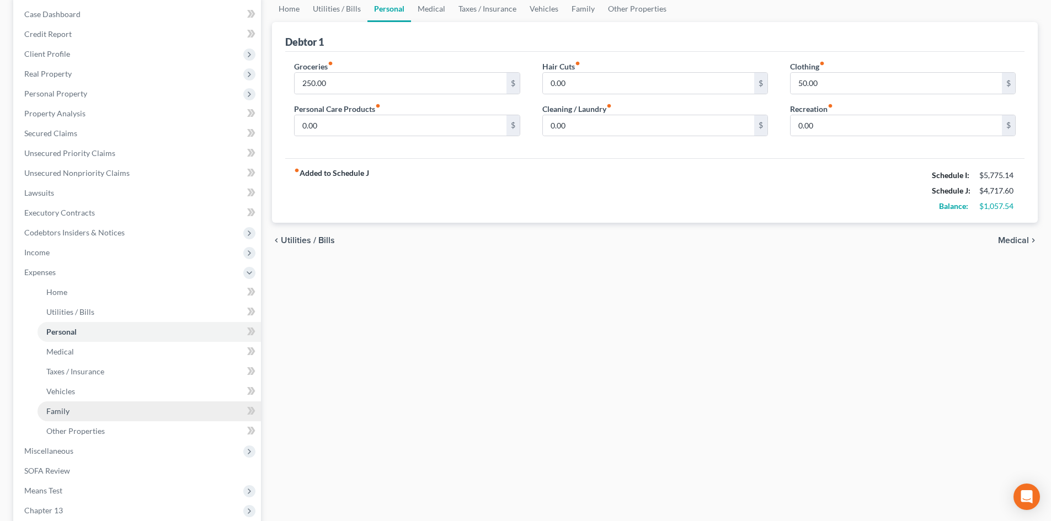
click at [57, 408] on span "Family" at bounding box center [57, 411] width 23 height 9
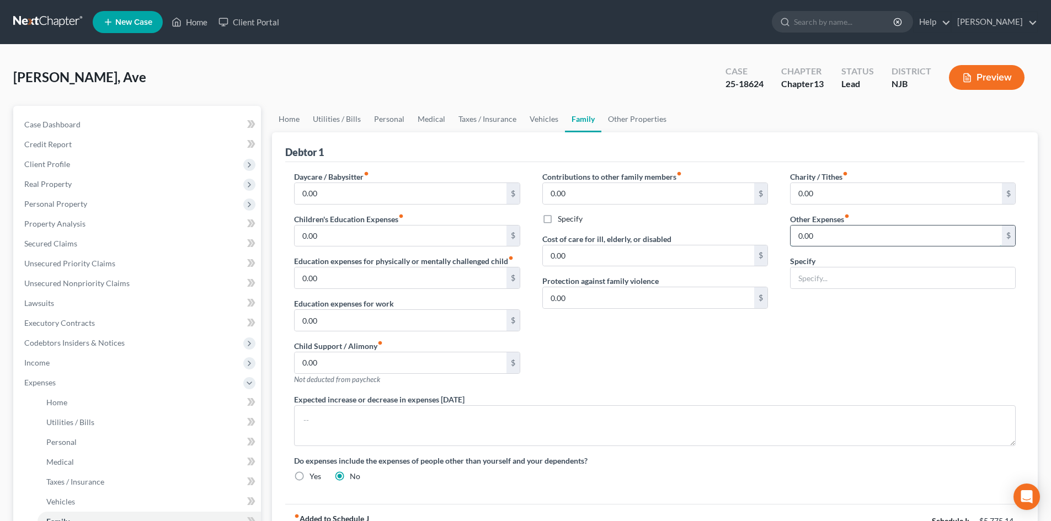
click at [799, 237] on input "0.00" at bounding box center [896, 236] width 211 height 21
type input "50.00"
type input "Pet food and vet care."
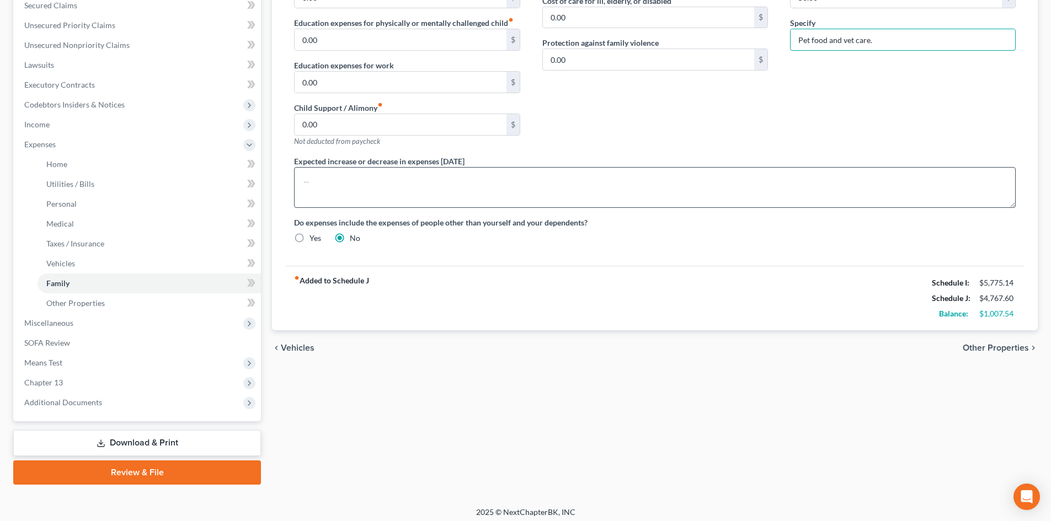
scroll to position [244, 0]
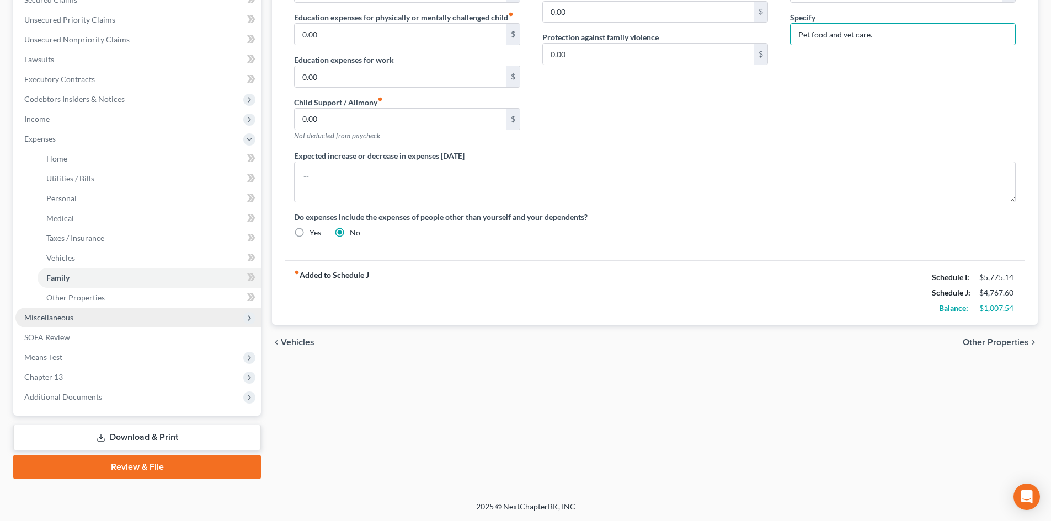
click at [25, 317] on span "Miscellaneous" at bounding box center [48, 317] width 49 height 9
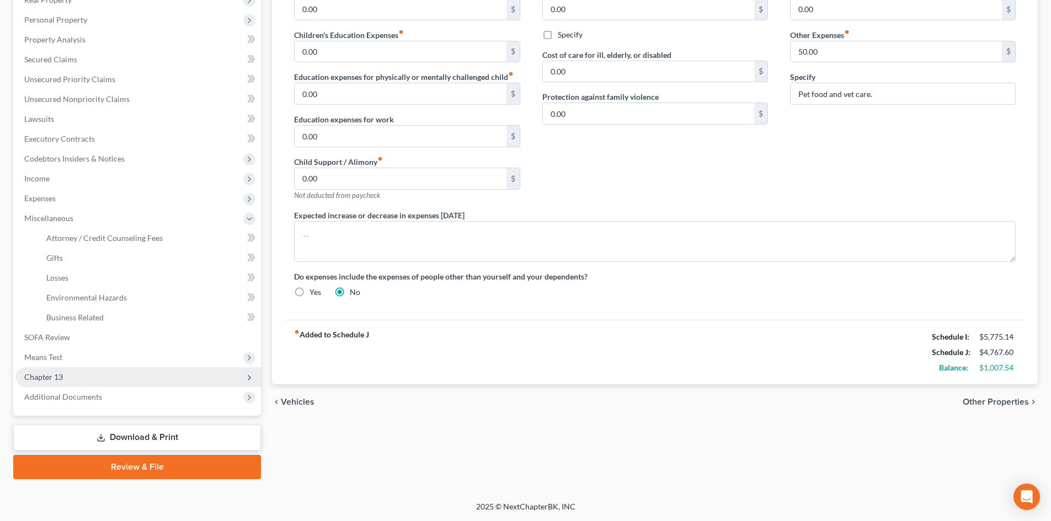
scroll to position [184, 0]
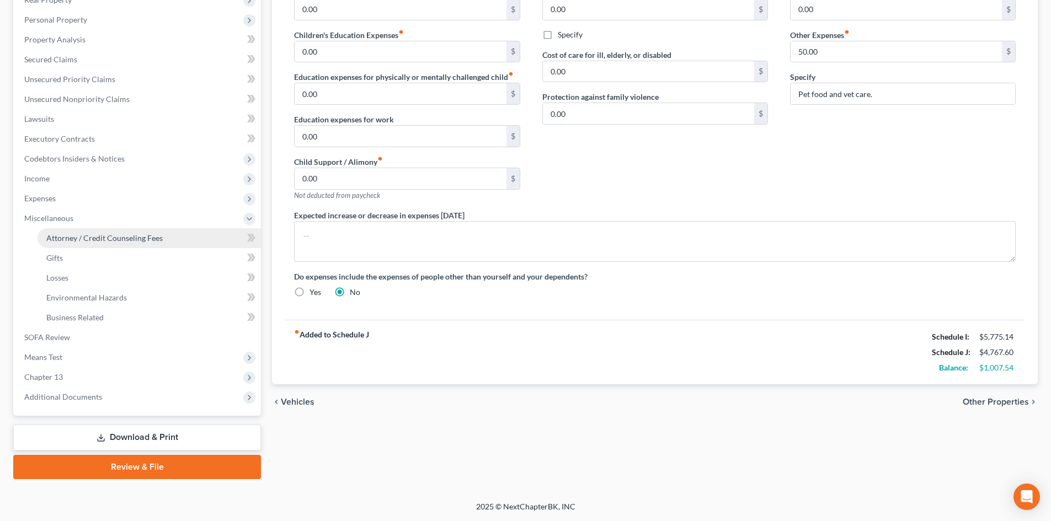
click at [70, 241] on span "Attorney / Credit Counseling Fees" at bounding box center [104, 237] width 116 height 9
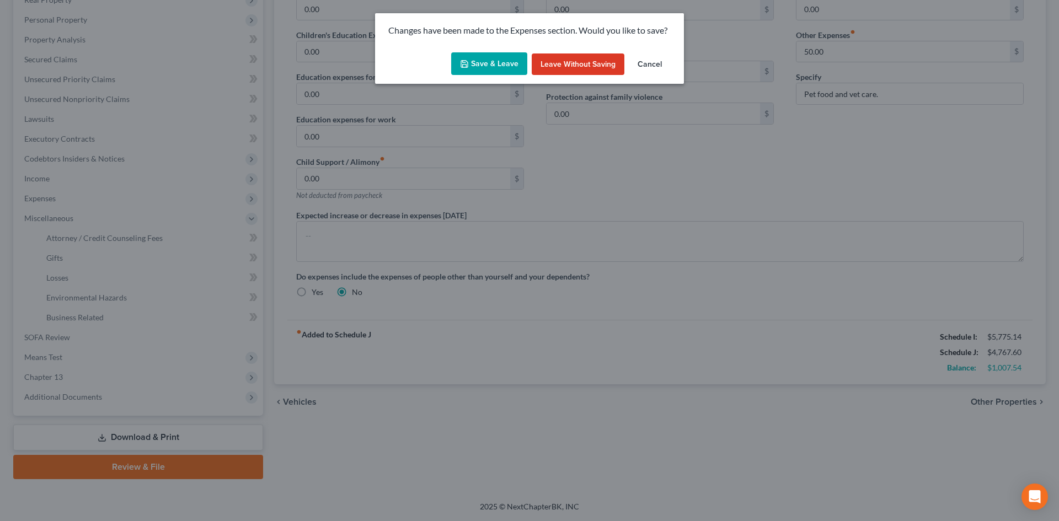
click at [484, 64] on button "Save & Leave" at bounding box center [489, 63] width 76 height 23
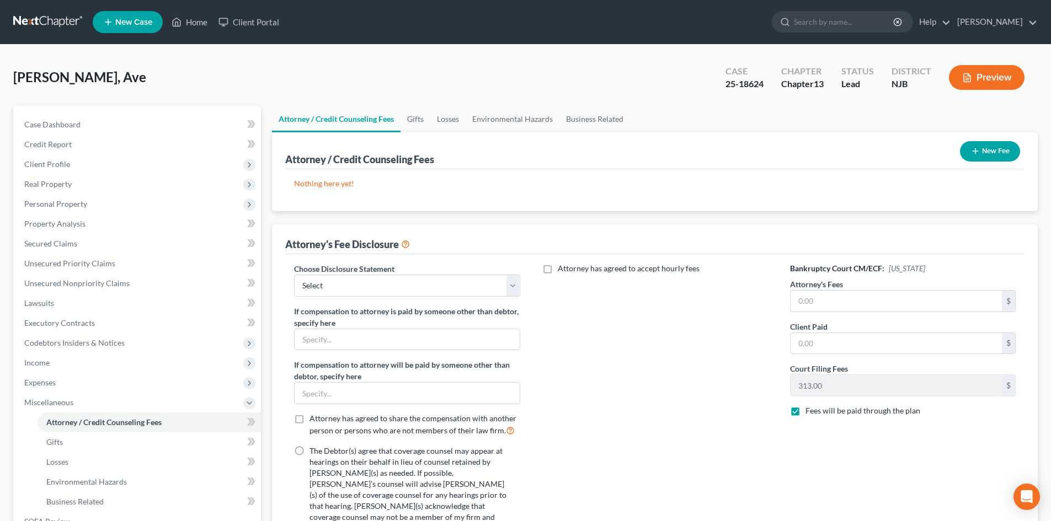
click at [991, 151] on button "New Fee" at bounding box center [990, 151] width 60 height 20
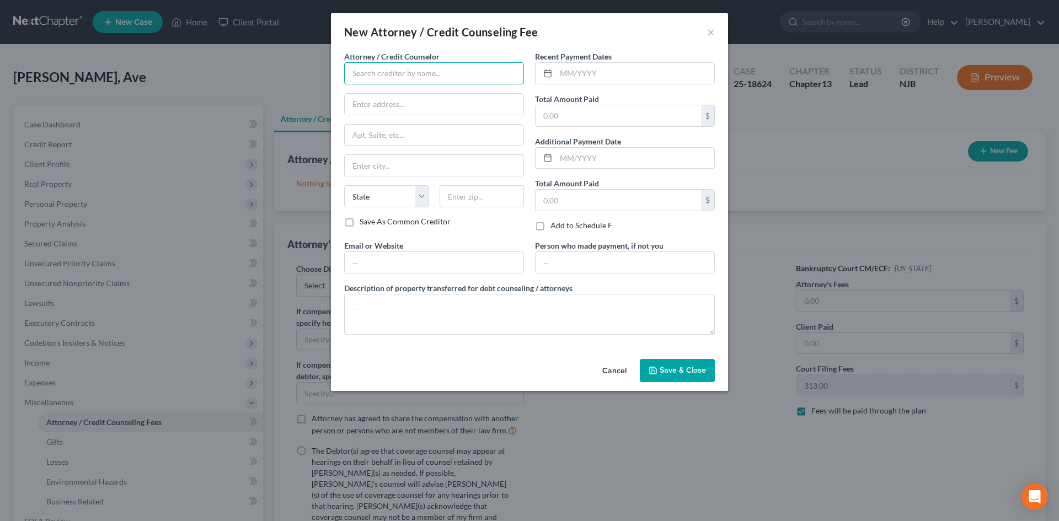
click at [366, 74] on input "text" at bounding box center [434, 73] width 180 height 22
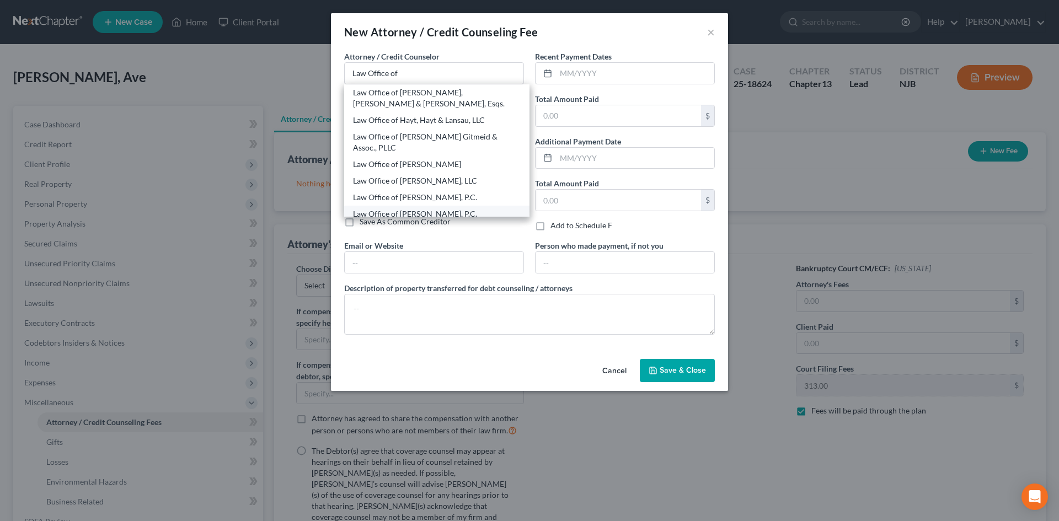
click at [433, 209] on div "Law Office of Victor Druziako, P.C." at bounding box center [437, 214] width 168 height 11
type input "Law Office of Victor Druziako, P.C."
type input "1882 W Landis Ave."
type input "Vineland"
select select "33"
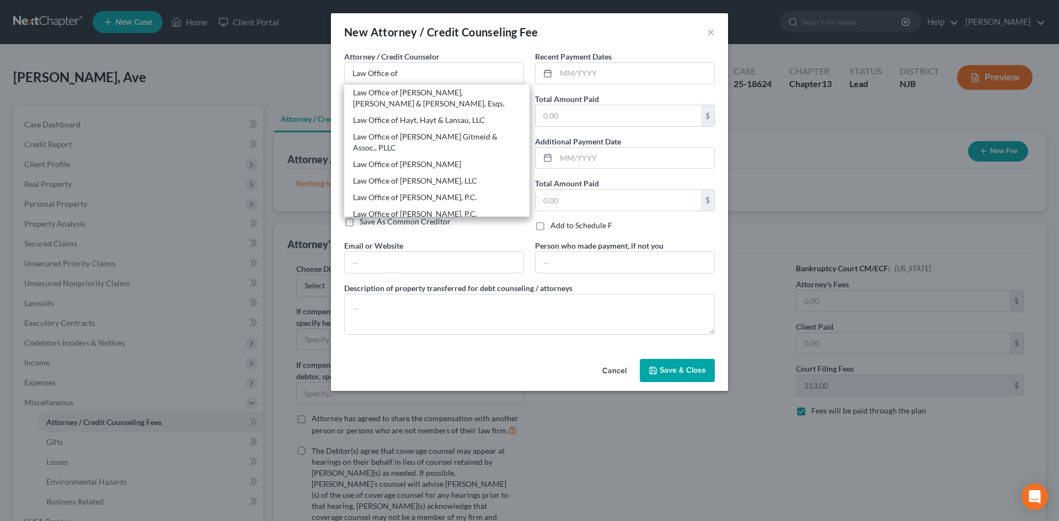
type input "08360"
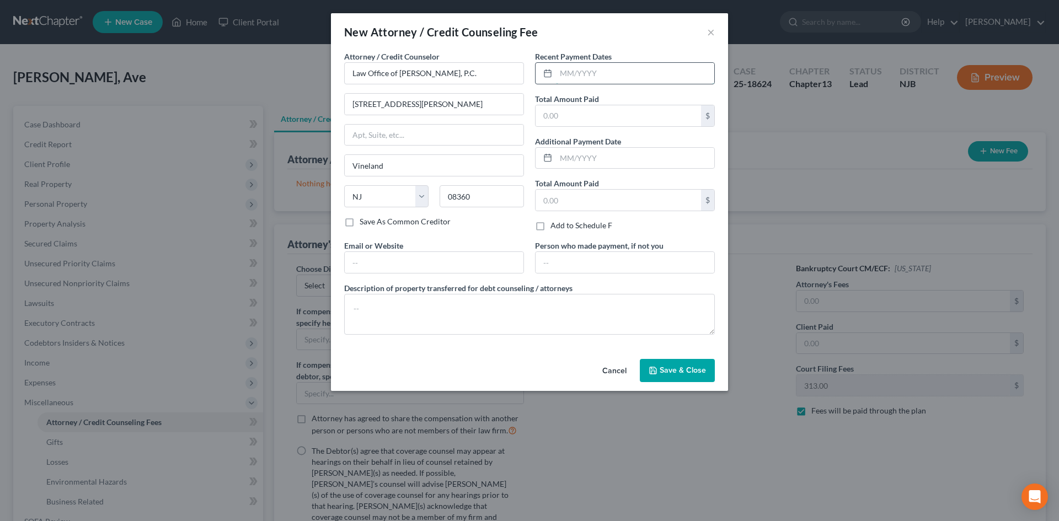
click at [642, 76] on input "text" at bounding box center [635, 73] width 158 height 21
type input "08/2025"
click at [601, 115] on input "text" at bounding box center [619, 115] width 166 height 21
type input "500.00"
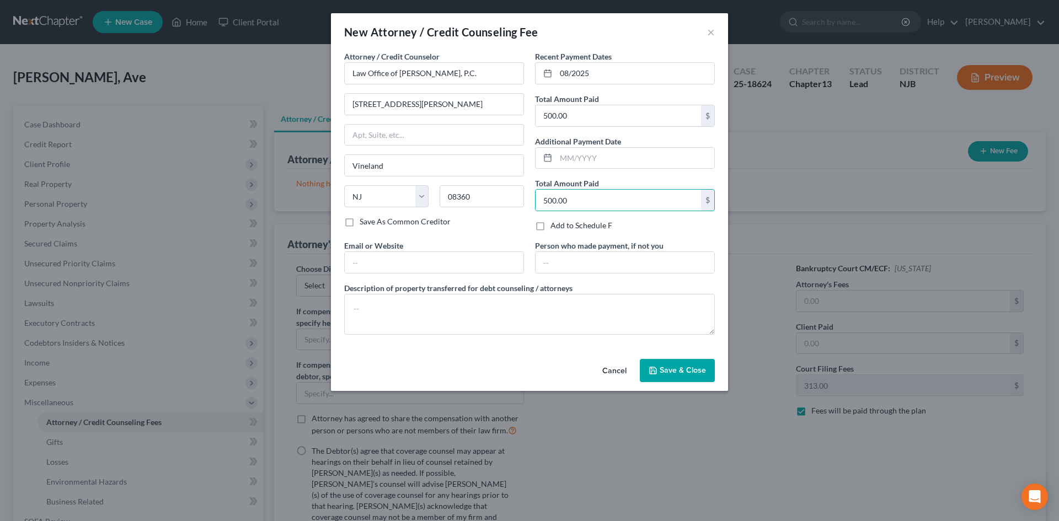
click at [687, 367] on span "Save & Close" at bounding box center [683, 370] width 46 height 9
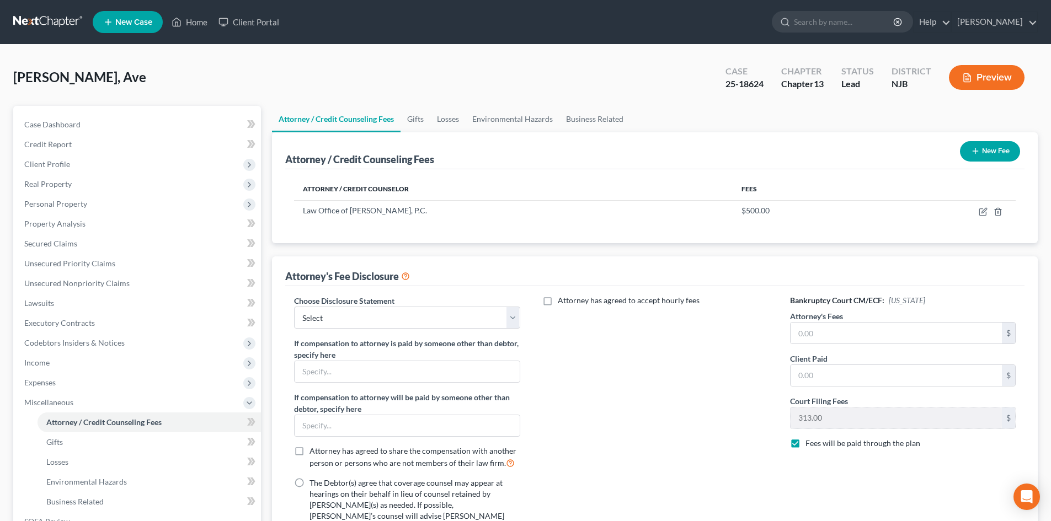
click at [994, 153] on button "New Fee" at bounding box center [990, 151] width 60 height 20
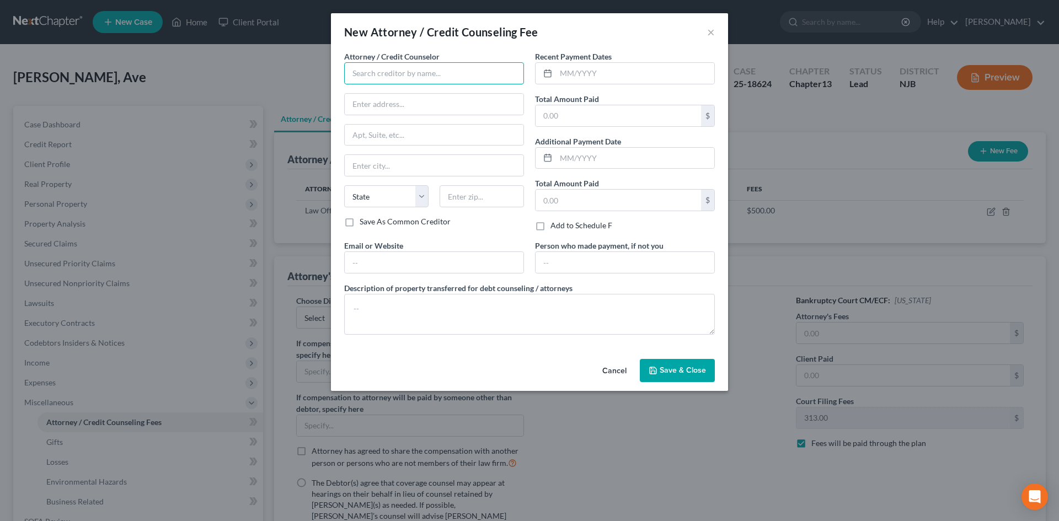
click at [489, 80] on input "text" at bounding box center [434, 73] width 180 height 22
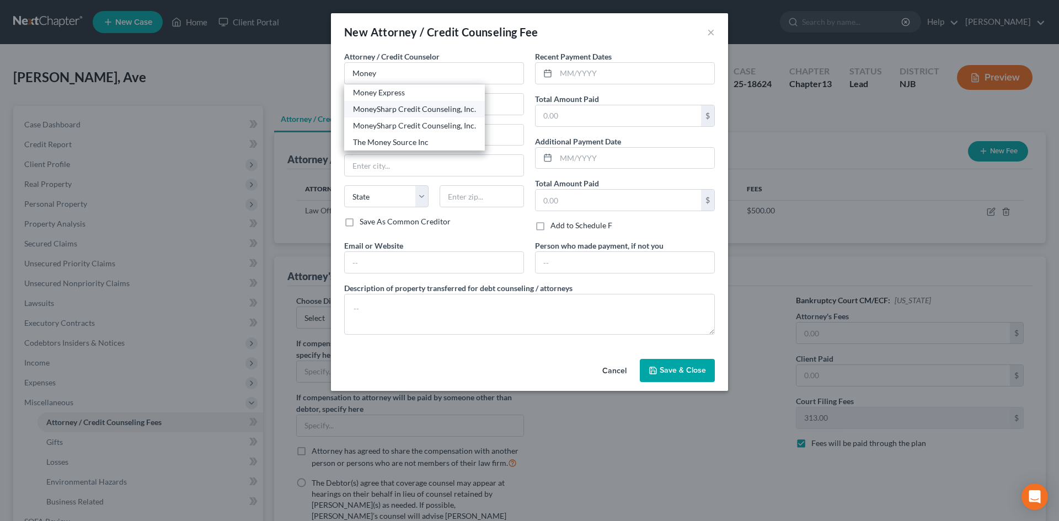
click at [456, 110] on div "MoneySharp Credit Counseling, Inc." at bounding box center [414, 109] width 123 height 11
type input "MoneySharp Credit Counseling, Inc."
type input "Online credit counseling course provider"
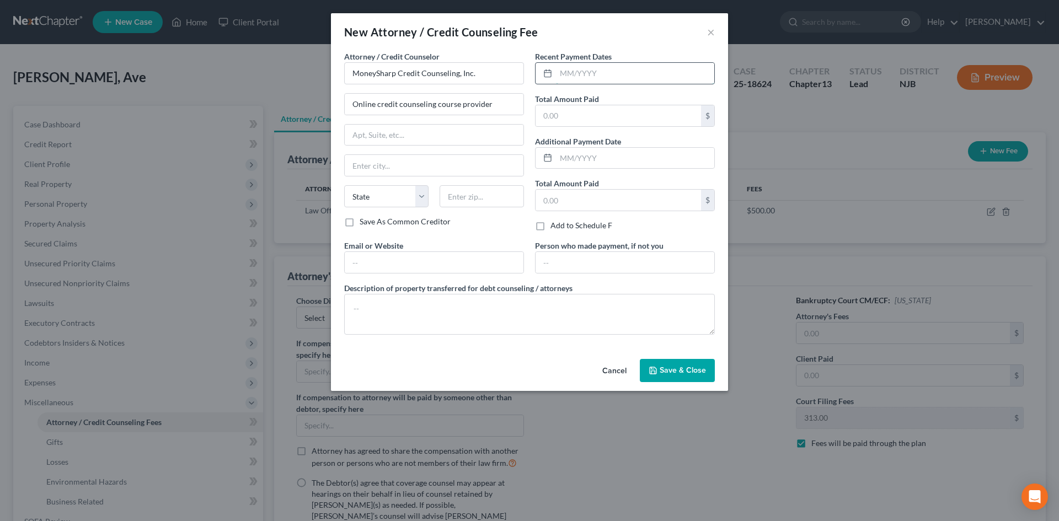
click at [662, 83] on input "text" at bounding box center [635, 73] width 158 height 21
type input "08/2025"
type input "12.00"
click at [670, 365] on button "Save & Close" at bounding box center [677, 370] width 75 height 23
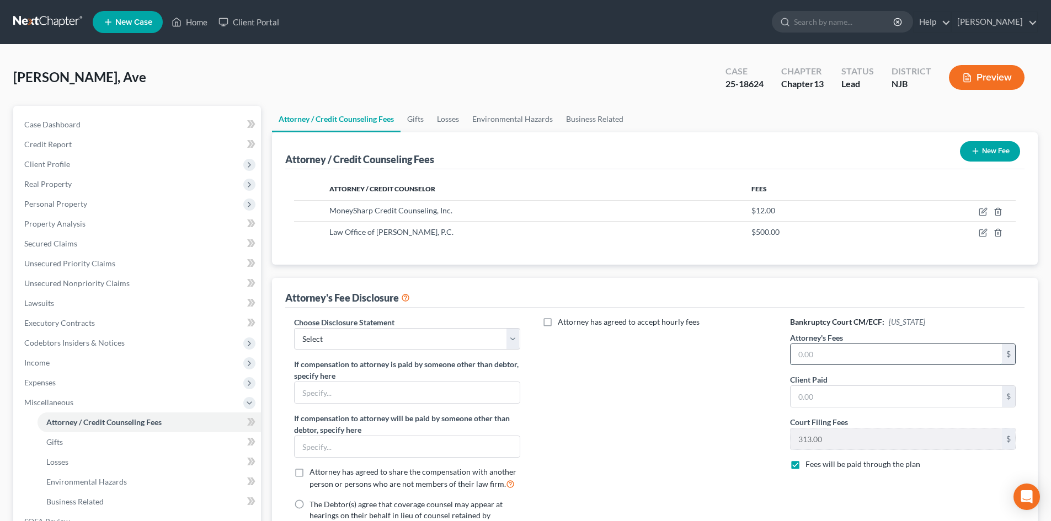
click at [896, 363] on input "text" at bounding box center [896, 354] width 211 height 21
type input "4,750.00"
type input "500.00"
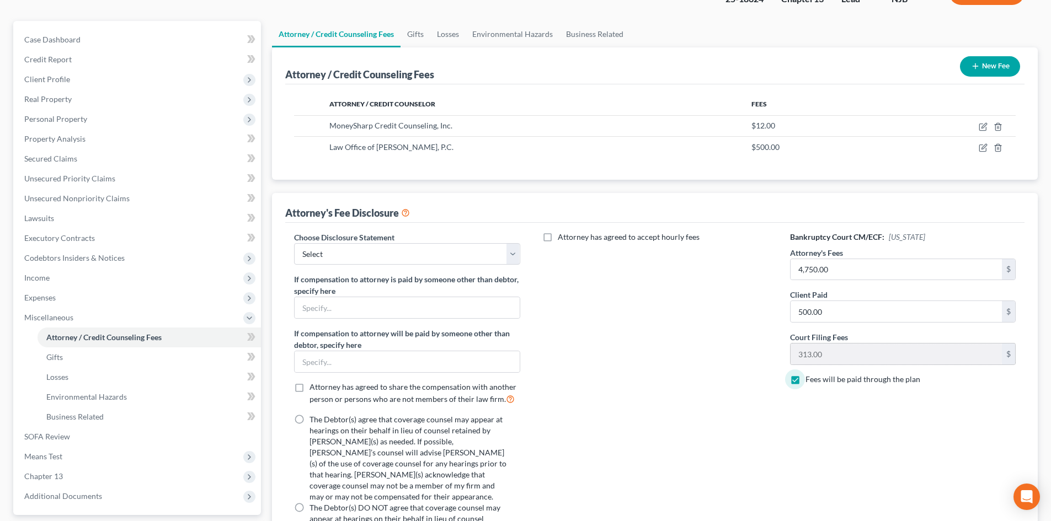
scroll to position [110, 0]
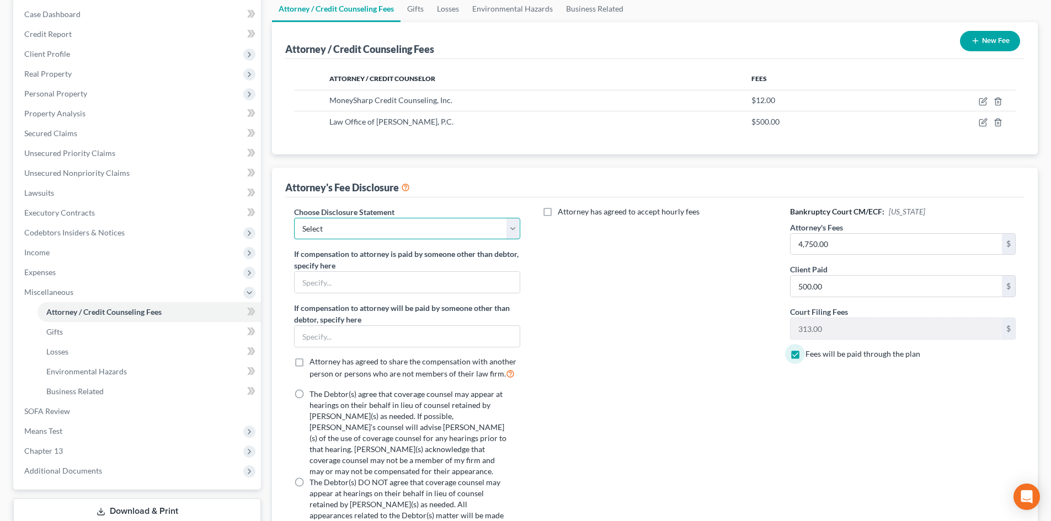
click at [508, 226] on select "Select Disclosure of Compensation of Attorney for Debtor" at bounding box center [407, 229] width 226 height 22
select select "0"
click at [294, 218] on select "Select Disclosure of Compensation of Attorney for Debtor" at bounding box center [407, 229] width 226 height 22
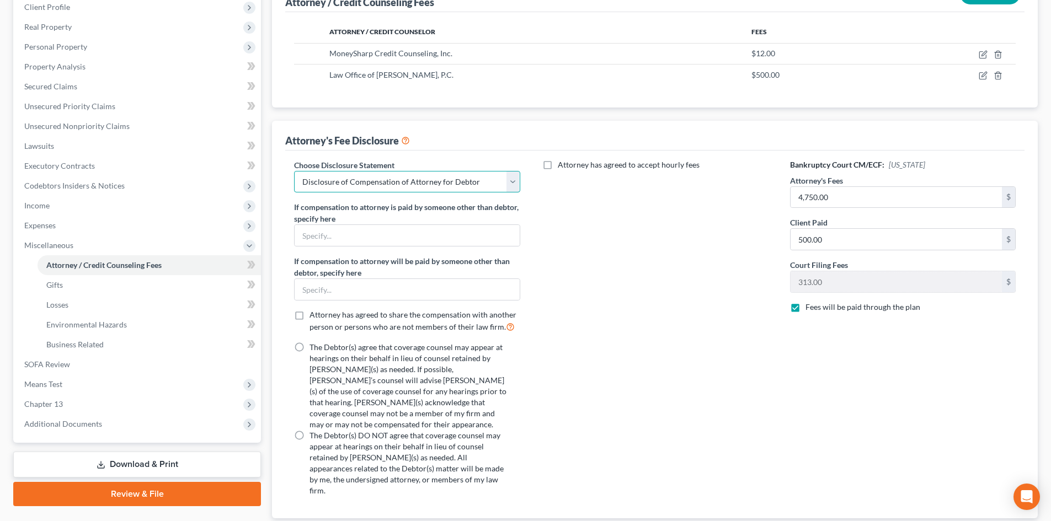
scroll to position [210, 0]
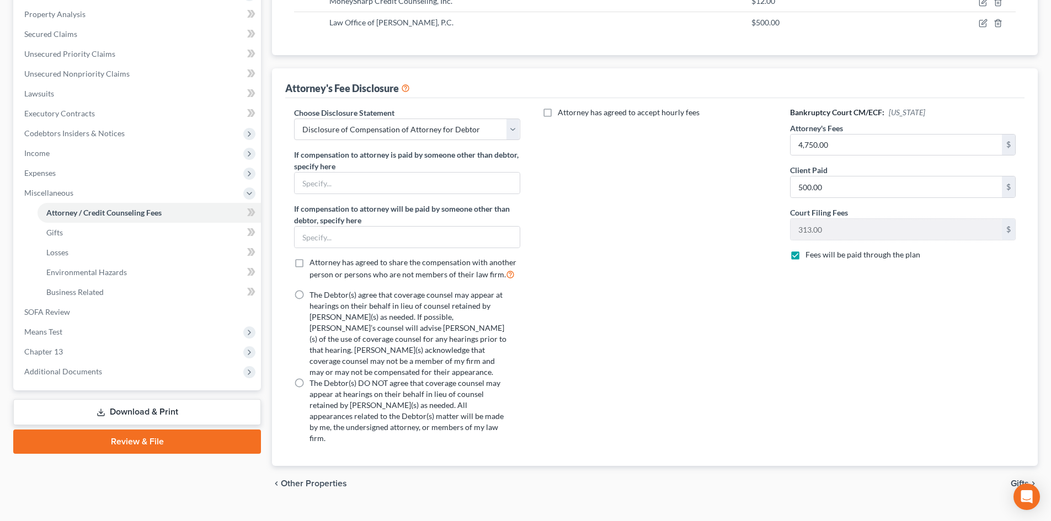
click at [310, 295] on label "The Debtor(s) agree that coverage counsel may appear at hearings on their behal…" at bounding box center [408, 334] width 197 height 88
click at [314, 295] on input "The Debtor(s) agree that coverage counsel may appear at hearings on their behal…" at bounding box center [317, 293] width 7 height 7
radio input "true"
click at [1034, 480] on icon "chevron_right" at bounding box center [1033, 484] width 9 height 9
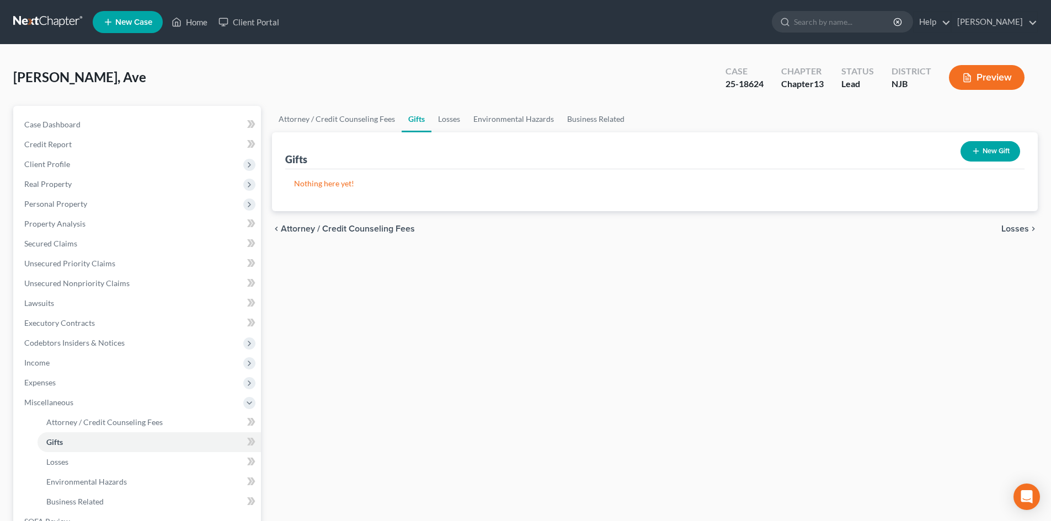
click at [1010, 233] on span "Losses" at bounding box center [1016, 229] width 28 height 9
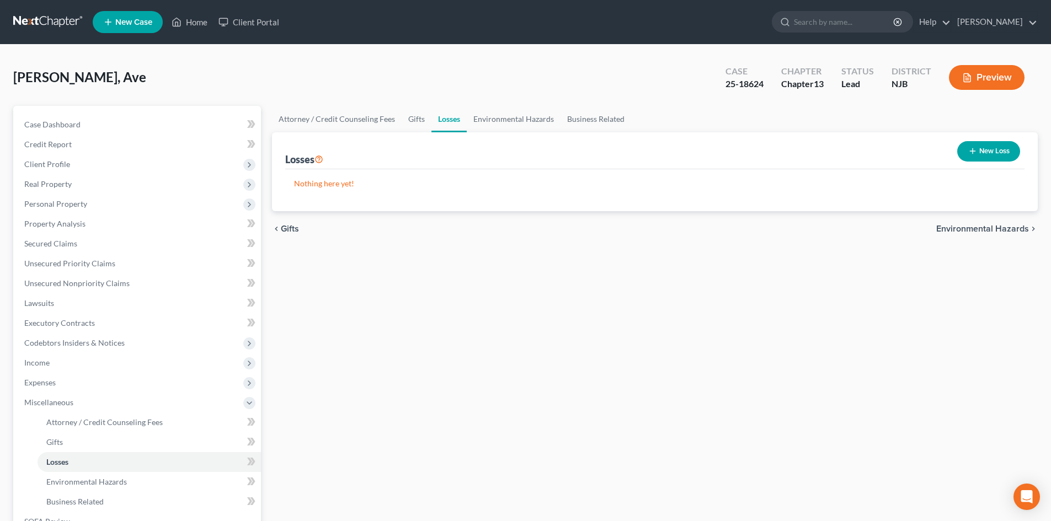
click at [981, 151] on button "New Loss" at bounding box center [988, 151] width 63 height 20
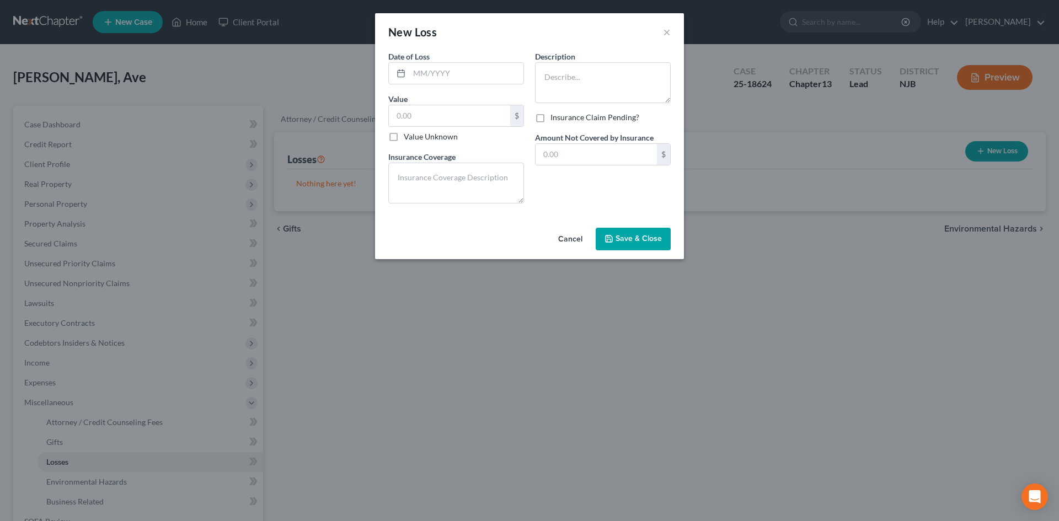
click at [476, 85] on div "Date of Loss * Value $ Value Unknown Balance Undetermined $ Value Unknown Insur…" at bounding box center [456, 132] width 147 height 162
click at [473, 70] on input "text" at bounding box center [466, 73] width 114 height 21
type input "01/2025"
type input "4,000.00"
click at [432, 183] on textarea at bounding box center [456, 183] width 136 height 41
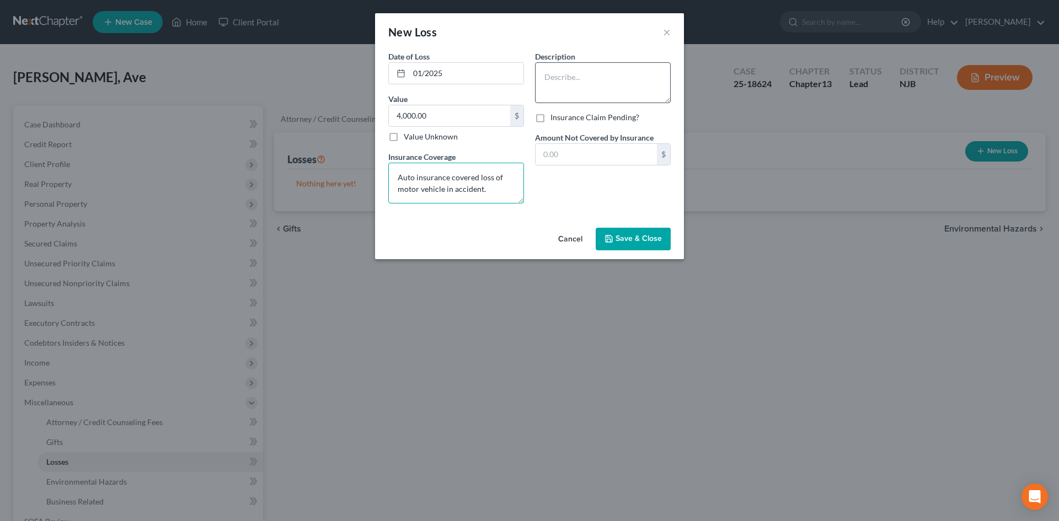
type textarea "Auto insurance covered loss of motor vehicle in accident."
click at [569, 85] on textarea at bounding box center [603, 82] width 136 height 41
type textarea "Single car accident with no serious injuries or third party involvement."
click at [570, 155] on input "text" at bounding box center [596, 154] width 121 height 21
type input "4,000.00"
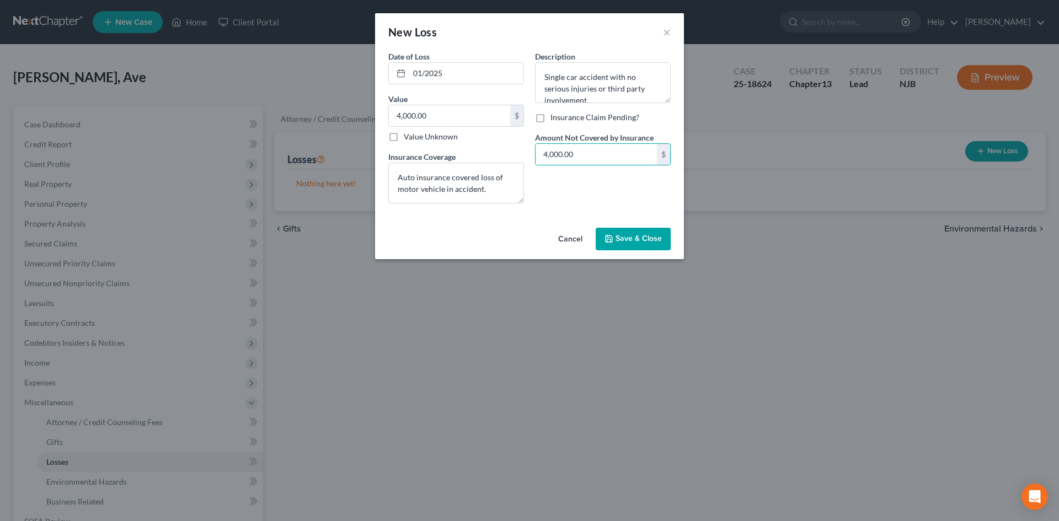
click at [635, 242] on span "Save & Close" at bounding box center [639, 239] width 46 height 9
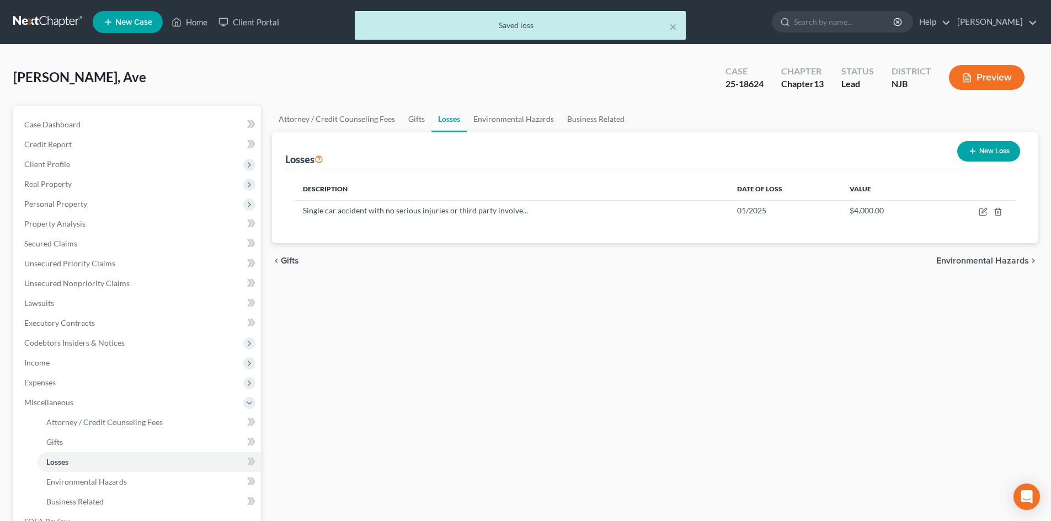
click at [980, 257] on span "Environmental Hazards" at bounding box center [982, 261] width 93 height 9
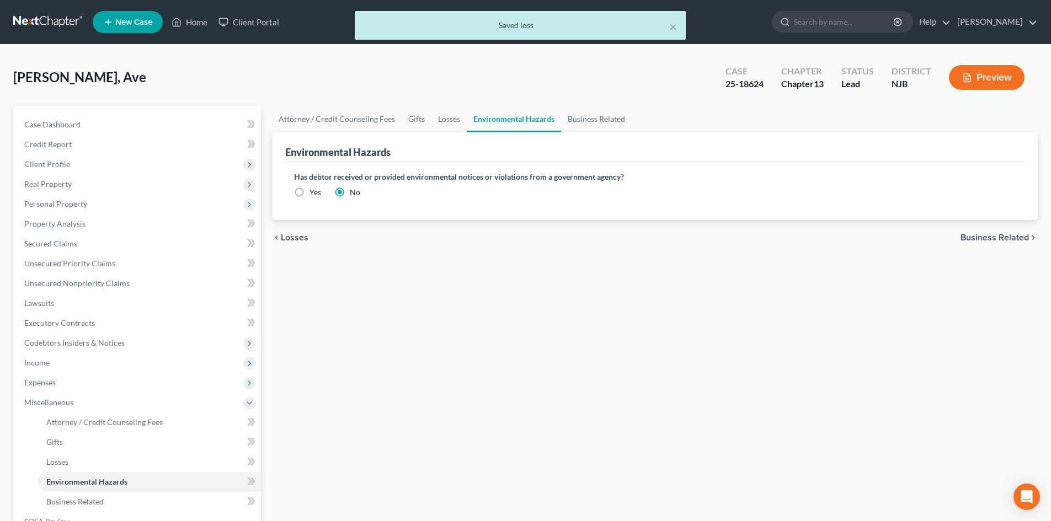
click at [997, 245] on div "chevron_left Losses Business Related chevron_right" at bounding box center [655, 237] width 766 height 35
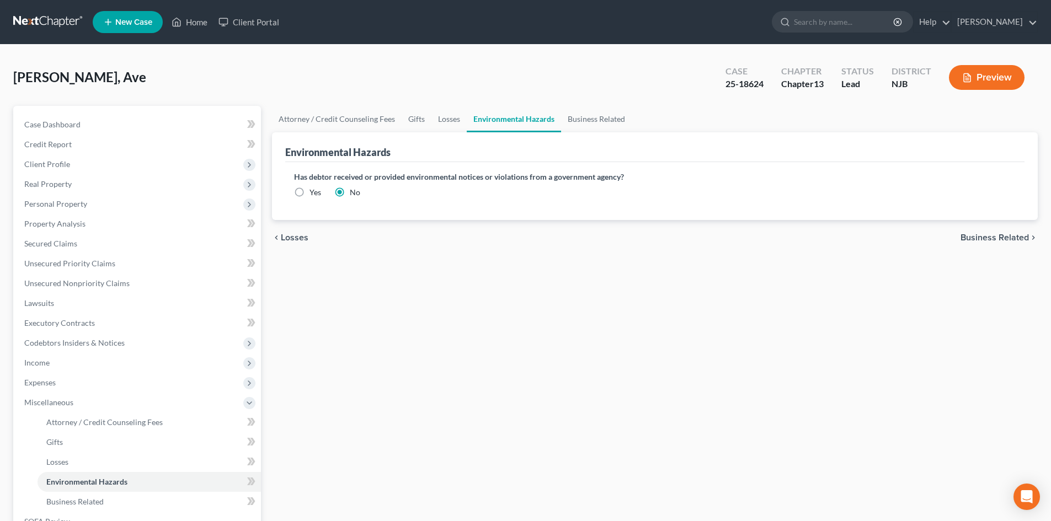
click at [988, 239] on span "Business Related" at bounding box center [995, 237] width 68 height 9
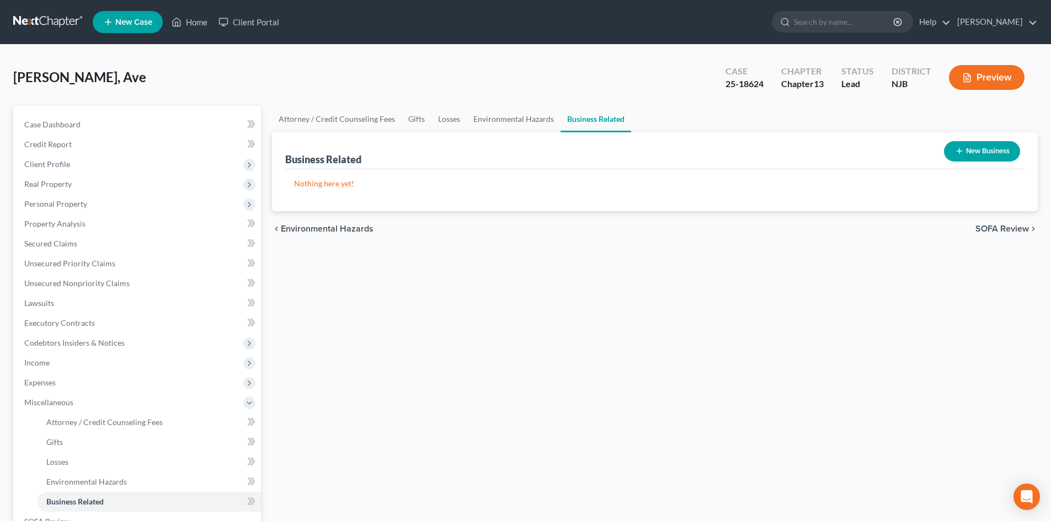
click at [990, 230] on span "SOFA Review" at bounding box center [1003, 229] width 54 height 9
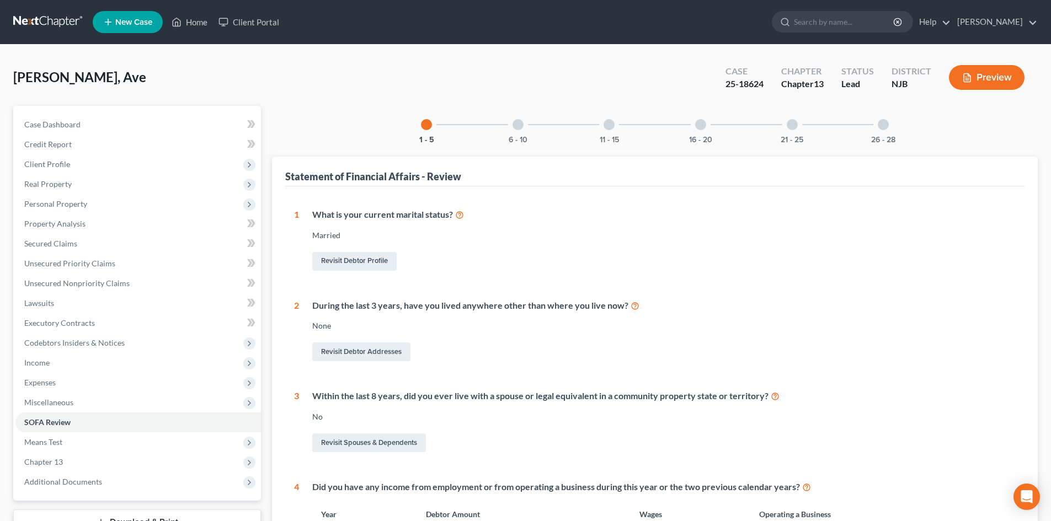
click at [518, 119] on div at bounding box center [518, 124] width 11 height 11
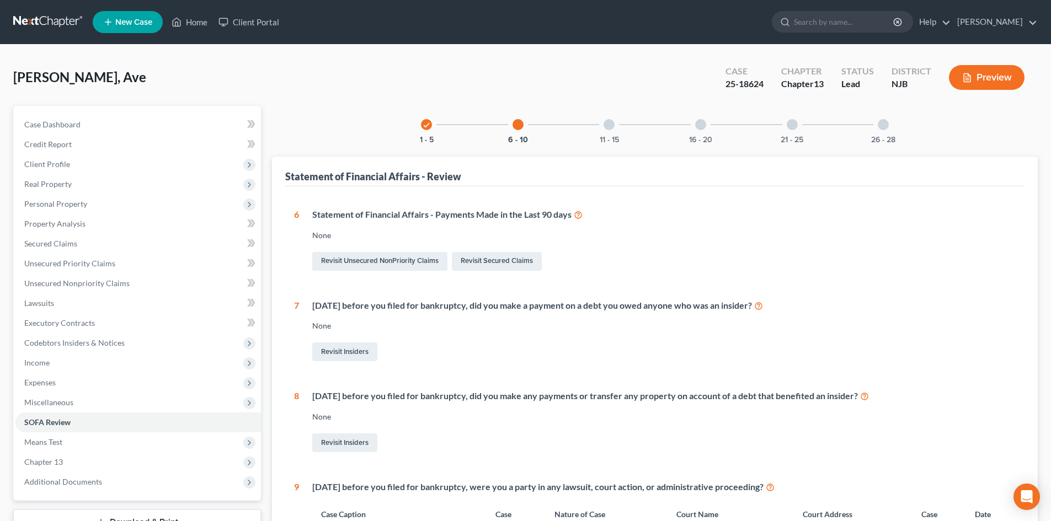
click at [607, 127] on div at bounding box center [609, 124] width 11 height 11
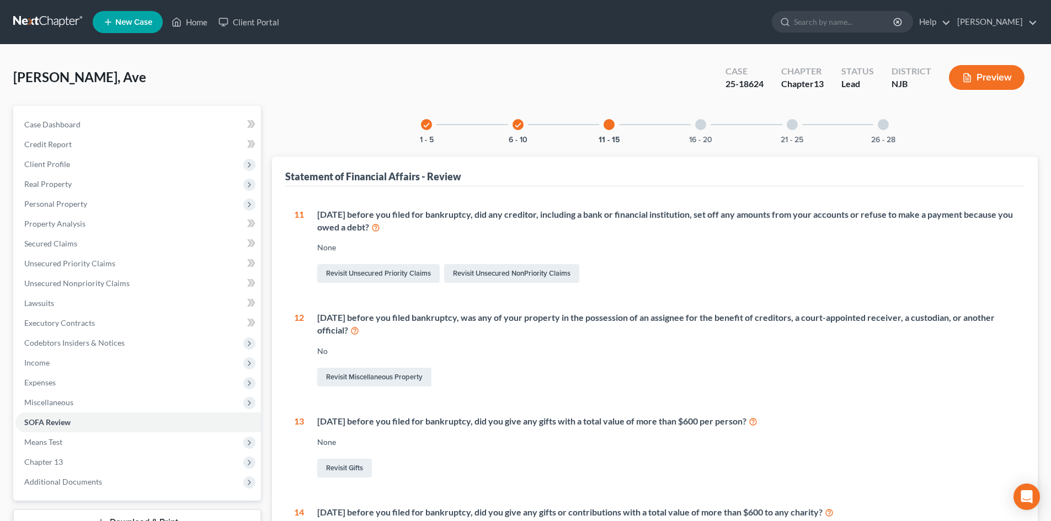
click at [697, 123] on div at bounding box center [700, 124] width 11 height 11
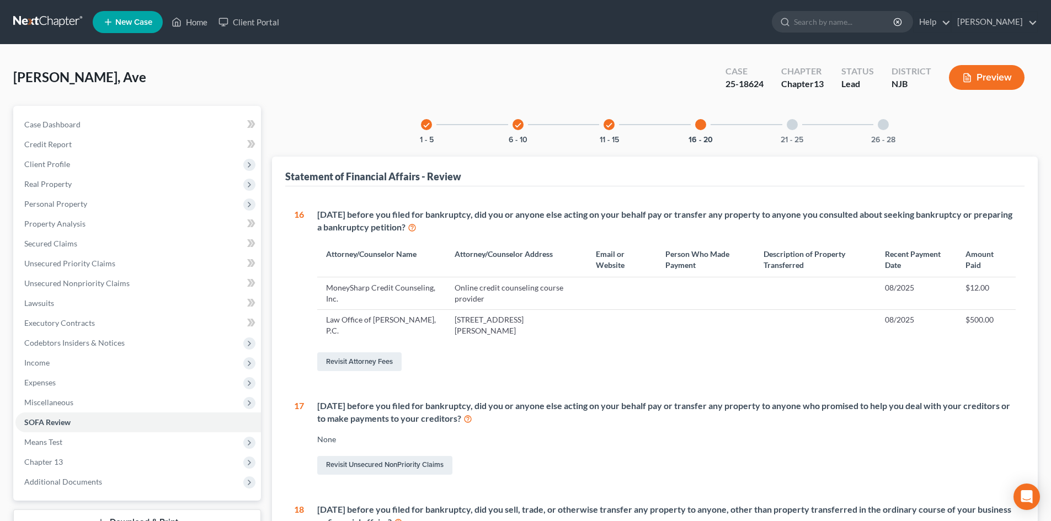
click at [789, 124] on div at bounding box center [792, 124] width 11 height 11
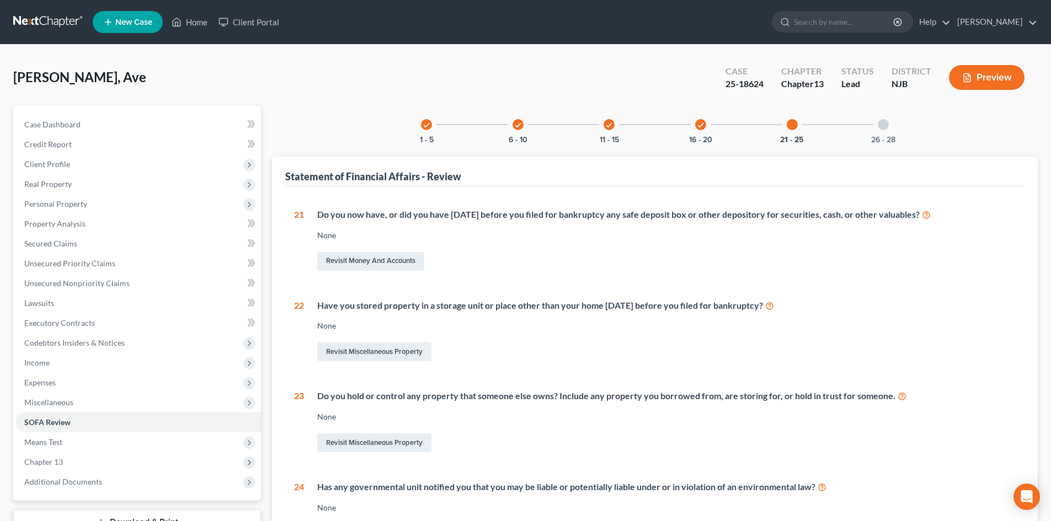
click at [887, 122] on div at bounding box center [883, 124] width 11 height 11
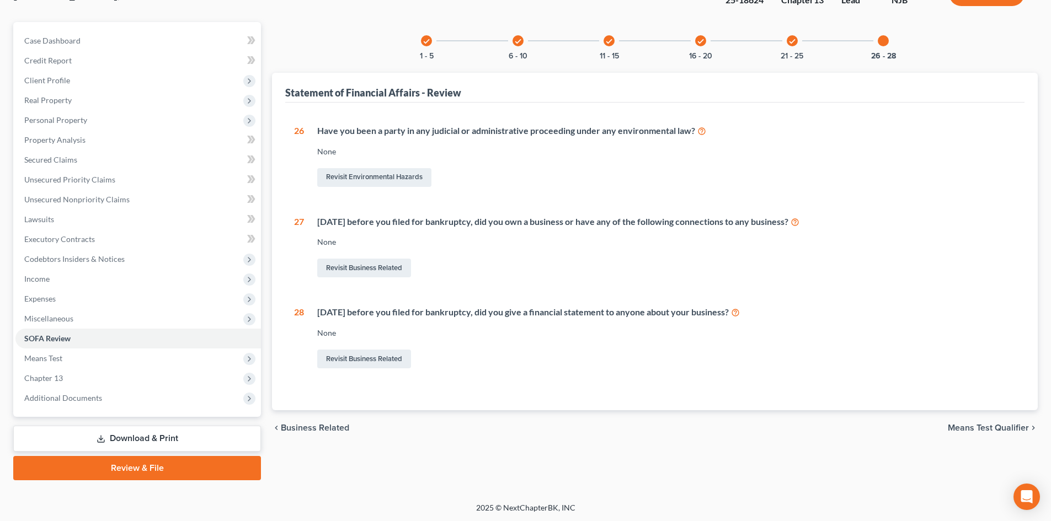
scroll to position [85, 0]
click at [977, 423] on span "Means Test Qualifier" at bounding box center [988, 427] width 81 height 9
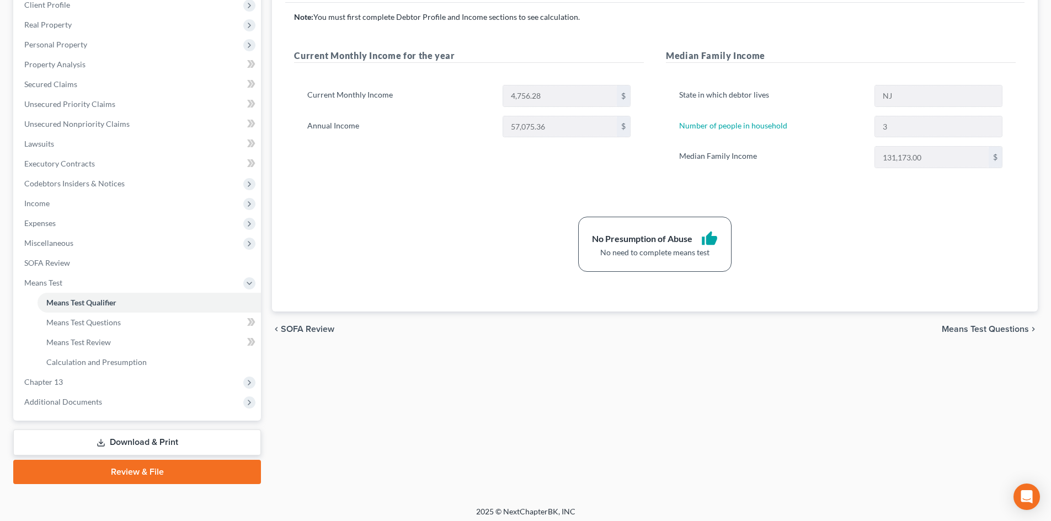
scroll to position [164, 0]
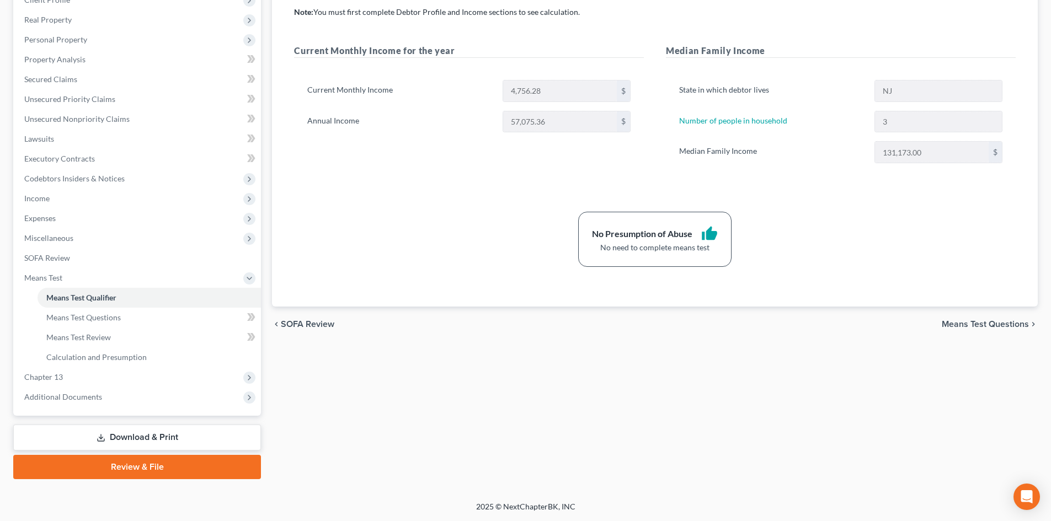
click at [146, 438] on link "Download & Print" at bounding box center [137, 438] width 248 height 26
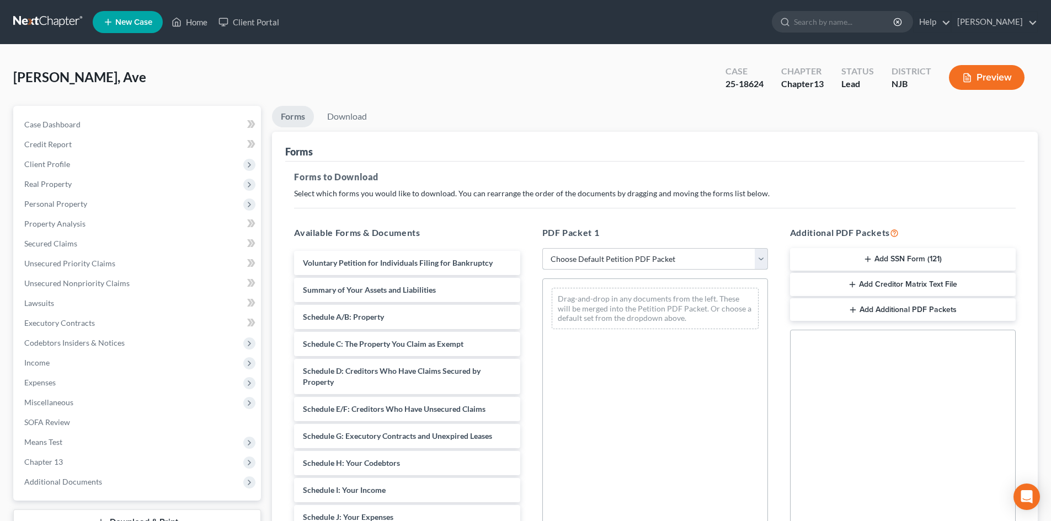
click at [594, 262] on select "Choose Default Petition PDF Packet Complete Bankruptcy Petition (all forms and …" at bounding box center [655, 259] width 226 height 22
select select "7"
click at [542, 248] on select "Choose Default Petition PDF Packet Complete Bankruptcy Petition (all forms and …" at bounding box center [655, 259] width 226 height 22
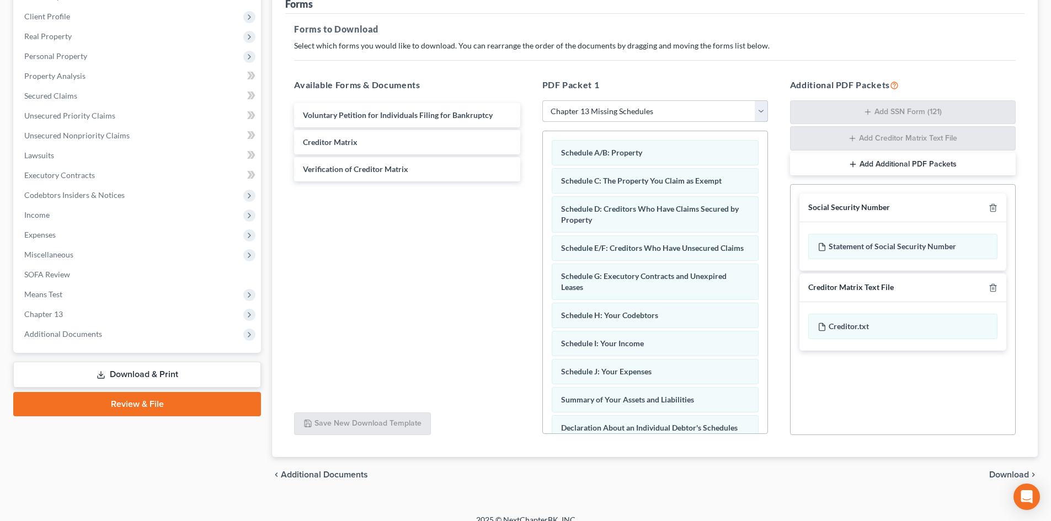
scroll to position [161, 0]
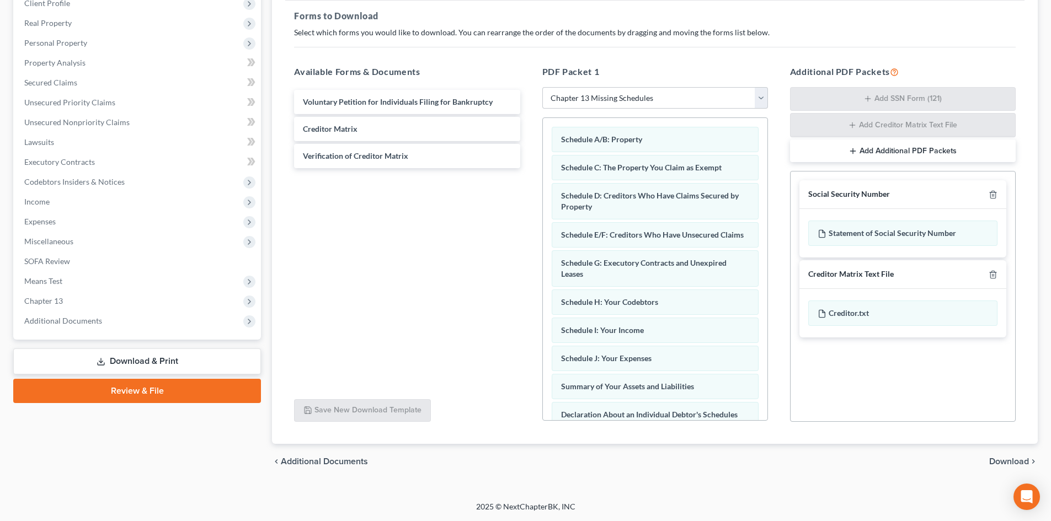
click at [1022, 462] on span "Download" at bounding box center [1009, 461] width 40 height 9
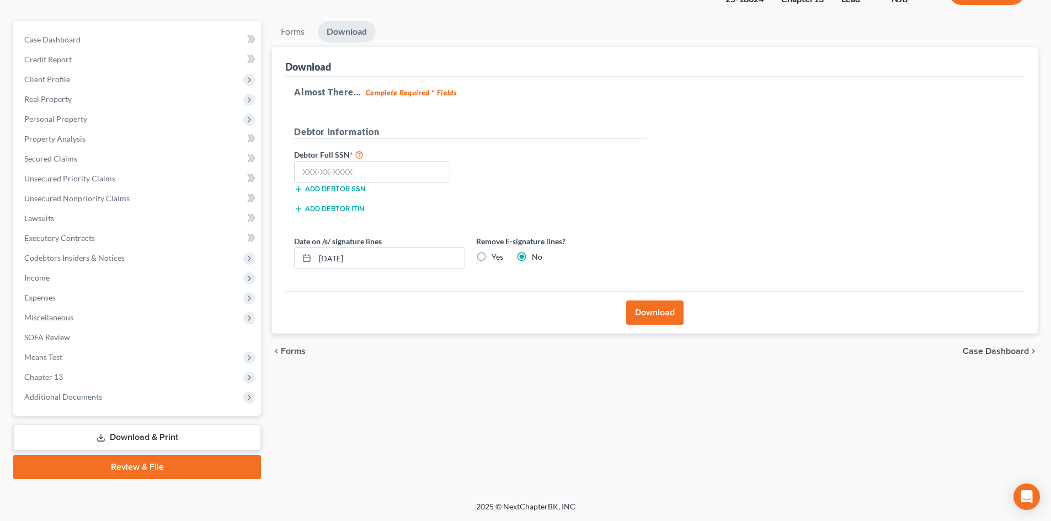
scroll to position [85, 0]
click at [386, 177] on input "text" at bounding box center [372, 172] width 156 height 22
type input "143-66-5718"
click at [650, 311] on button "Download" at bounding box center [654, 313] width 57 height 24
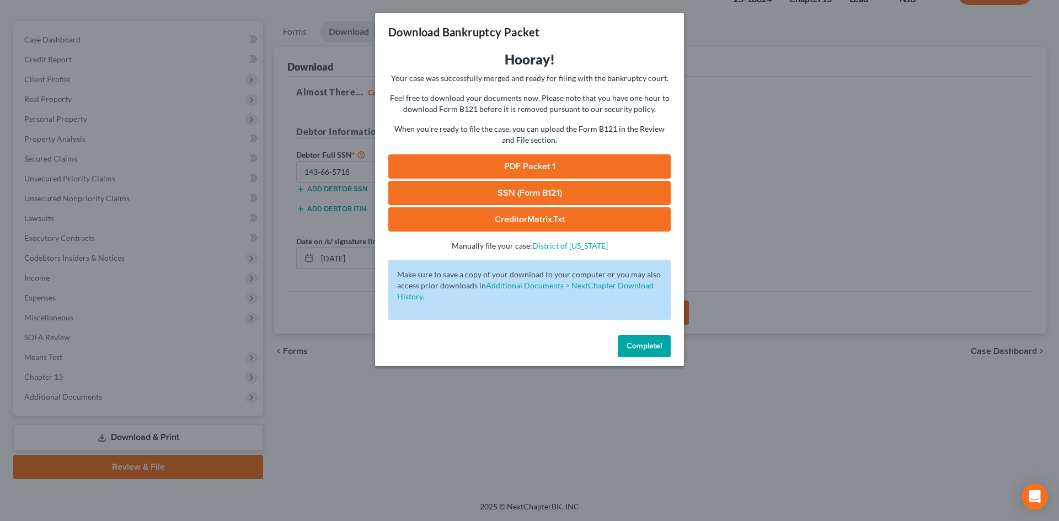
click at [531, 171] on link "PDF Packet 1" at bounding box center [529, 167] width 283 height 24
click at [536, 222] on link "CreditorMatrix.txt" at bounding box center [529, 219] width 283 height 24
click at [646, 347] on span "Complete!" at bounding box center [644, 346] width 35 height 9
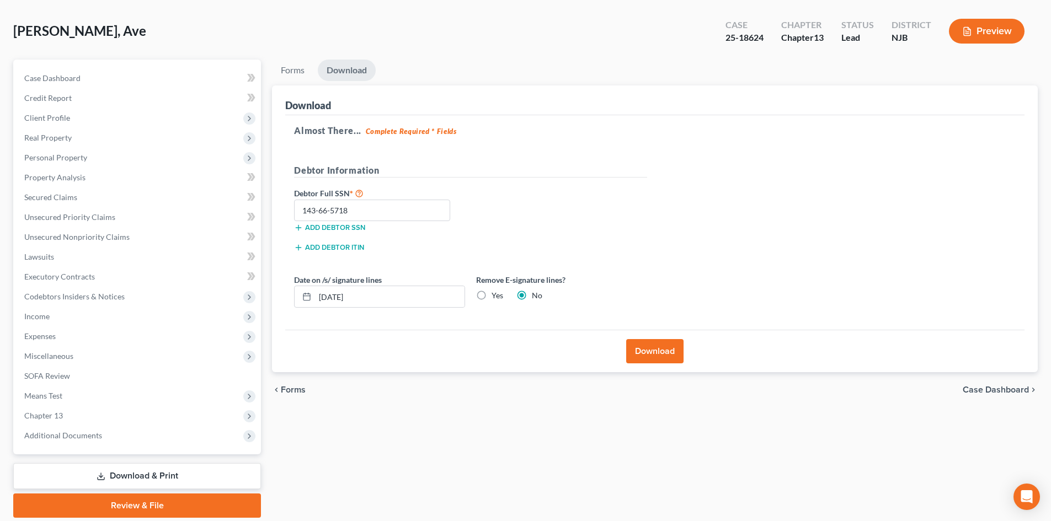
scroll to position [0, 0]
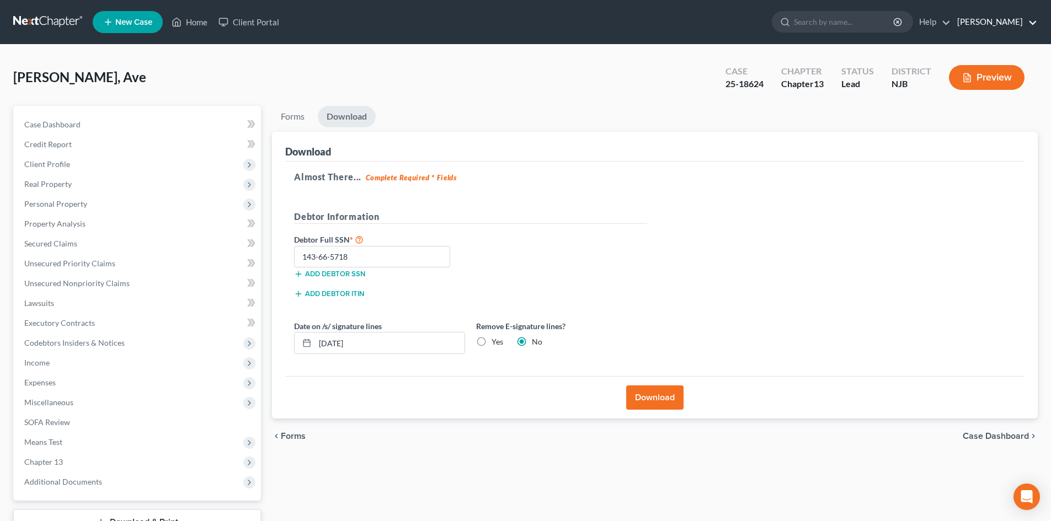
click at [1035, 23] on link "[PERSON_NAME]" at bounding box center [995, 22] width 86 height 20
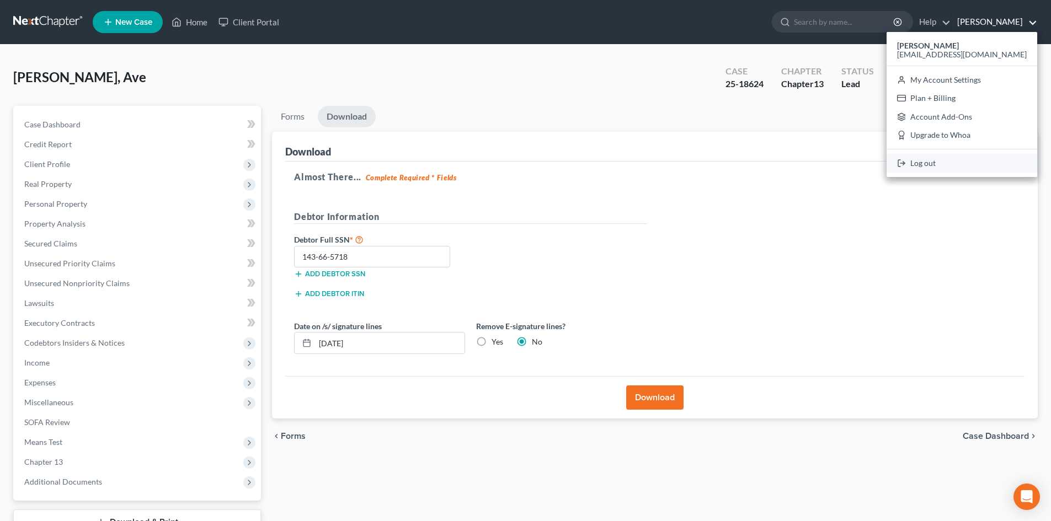
click at [961, 161] on link "Log out" at bounding box center [962, 163] width 151 height 19
